Goal: Task Accomplishment & Management: Use online tool/utility

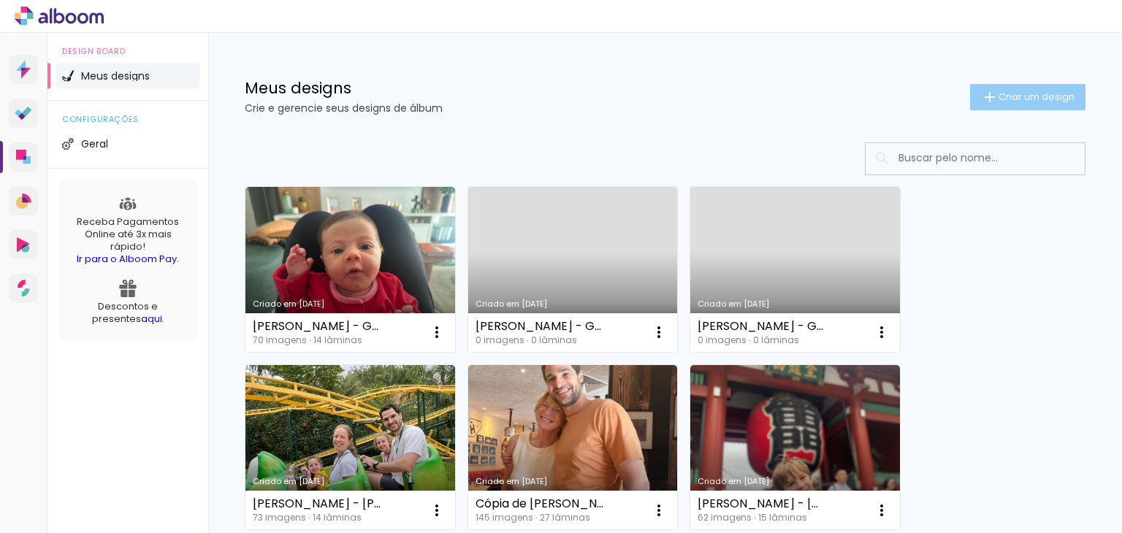
click at [1041, 97] on span "Criar um design" at bounding box center [1036, 96] width 76 height 9
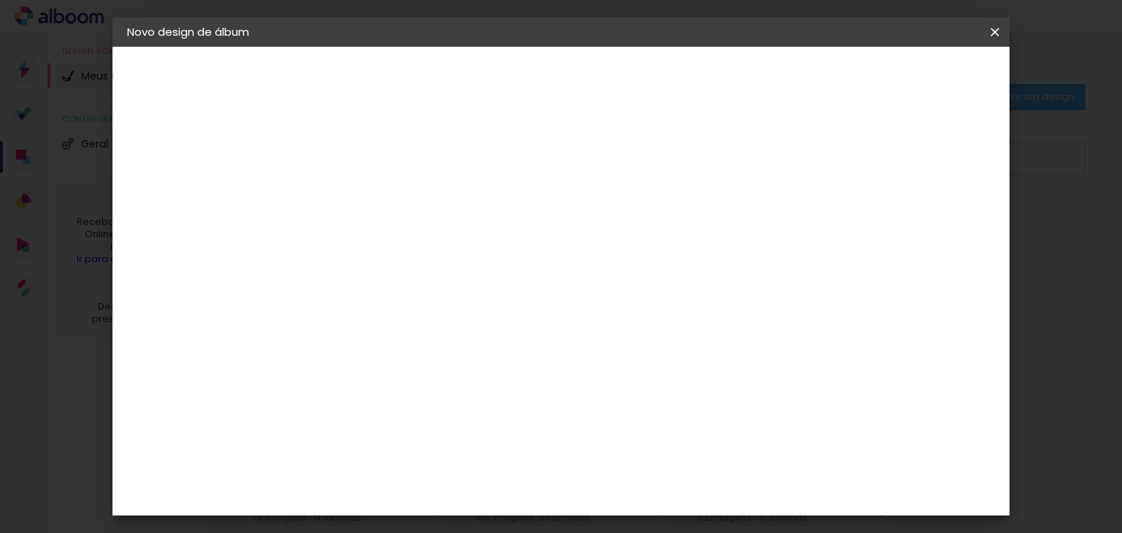
click at [366, 185] on input at bounding box center [366, 196] width 0 height 23
type input "[PERSON_NAME] - LUA DE MEL"
type paper-input "[PERSON_NAME] - LUA DE MEL"
click at [429, 100] on header "Informações Dê um título ao seu álbum. Avançar" at bounding box center [365, 90] width 127 height 87
click at [0, 0] on slot "Avançar" at bounding box center [0, 0] width 0 height 0
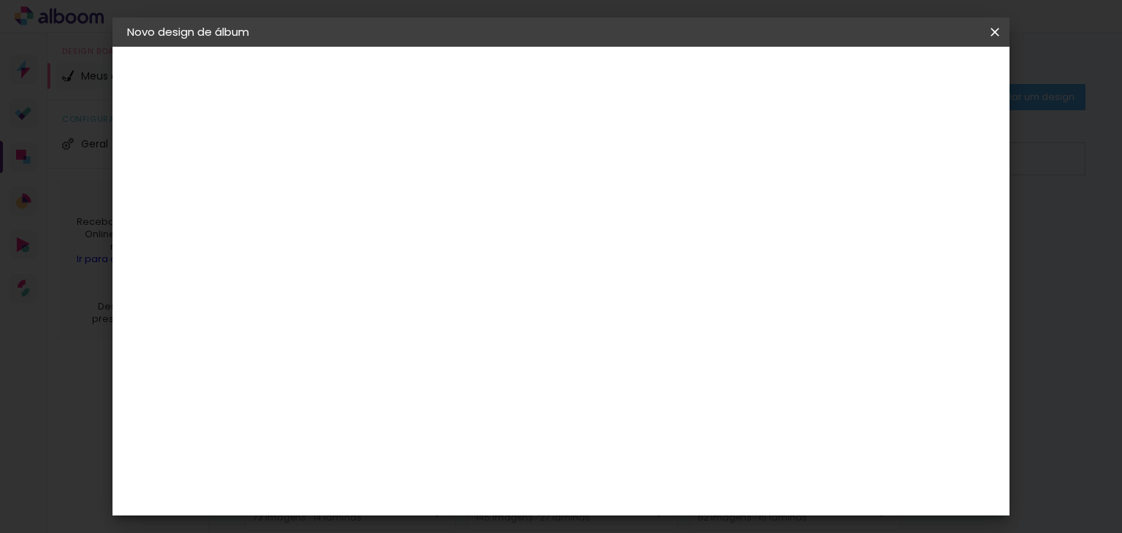
scroll to position [1460, 0]
click at [450, 400] on paper-item "Go image" at bounding box center [403, 419] width 158 height 38
click at [0, 0] on slot "Avançar" at bounding box center [0, 0] width 0 height 0
click at [423, 245] on input "text" at bounding box center [394, 254] width 57 height 23
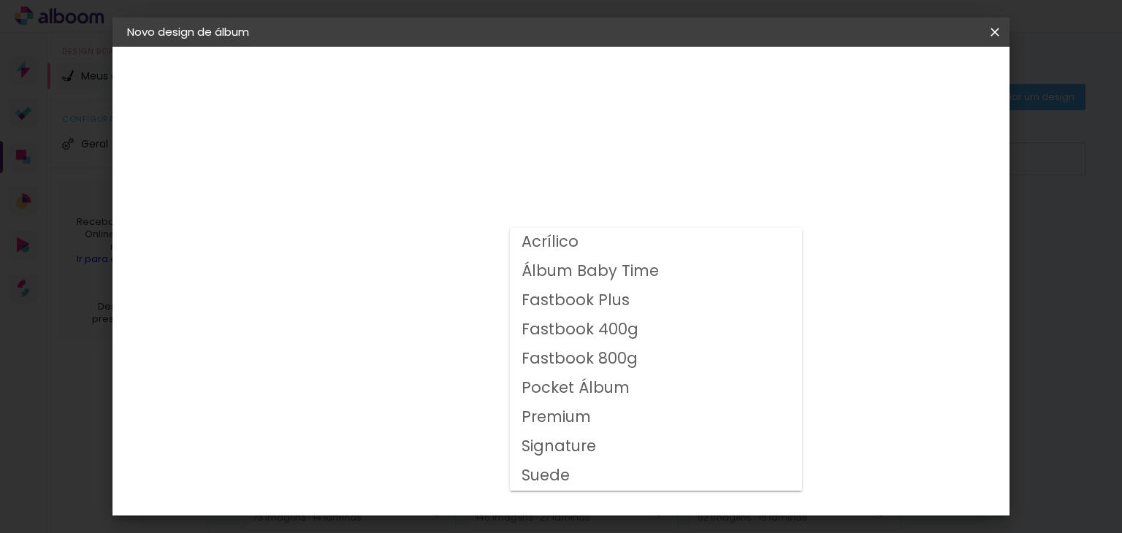
click at [0, 0] on slot "Fastbook 400g" at bounding box center [0, 0] width 0 height 0
type input "Fastbook 400g"
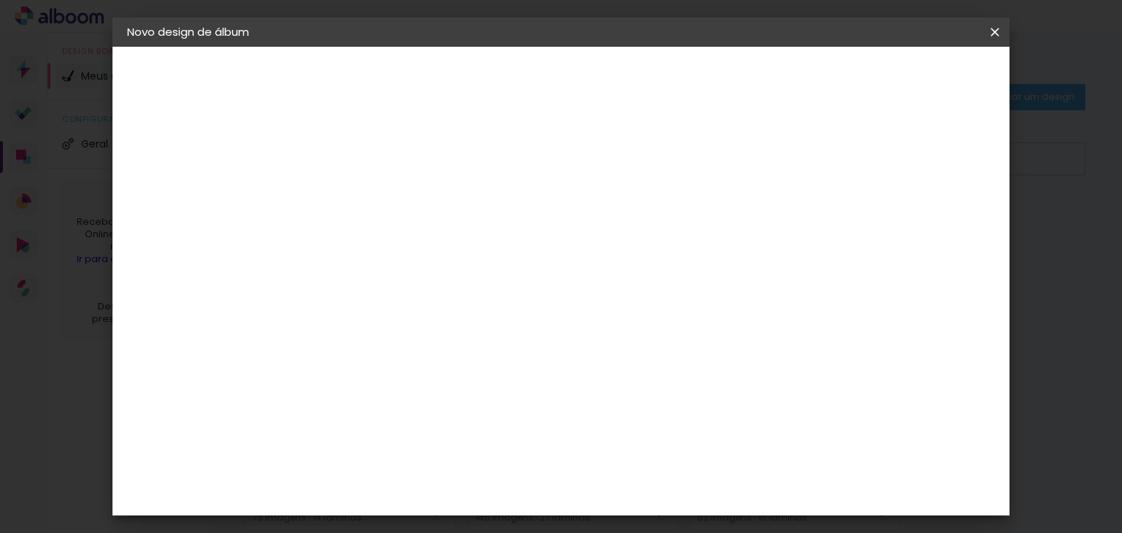
scroll to position [219, 0]
click at [464, 502] on span "25 × 25" at bounding box center [431, 521] width 68 height 39
click at [0, 0] on slot "Avançar" at bounding box center [0, 0] width 0 height 0
click at [0, 0] on slot "Mostrar sangria" at bounding box center [0, 0] width 0 height 0
type paper-checkbox "on"
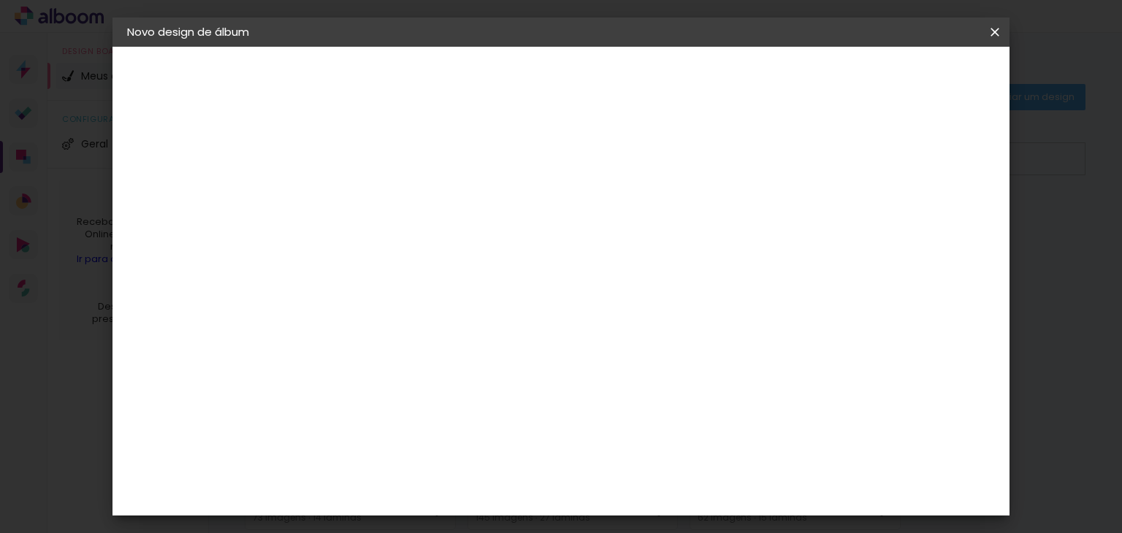
click at [802, 91] on header "Revisão Verifique as configurações do seu álbum. Voltar Iniciar design" at bounding box center [551, 84] width 499 height 75
click at [765, 80] on span "Iniciar design" at bounding box center [732, 77] width 66 height 10
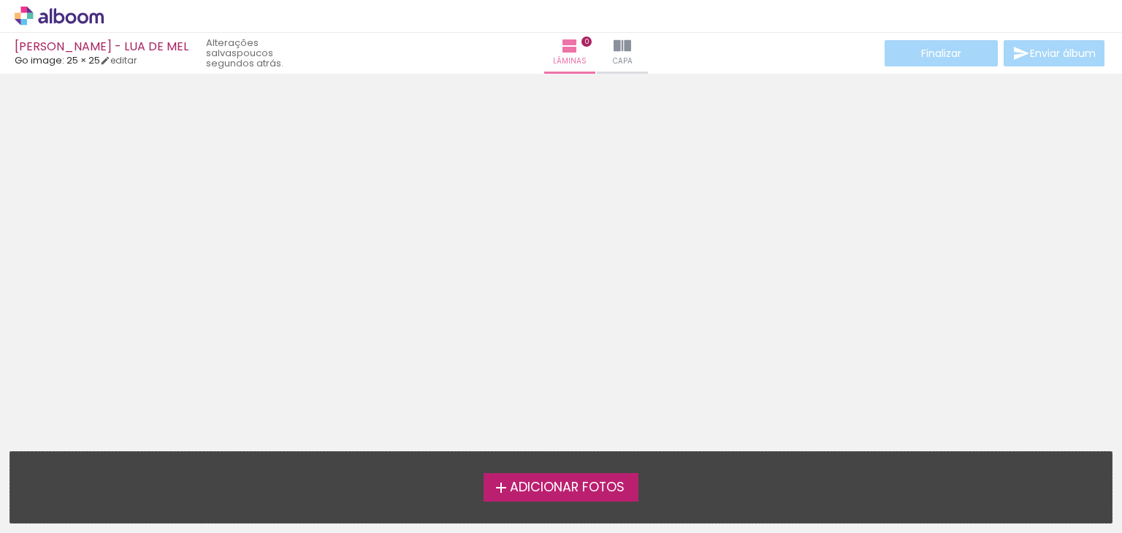
click at [602, 481] on span "Adicionar Fotos" at bounding box center [567, 487] width 115 height 13
click at [0, 0] on input "file" at bounding box center [0, 0] width 0 height 0
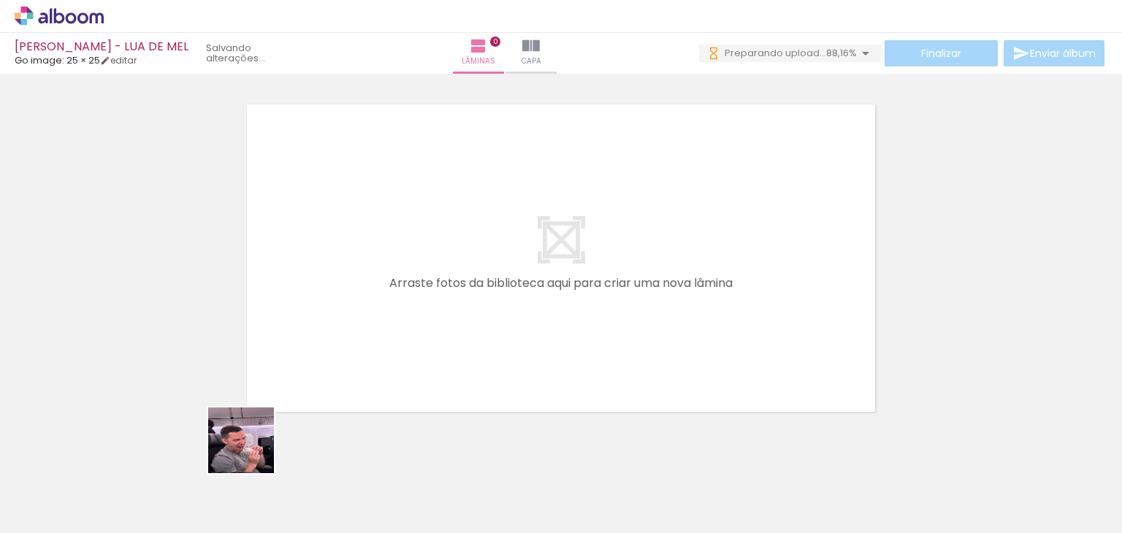
drag, startPoint x: 237, startPoint y: 491, endPoint x: 353, endPoint y: 309, distance: 216.0
click at [353, 309] on quentale-workspace at bounding box center [561, 266] width 1122 height 533
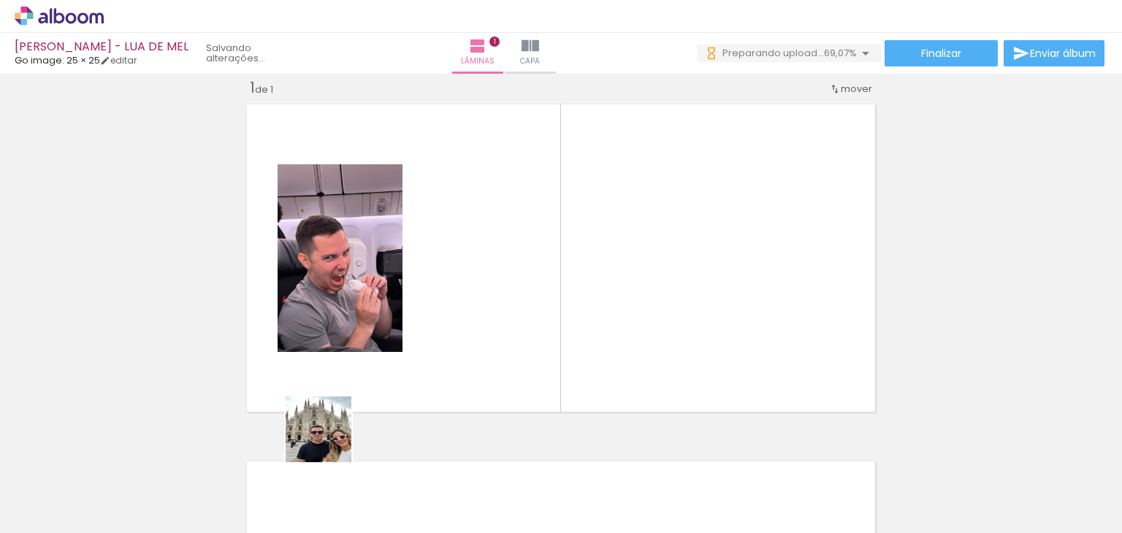
drag, startPoint x: 304, startPoint y: 487, endPoint x: 516, endPoint y: 245, distance: 321.9
click at [516, 245] on quentale-workspace at bounding box center [561, 266] width 1122 height 533
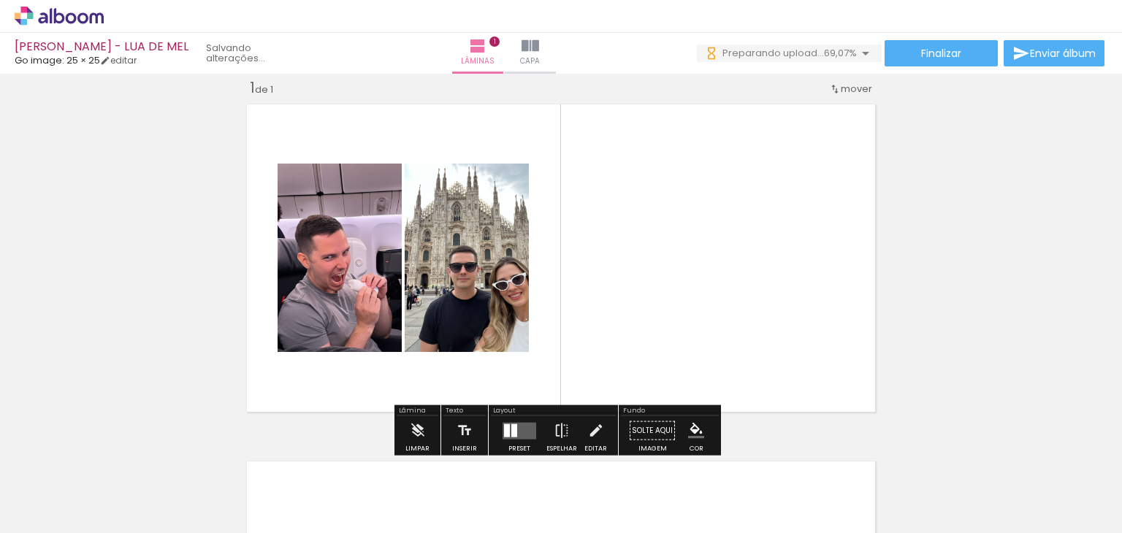
click at [635, 229] on quentale-workspace at bounding box center [561, 266] width 1122 height 533
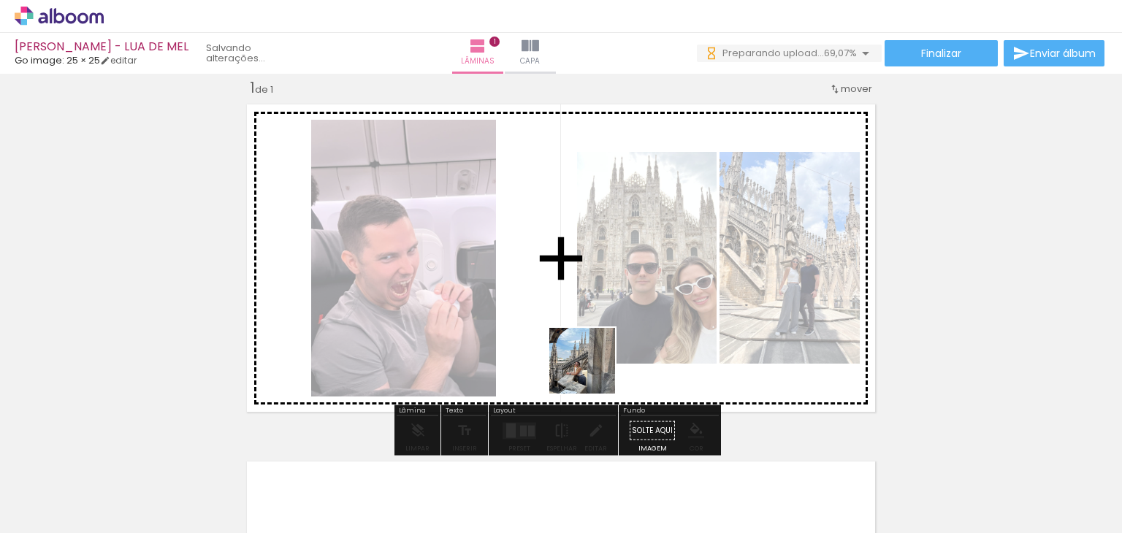
drag, startPoint x: 489, startPoint y: 498, endPoint x: 668, endPoint y: 277, distance: 284.5
click at [668, 277] on quentale-workspace at bounding box center [561, 266] width 1122 height 533
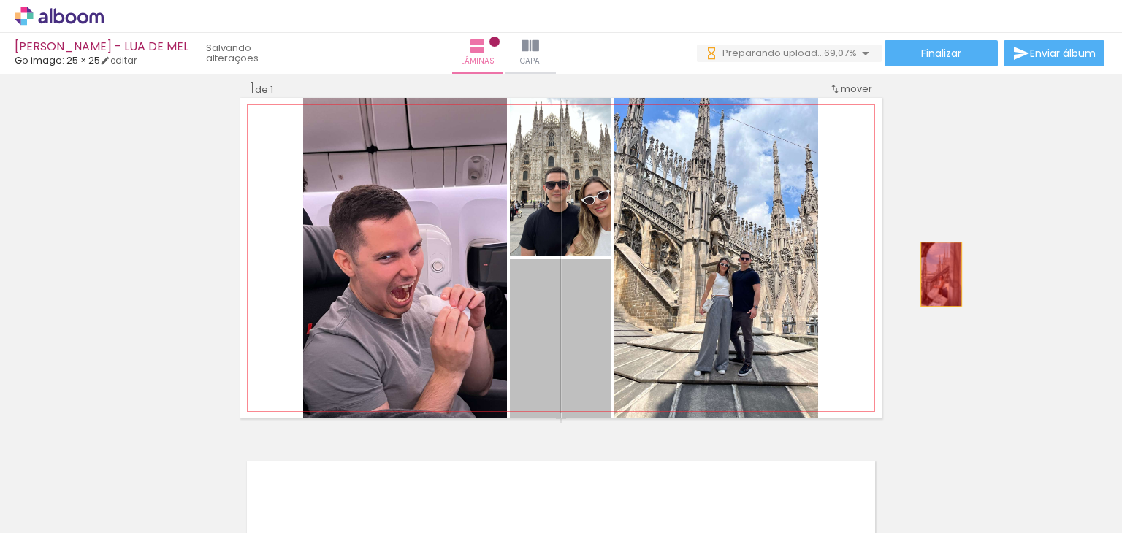
drag, startPoint x: 564, startPoint y: 361, endPoint x: 935, endPoint y: 274, distance: 381.9
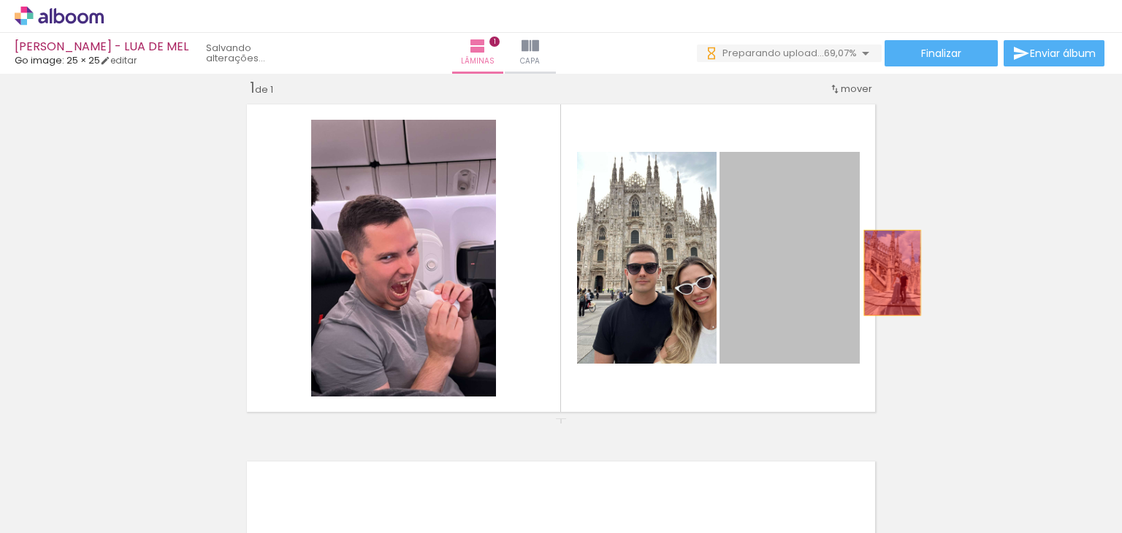
drag, startPoint x: 790, startPoint y: 275, endPoint x: 886, endPoint y: 272, distance: 96.4
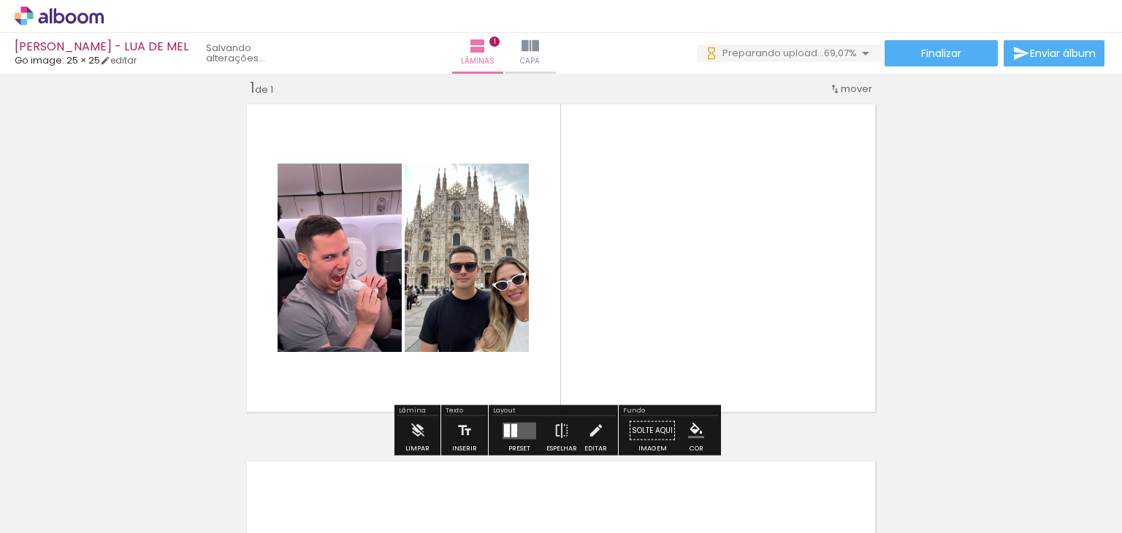
click at [511, 434] on div at bounding box center [514, 430] width 6 height 13
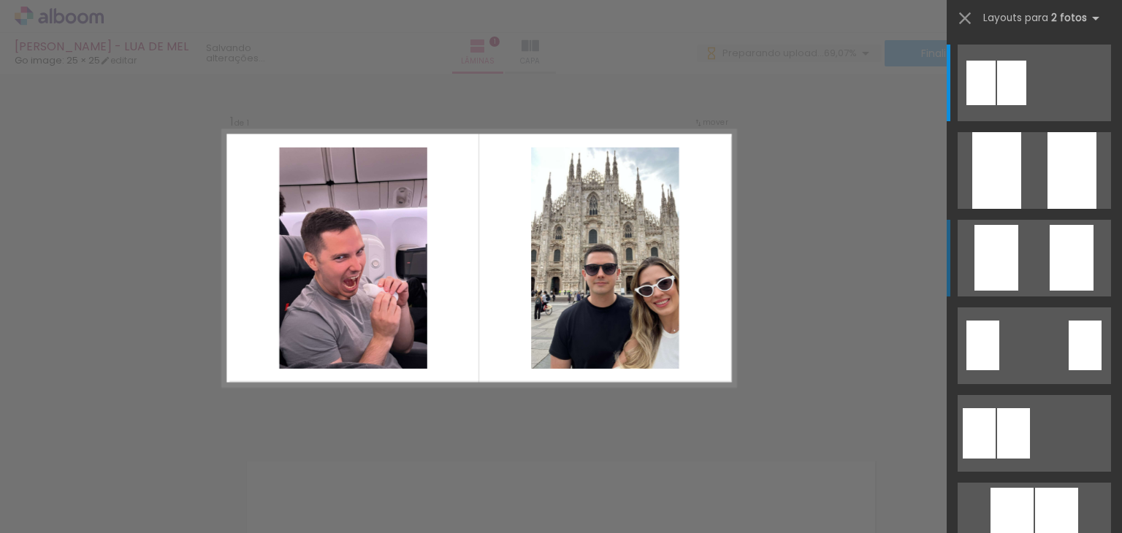
click at [1025, 280] on quentale-layouter at bounding box center [1033, 258] width 153 height 77
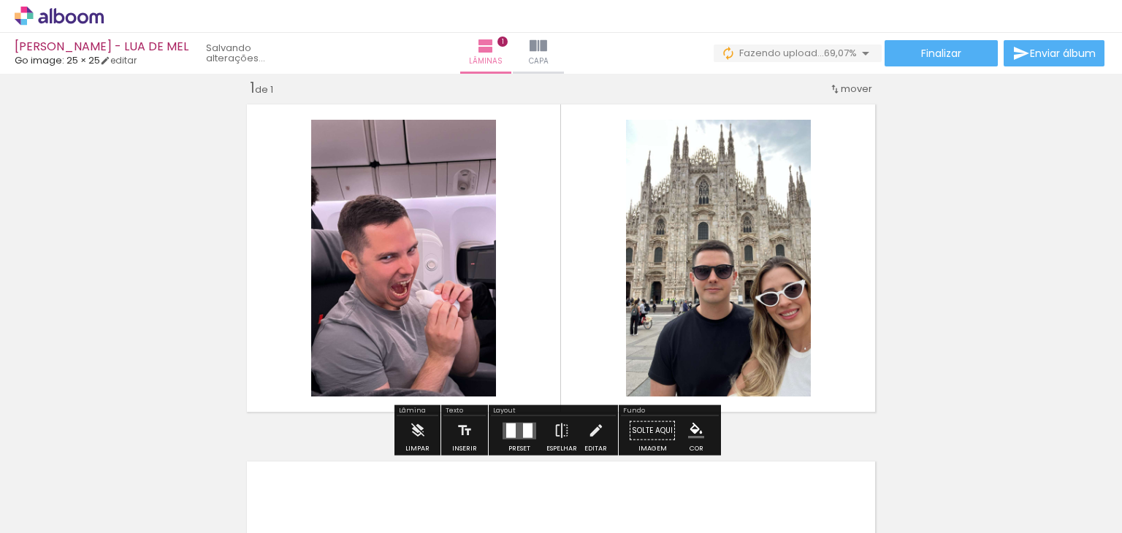
click at [766, 284] on quentale-photo at bounding box center [718, 258] width 185 height 277
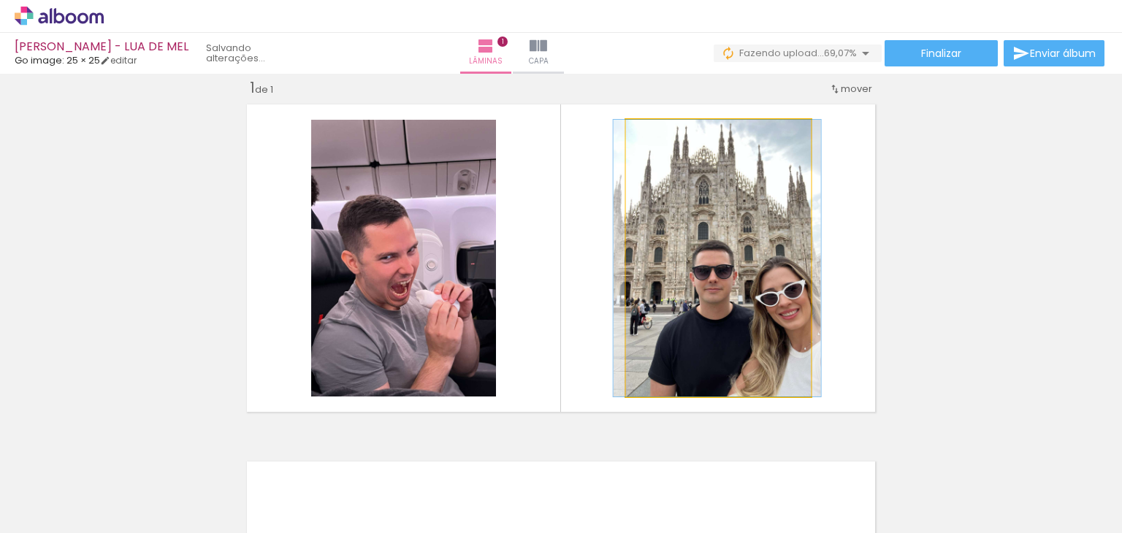
click at [766, 284] on quentale-photo at bounding box center [718, 258] width 185 height 277
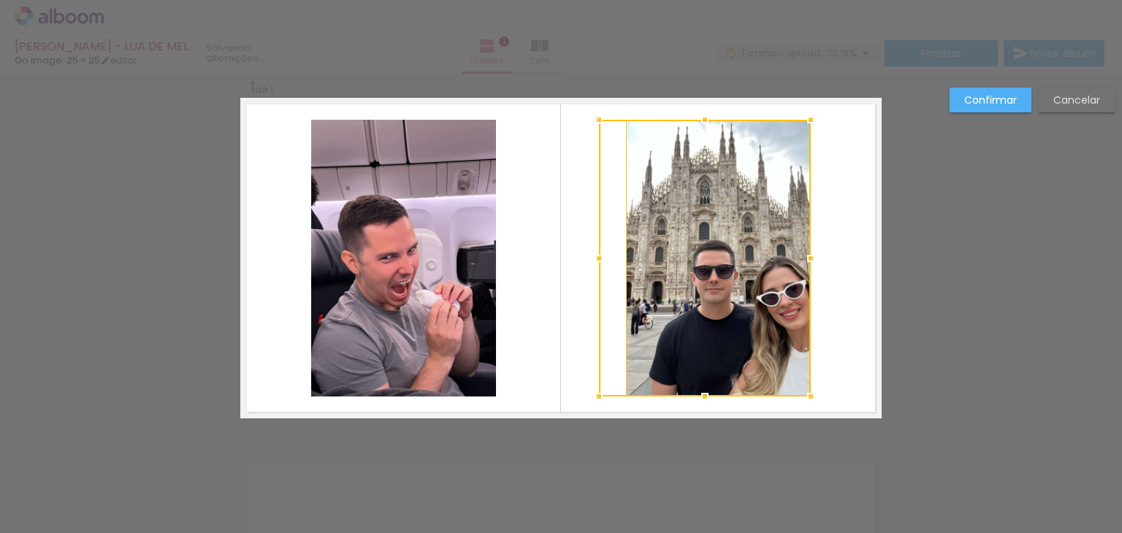
drag, startPoint x: 621, startPoint y: 257, endPoint x: 598, endPoint y: 262, distance: 23.9
click at [598, 262] on div at bounding box center [598, 258] width 29 height 29
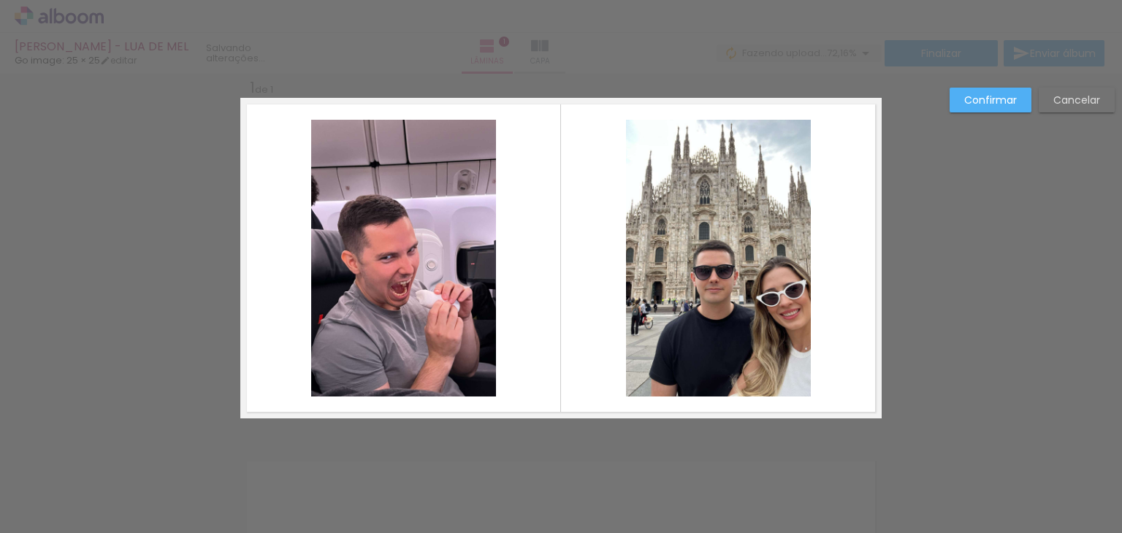
click at [680, 266] on quentale-photo at bounding box center [718, 258] width 185 height 277
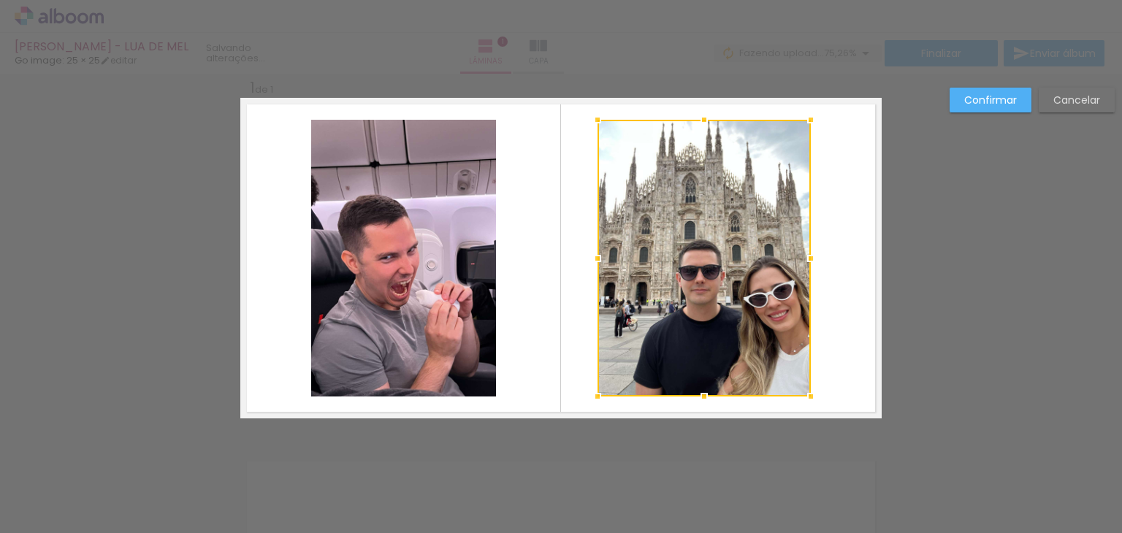
drag, startPoint x: 623, startPoint y: 260, endPoint x: 594, endPoint y: 269, distance: 30.0
click at [594, 269] on div at bounding box center [597, 258] width 29 height 29
click at [724, 208] on div at bounding box center [703, 258] width 213 height 277
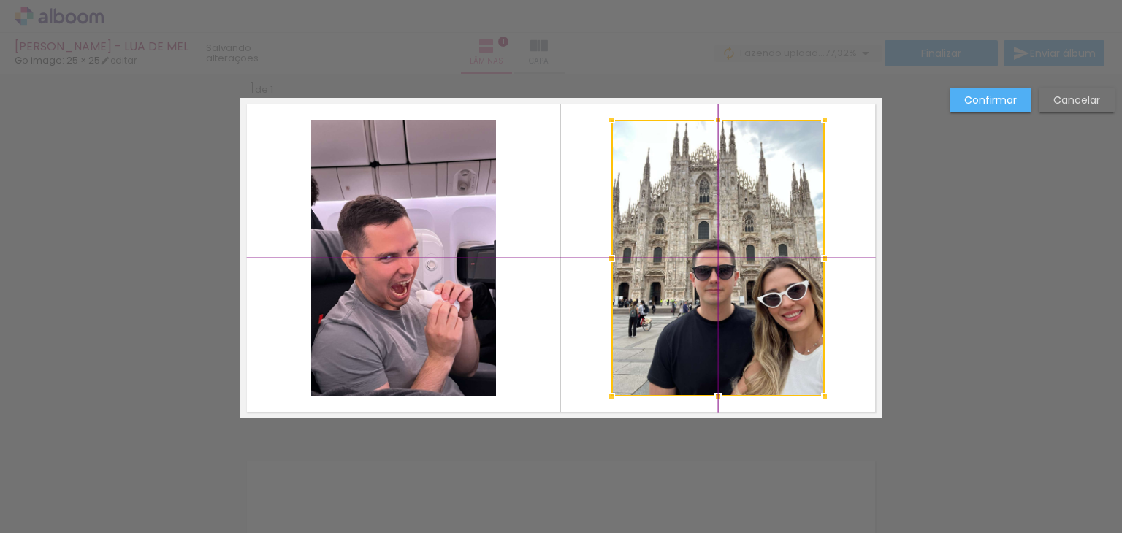
drag, startPoint x: 683, startPoint y: 202, endPoint x: 696, endPoint y: 204, distance: 12.5
click at [696, 204] on div at bounding box center [717, 258] width 213 height 277
click at [0, 0] on slot "Confirmar" at bounding box center [0, 0] width 0 height 0
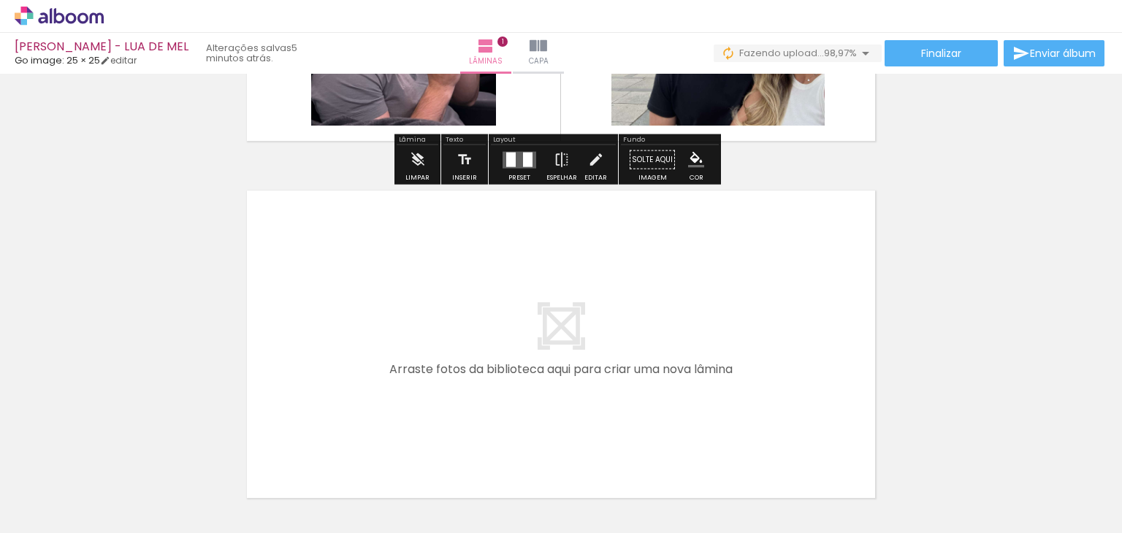
scroll to position [310, 0]
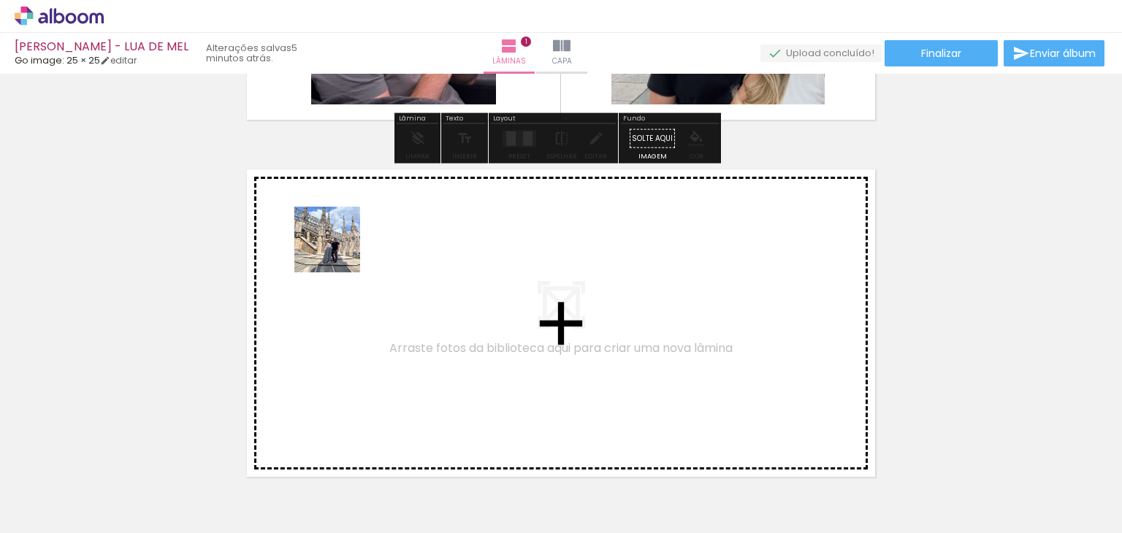
drag, startPoint x: 395, startPoint y: 480, endPoint x: 333, endPoint y: 232, distance: 255.2
click at [333, 232] on quentale-workspace at bounding box center [561, 266] width 1122 height 533
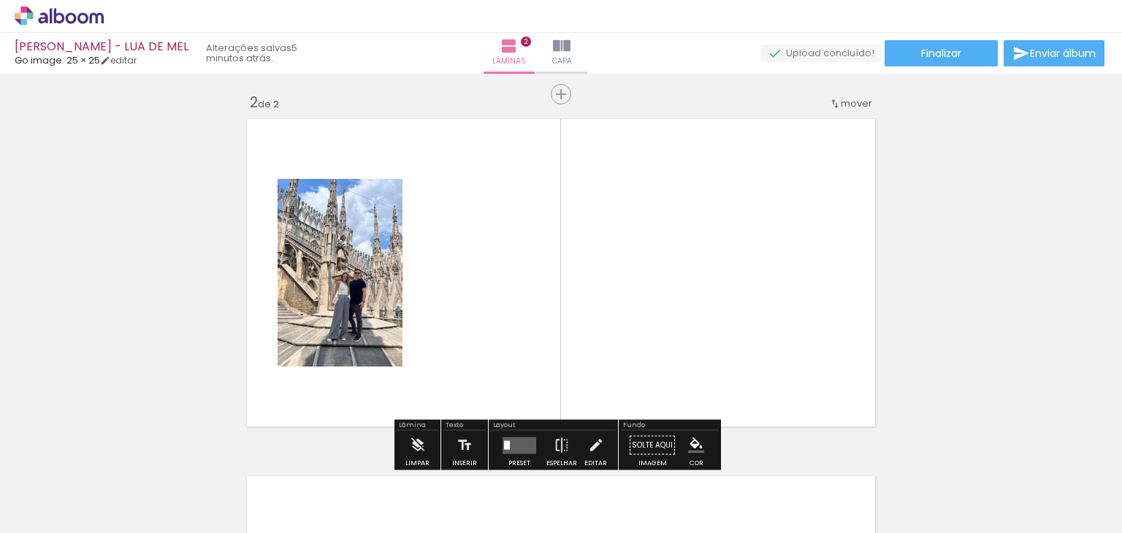
scroll to position [375, 0]
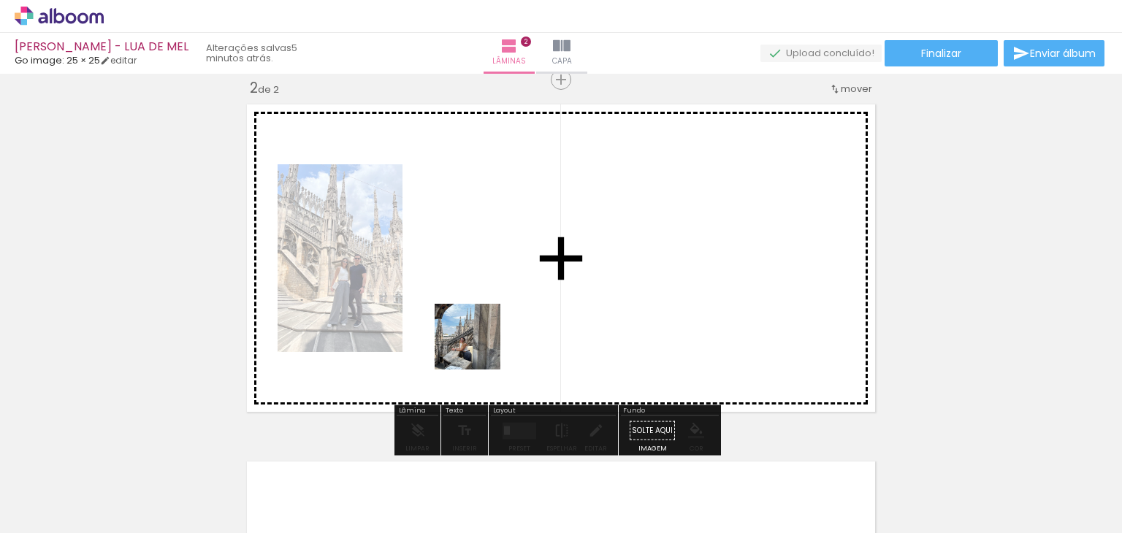
drag, startPoint x: 478, startPoint y: 483, endPoint x: 468, endPoint y: 280, distance: 203.3
click at [468, 280] on quentale-workspace at bounding box center [561, 266] width 1122 height 533
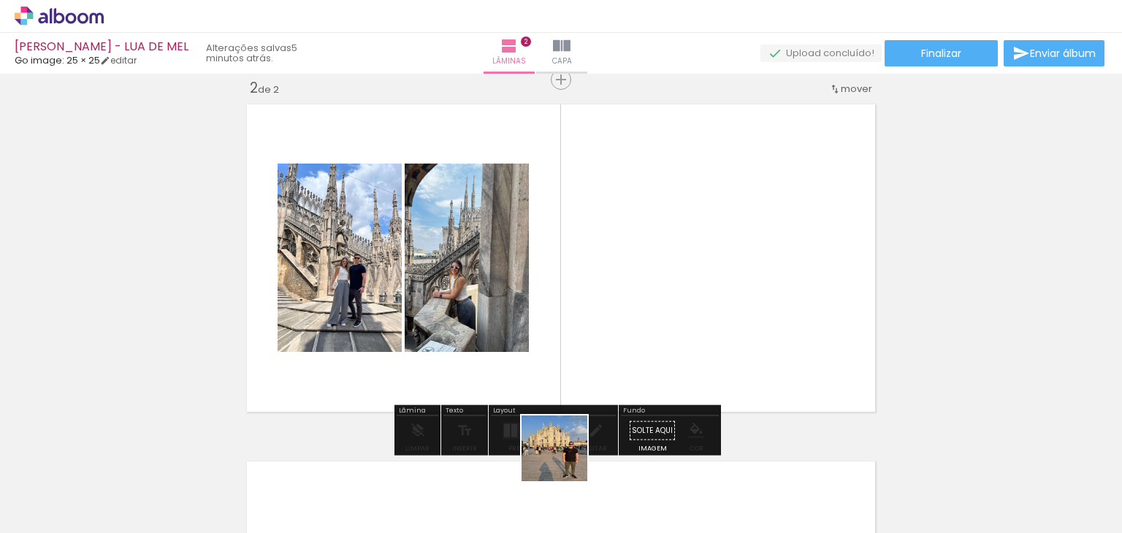
drag, startPoint x: 572, startPoint y: 500, endPoint x: 593, endPoint y: 326, distance: 175.8
click at [567, 288] on quentale-workspace at bounding box center [561, 266] width 1122 height 533
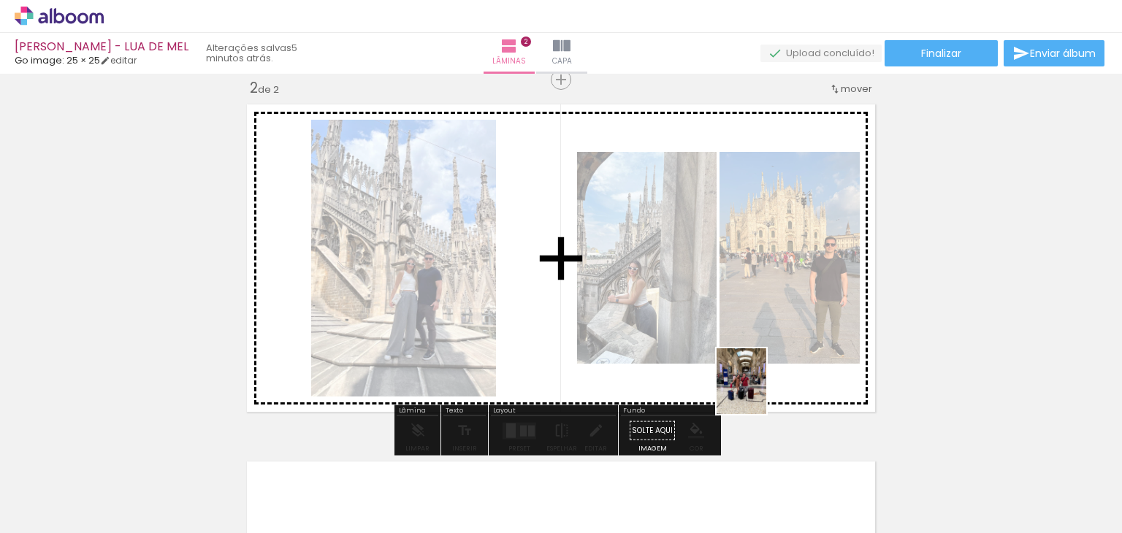
drag, startPoint x: 667, startPoint y: 491, endPoint x: 760, endPoint y: 392, distance: 135.9
click at [760, 392] on quentale-workspace at bounding box center [561, 266] width 1122 height 533
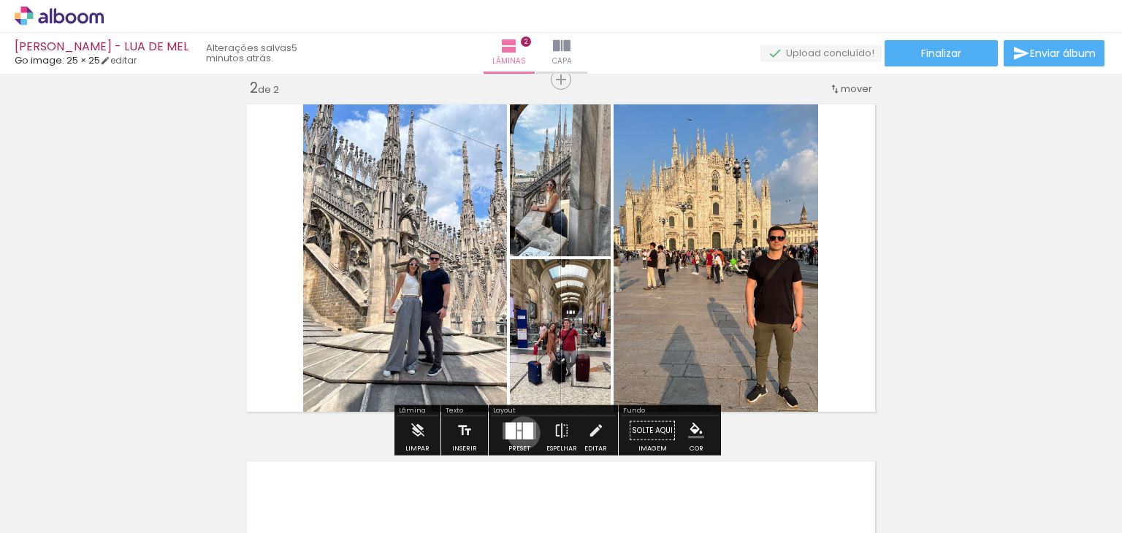
click at [523, 432] on div at bounding box center [528, 430] width 10 height 17
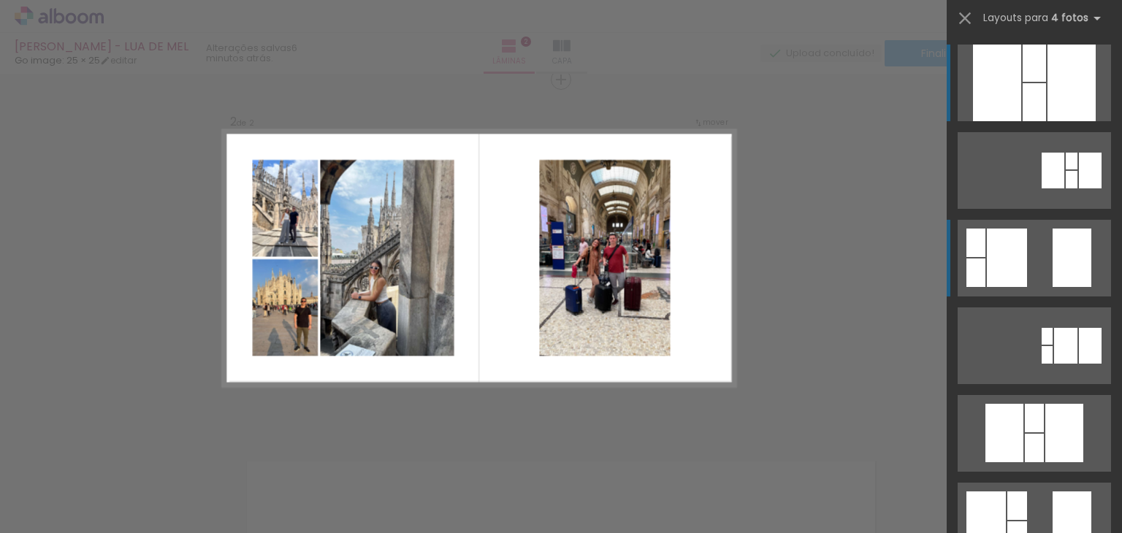
click at [1014, 278] on div at bounding box center [1007, 258] width 40 height 58
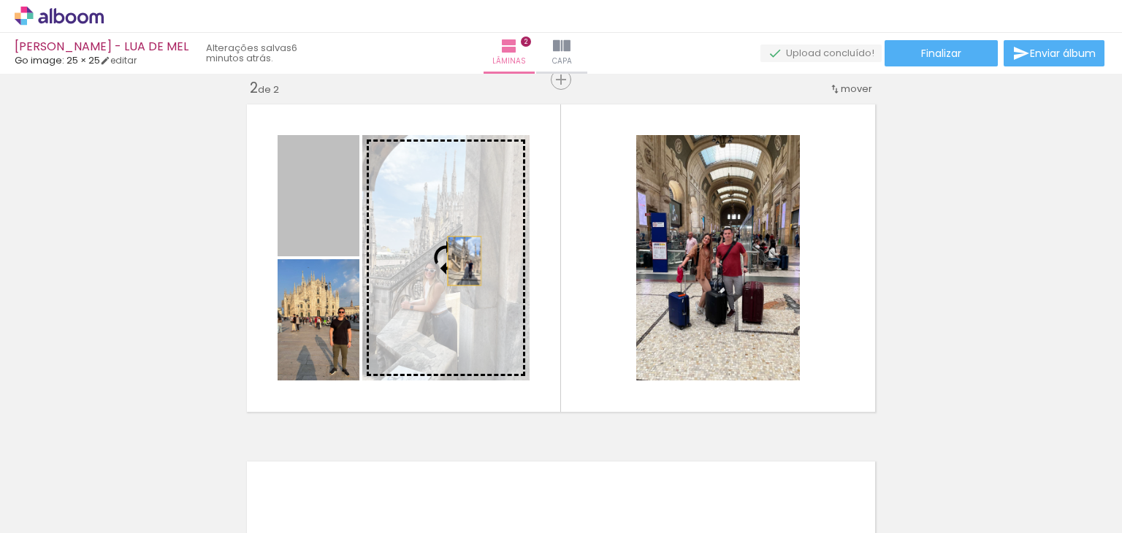
drag, startPoint x: 310, startPoint y: 196, endPoint x: 459, endPoint y: 261, distance: 162.2
click at [0, 0] on slot at bounding box center [0, 0] width 0 height 0
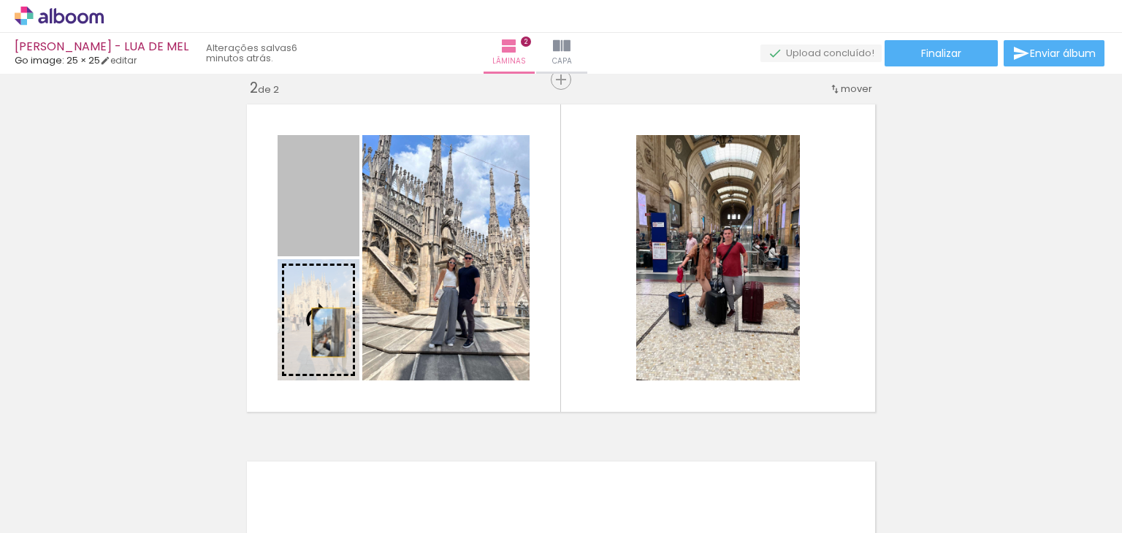
drag, startPoint x: 323, startPoint y: 210, endPoint x: 323, endPoint y: 336, distance: 125.6
click at [0, 0] on slot at bounding box center [0, 0] width 0 height 0
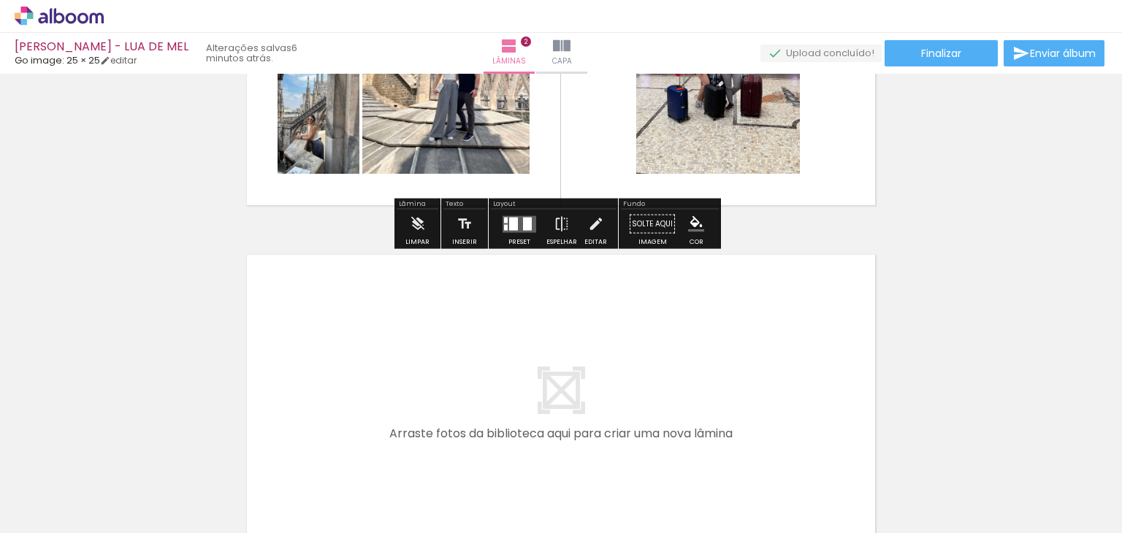
scroll to position [594, 0]
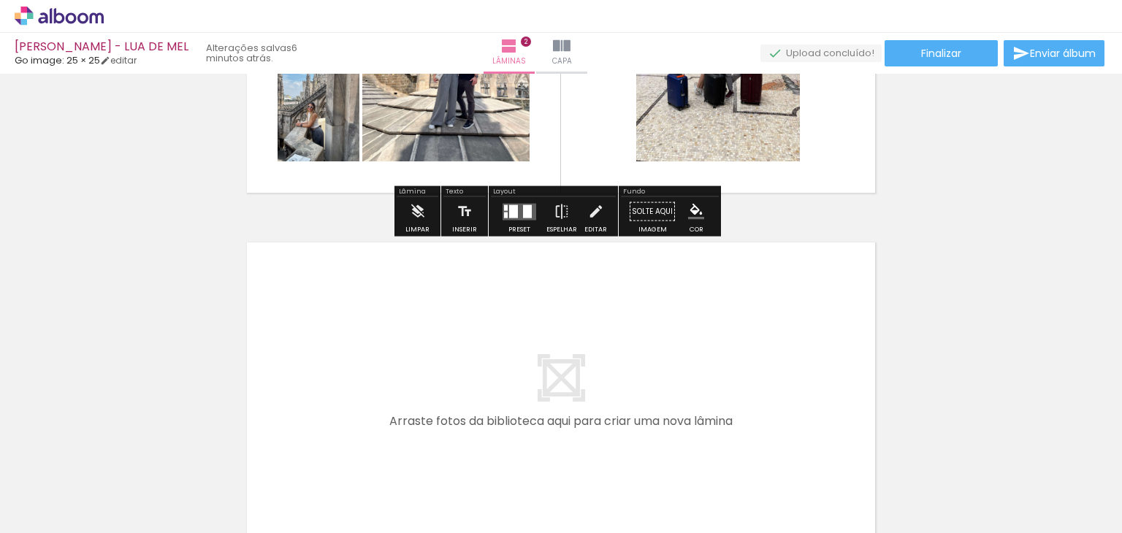
drag, startPoint x: 732, startPoint y: 473, endPoint x: 653, endPoint y: 359, distance: 139.0
click at [653, 359] on quentale-workspace at bounding box center [561, 266] width 1122 height 533
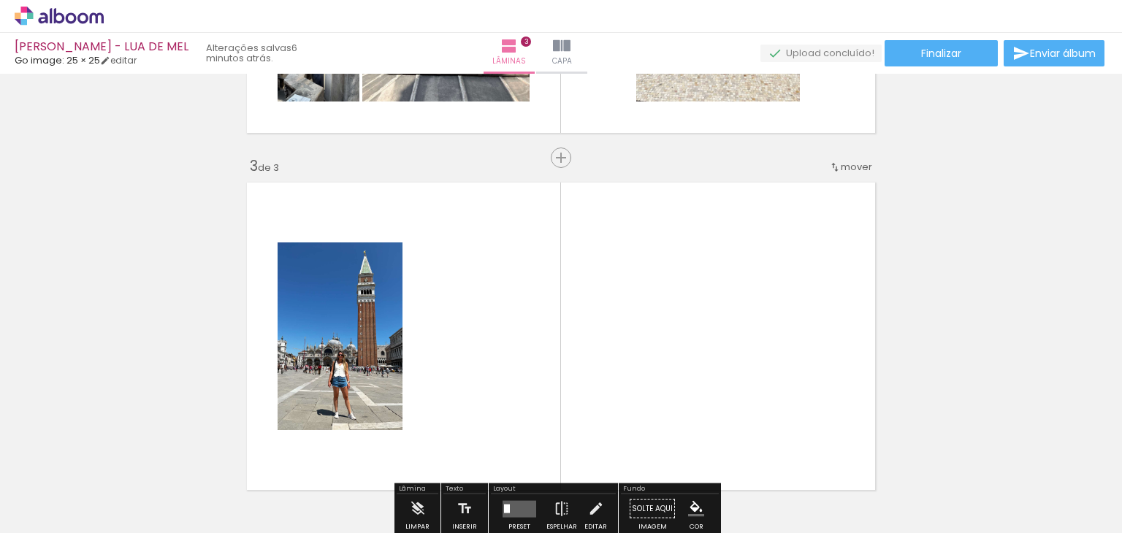
scroll to position [733, 0]
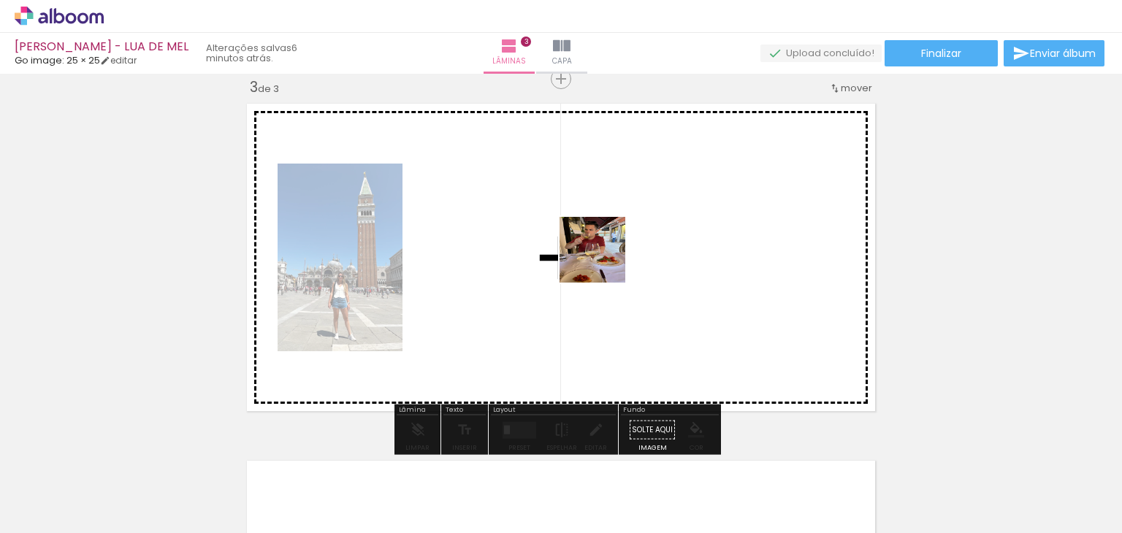
drag, startPoint x: 765, startPoint y: 399, endPoint x: 603, endPoint y: 261, distance: 213.4
click at [603, 261] on quentale-workspace at bounding box center [561, 266] width 1122 height 533
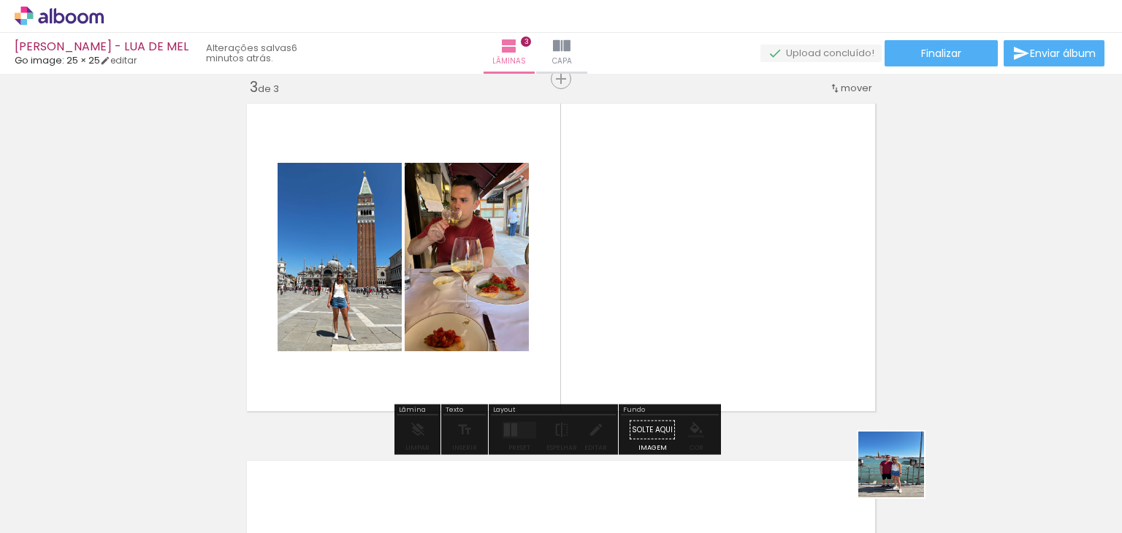
drag, startPoint x: 902, startPoint y: 475, endPoint x: 738, endPoint y: 280, distance: 255.5
click at [738, 280] on quentale-workspace at bounding box center [561, 266] width 1122 height 533
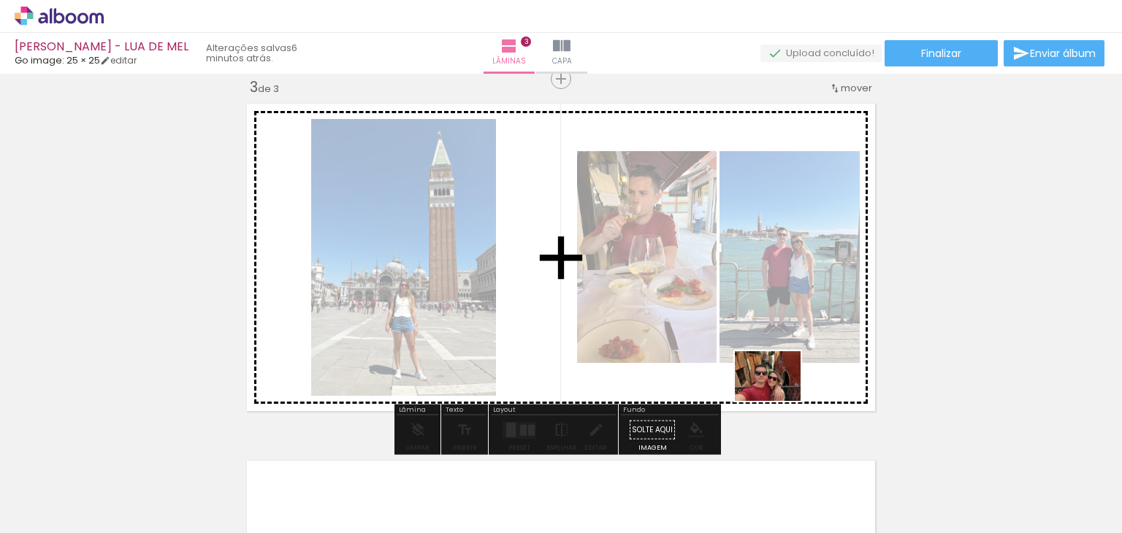
drag, startPoint x: 961, startPoint y: 499, endPoint x: 767, endPoint y: 397, distance: 218.5
click at [767, 397] on quentale-workspace at bounding box center [561, 266] width 1122 height 533
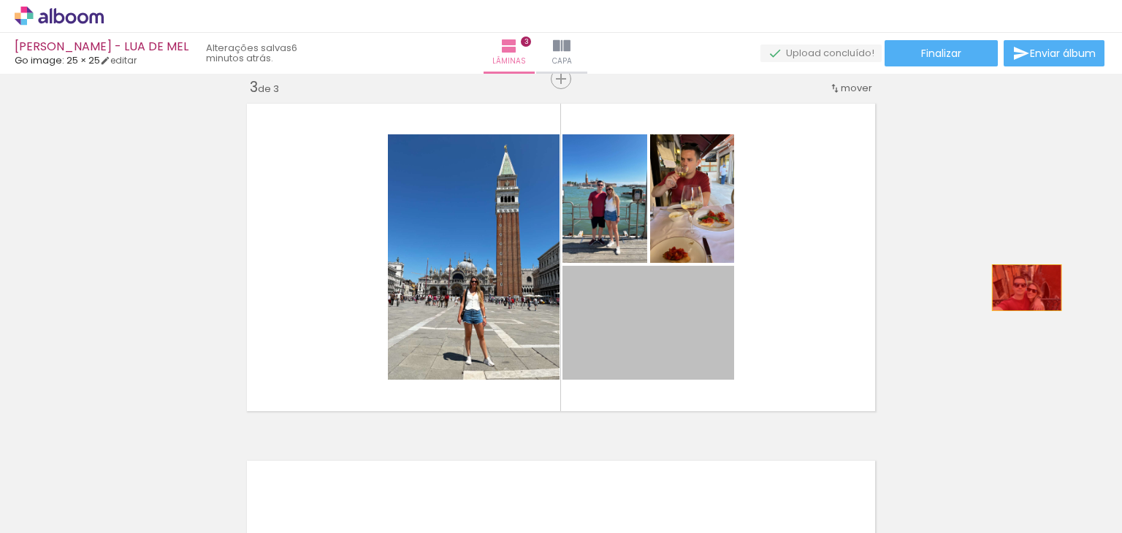
drag, startPoint x: 694, startPoint y: 358, endPoint x: 1029, endPoint y: 289, distance: 341.4
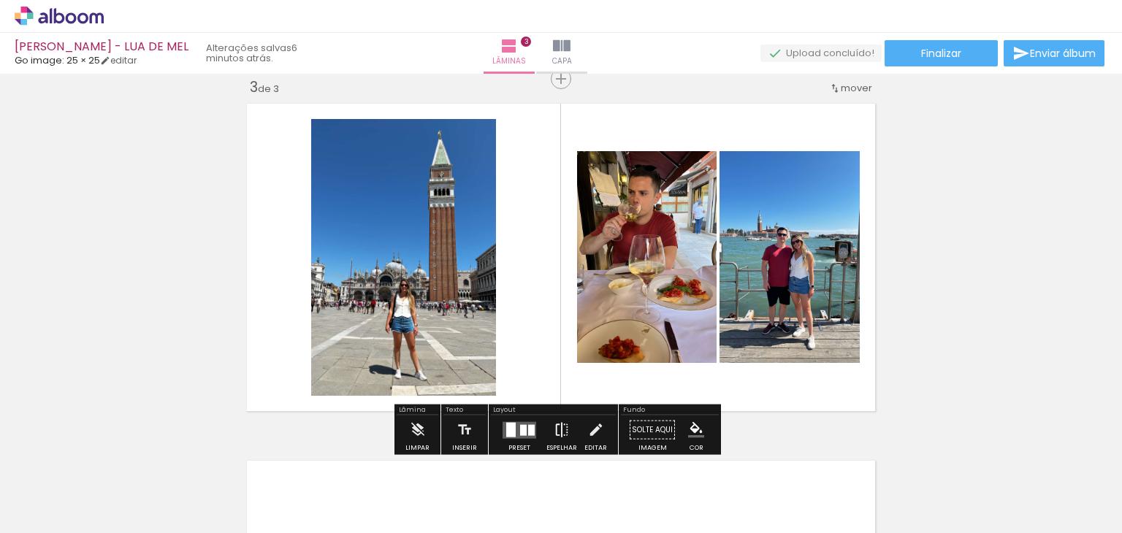
click at [545, 429] on paper-button "Espelhar" at bounding box center [562, 434] width 38 height 37
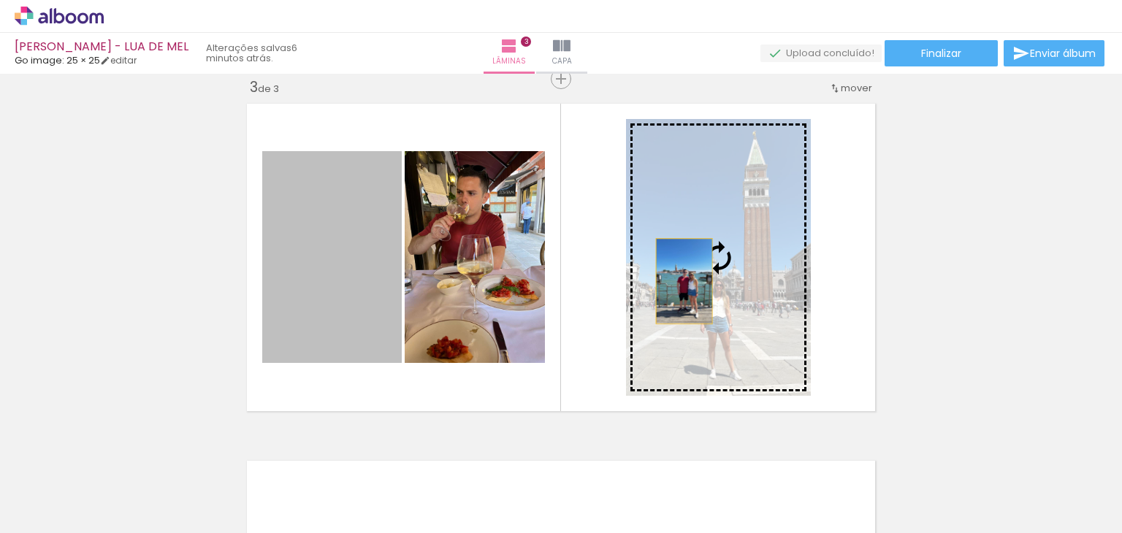
drag, startPoint x: 428, startPoint y: 299, endPoint x: 692, endPoint y: 281, distance: 264.9
click at [0, 0] on slot at bounding box center [0, 0] width 0 height 0
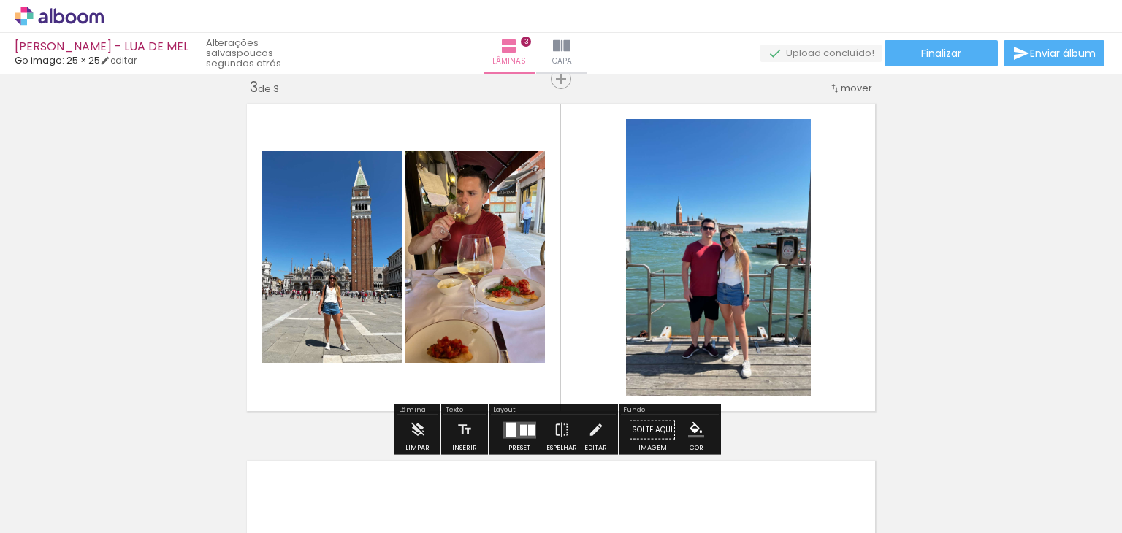
click at [34, 495] on div at bounding box center [46, 495] width 67 height 1
click at [0, 0] on slot "Não utilizadas" at bounding box center [0, 0] width 0 height 0
type input "Não utilizadas"
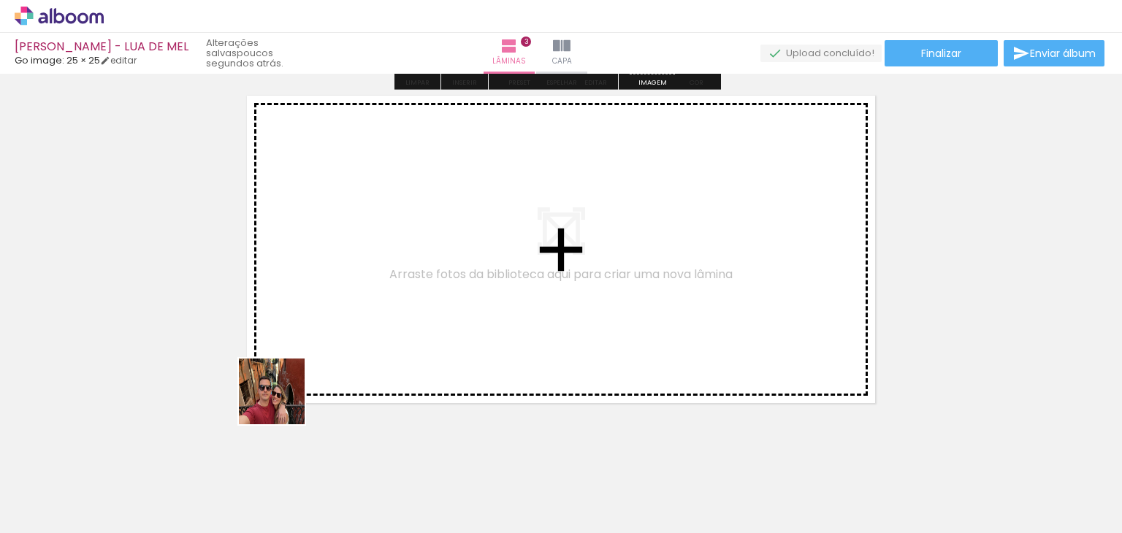
drag, startPoint x: 237, startPoint y: 488, endPoint x: 364, endPoint y: 329, distance: 203.1
click at [364, 329] on quentale-workspace at bounding box center [561, 266] width 1122 height 533
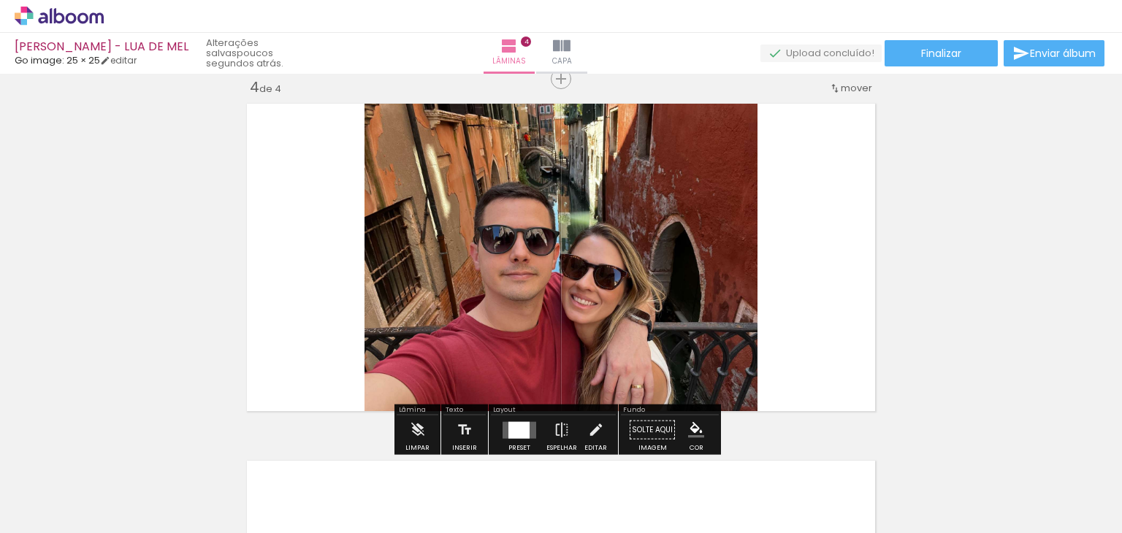
scroll to position [1090, 0]
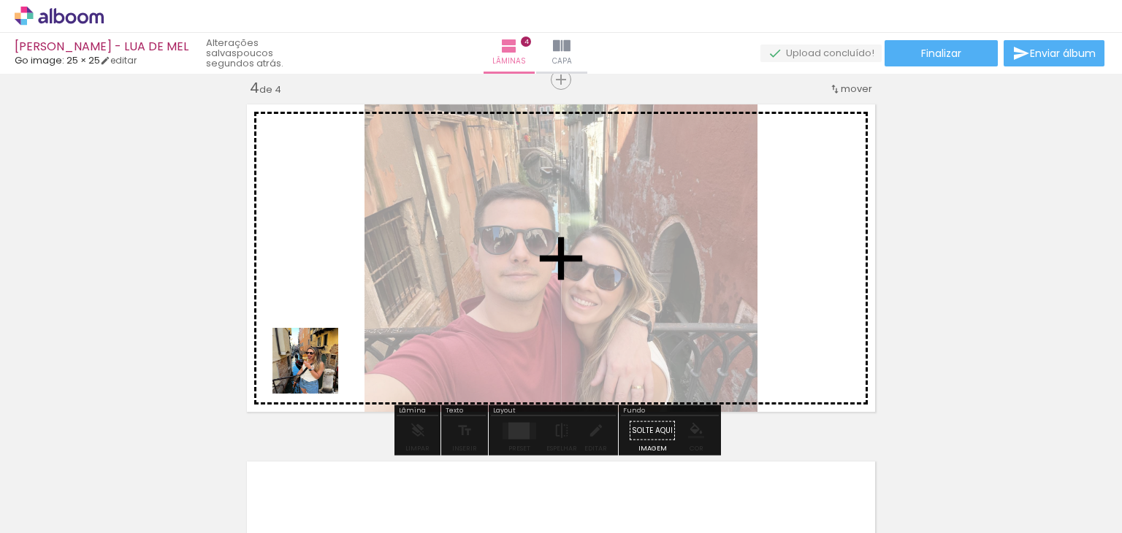
drag, startPoint x: 231, startPoint y: 483, endPoint x: 321, endPoint y: 364, distance: 149.0
click at [321, 364] on quentale-workspace at bounding box center [561, 266] width 1122 height 533
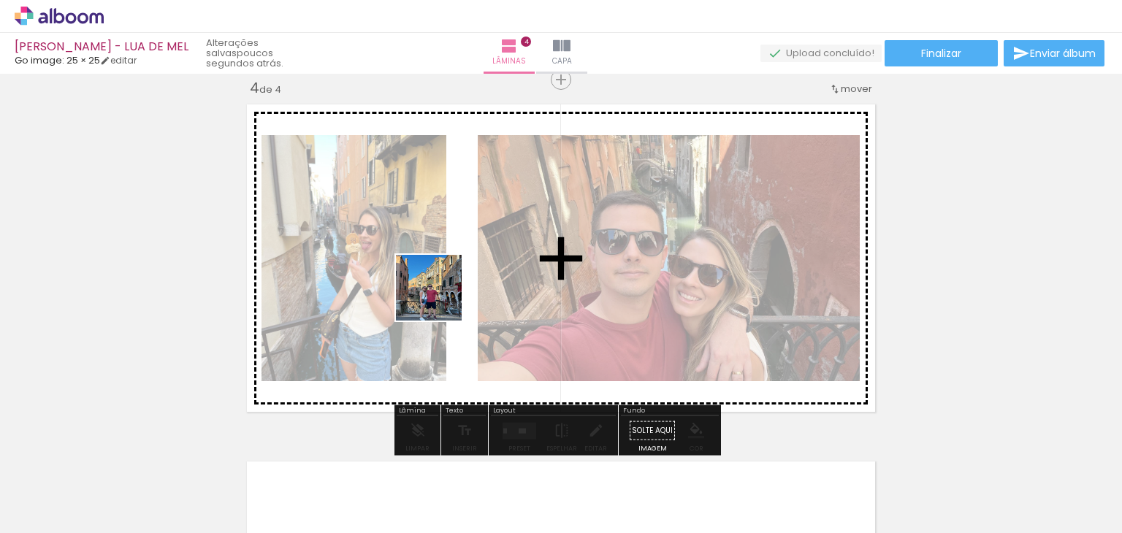
drag, startPoint x: 255, startPoint y: 472, endPoint x: 440, endPoint y: 297, distance: 254.6
click at [440, 297] on quentale-workspace at bounding box center [561, 266] width 1122 height 533
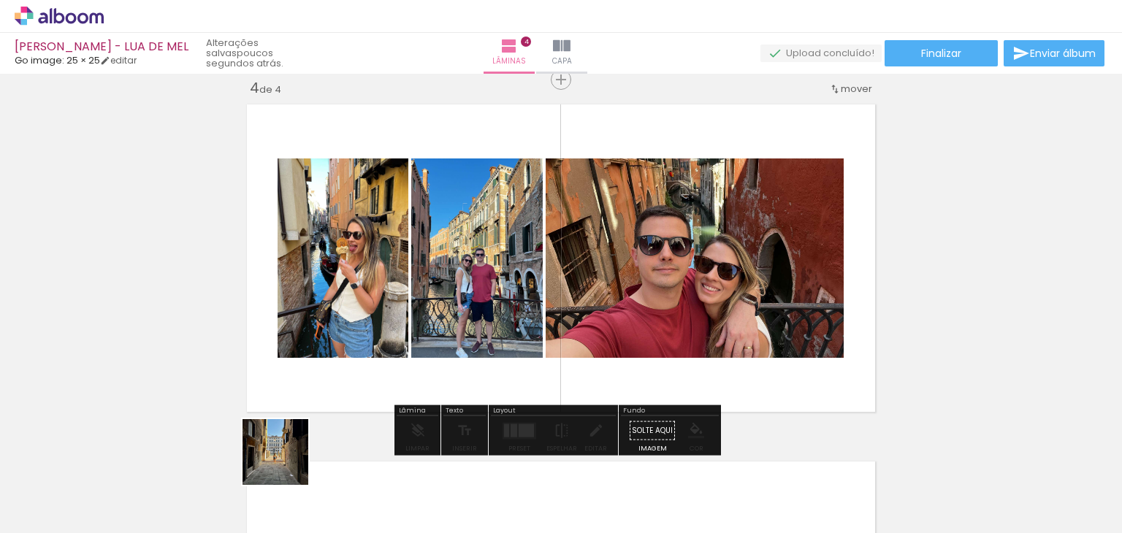
drag, startPoint x: 243, startPoint y: 489, endPoint x: 456, endPoint y: 302, distance: 283.0
click at [454, 285] on quentale-workspace at bounding box center [561, 266] width 1122 height 533
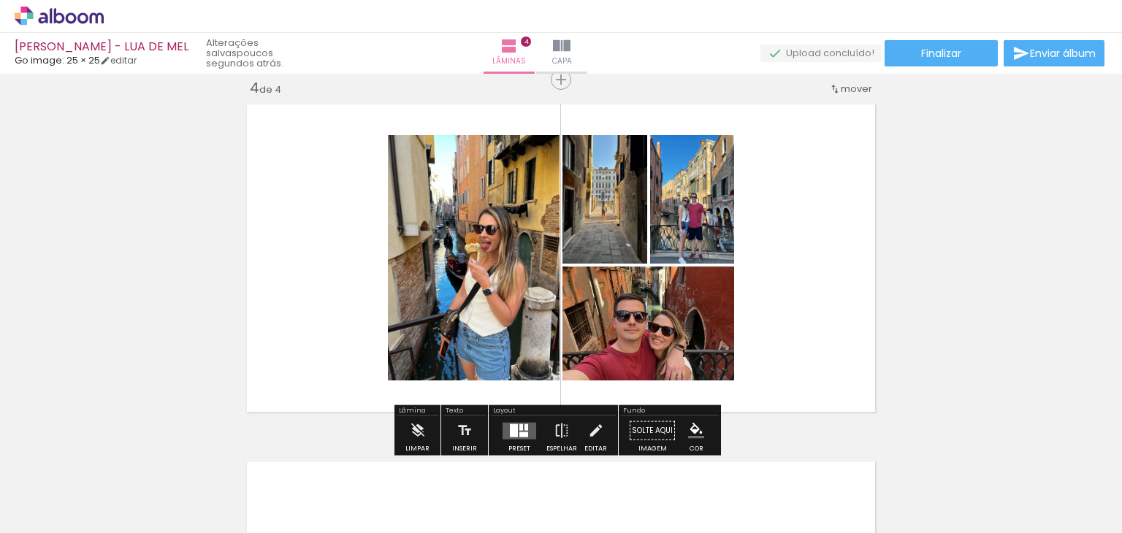
click at [520, 424] on quentale-layouter at bounding box center [519, 430] width 34 height 17
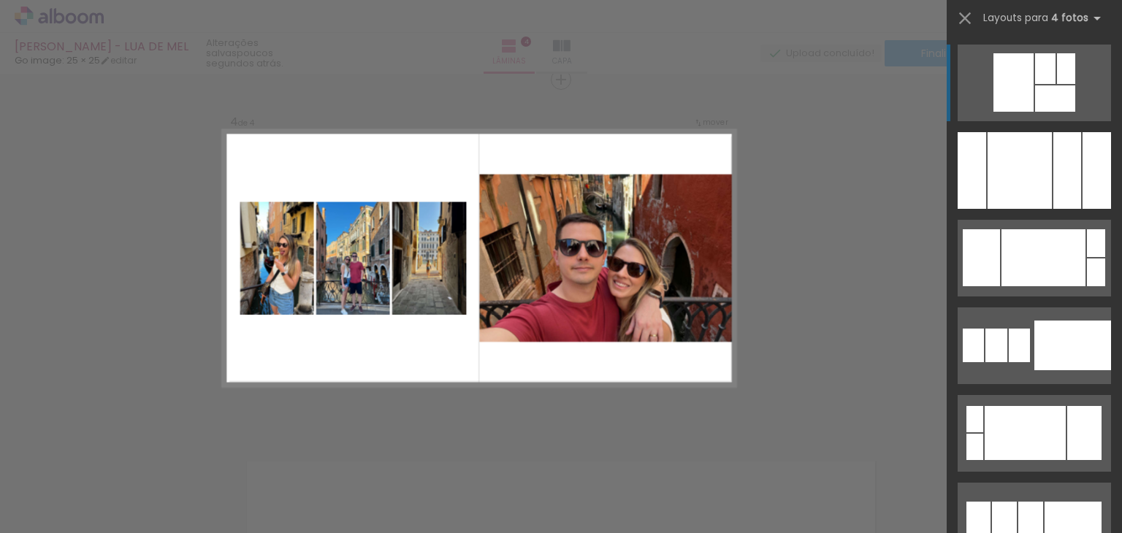
scroll to position [219, 0]
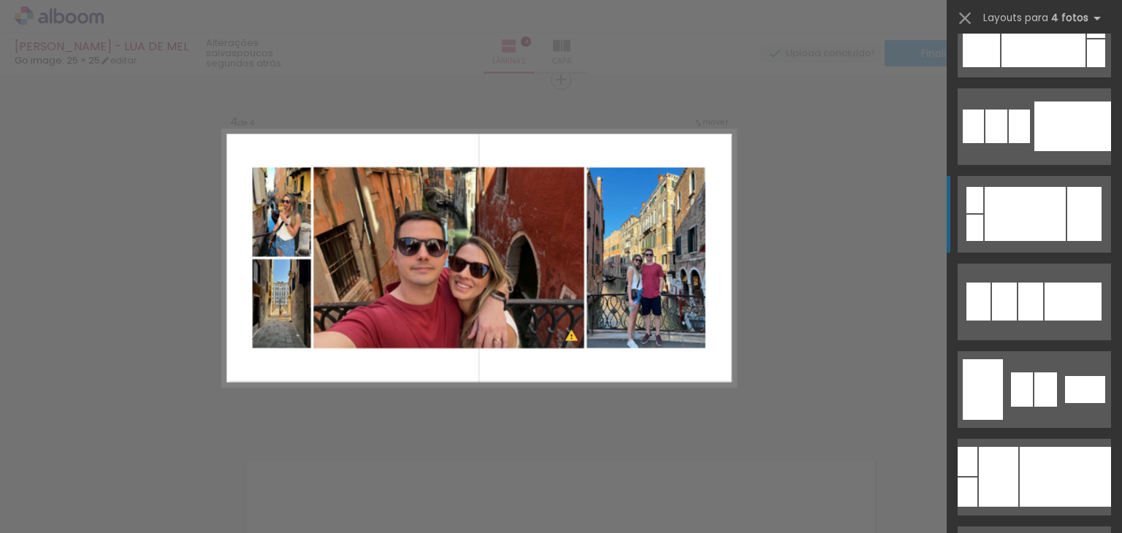
click at [1008, 214] on div at bounding box center [1024, 214] width 81 height 54
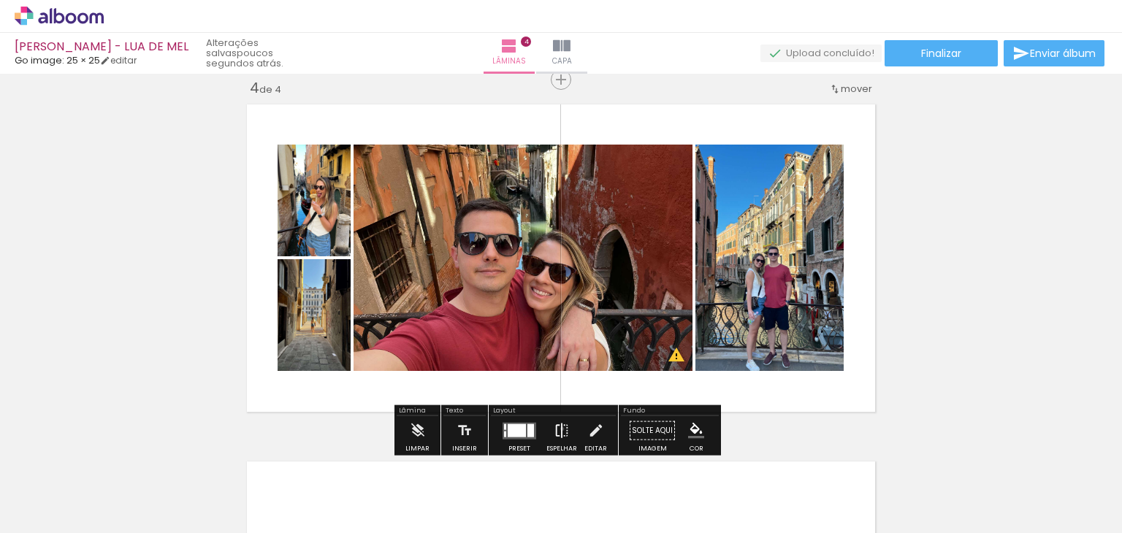
click at [559, 429] on iron-icon at bounding box center [562, 430] width 16 height 29
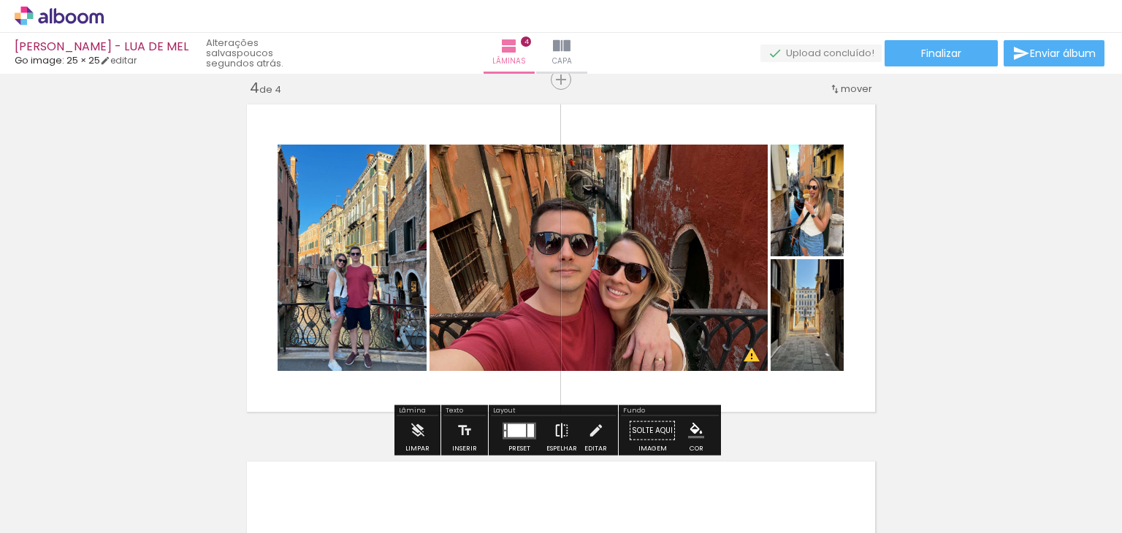
click at [559, 429] on iron-icon at bounding box center [562, 430] width 16 height 29
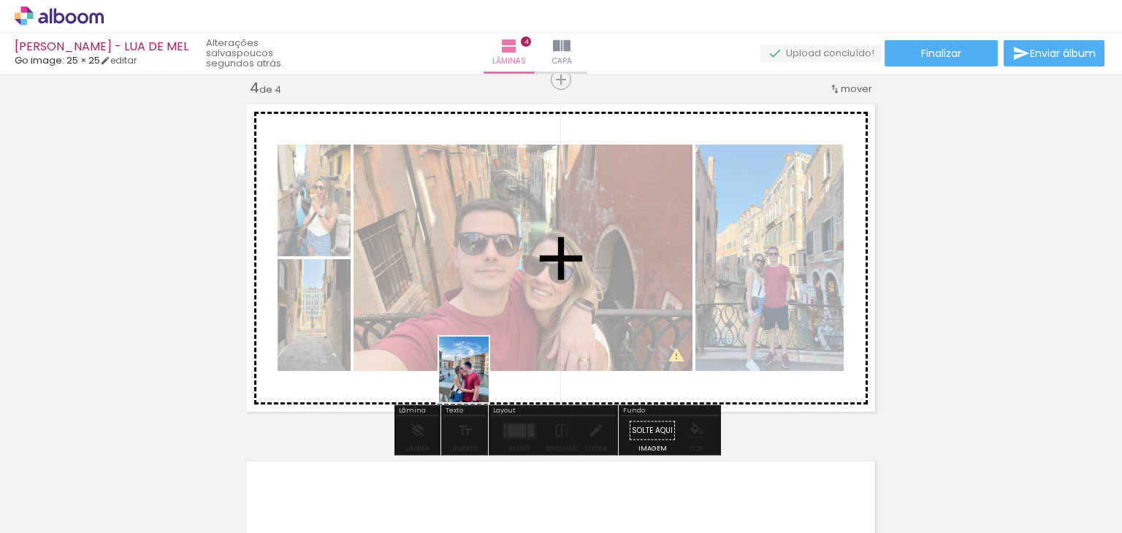
drag, startPoint x: 251, startPoint y: 471, endPoint x: 481, endPoint y: 382, distance: 246.7
click at [482, 380] on quentale-workspace at bounding box center [561, 266] width 1122 height 533
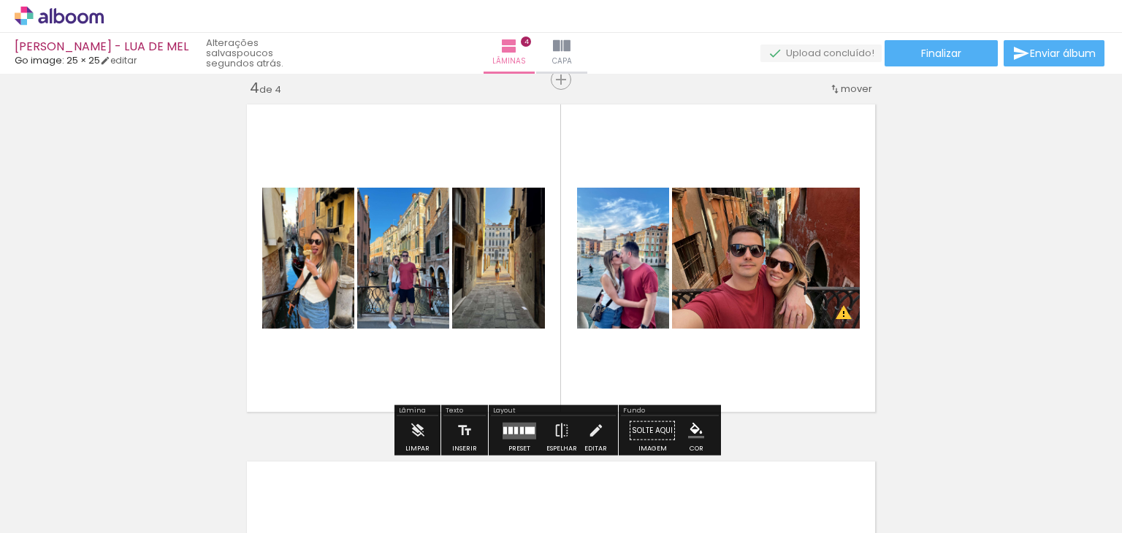
click at [514, 428] on div at bounding box center [516, 429] width 4 height 7
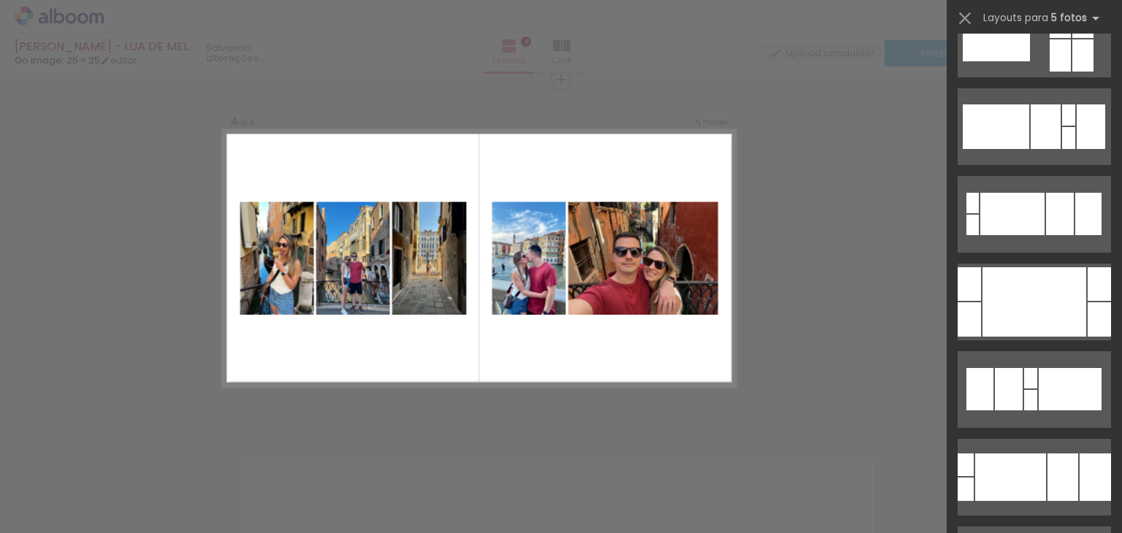
scroll to position [0, 0]
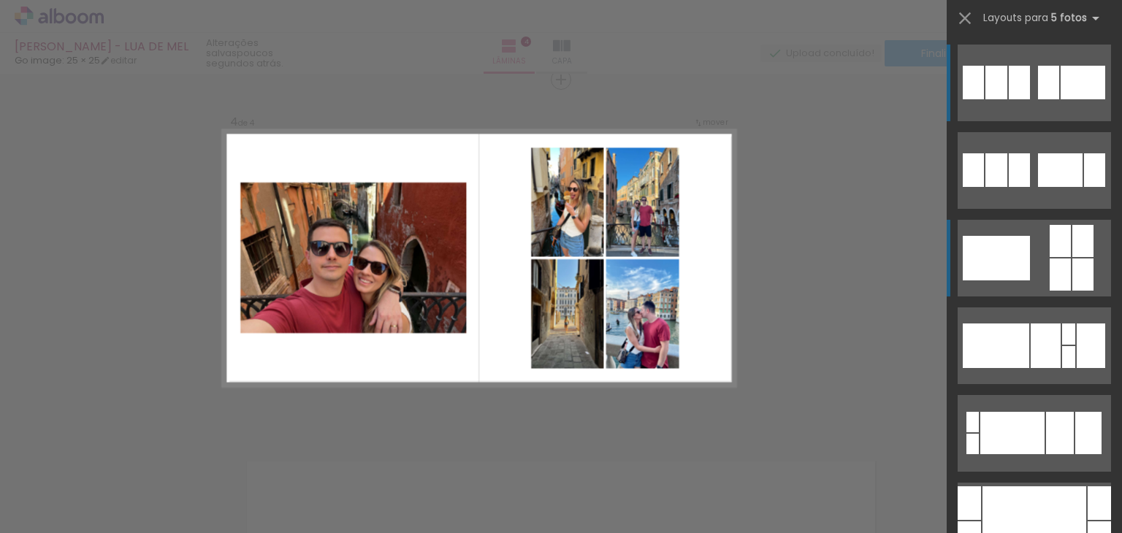
click at [1013, 268] on div at bounding box center [995, 258] width 67 height 45
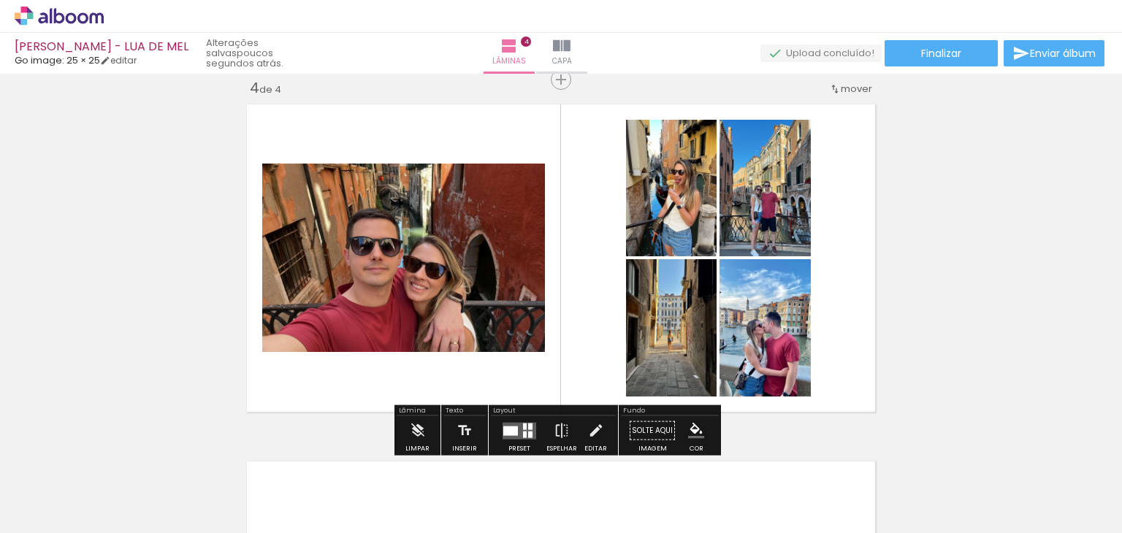
click at [517, 430] on quentale-layouter at bounding box center [519, 430] width 34 height 17
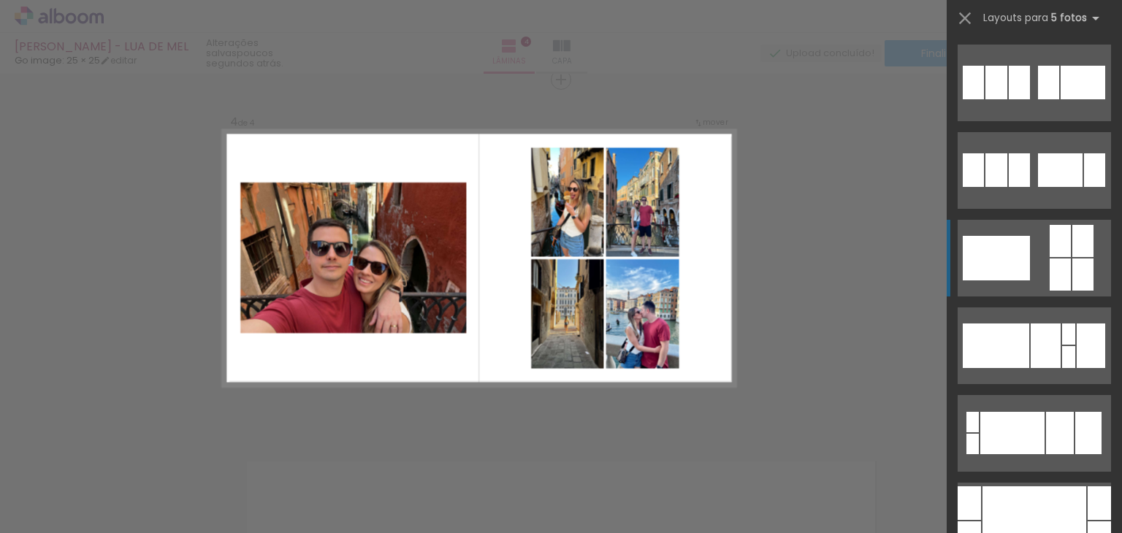
scroll to position [175, 0]
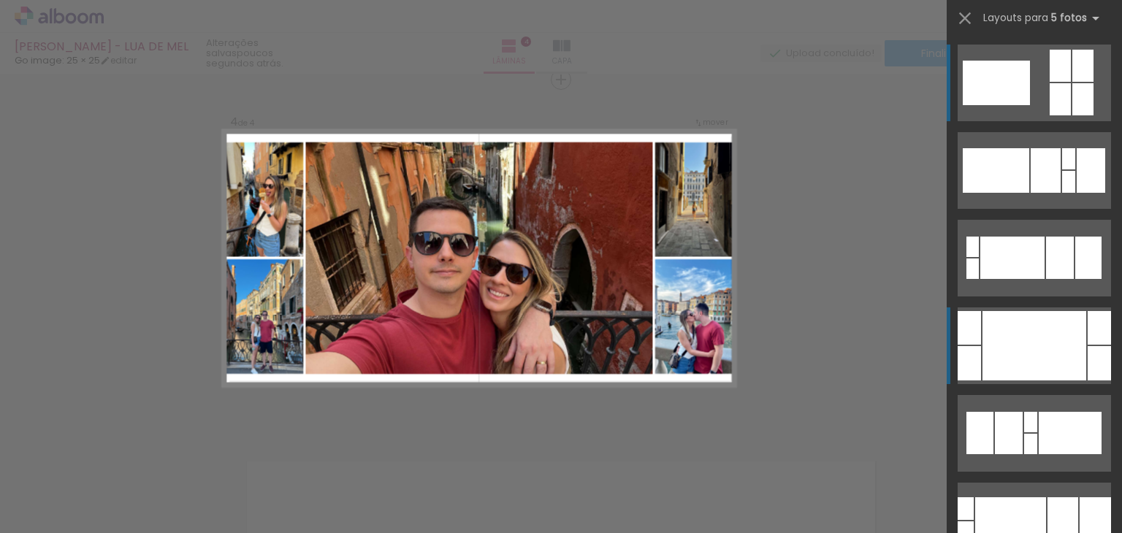
click at [1043, 369] on div at bounding box center [1034, 345] width 104 height 69
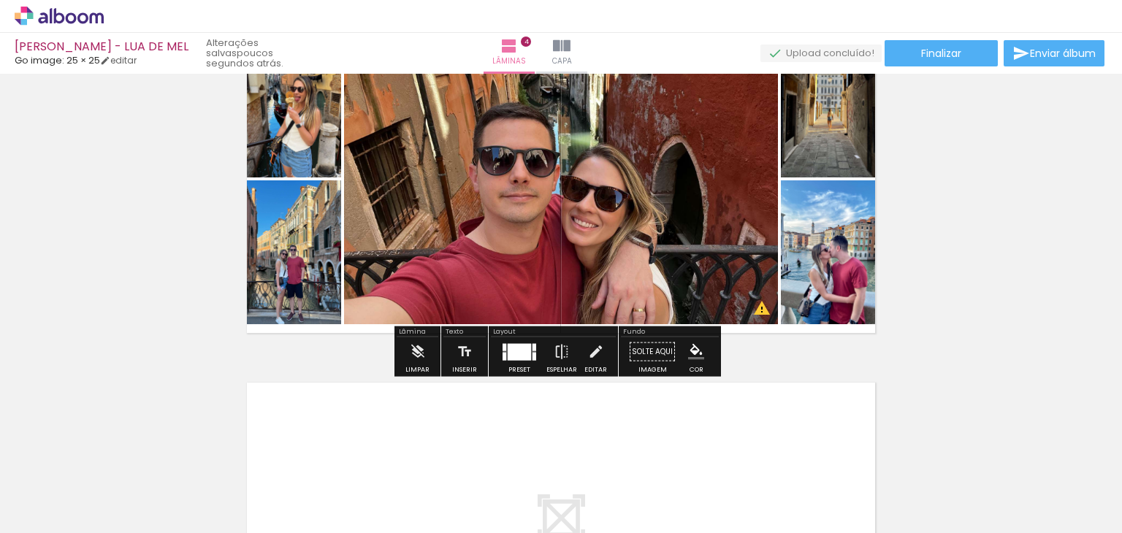
scroll to position [1090, 0]
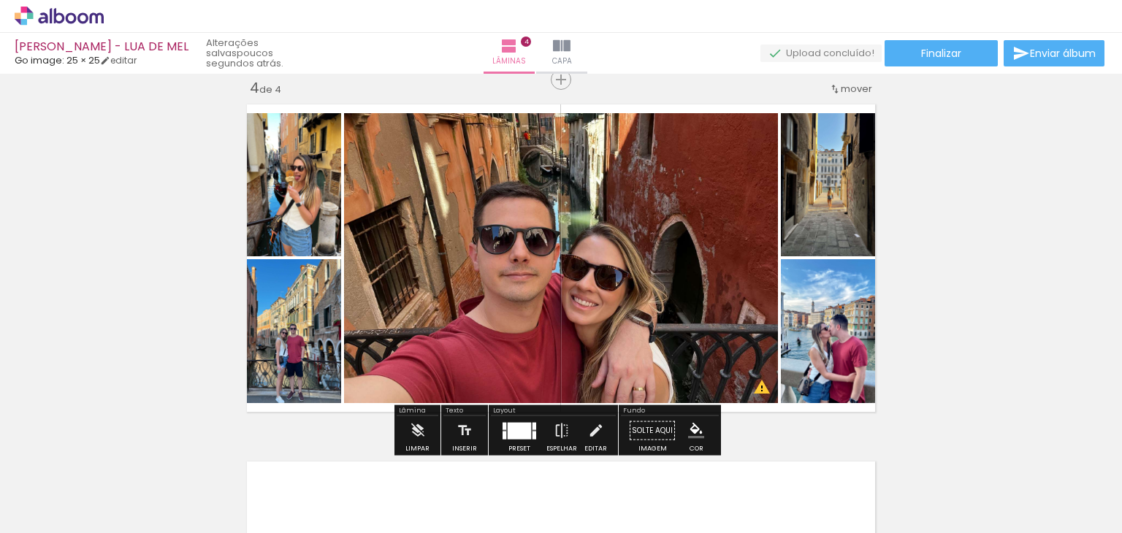
click at [524, 432] on div at bounding box center [519, 430] width 23 height 17
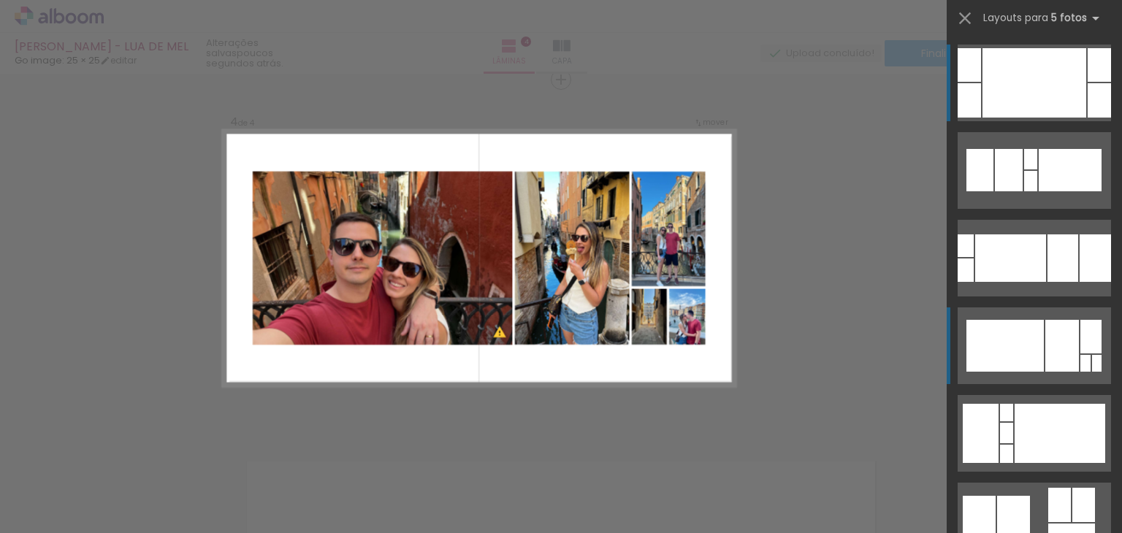
scroll to position [657, 0]
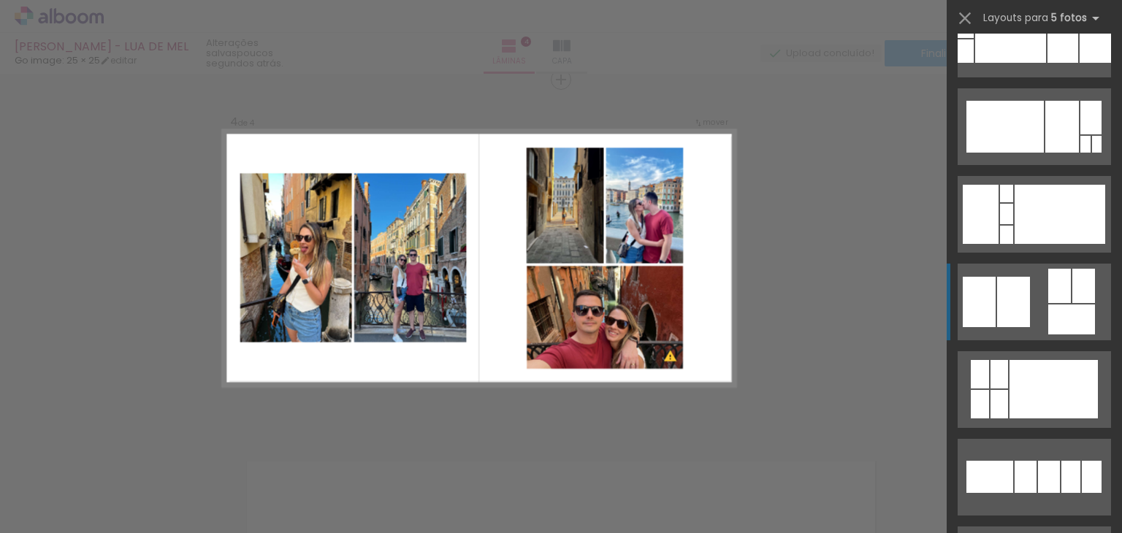
click at [1011, 307] on div at bounding box center [1013, 302] width 33 height 50
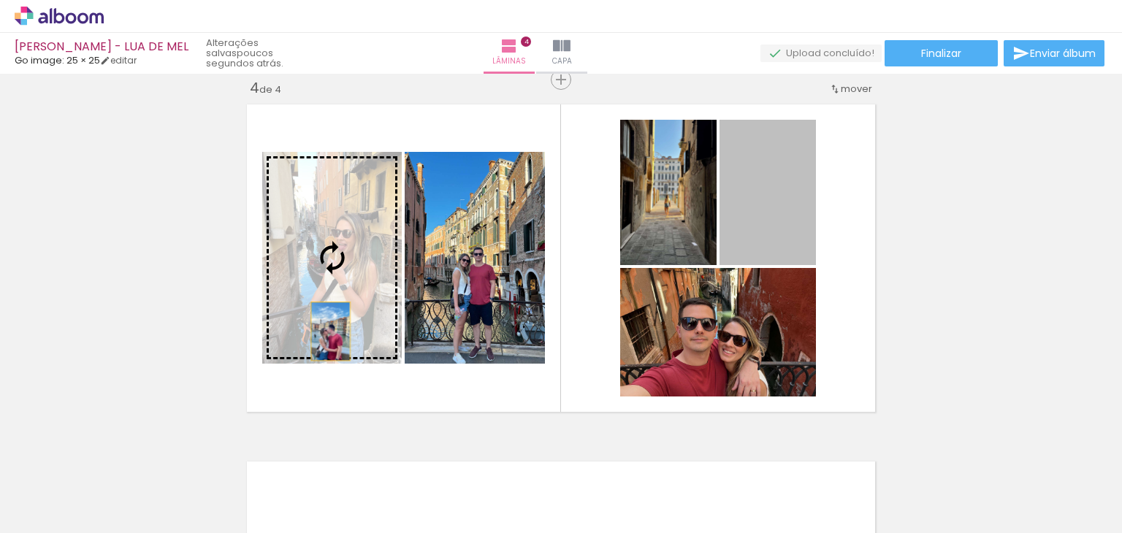
drag, startPoint x: 781, startPoint y: 229, endPoint x: 325, endPoint y: 318, distance: 464.2
click at [0, 0] on slot at bounding box center [0, 0] width 0 height 0
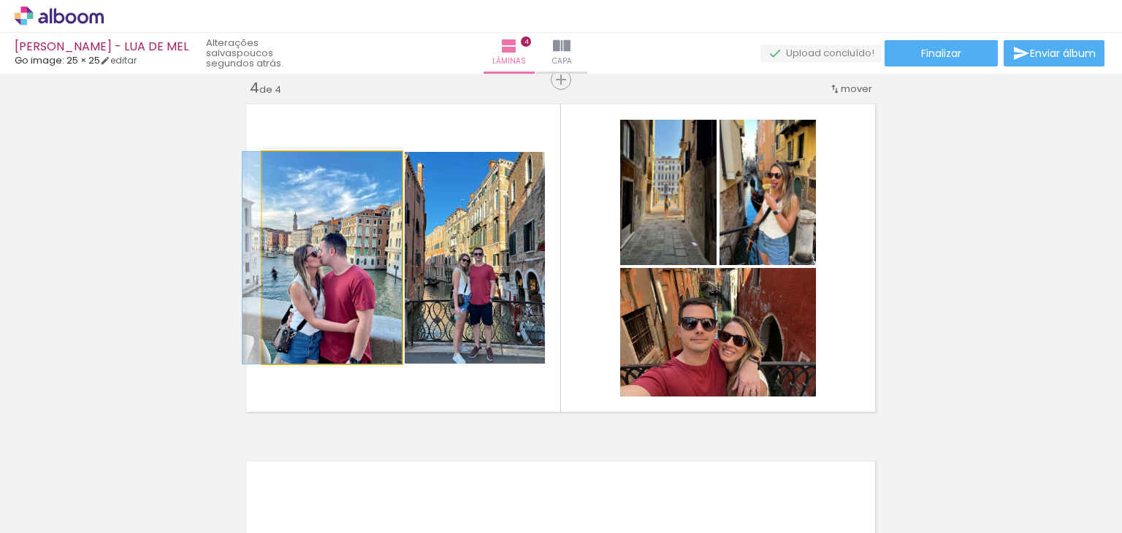
drag, startPoint x: 333, startPoint y: 313, endPoint x: 322, endPoint y: 312, distance: 11.1
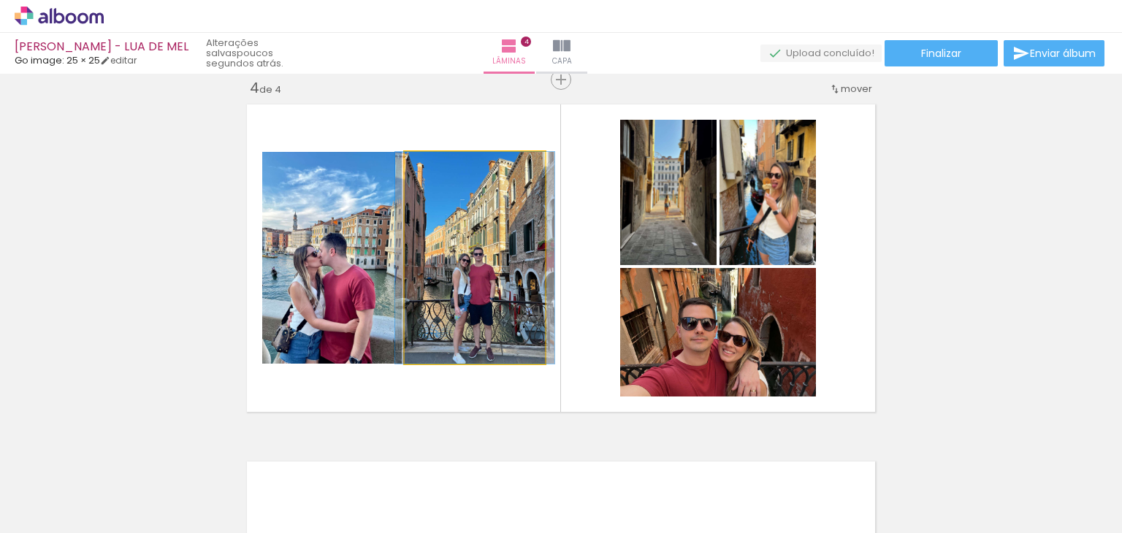
click at [482, 303] on quentale-photo at bounding box center [475, 258] width 140 height 212
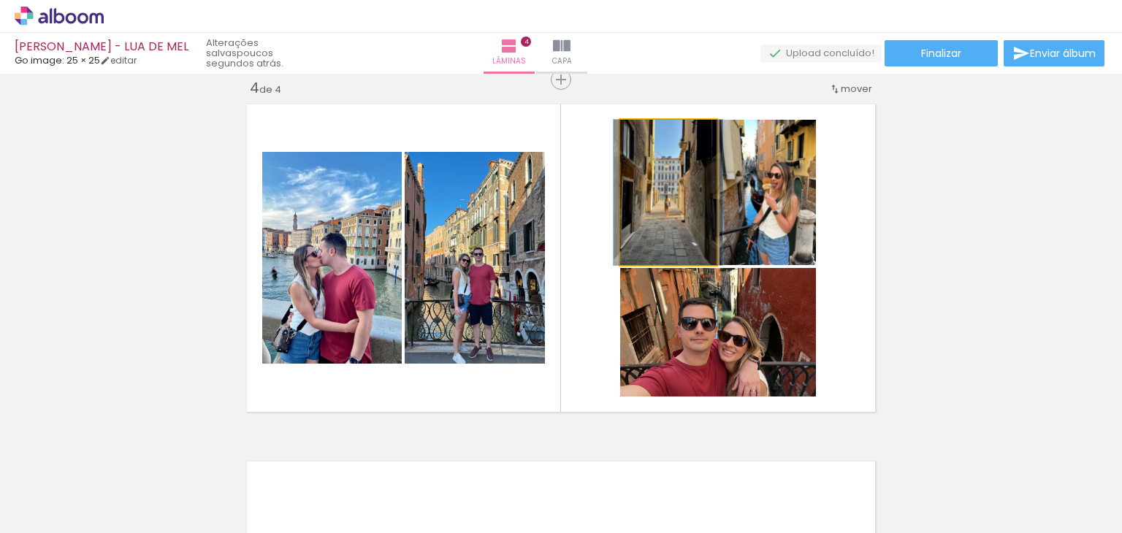
click at [650, 229] on quentale-photo at bounding box center [668, 192] width 96 height 145
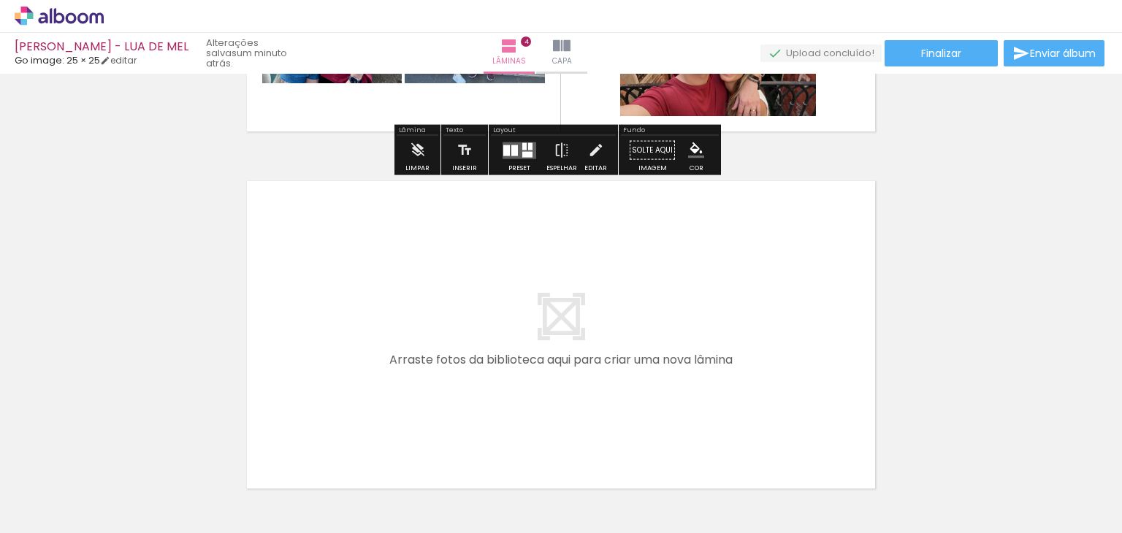
scroll to position [1455, 0]
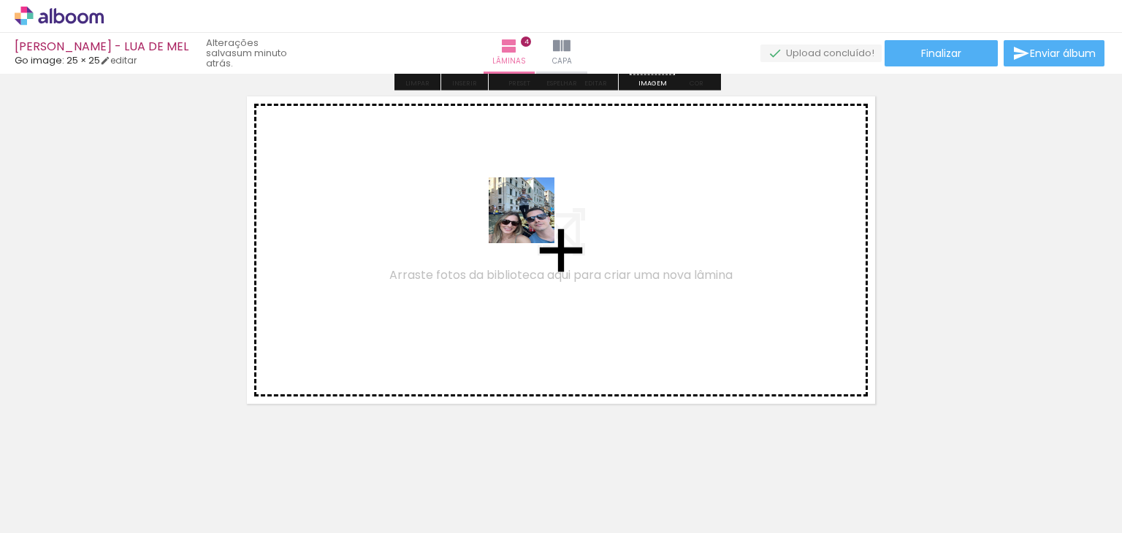
drag, startPoint x: 349, startPoint y: 364, endPoint x: 534, endPoint y: 219, distance: 234.6
click at [534, 219] on quentale-workspace at bounding box center [561, 266] width 1122 height 533
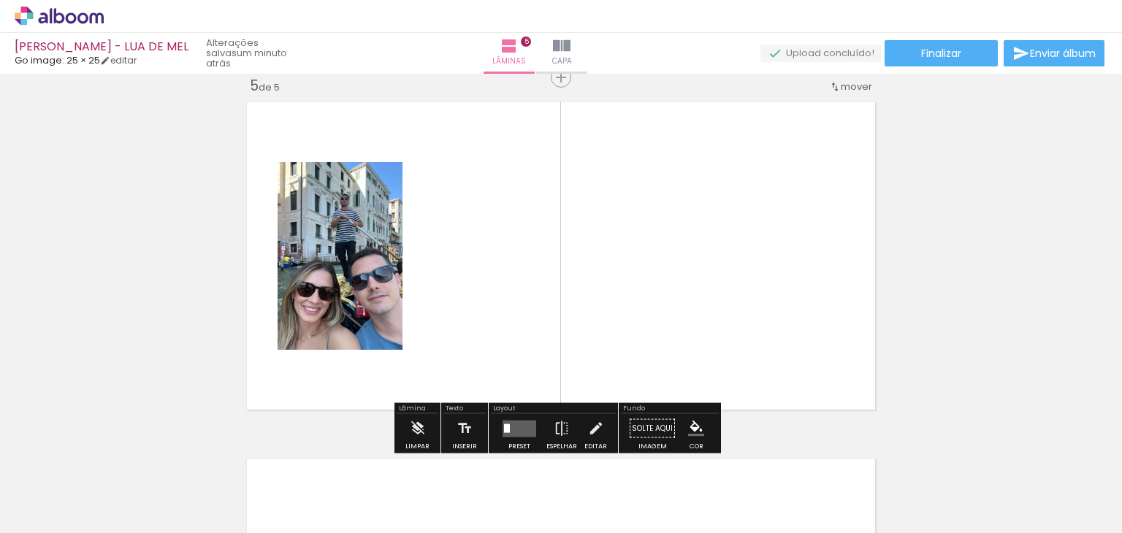
scroll to position [1447, 0]
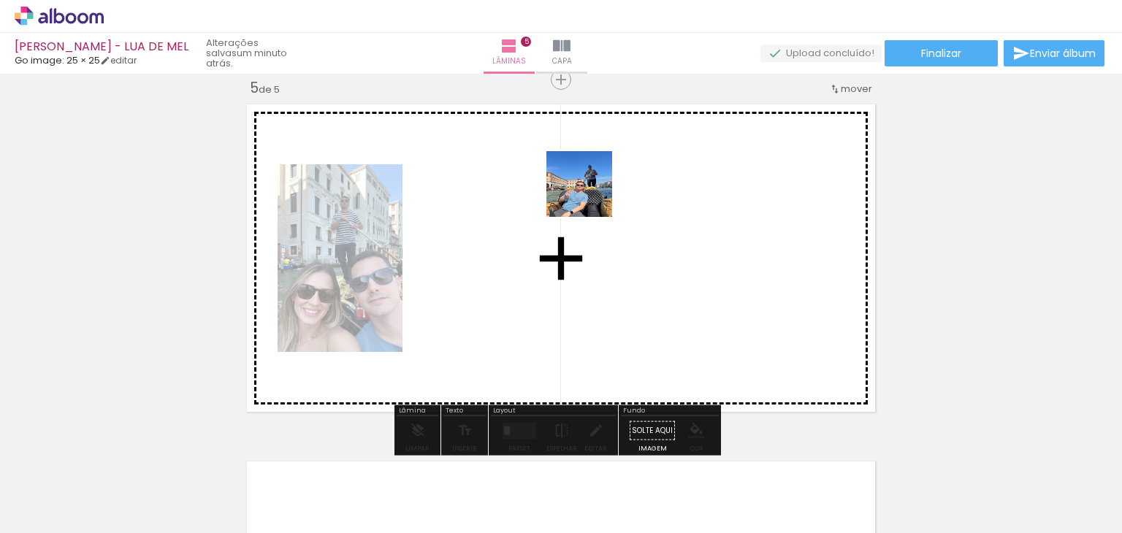
drag, startPoint x: 257, startPoint y: 497, endPoint x: 622, endPoint y: 175, distance: 486.8
click at [622, 175] on quentale-workspace at bounding box center [561, 266] width 1122 height 533
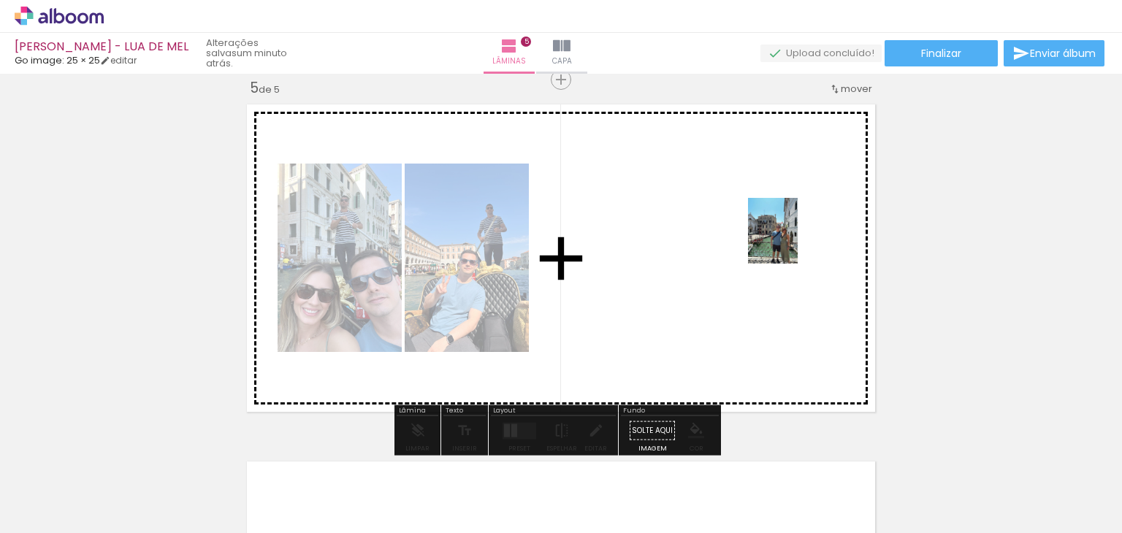
drag, startPoint x: 244, startPoint y: 497, endPoint x: 789, endPoint y: 244, distance: 600.5
click at [789, 244] on quentale-workspace at bounding box center [561, 266] width 1122 height 533
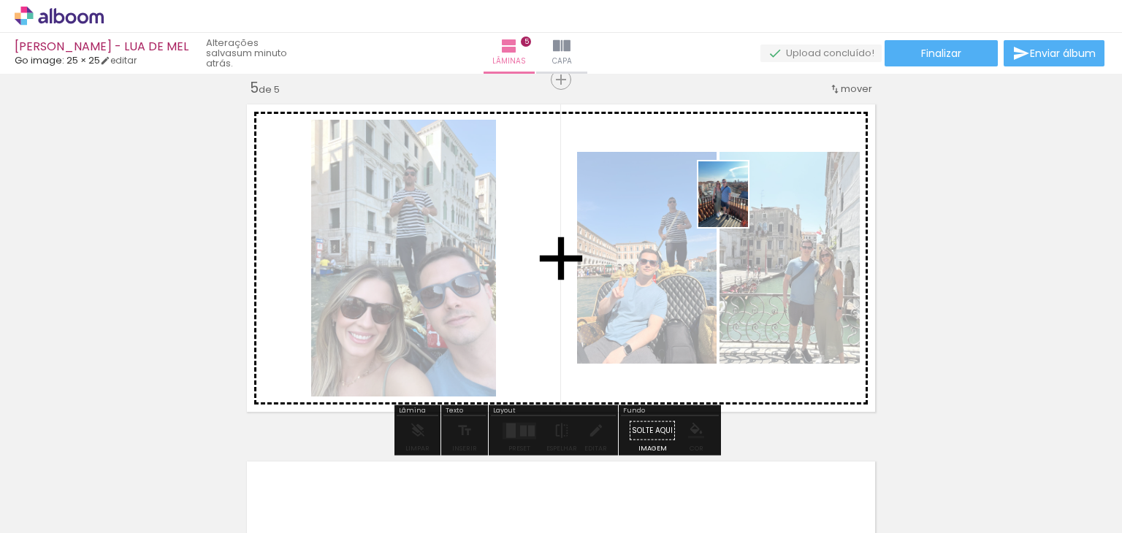
drag, startPoint x: 416, startPoint y: 387, endPoint x: 732, endPoint y: 224, distance: 355.7
click at [742, 207] on quentale-workspace at bounding box center [561, 266] width 1122 height 533
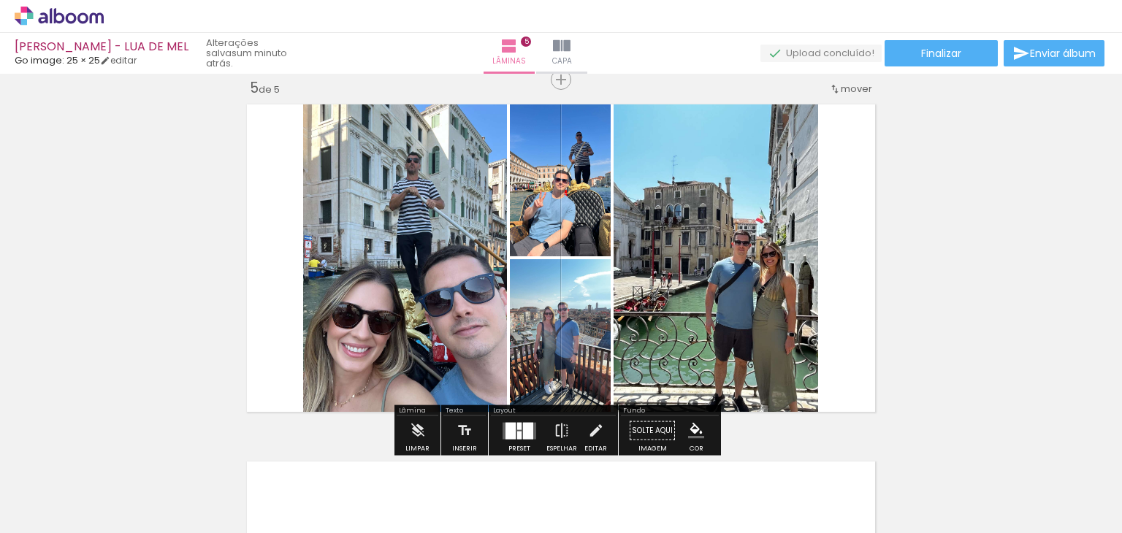
click at [510, 429] on div at bounding box center [510, 430] width 10 height 17
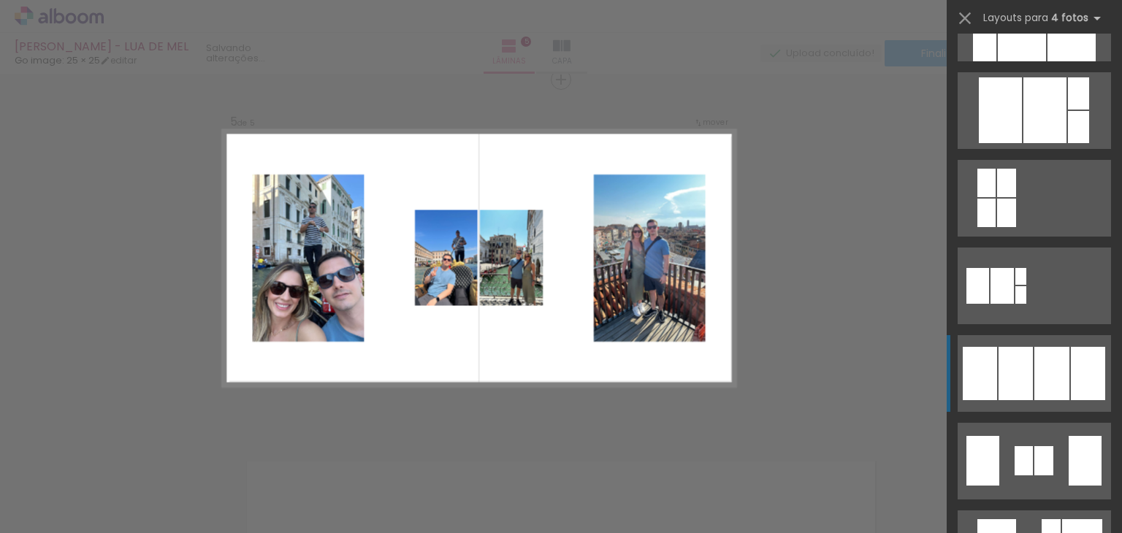
scroll to position [803, 0]
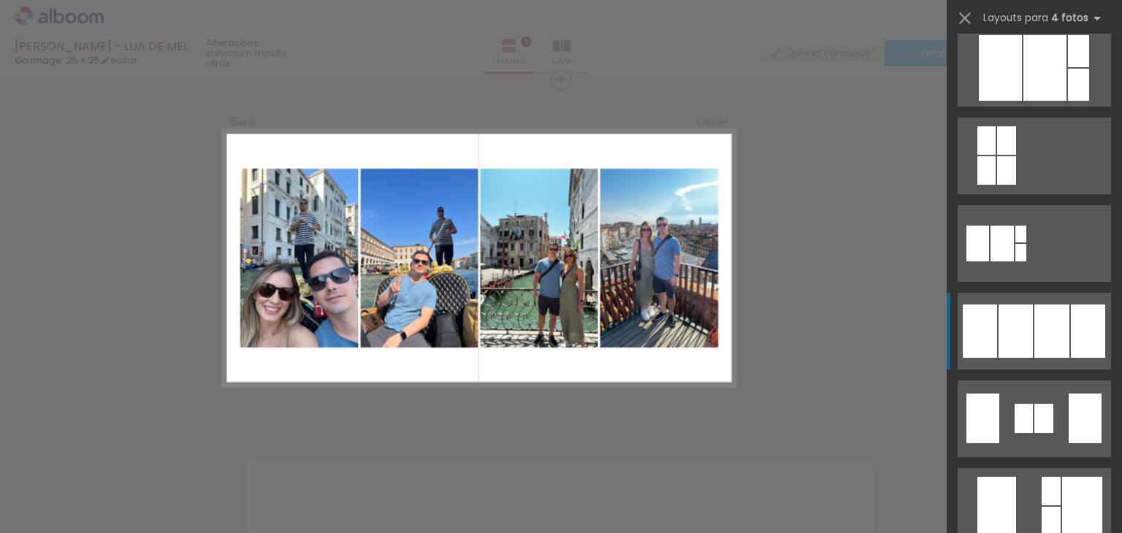
click at [1034, 342] on div at bounding box center [1051, 331] width 35 height 53
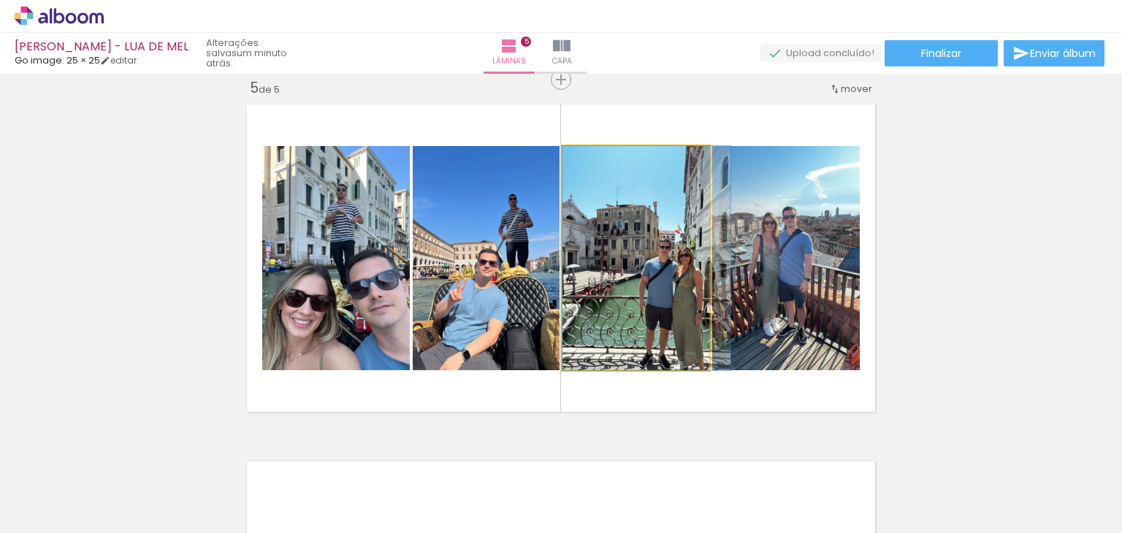
drag, startPoint x: 707, startPoint y: 307, endPoint x: 691, endPoint y: 313, distance: 17.1
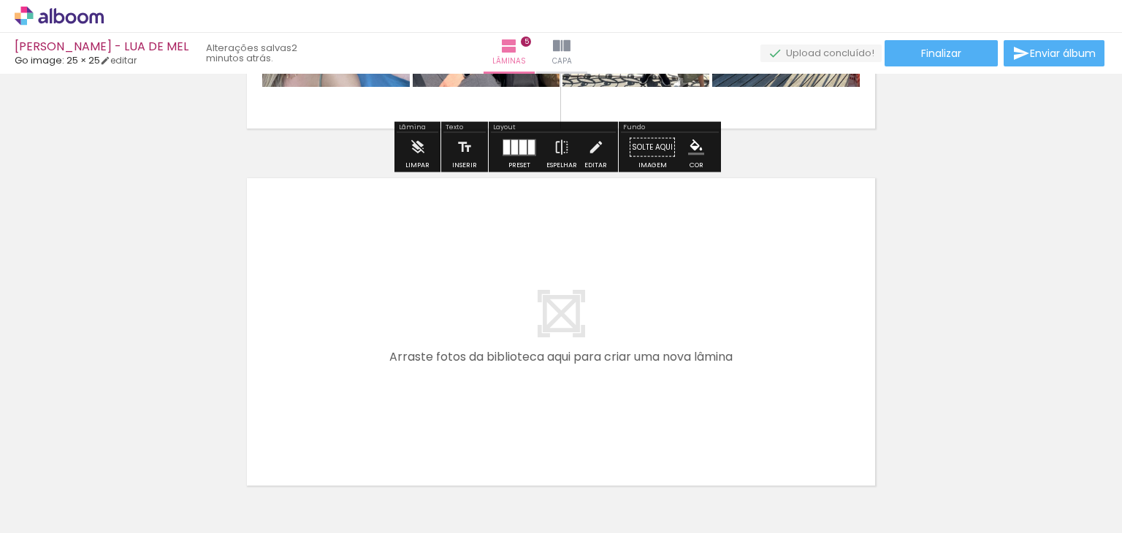
scroll to position [1739, 0]
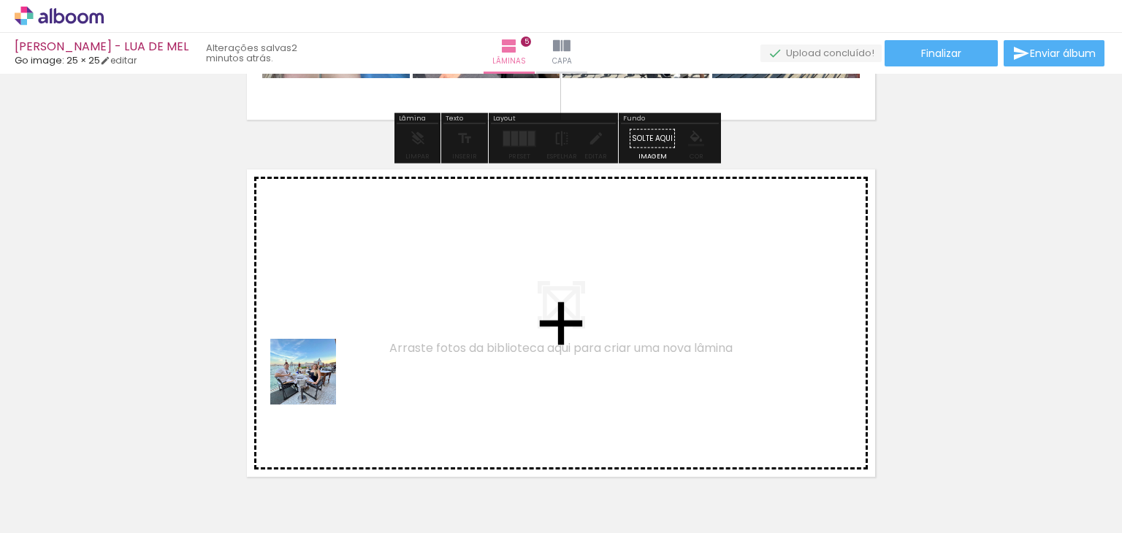
drag, startPoint x: 242, startPoint y: 472, endPoint x: 347, endPoint y: 362, distance: 151.9
click at [347, 362] on quentale-workspace at bounding box center [561, 266] width 1122 height 533
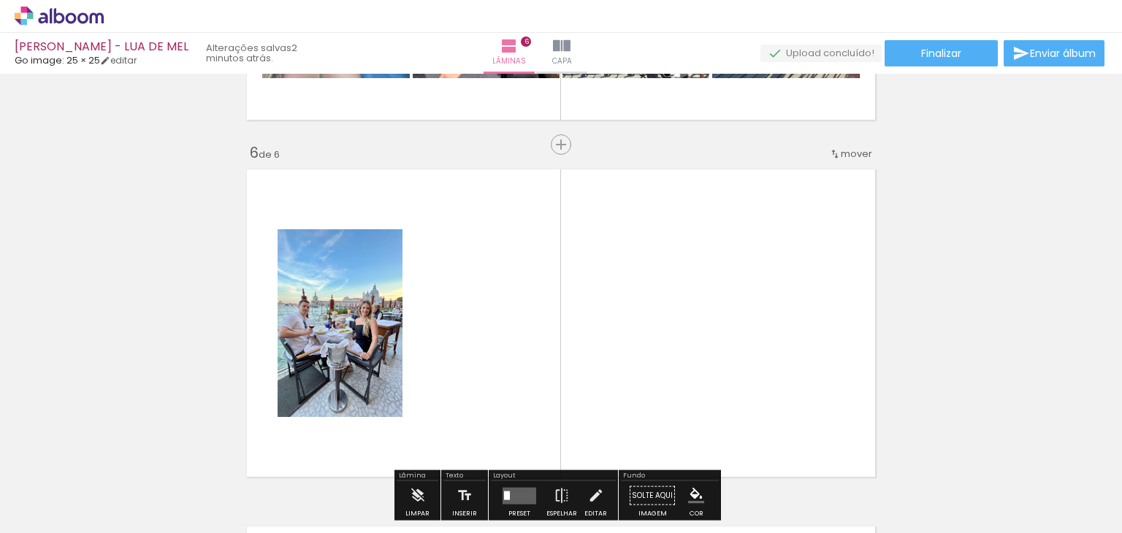
scroll to position [1804, 0]
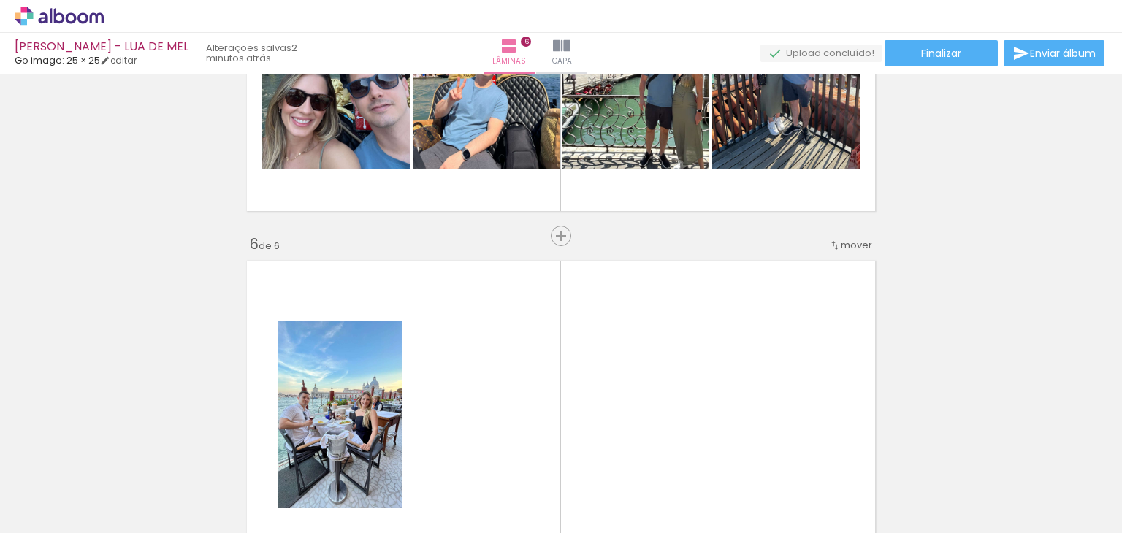
scroll to position [1731, 0]
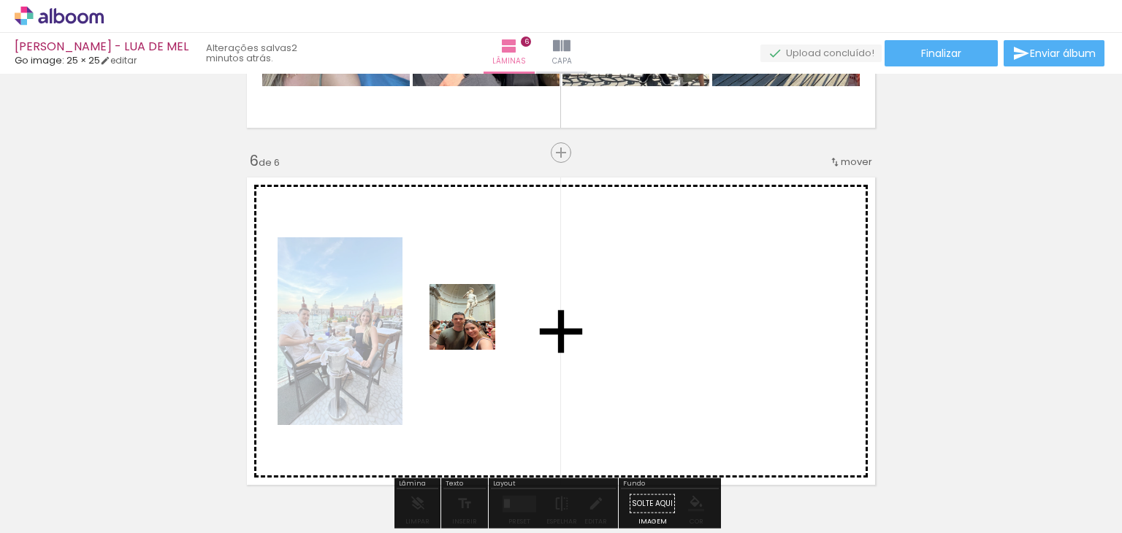
drag, startPoint x: 420, startPoint y: 362, endPoint x: 473, endPoint y: 328, distance: 63.4
click at [473, 328] on quentale-workspace at bounding box center [561, 266] width 1122 height 533
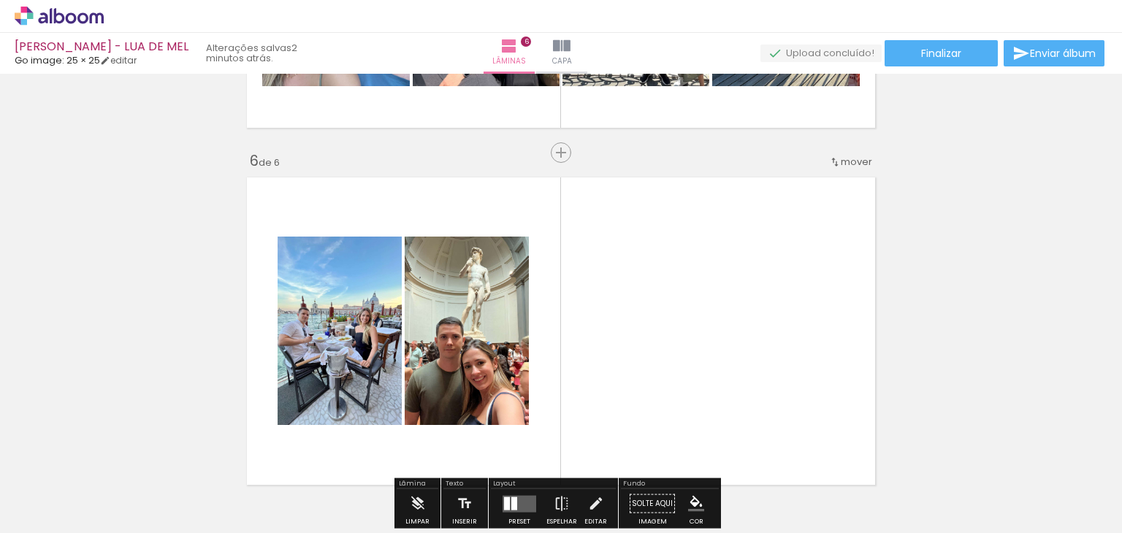
drag, startPoint x: 253, startPoint y: 494, endPoint x: 595, endPoint y: 308, distance: 389.2
click at [595, 308] on quentale-workspace at bounding box center [561, 266] width 1122 height 533
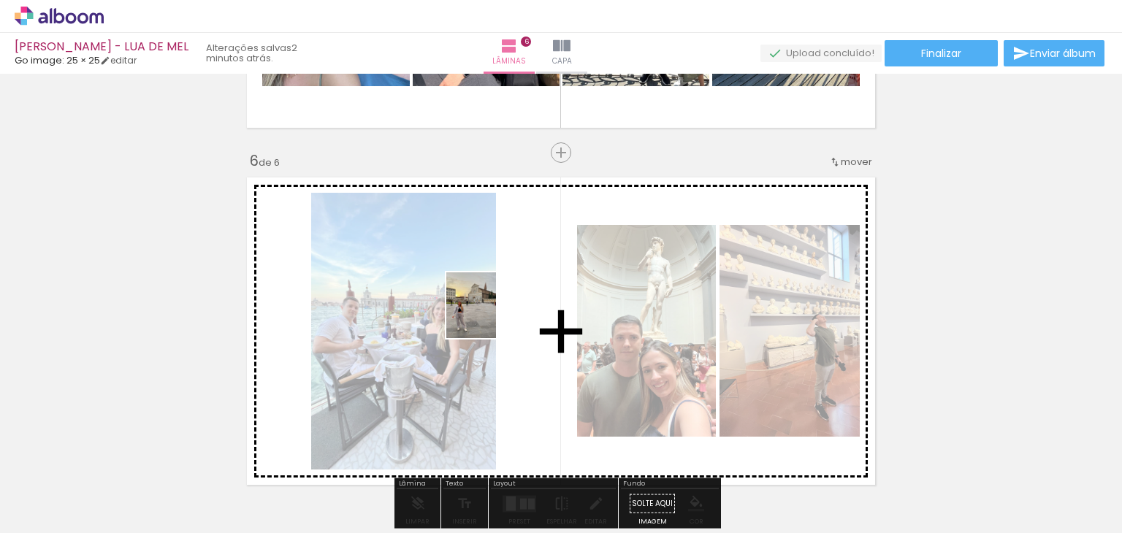
drag, startPoint x: 215, startPoint y: 484, endPoint x: 490, endPoint y: 316, distance: 321.9
click at [490, 316] on quentale-workspace at bounding box center [561, 266] width 1122 height 533
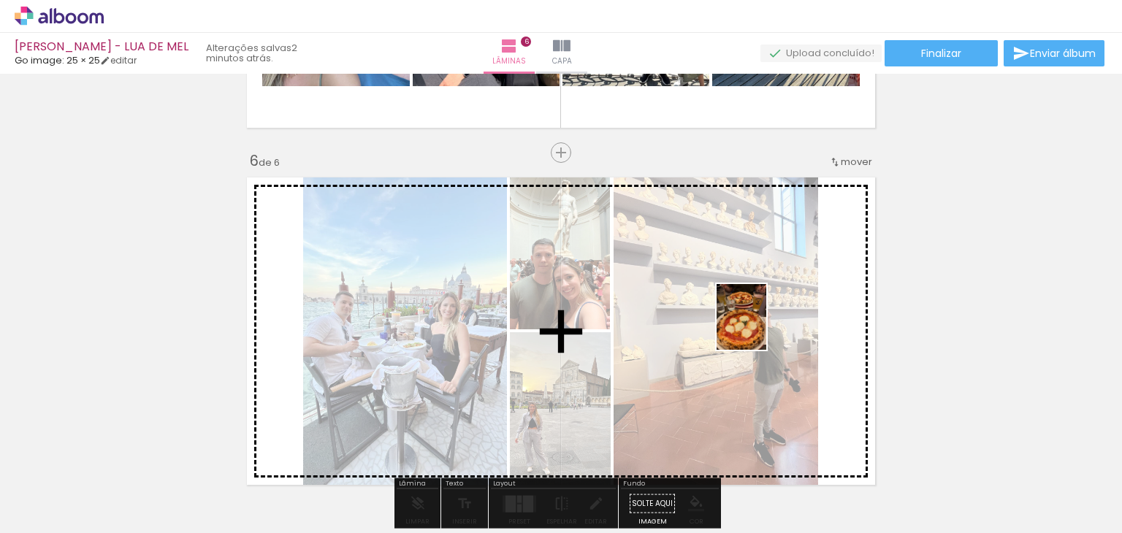
drag, startPoint x: 245, startPoint y: 491, endPoint x: 760, endPoint y: 328, distance: 540.2
click at [760, 328] on quentale-workspace at bounding box center [561, 266] width 1122 height 533
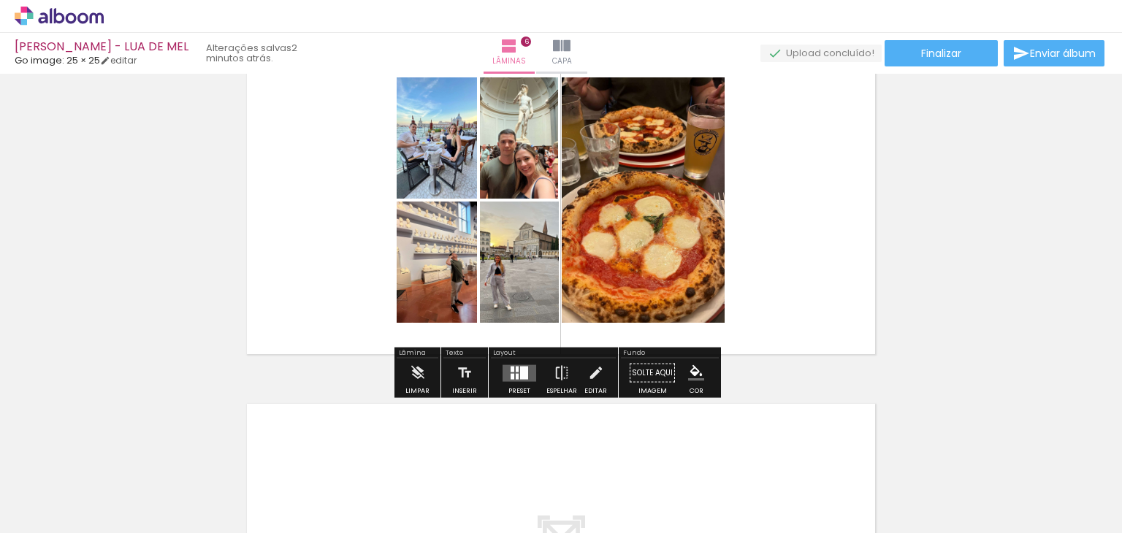
scroll to position [1877, 0]
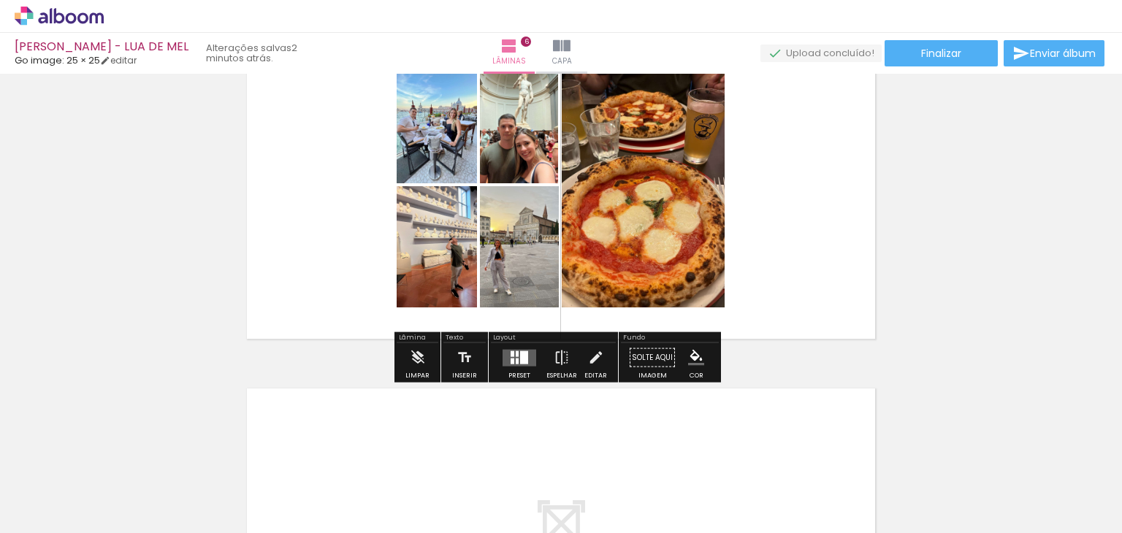
click at [520, 358] on div at bounding box center [524, 357] width 8 height 13
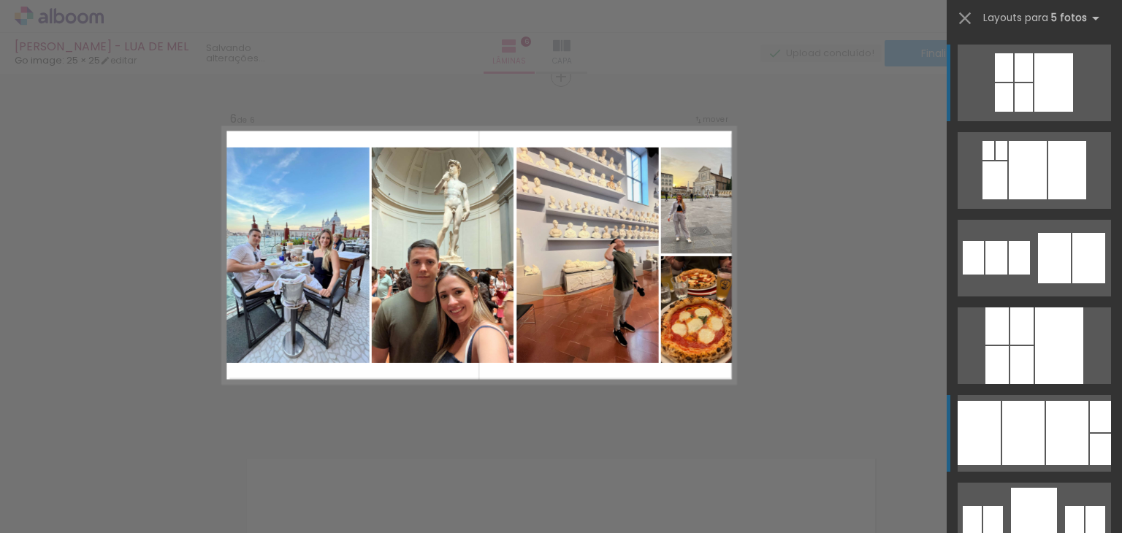
scroll to position [1804, 0]
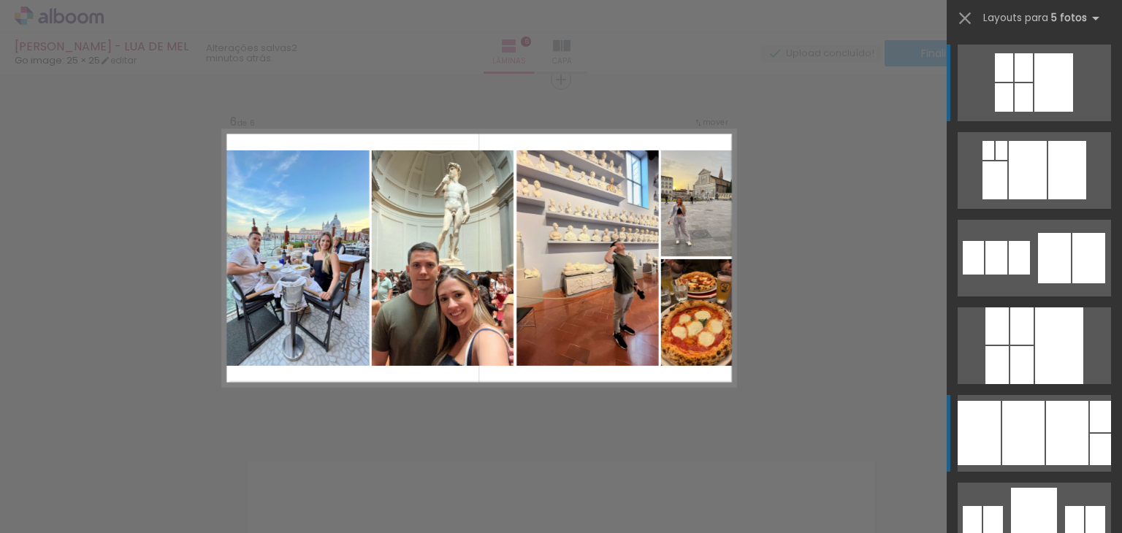
click at [1035, 422] on div at bounding box center [1023, 433] width 42 height 64
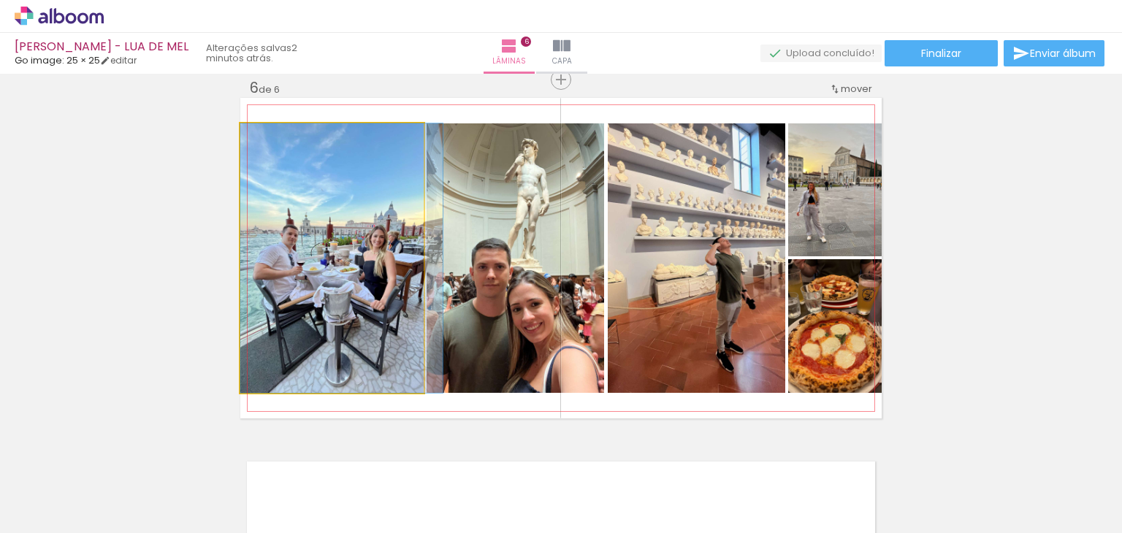
drag, startPoint x: 380, startPoint y: 350, endPoint x: 389, endPoint y: 351, distance: 9.6
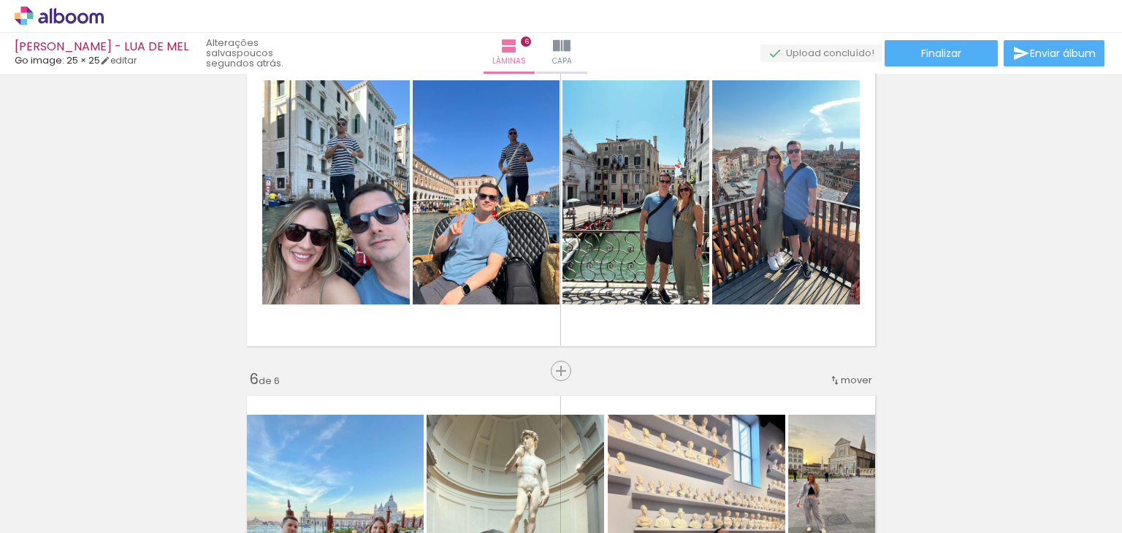
scroll to position [1512, 0]
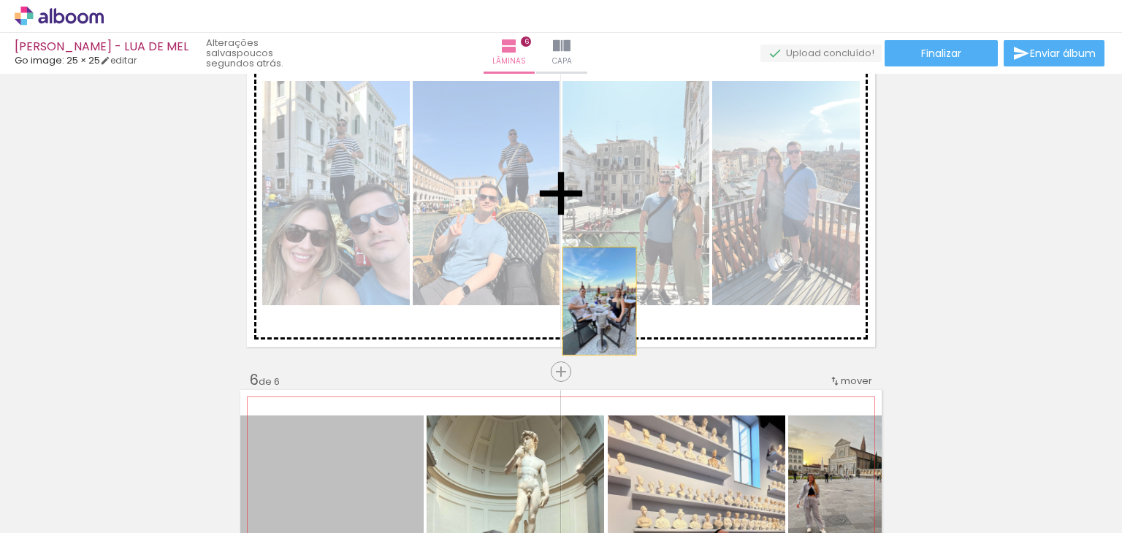
drag, startPoint x: 403, startPoint y: 428, endPoint x: 594, endPoint y: 301, distance: 229.1
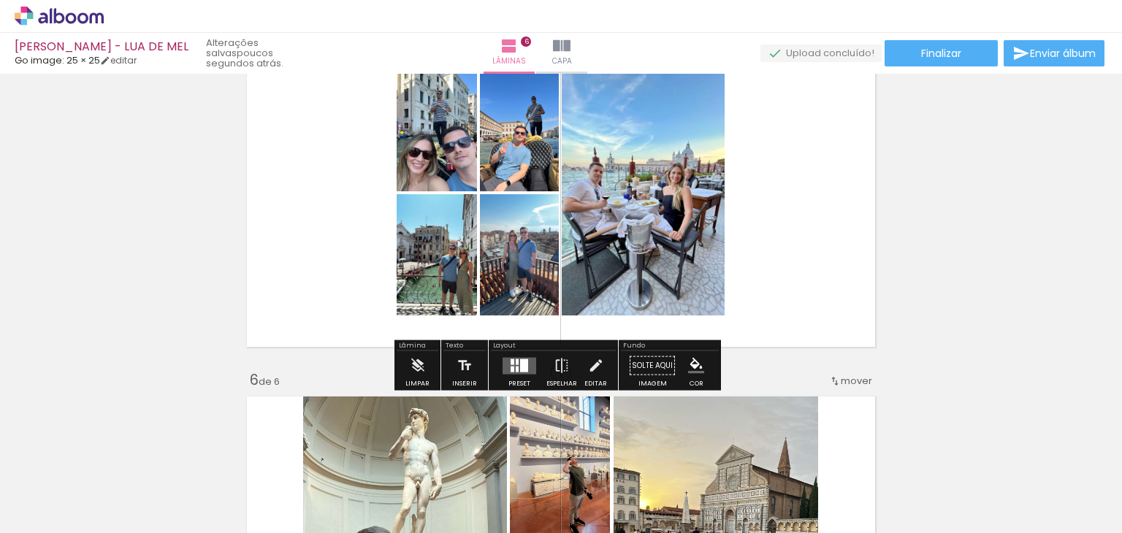
click at [521, 366] on div at bounding box center [524, 365] width 8 height 13
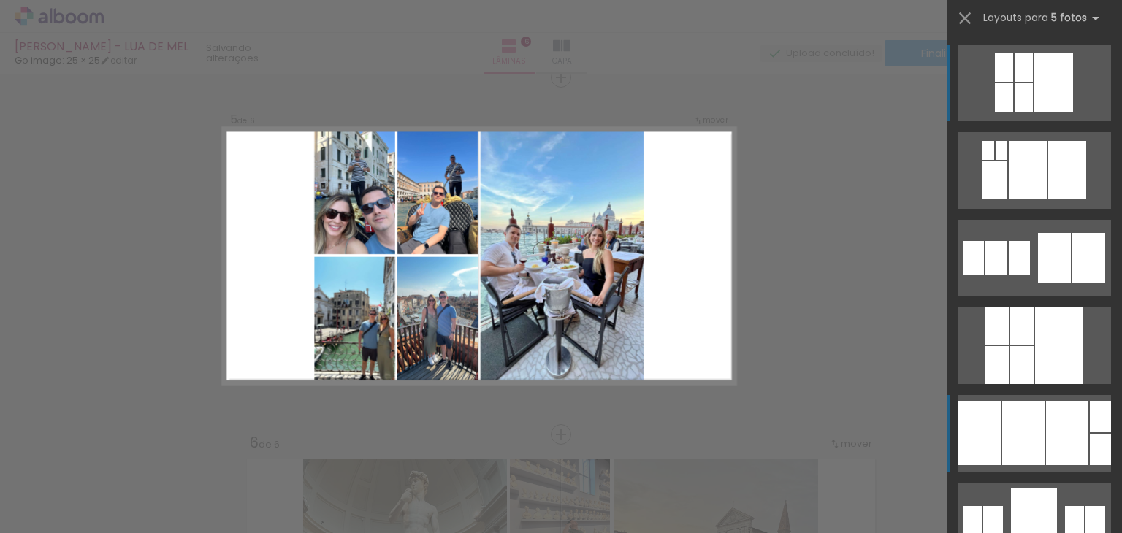
scroll to position [1447, 0]
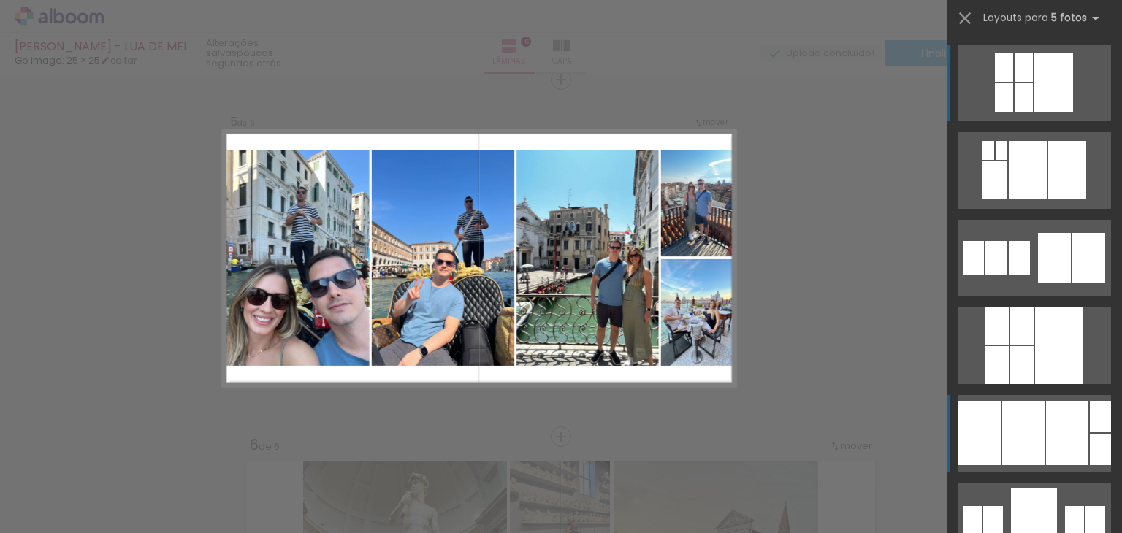
click at [1049, 436] on div at bounding box center [1067, 433] width 42 height 64
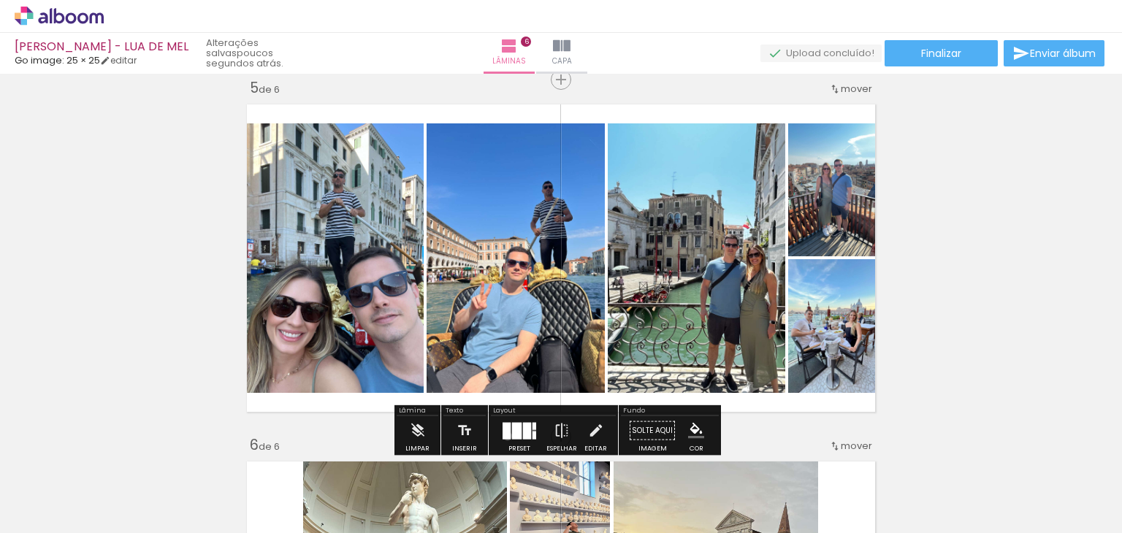
click at [504, 435] on div at bounding box center [506, 430] width 8 height 17
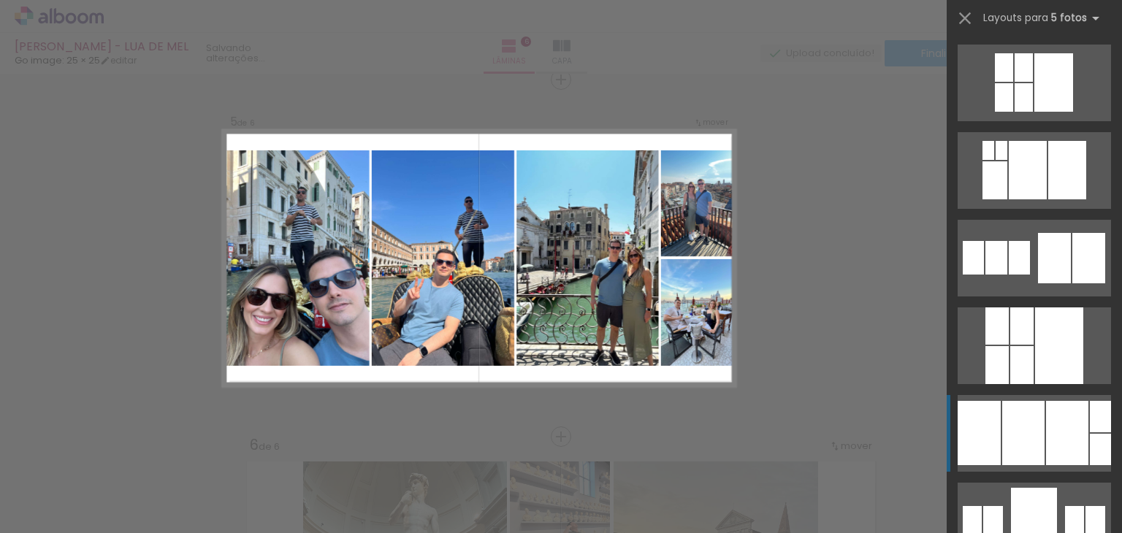
scroll to position [351, 0]
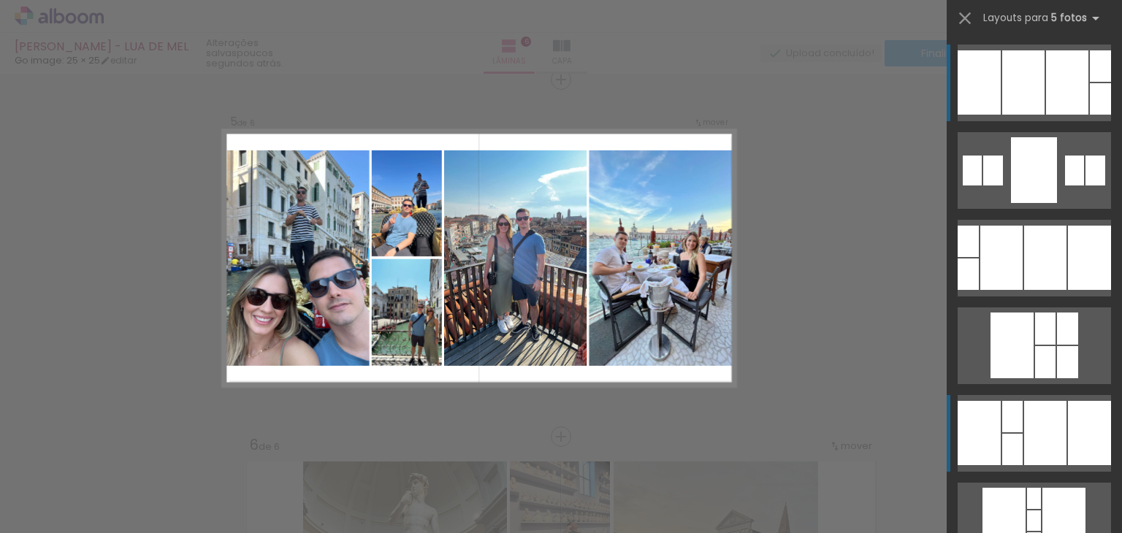
click at [1024, 413] on div at bounding box center [1045, 433] width 42 height 64
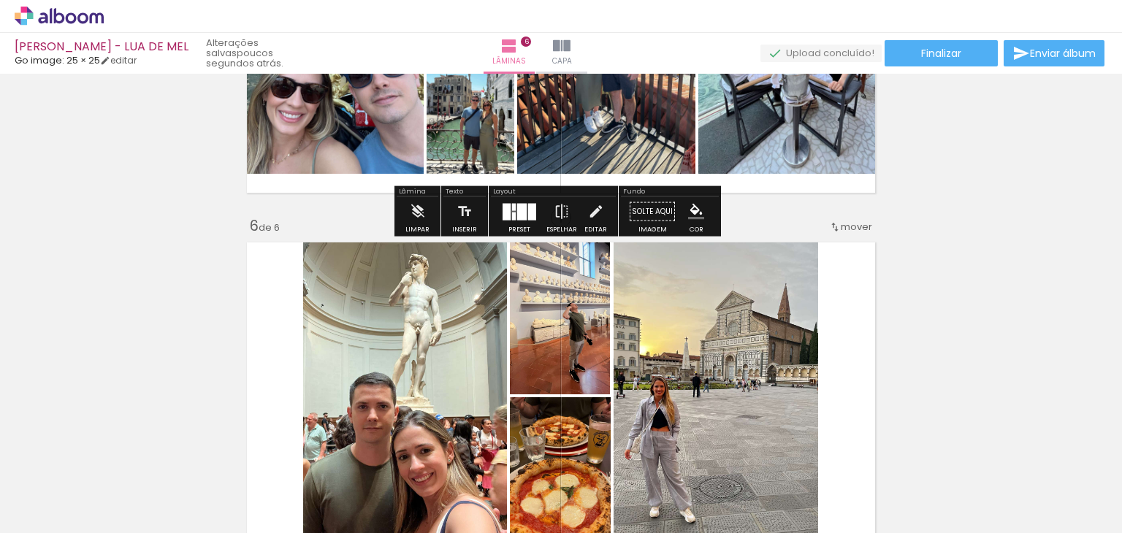
scroll to position [1885, 0]
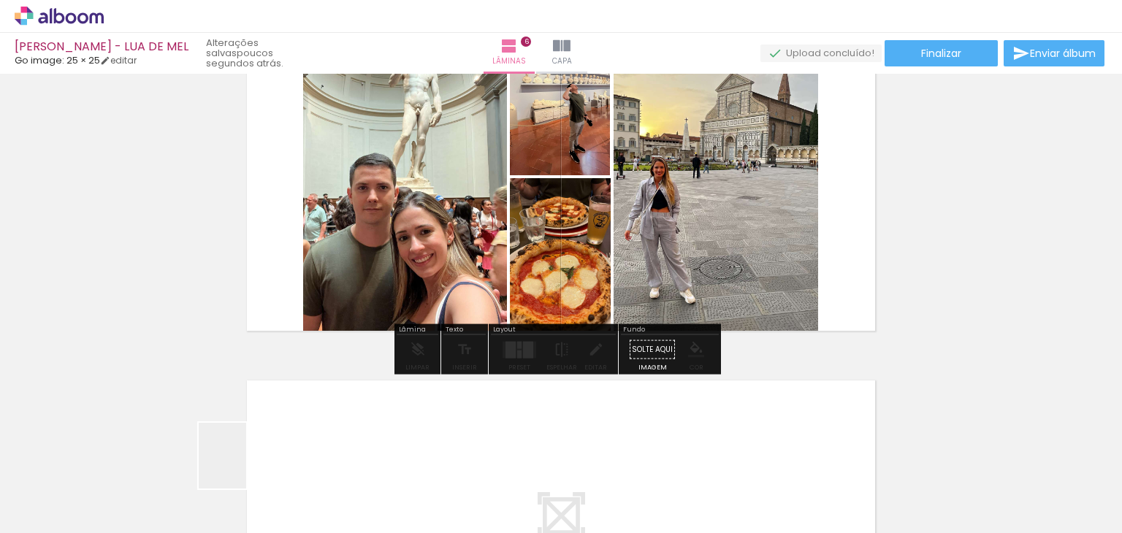
drag, startPoint x: 237, startPoint y: 488, endPoint x: 259, endPoint y: 465, distance: 32.0
click at [386, 249] on quentale-workspace at bounding box center [561, 266] width 1122 height 533
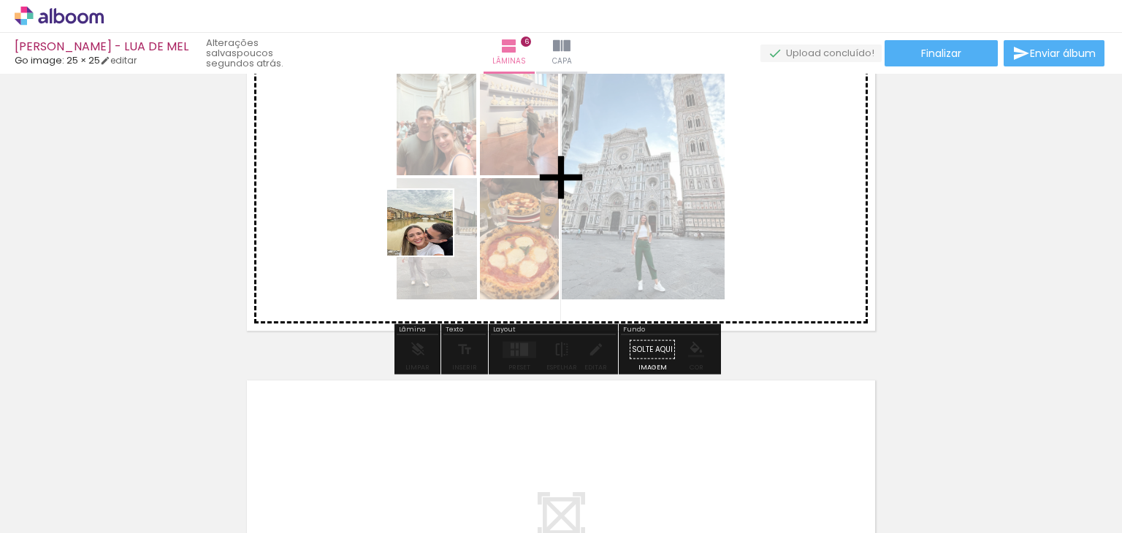
drag, startPoint x: 238, startPoint y: 502, endPoint x: 327, endPoint y: 395, distance: 138.9
click at [432, 233] on quentale-workspace at bounding box center [561, 266] width 1122 height 533
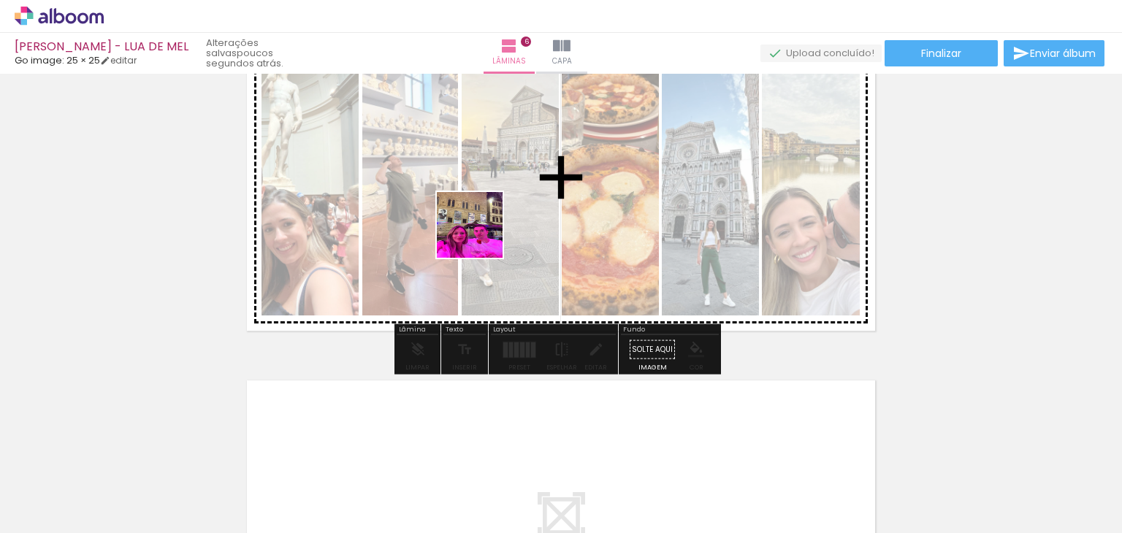
click at [480, 236] on quentale-workspace at bounding box center [561, 266] width 1122 height 533
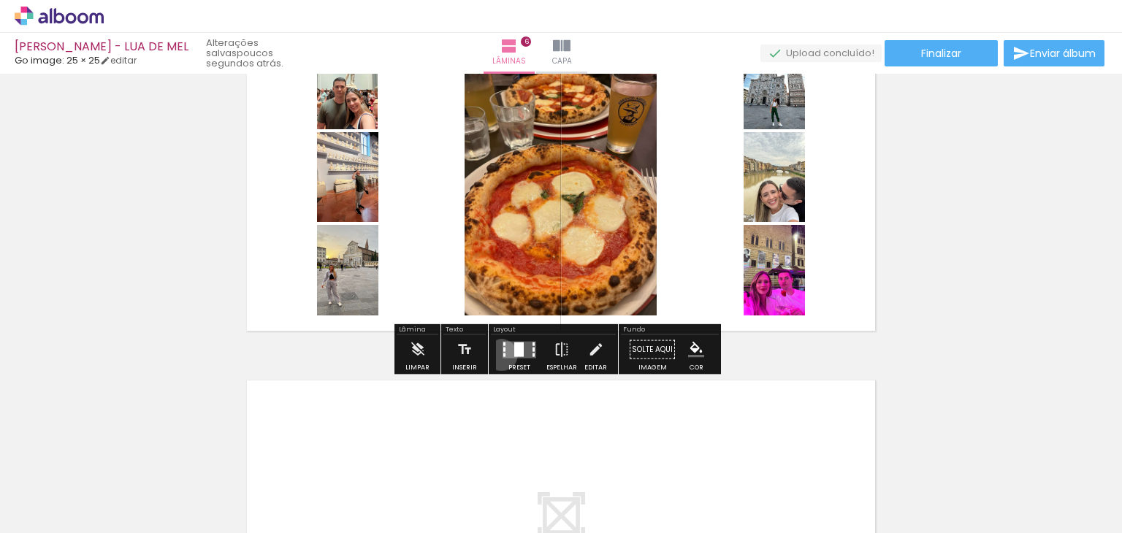
click at [499, 354] on div at bounding box center [518, 349] width 39 height 29
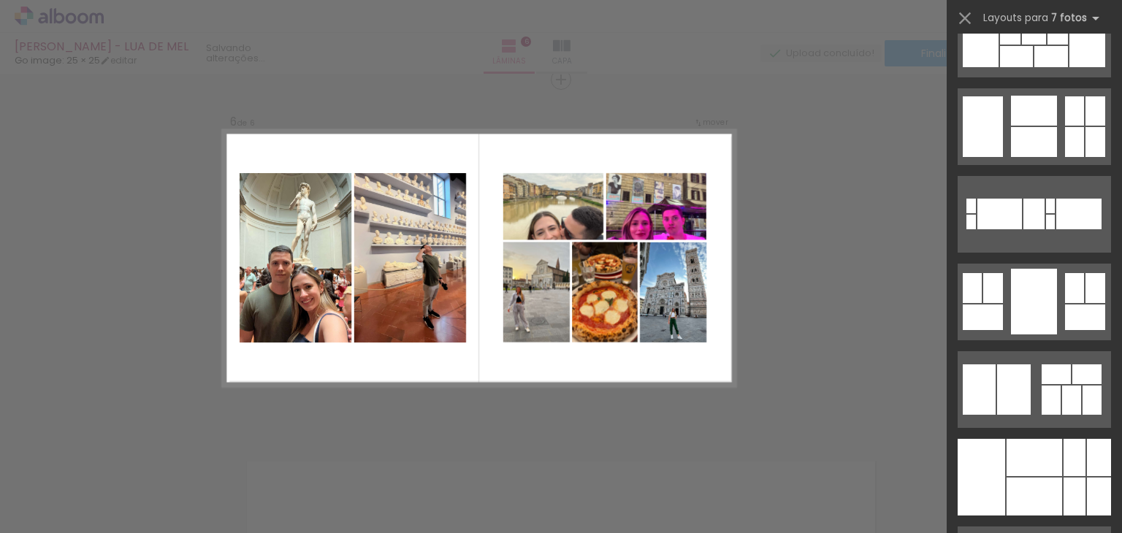
scroll to position [2440, 0]
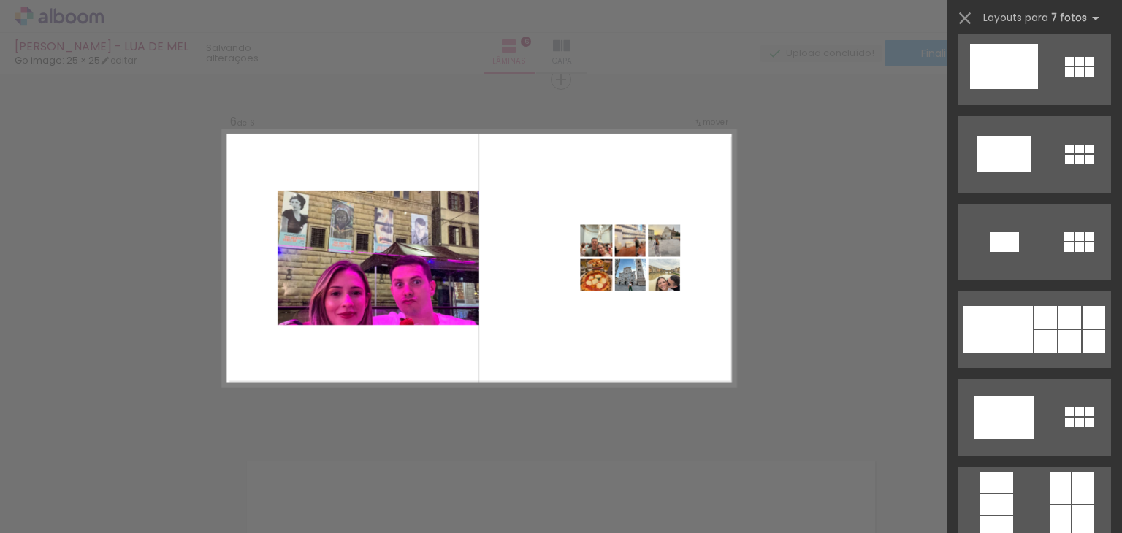
scroll to position [4454, 0]
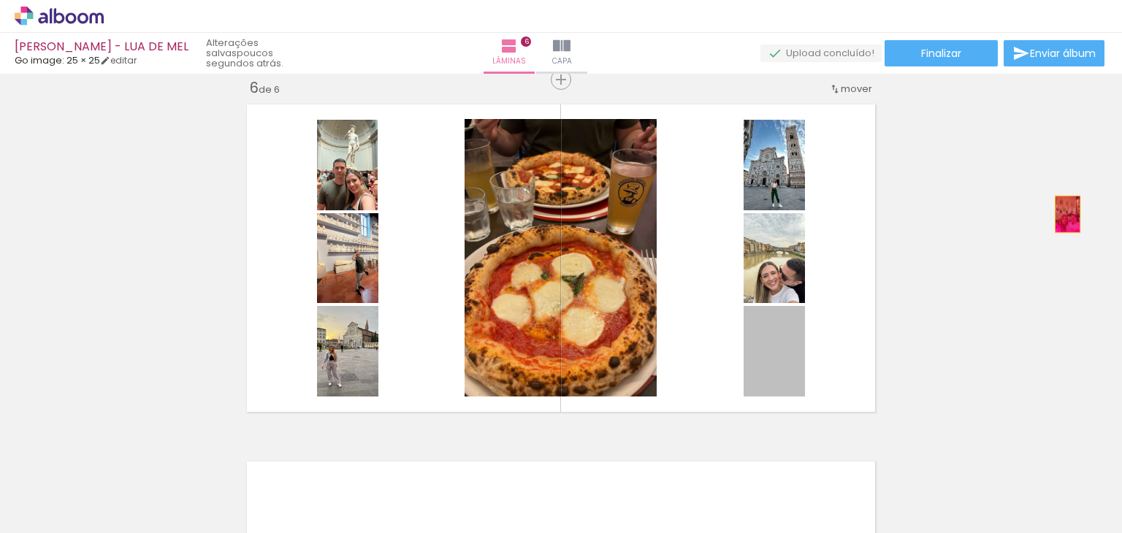
drag, startPoint x: 754, startPoint y: 357, endPoint x: 1062, endPoint y: 214, distance: 339.1
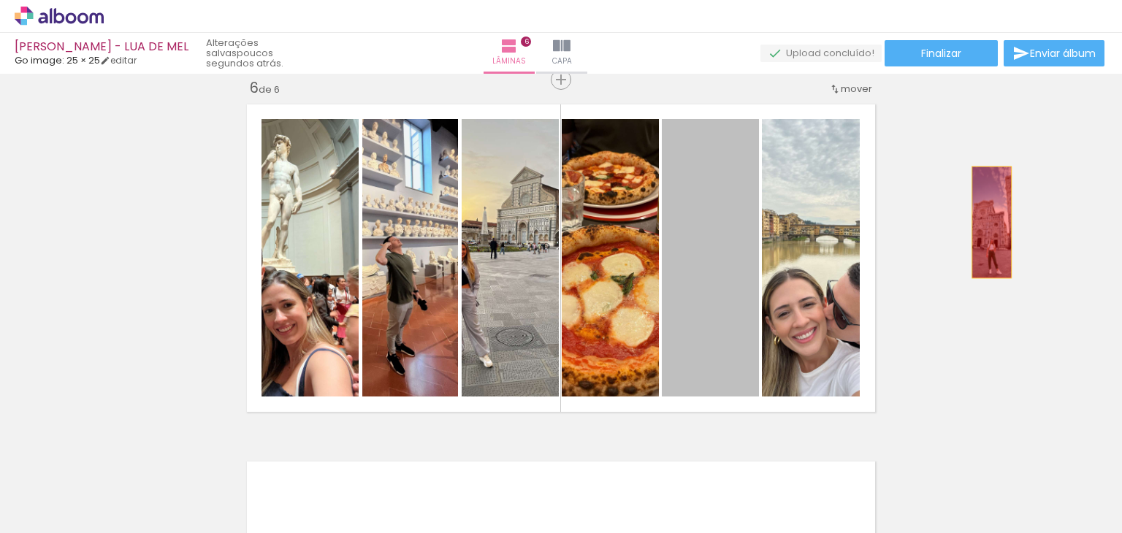
drag, startPoint x: 730, startPoint y: 327, endPoint x: 986, endPoint y: 222, distance: 276.4
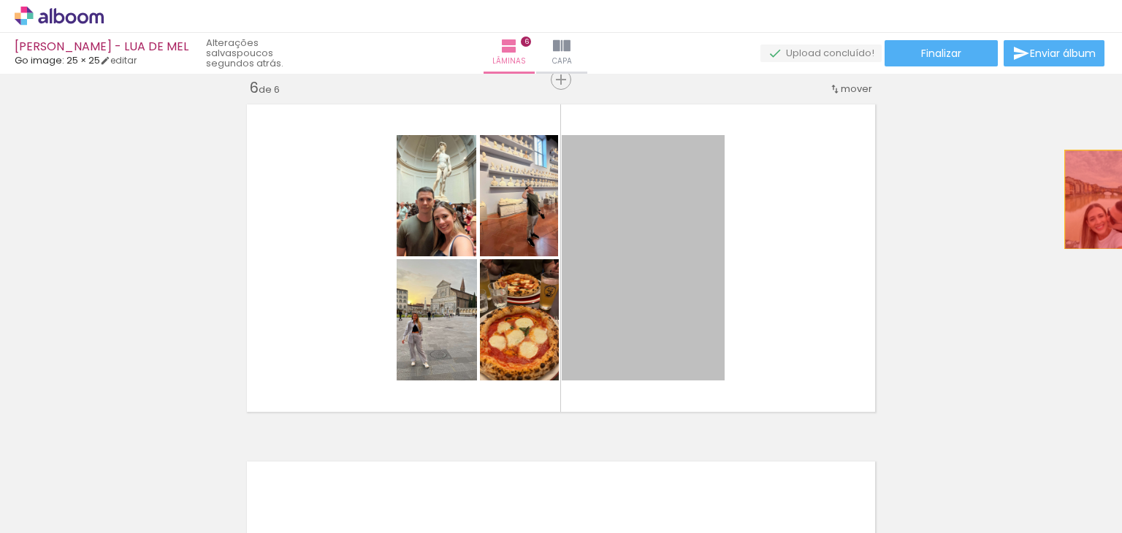
drag, startPoint x: 678, startPoint y: 290, endPoint x: 963, endPoint y: 259, distance: 286.5
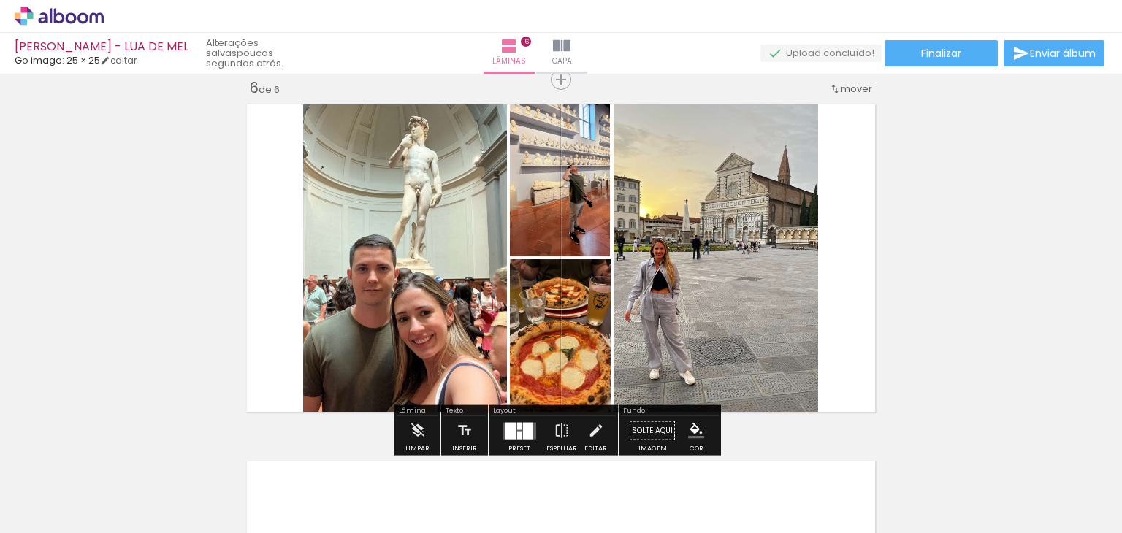
click at [528, 432] on div at bounding box center [528, 430] width 10 height 17
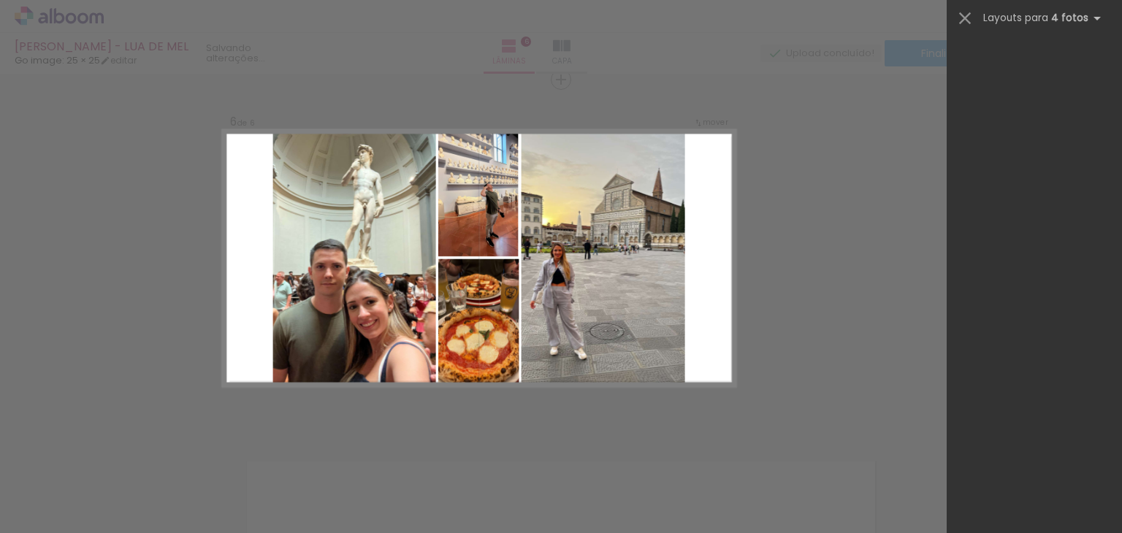
scroll to position [0, 0]
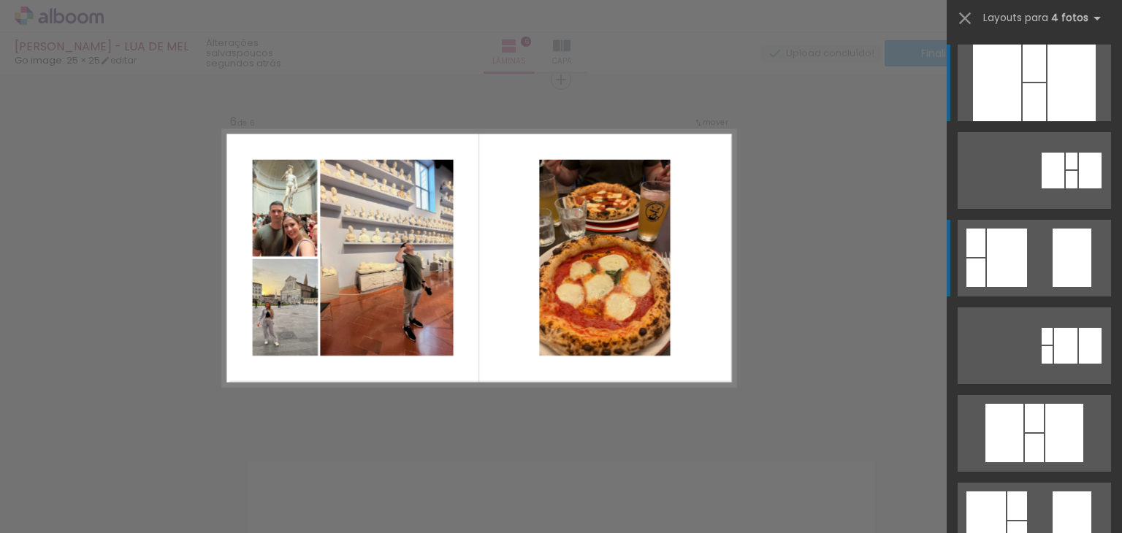
click at [974, 284] on div at bounding box center [975, 273] width 19 height 28
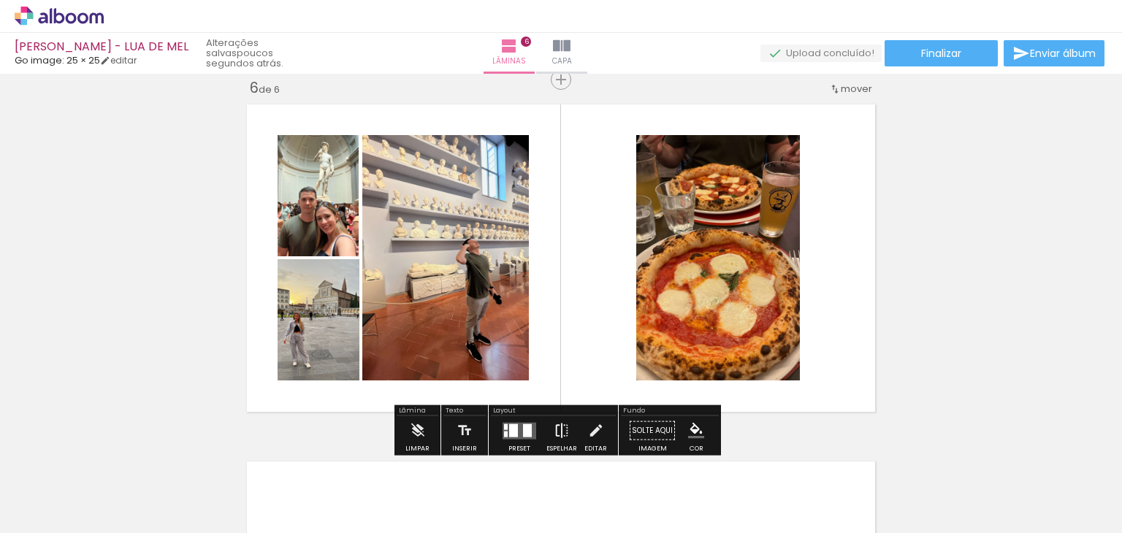
click at [558, 427] on iron-icon at bounding box center [562, 430] width 16 height 29
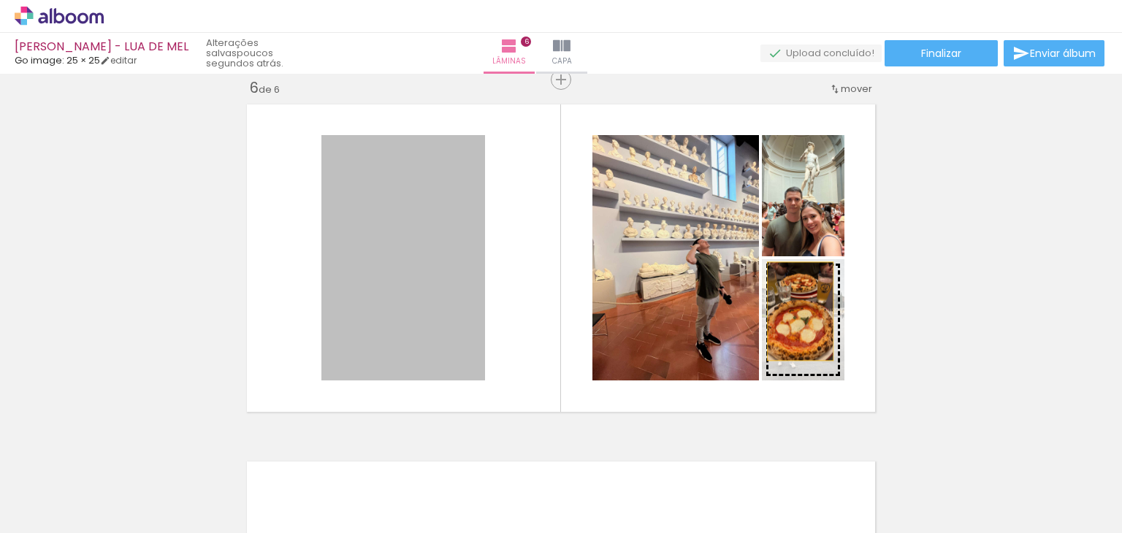
drag, startPoint x: 491, startPoint y: 358, endPoint x: 795, endPoint y: 309, distance: 308.4
click at [0, 0] on slot at bounding box center [0, 0] width 0 height 0
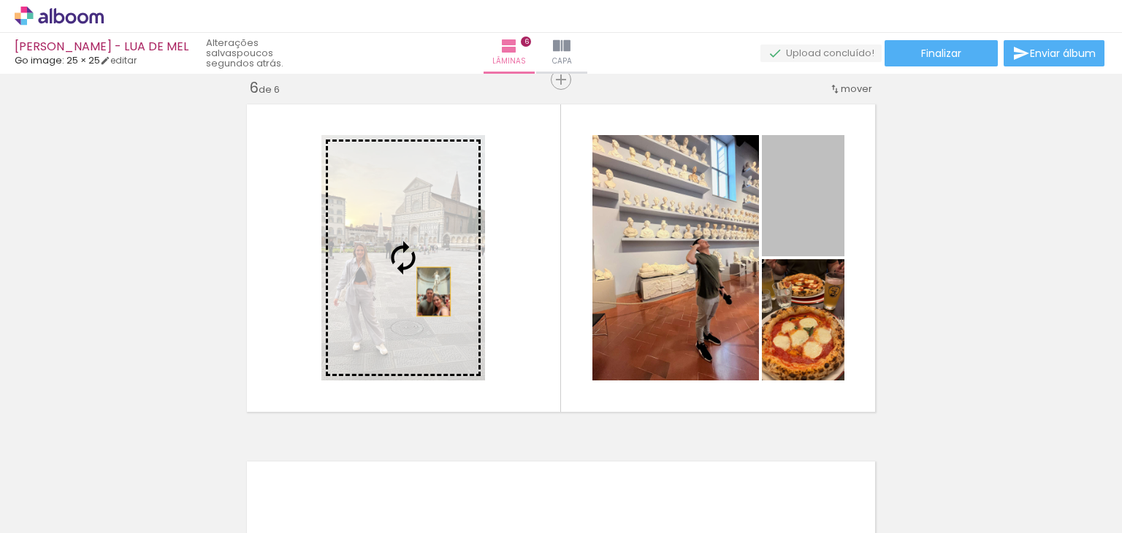
drag, startPoint x: 809, startPoint y: 218, endPoint x: 428, endPoint y: 291, distance: 388.2
click at [0, 0] on slot at bounding box center [0, 0] width 0 height 0
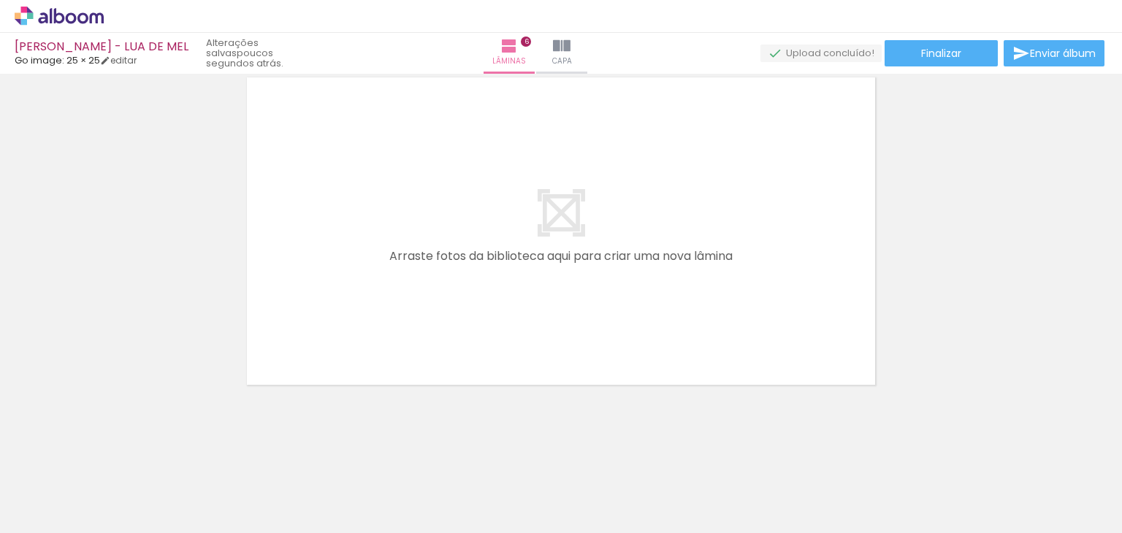
scroll to position [2188, 0]
drag, startPoint x: 243, startPoint y: 480, endPoint x: 376, endPoint y: 302, distance: 222.9
click at [380, 284] on quentale-workspace at bounding box center [561, 266] width 1122 height 533
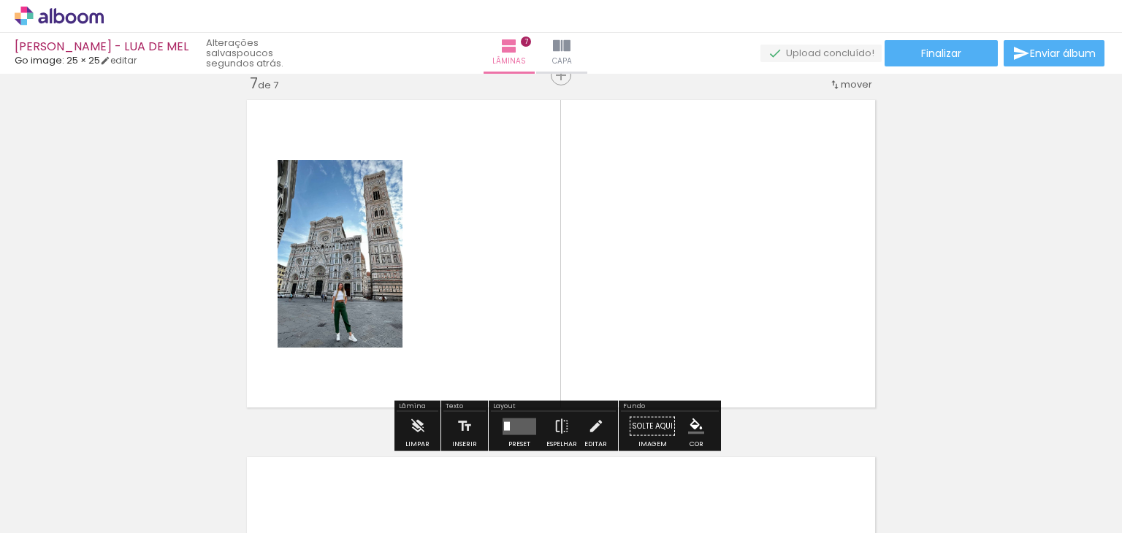
scroll to position [2161, 0]
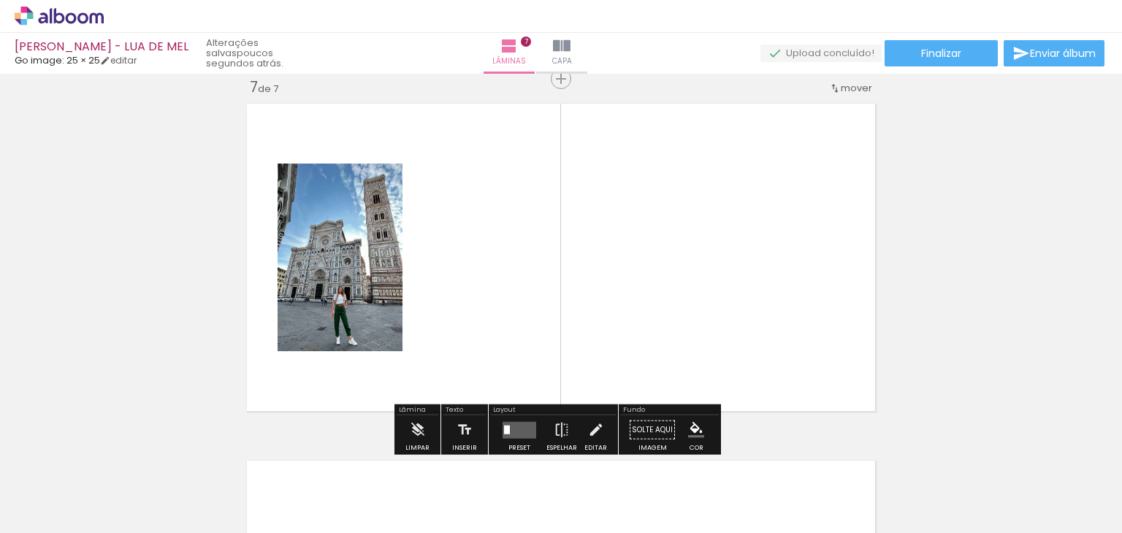
drag, startPoint x: 248, startPoint y: 486, endPoint x: 399, endPoint y: 267, distance: 266.8
click at [399, 267] on quentale-workspace at bounding box center [561, 266] width 1122 height 533
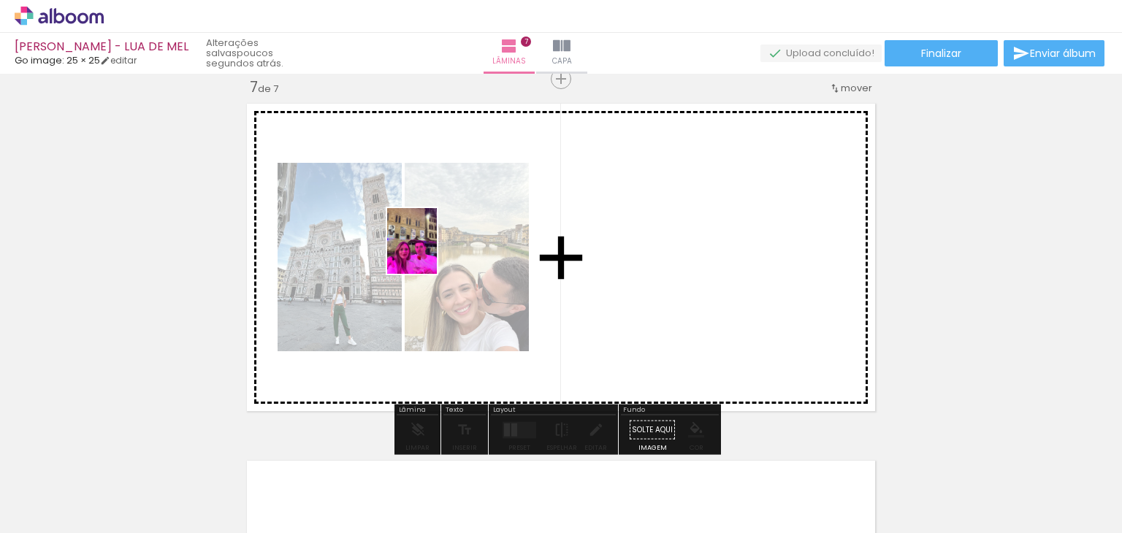
drag, startPoint x: 237, startPoint y: 492, endPoint x: 431, endPoint y: 252, distance: 308.9
click at [431, 252] on quentale-workspace at bounding box center [561, 266] width 1122 height 533
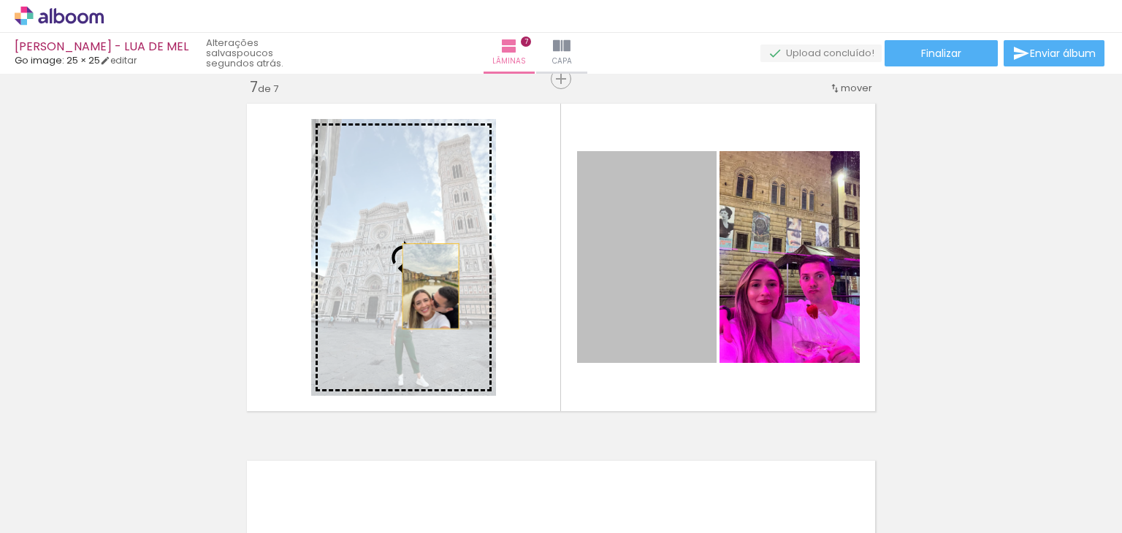
drag, startPoint x: 673, startPoint y: 290, endPoint x: 425, endPoint y: 286, distance: 247.6
click at [0, 0] on slot at bounding box center [0, 0] width 0 height 0
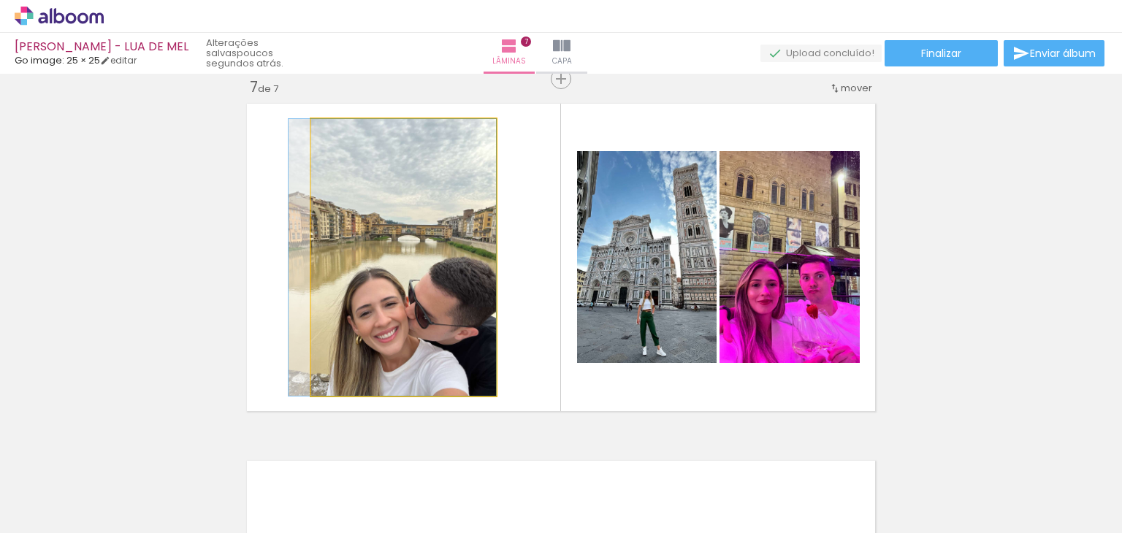
drag, startPoint x: 448, startPoint y: 300, endPoint x: 432, endPoint y: 305, distance: 15.9
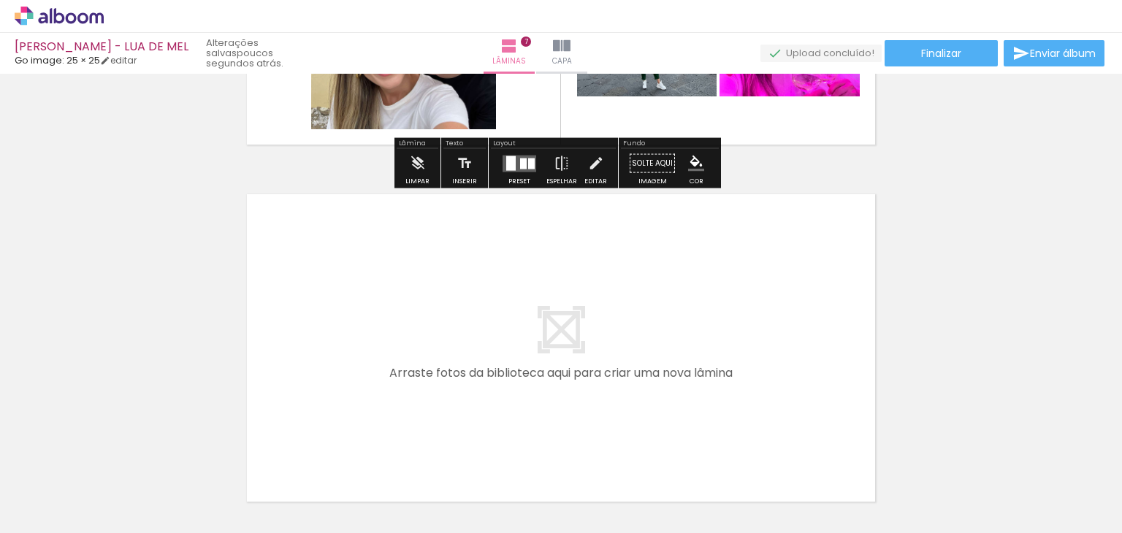
scroll to position [2454, 0]
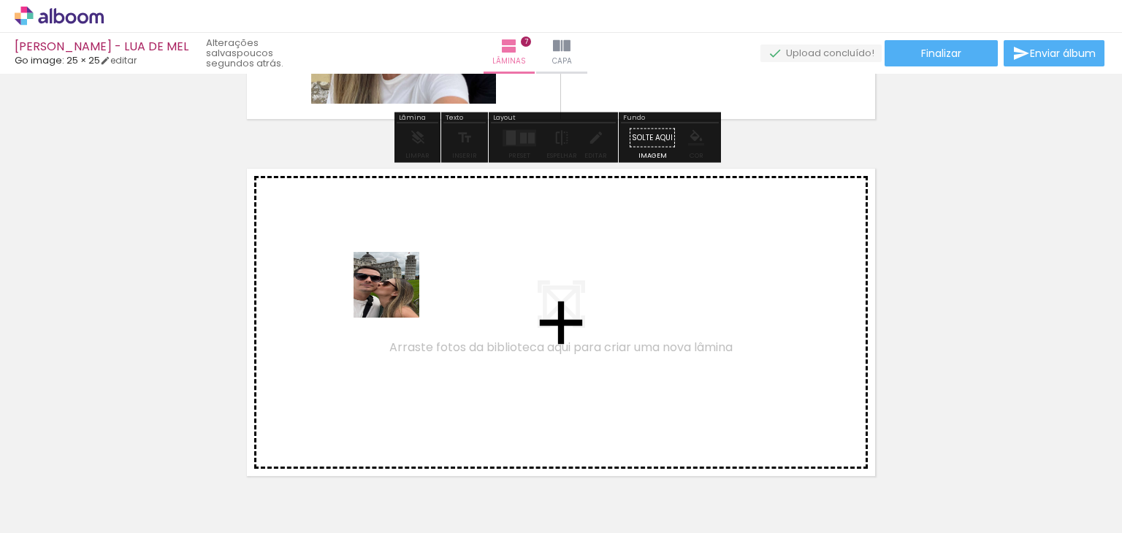
drag, startPoint x: 248, startPoint y: 491, endPoint x: 397, endPoint y: 294, distance: 246.5
click at [397, 294] on quentale-workspace at bounding box center [561, 266] width 1122 height 533
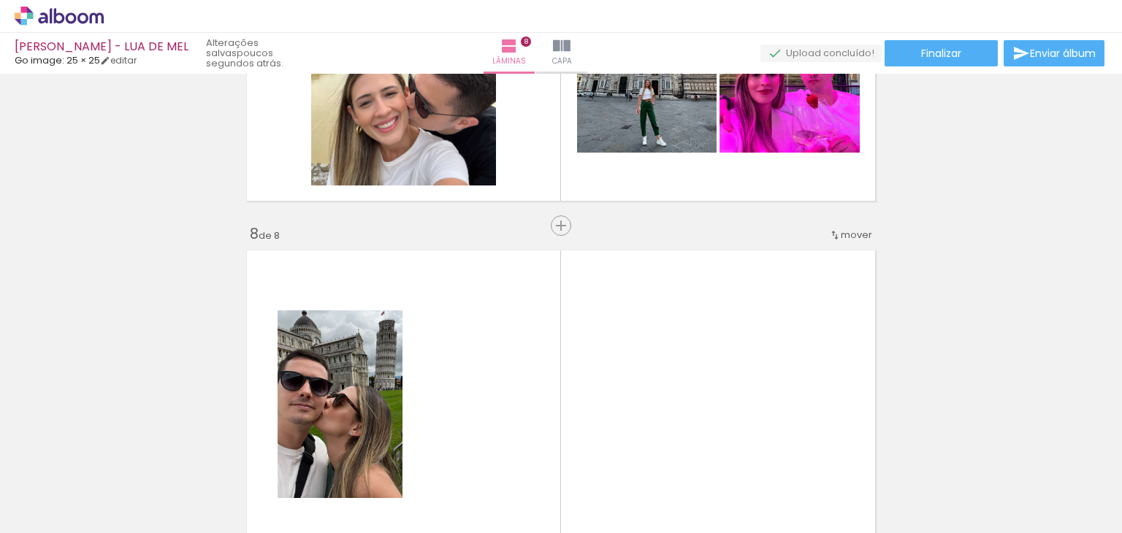
scroll to position [2445, 0]
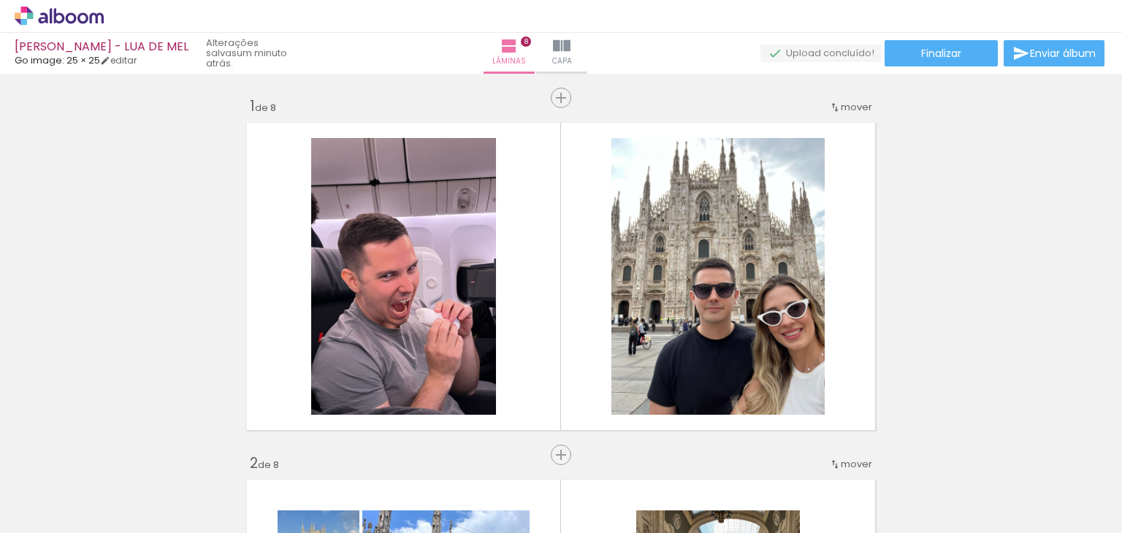
scroll to position [2445, 0]
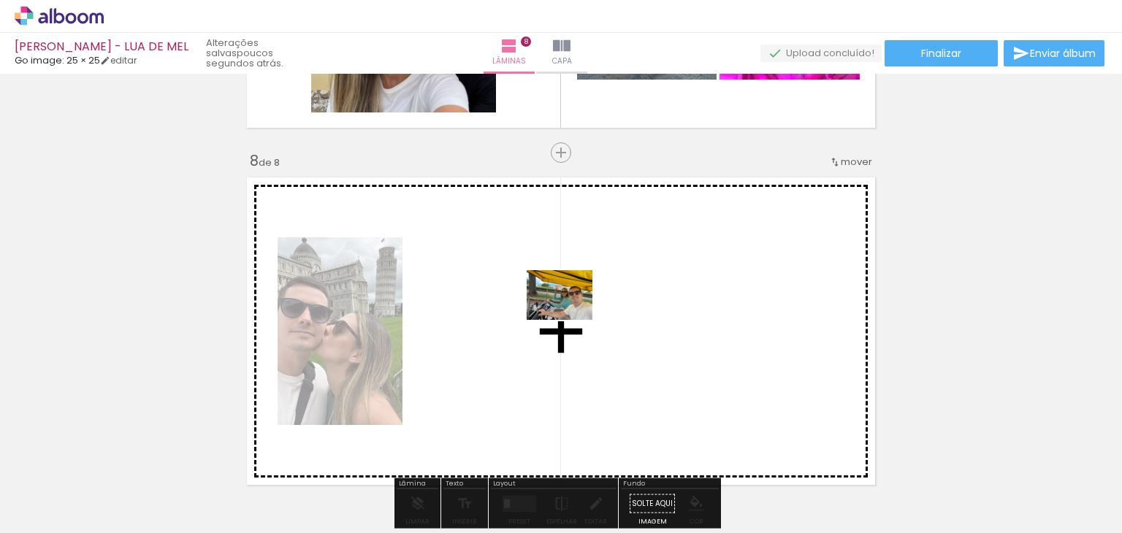
drag, startPoint x: 346, startPoint y: 478, endPoint x: 570, endPoint y: 314, distance: 277.5
click at [570, 314] on quentale-workspace at bounding box center [561, 266] width 1122 height 533
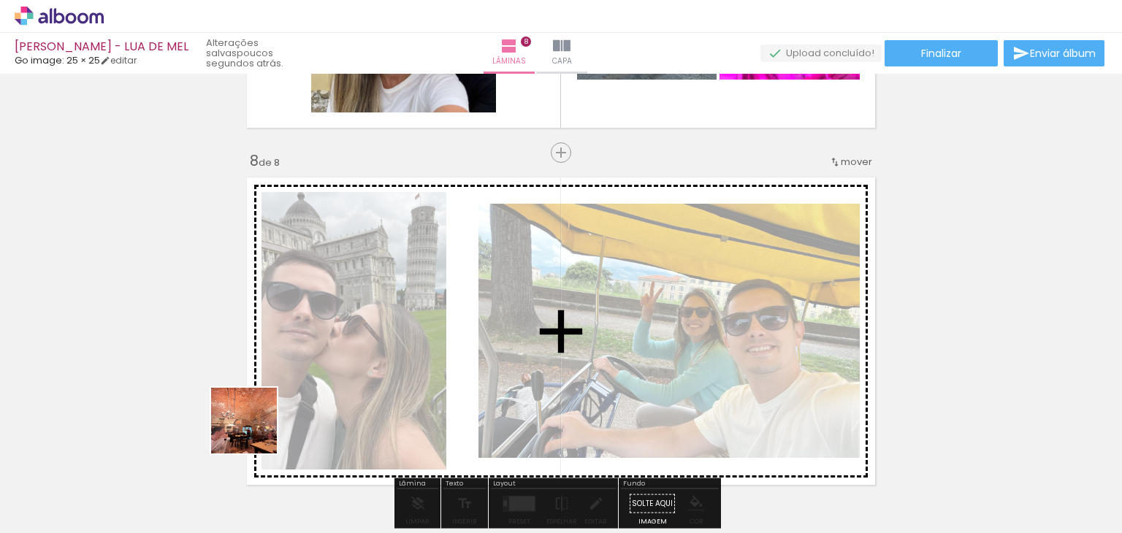
drag, startPoint x: 228, startPoint y: 475, endPoint x: 406, endPoint y: 276, distance: 266.8
click at [406, 276] on quentale-workspace at bounding box center [561, 266] width 1122 height 533
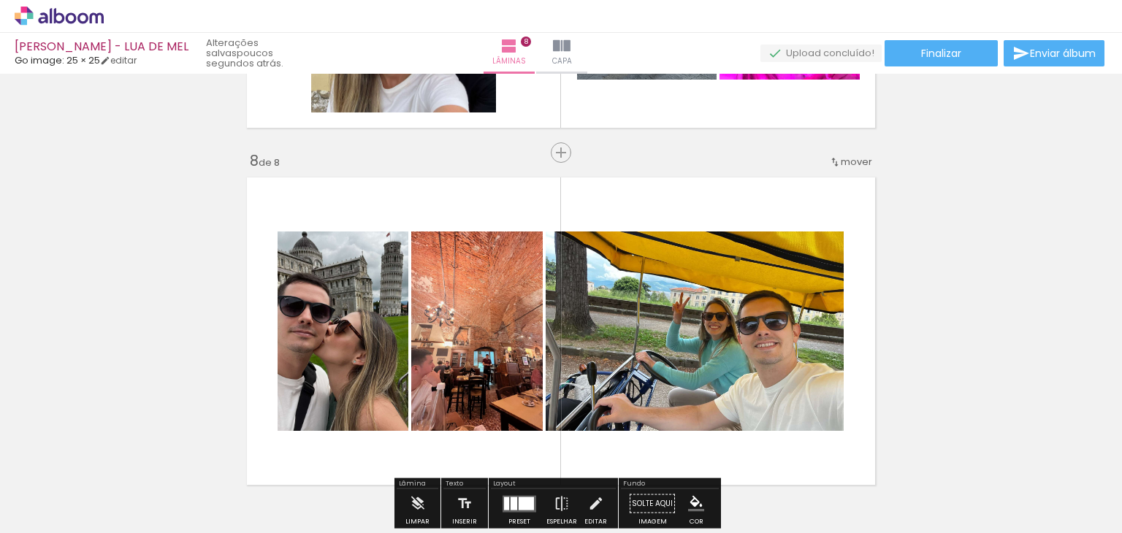
drag, startPoint x: 245, startPoint y: 491, endPoint x: 479, endPoint y: 284, distance: 312.4
click at [479, 284] on quentale-workspace at bounding box center [561, 266] width 1122 height 533
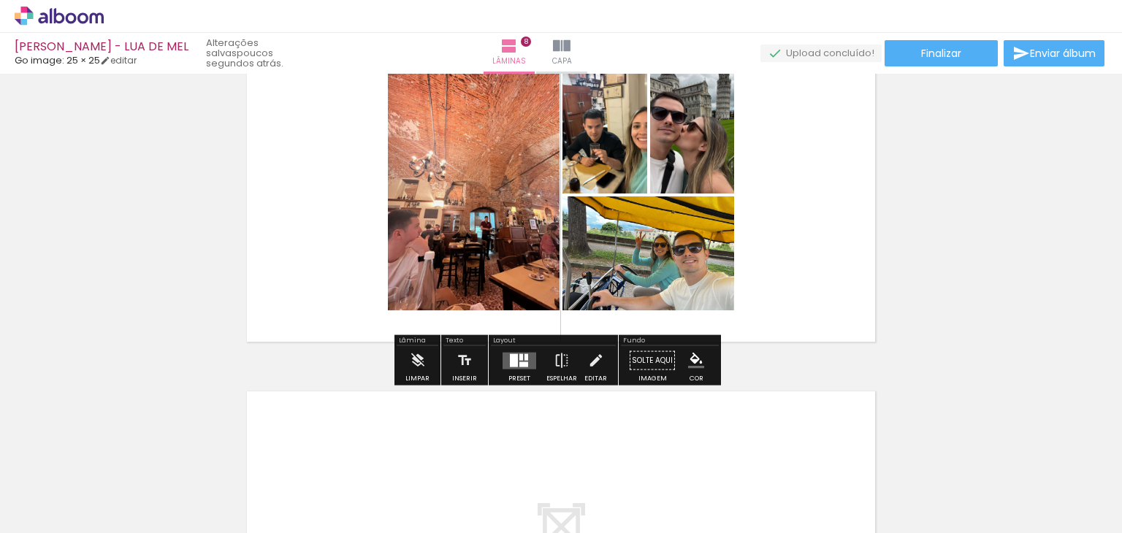
scroll to position [2591, 0]
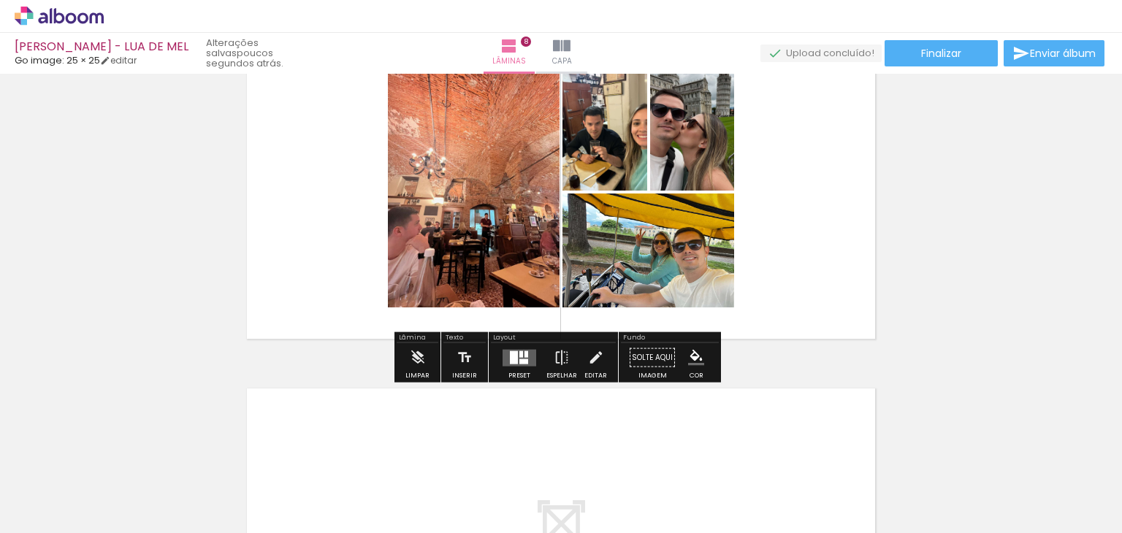
click at [514, 351] on div at bounding box center [514, 357] width 8 height 13
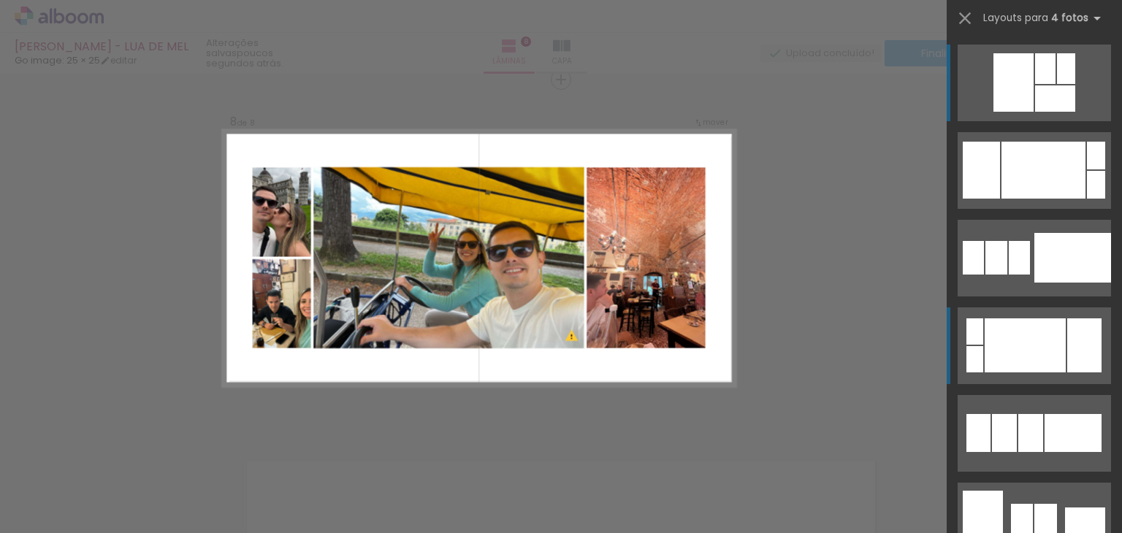
scroll to position [73, 0]
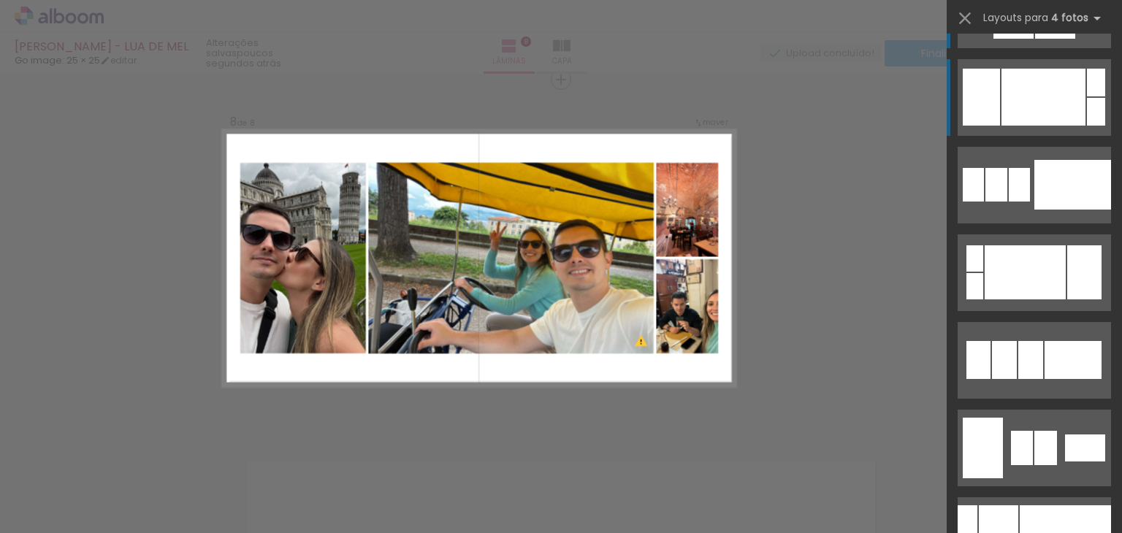
click at [1005, 92] on div at bounding box center [1043, 97] width 84 height 57
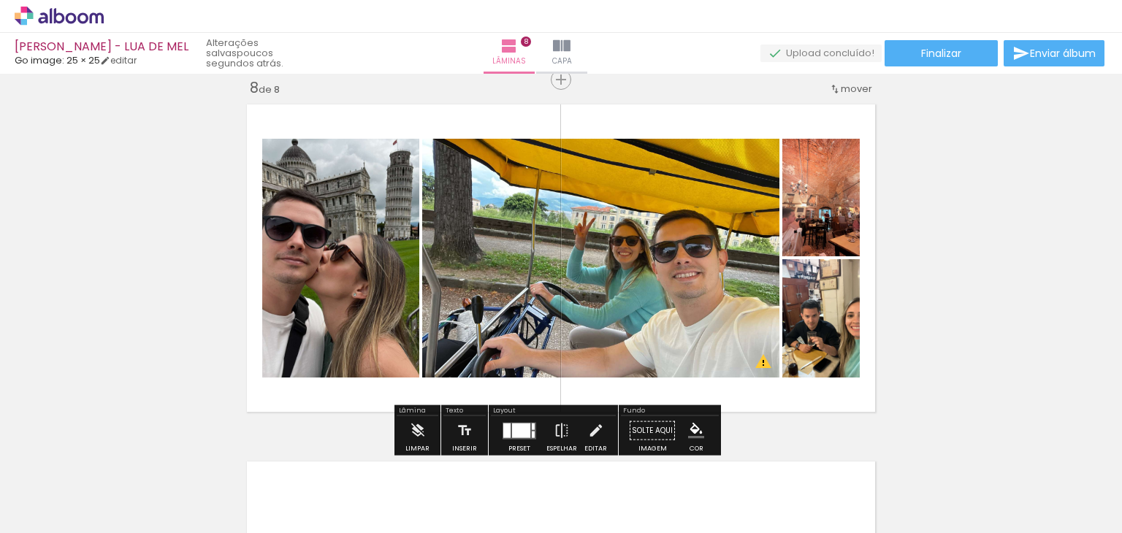
click at [511, 421] on div at bounding box center [518, 430] width 39 height 29
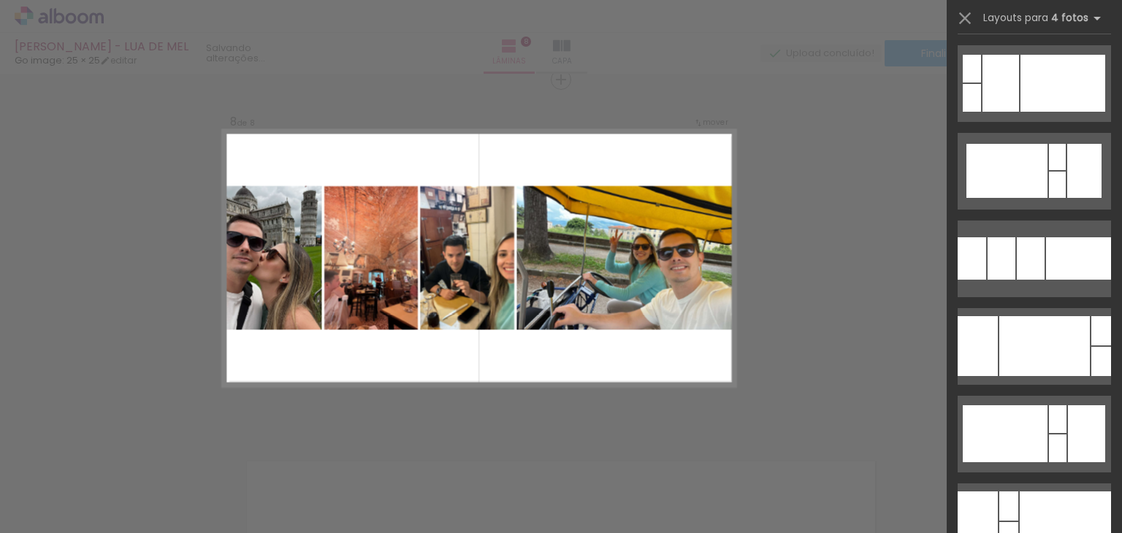
scroll to position [3155, 0]
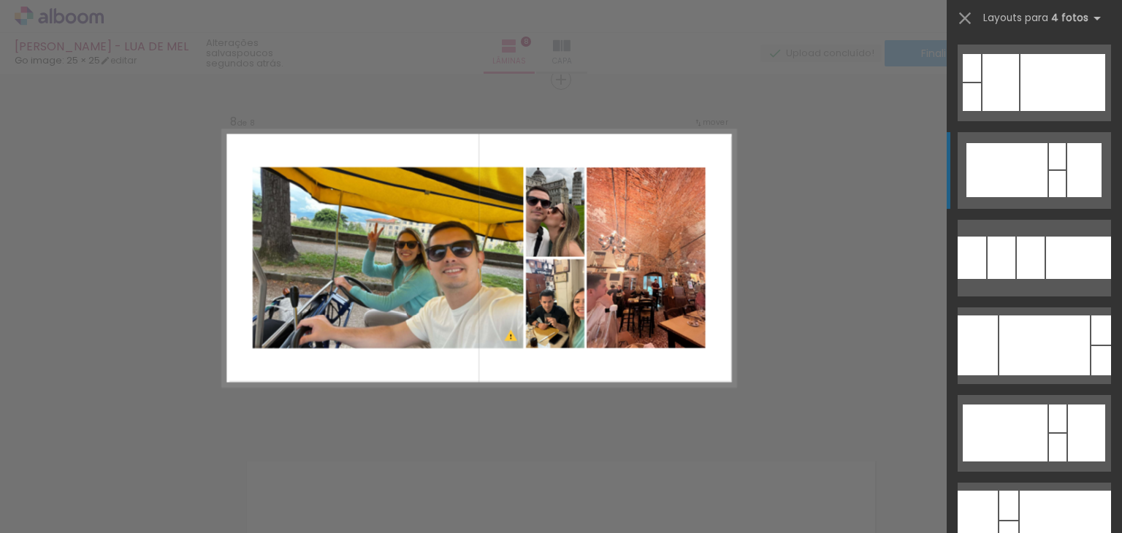
click at [958, 182] on quentale-layouter at bounding box center [1033, 170] width 153 height 77
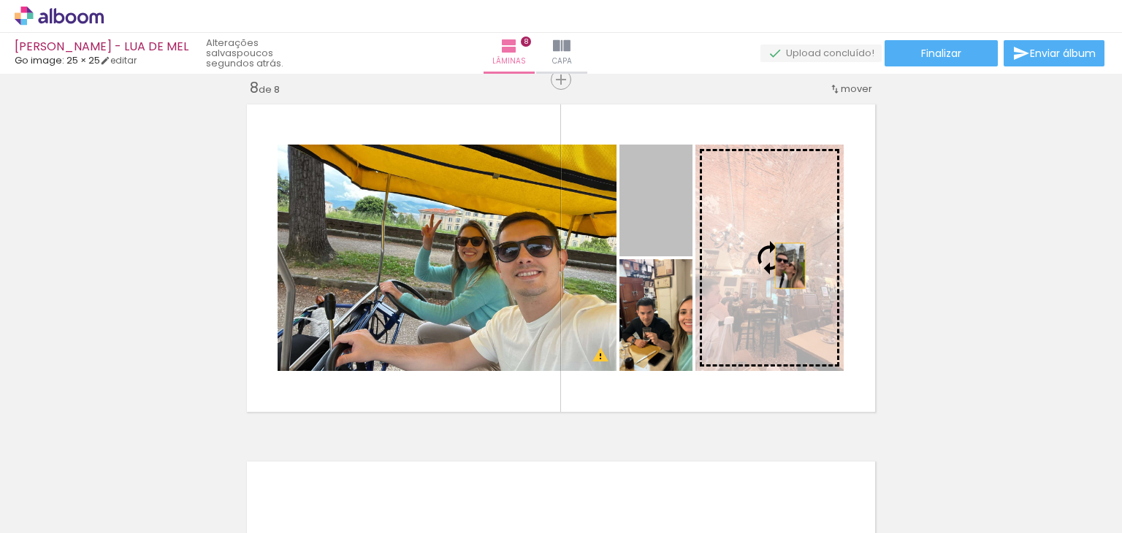
drag, startPoint x: 678, startPoint y: 217, endPoint x: 784, endPoint y: 265, distance: 117.0
click at [0, 0] on slot at bounding box center [0, 0] width 0 height 0
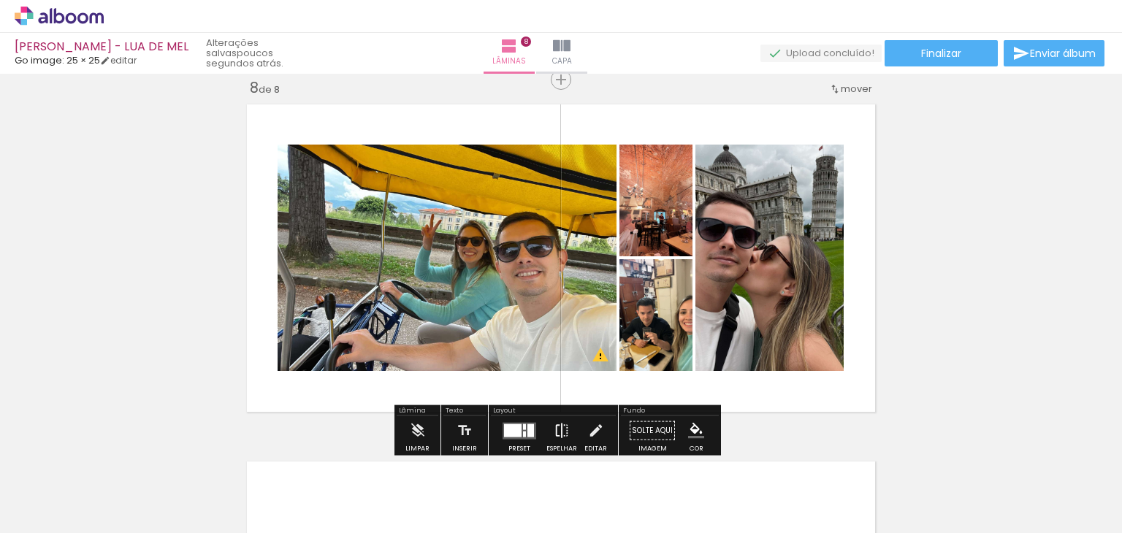
click at [558, 424] on iron-icon at bounding box center [562, 430] width 16 height 29
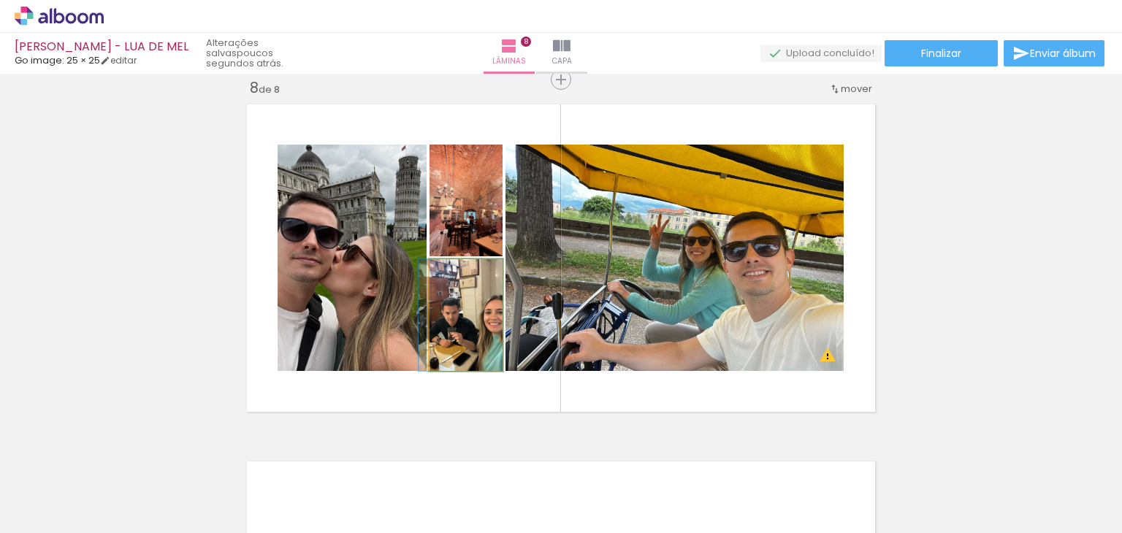
drag, startPoint x: 486, startPoint y: 333, endPoint x: 473, endPoint y: 328, distance: 14.1
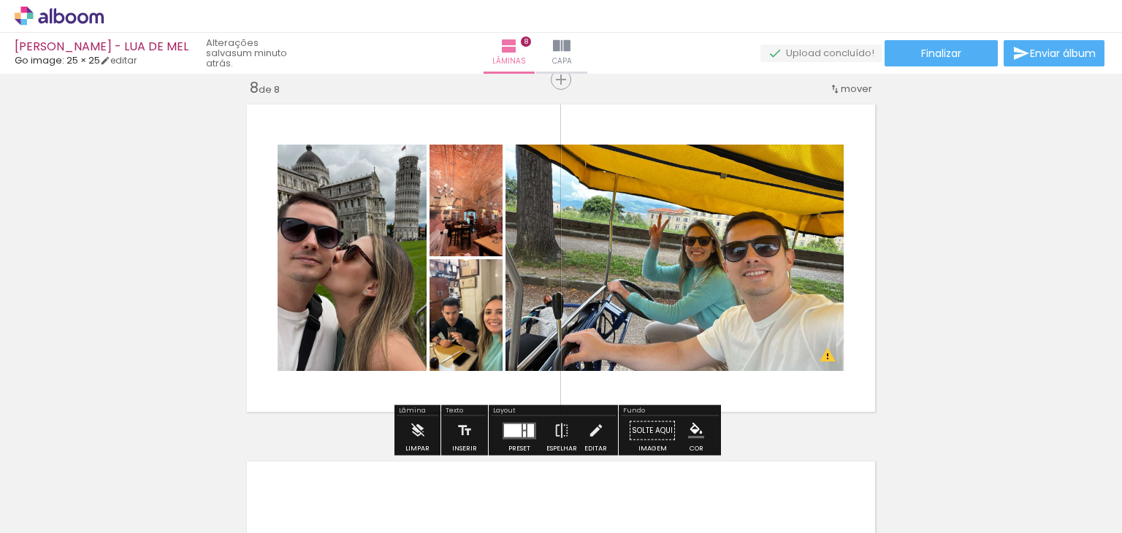
click at [527, 431] on div at bounding box center [530, 430] width 7 height 13
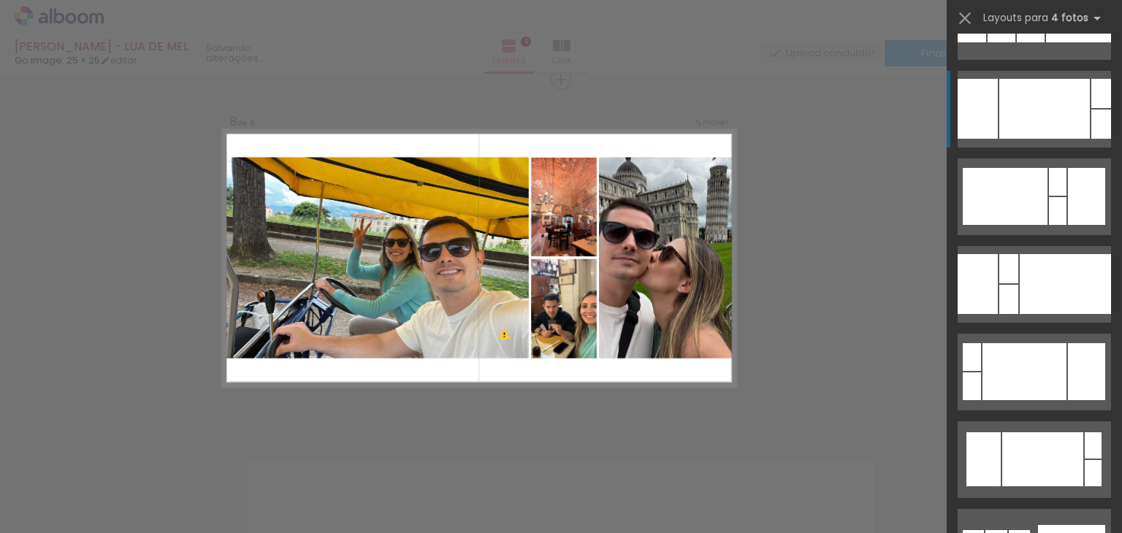
scroll to position [3461, 0]
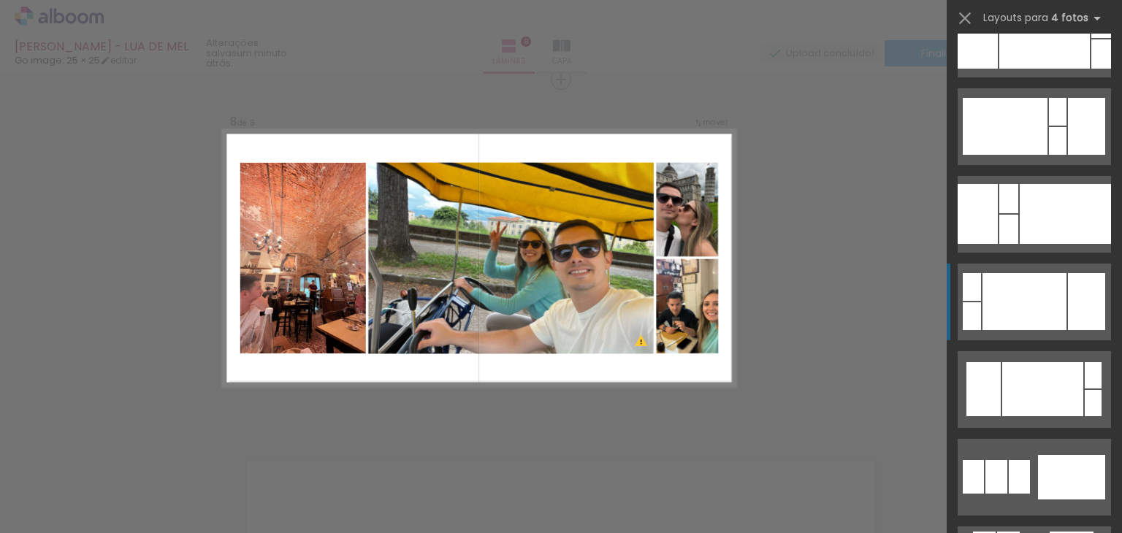
click at [1050, 302] on div at bounding box center [1024, 301] width 84 height 57
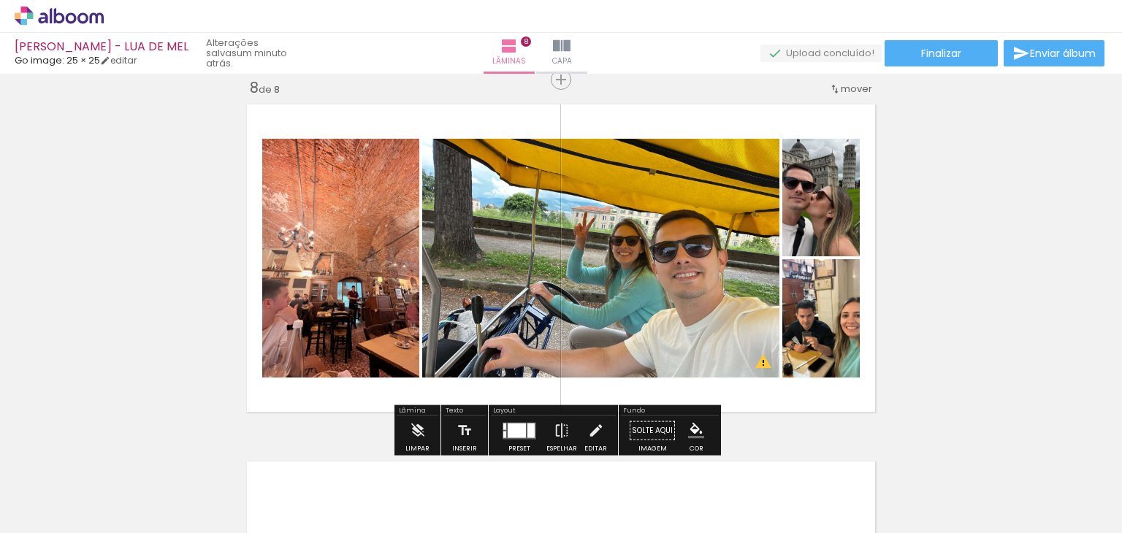
click at [527, 432] on div at bounding box center [530, 430] width 7 height 15
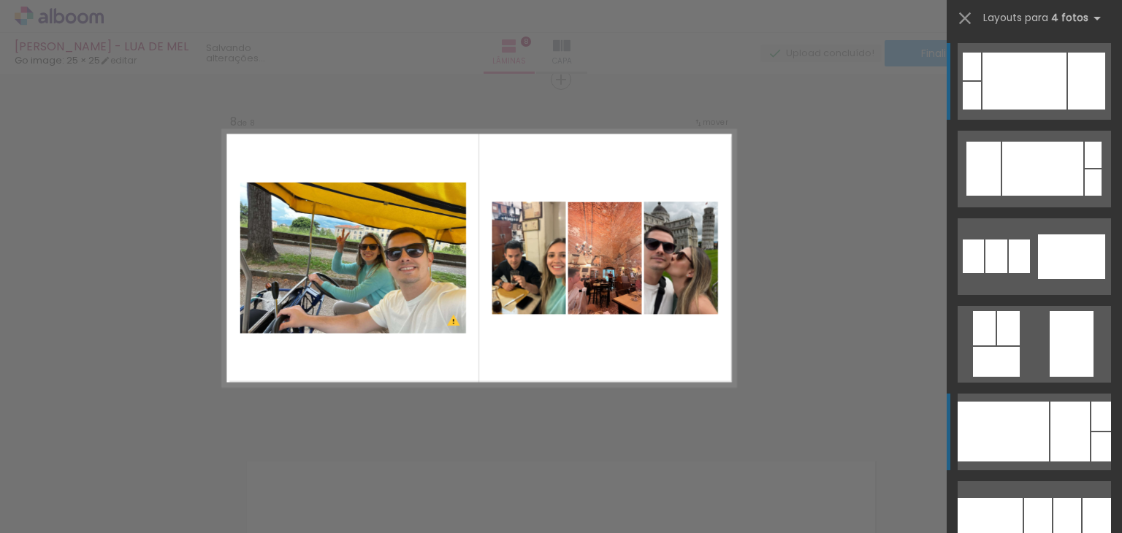
scroll to position [3680, 0]
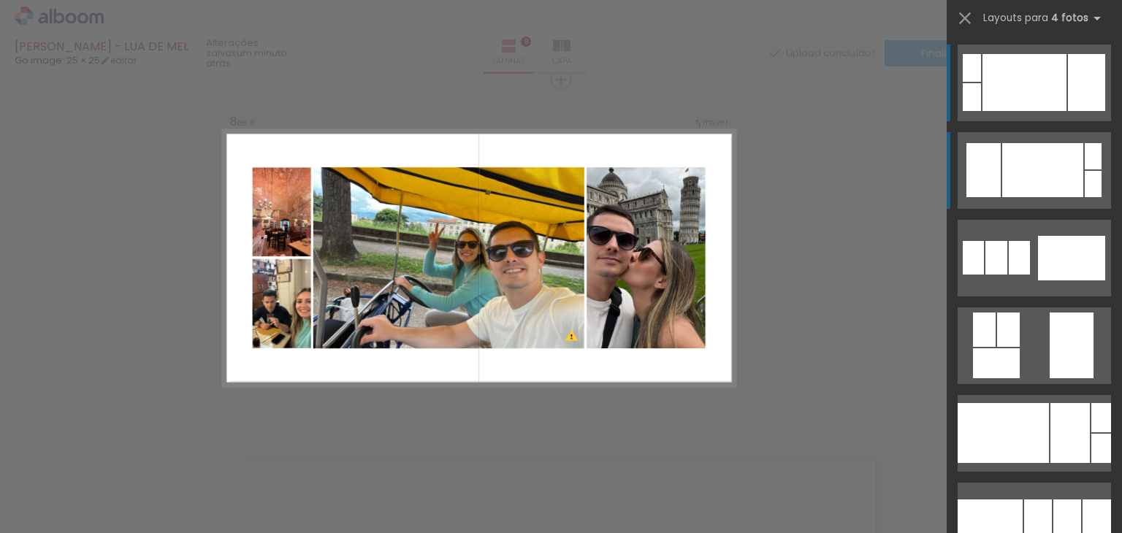
click at [1037, 170] on div at bounding box center [1042, 170] width 81 height 54
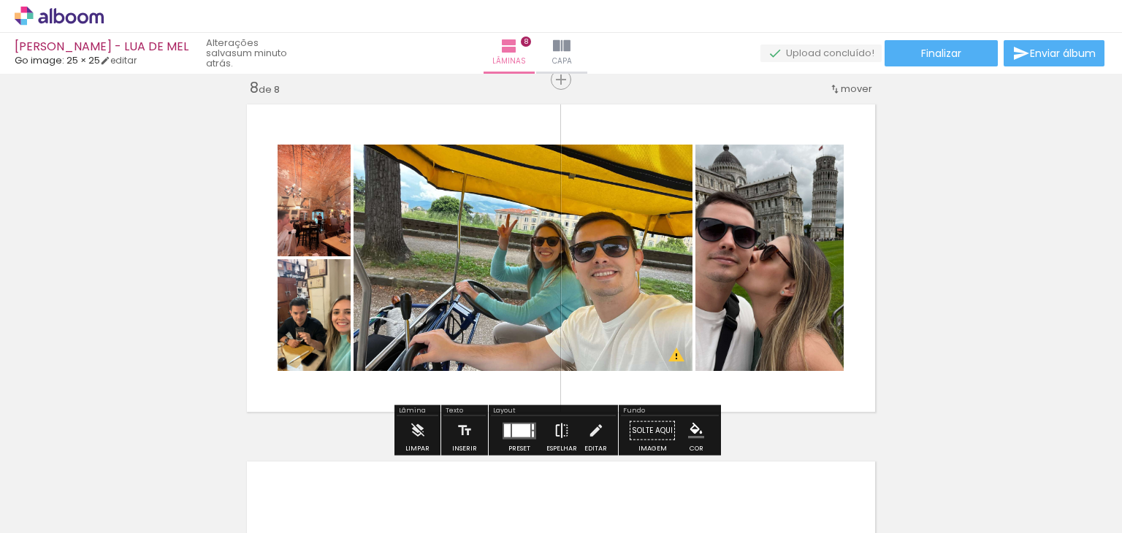
click at [555, 431] on iron-icon at bounding box center [562, 430] width 16 height 29
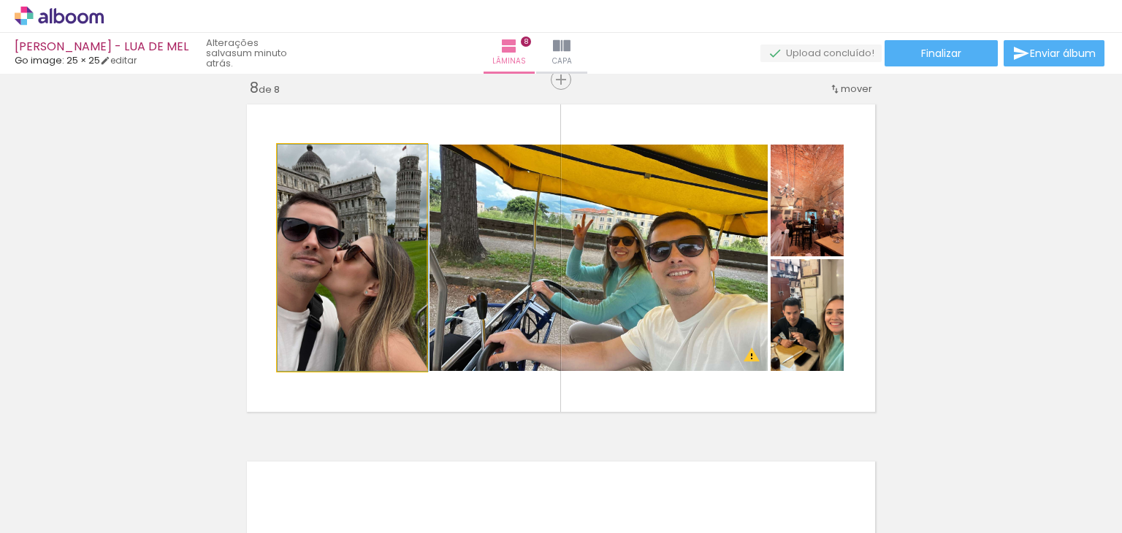
drag, startPoint x: 373, startPoint y: 326, endPoint x: 383, endPoint y: 325, distance: 10.2
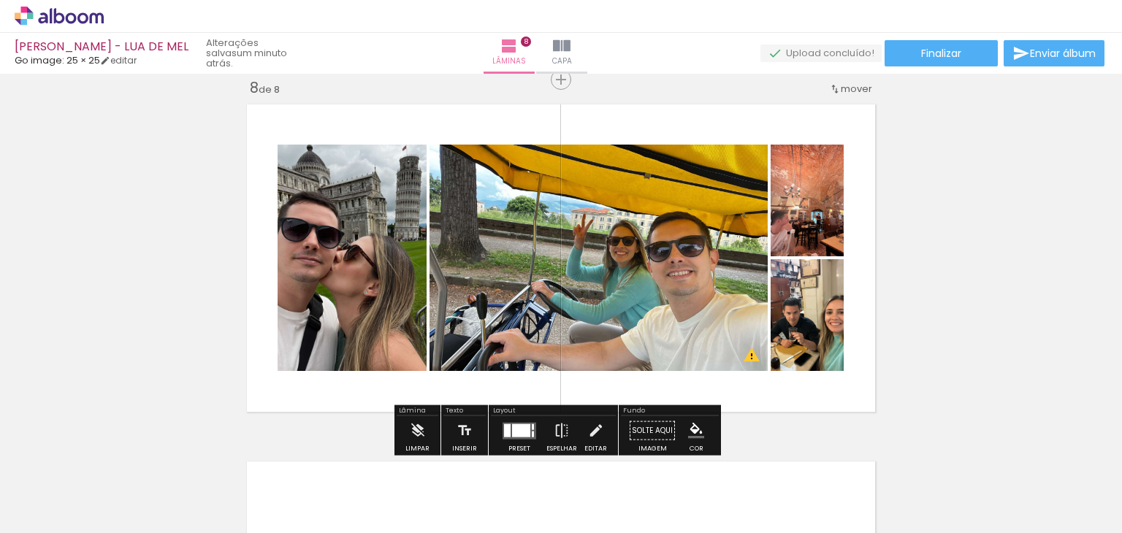
scroll to position [2810, 0]
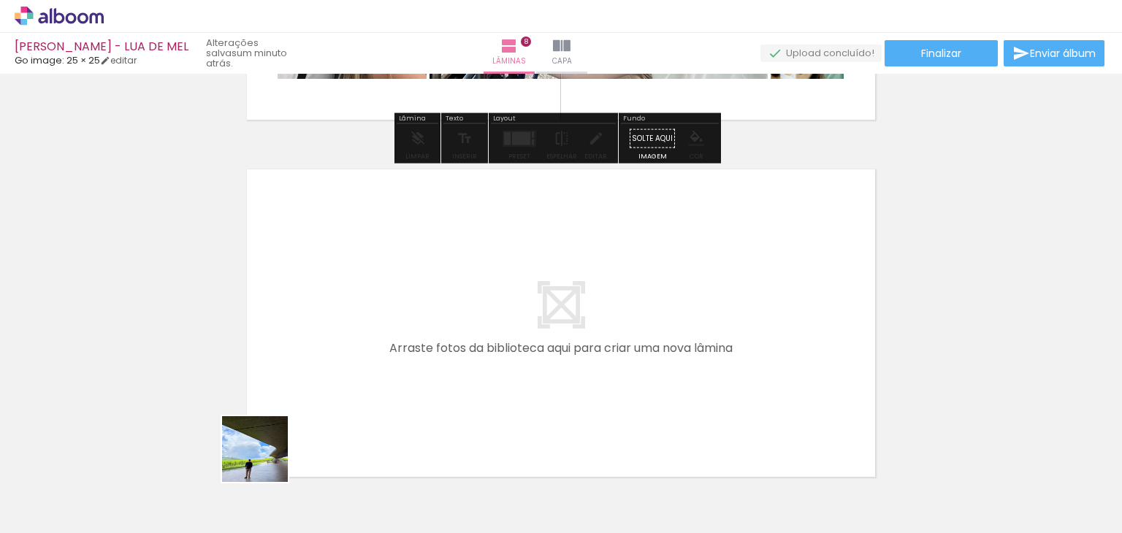
drag, startPoint x: 266, startPoint y: 460, endPoint x: 338, endPoint y: 348, distance: 133.1
click at [338, 348] on quentale-workspace at bounding box center [561, 266] width 1122 height 533
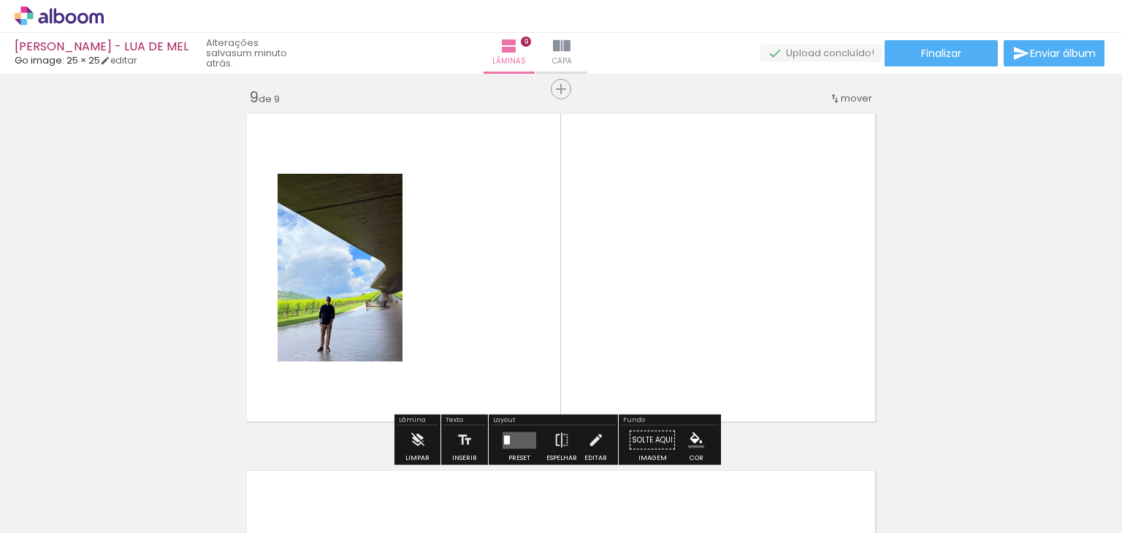
scroll to position [2875, 0]
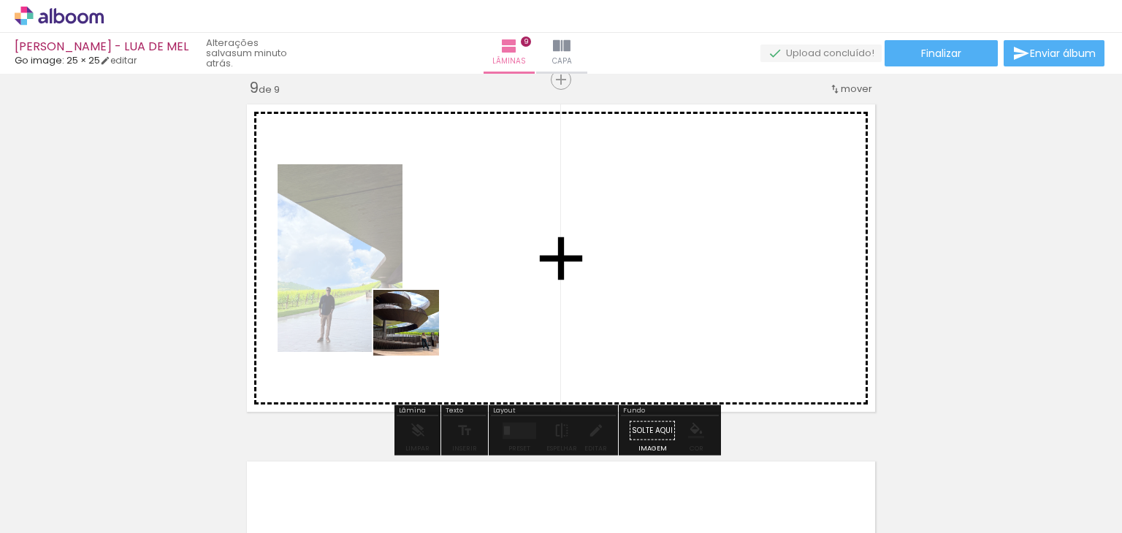
drag, startPoint x: 250, startPoint y: 489, endPoint x: 484, endPoint y: 283, distance: 311.5
click at [484, 283] on quentale-workspace at bounding box center [561, 266] width 1122 height 533
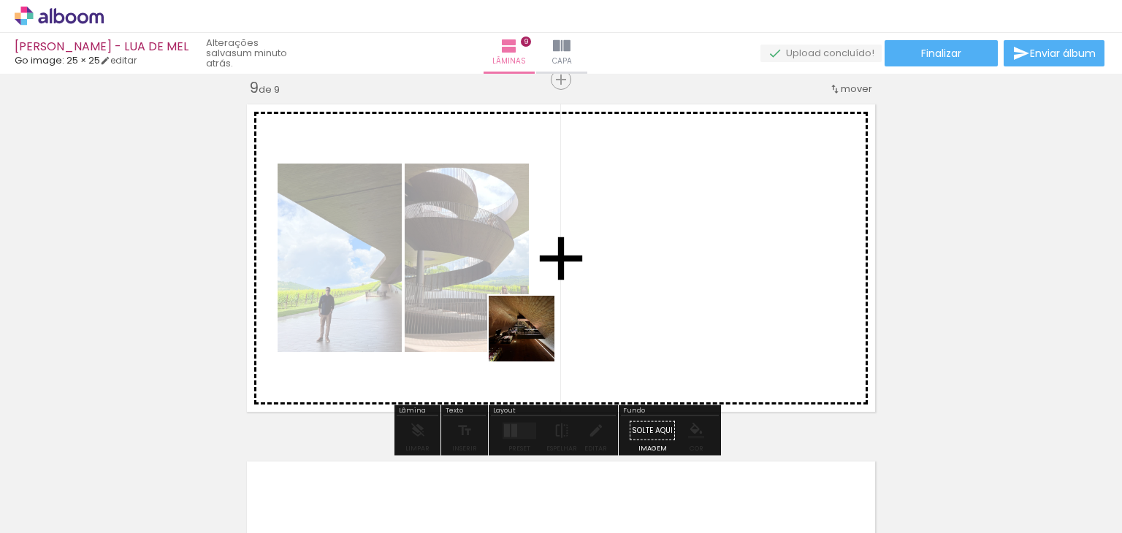
drag, startPoint x: 242, startPoint y: 503, endPoint x: 532, endPoint y: 340, distance: 333.5
click at [532, 340] on quentale-workspace at bounding box center [561, 266] width 1122 height 533
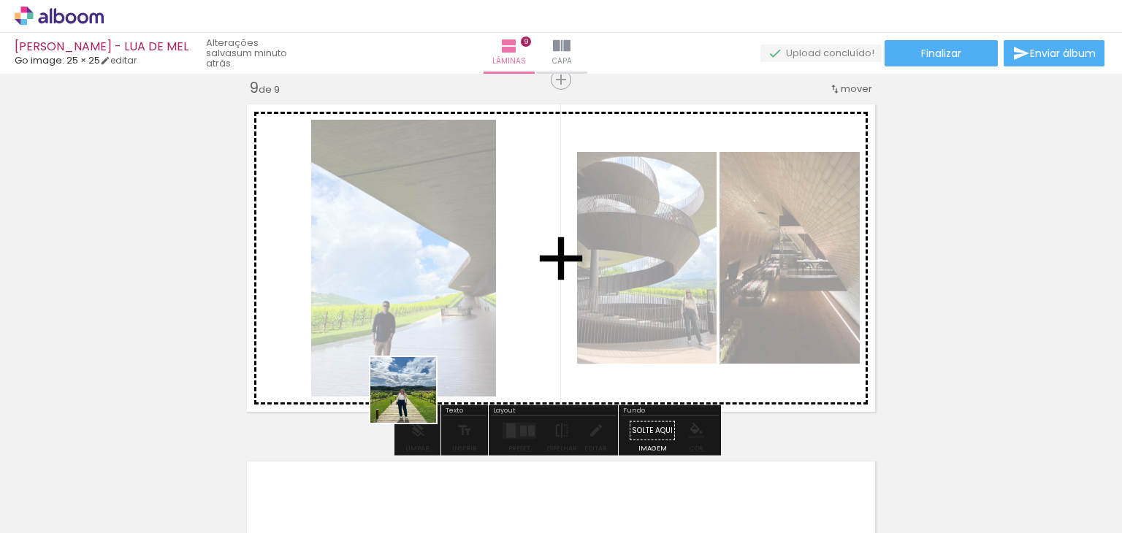
drag, startPoint x: 247, startPoint y: 491, endPoint x: 608, endPoint y: 256, distance: 431.0
click at [608, 256] on quentale-workspace at bounding box center [561, 266] width 1122 height 533
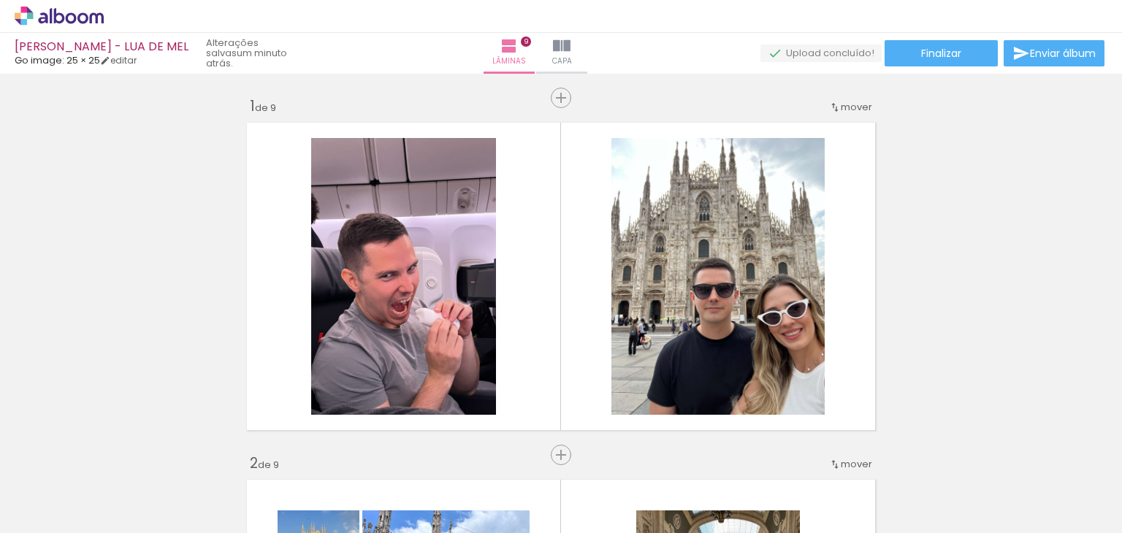
scroll to position [3680, 0]
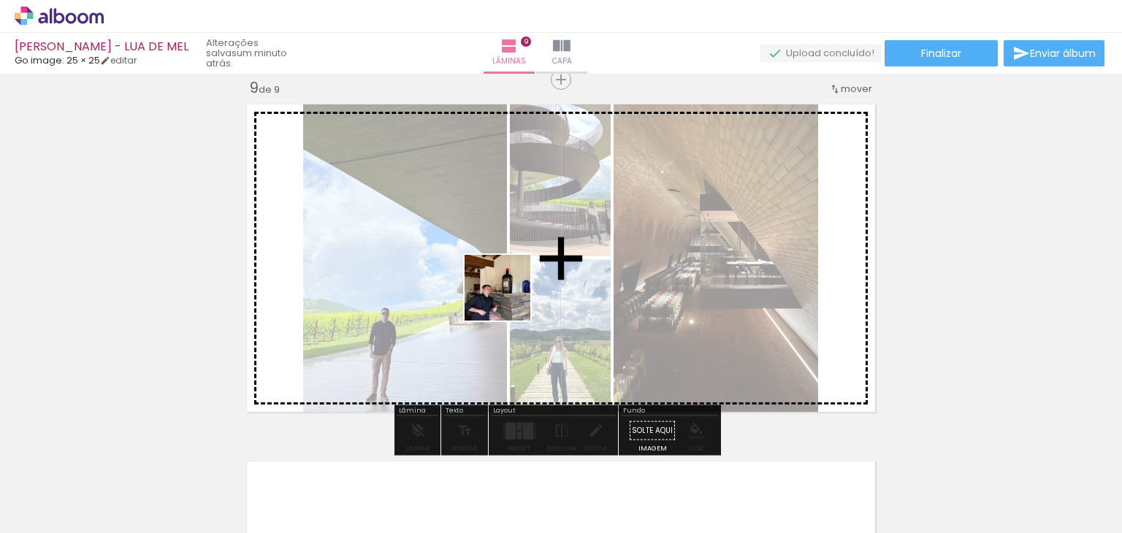
click at [508, 299] on quentale-workspace at bounding box center [561, 266] width 1122 height 533
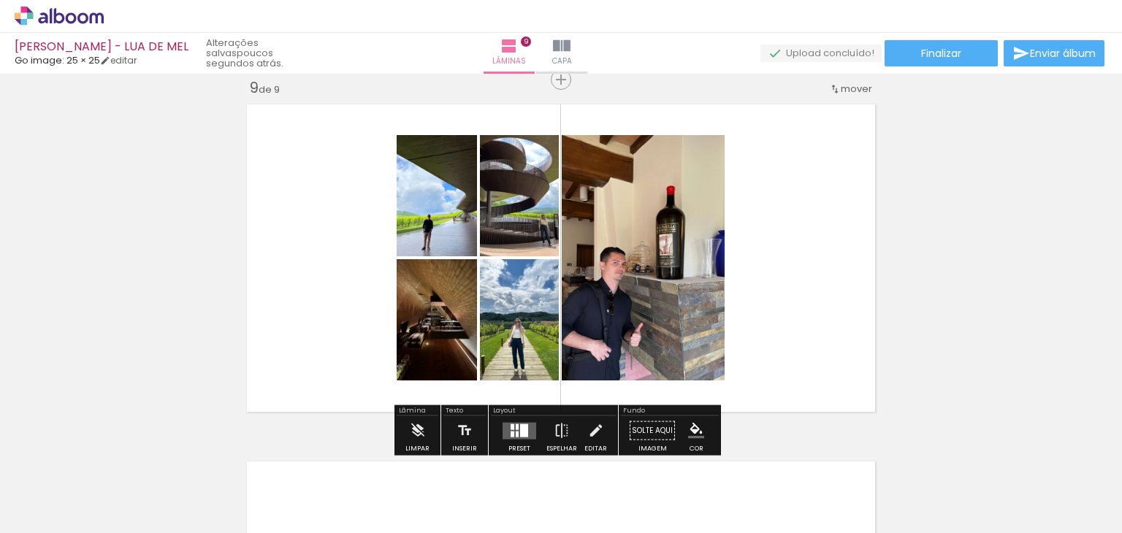
drag, startPoint x: 240, startPoint y: 498, endPoint x: 643, endPoint y: 259, distance: 469.5
click at [643, 259] on quentale-workspace at bounding box center [561, 266] width 1122 height 533
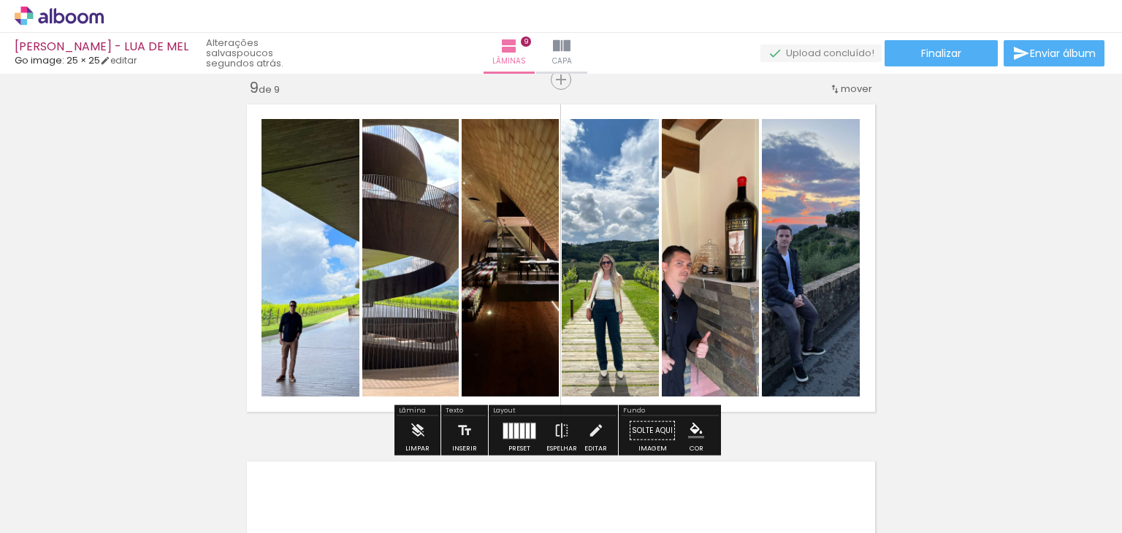
click at [509, 423] on div at bounding box center [511, 430] width 4 height 15
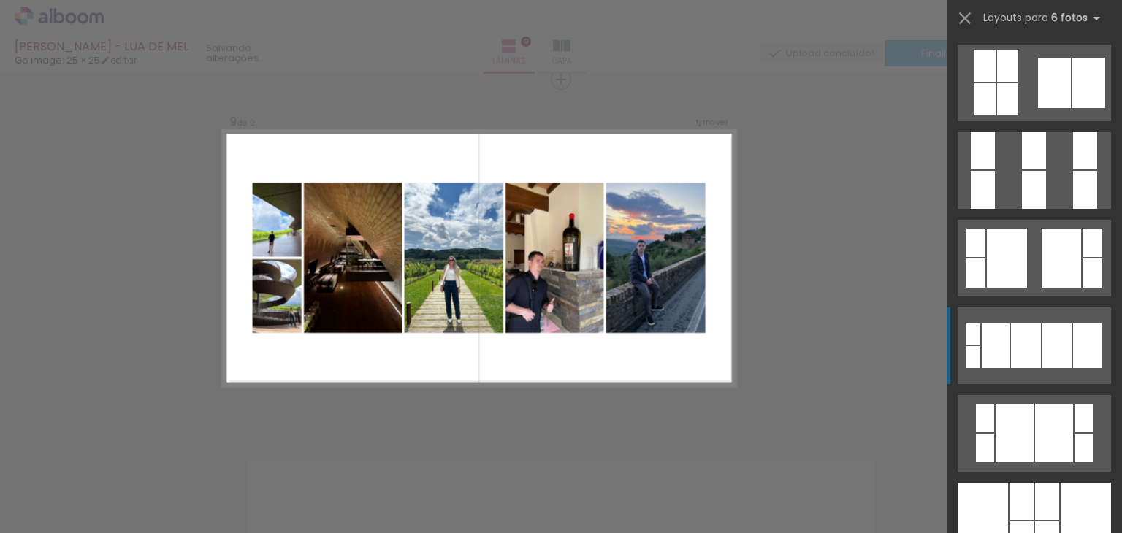
scroll to position [1460, 0]
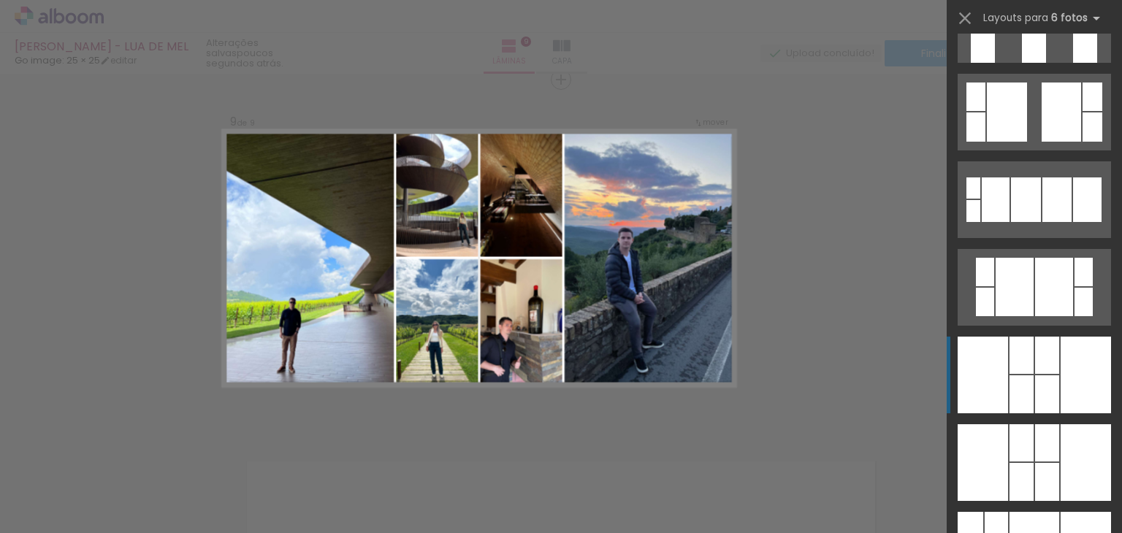
click at [1027, 377] on div at bounding box center [1021, 394] width 24 height 38
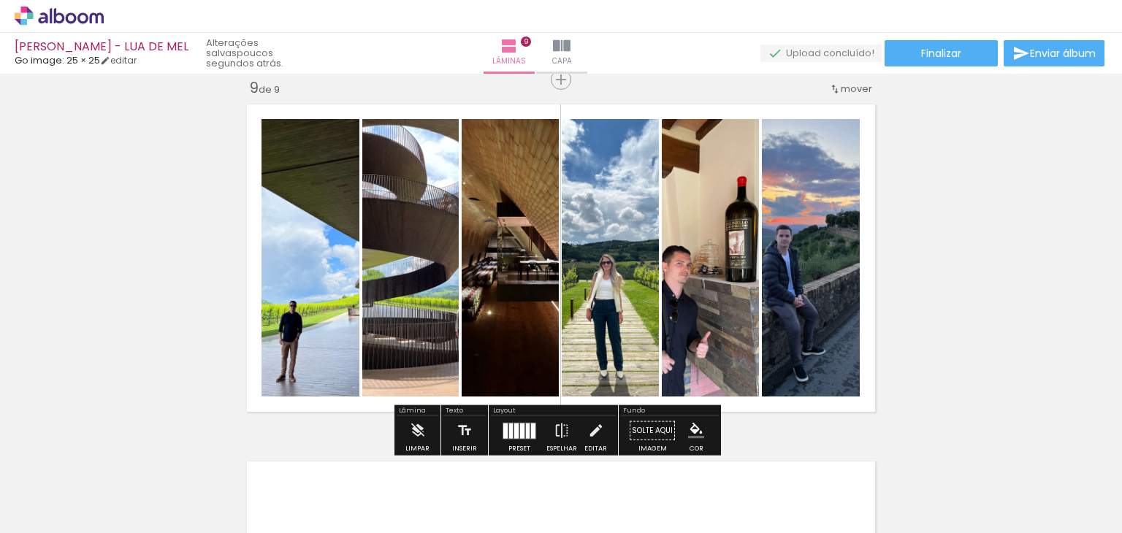
click at [513, 438] on quentale-layouter at bounding box center [519, 430] width 34 height 17
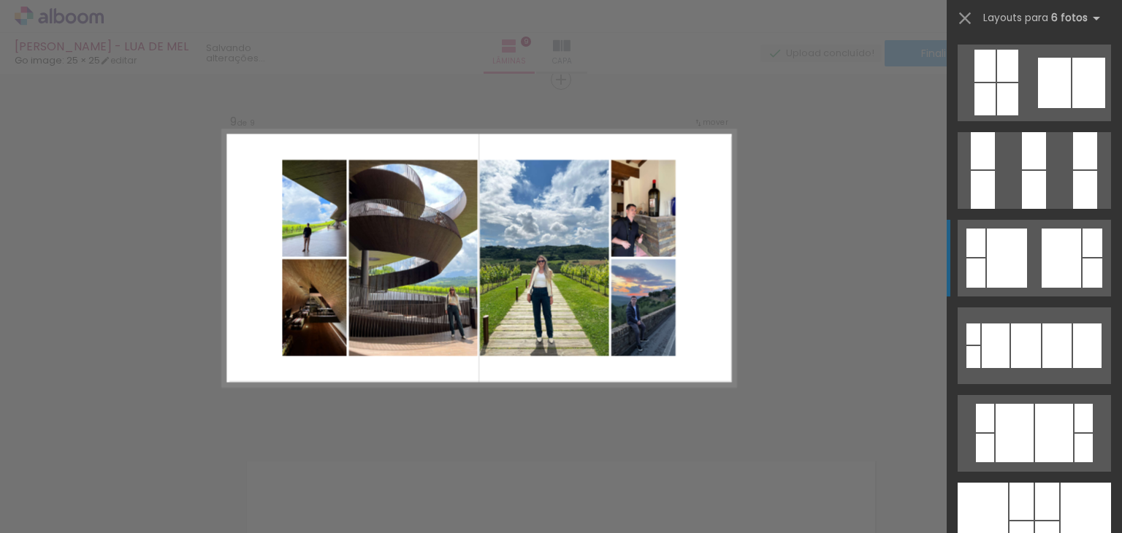
scroll to position [1533, 0]
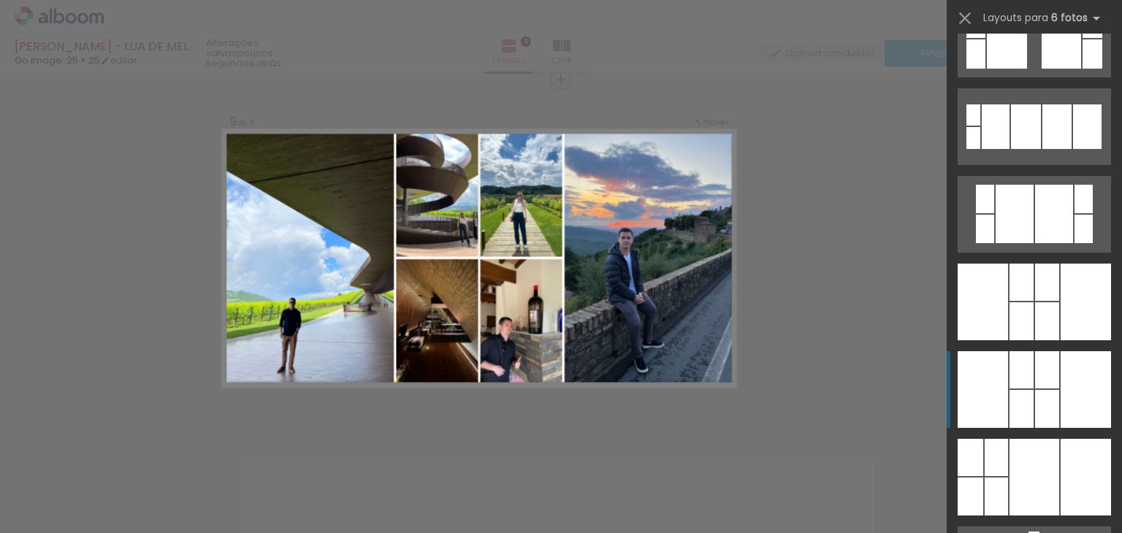
click at [977, 386] on div at bounding box center [982, 389] width 50 height 77
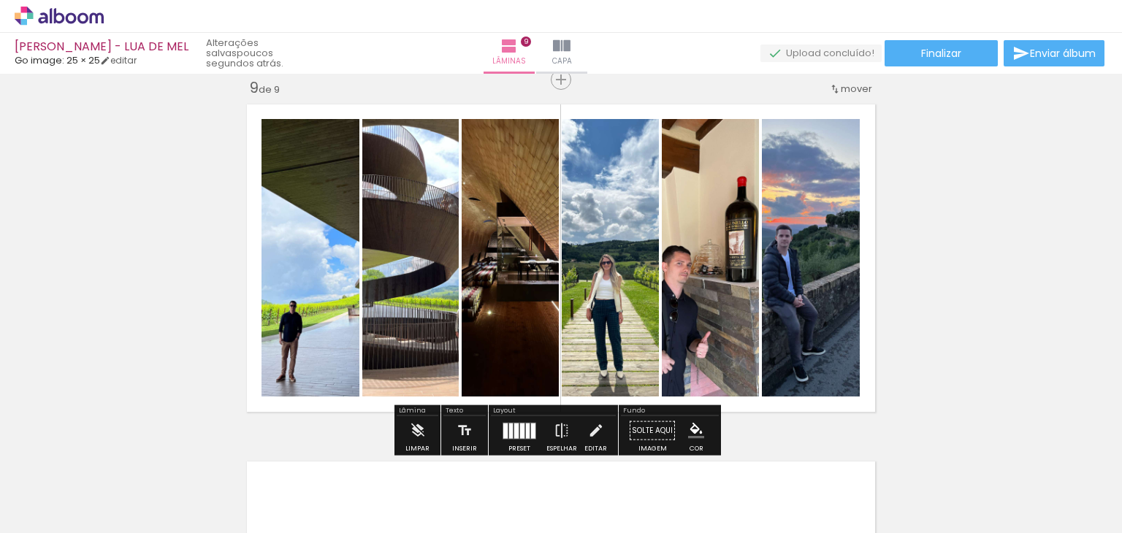
click at [510, 418] on div at bounding box center [518, 430] width 39 height 29
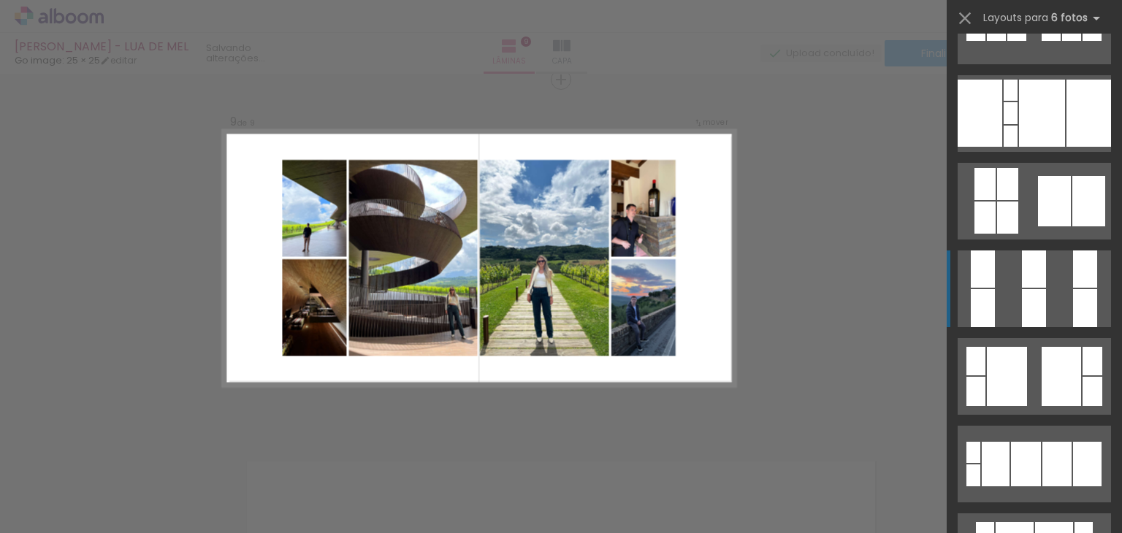
scroll to position [1387, 0]
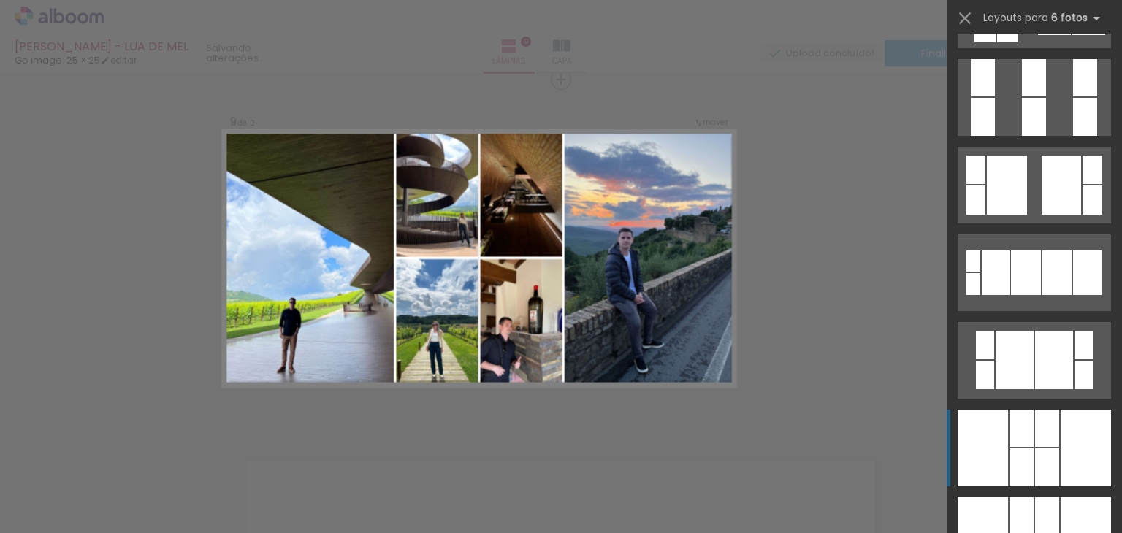
click at [1035, 448] on div at bounding box center [1047, 467] width 24 height 38
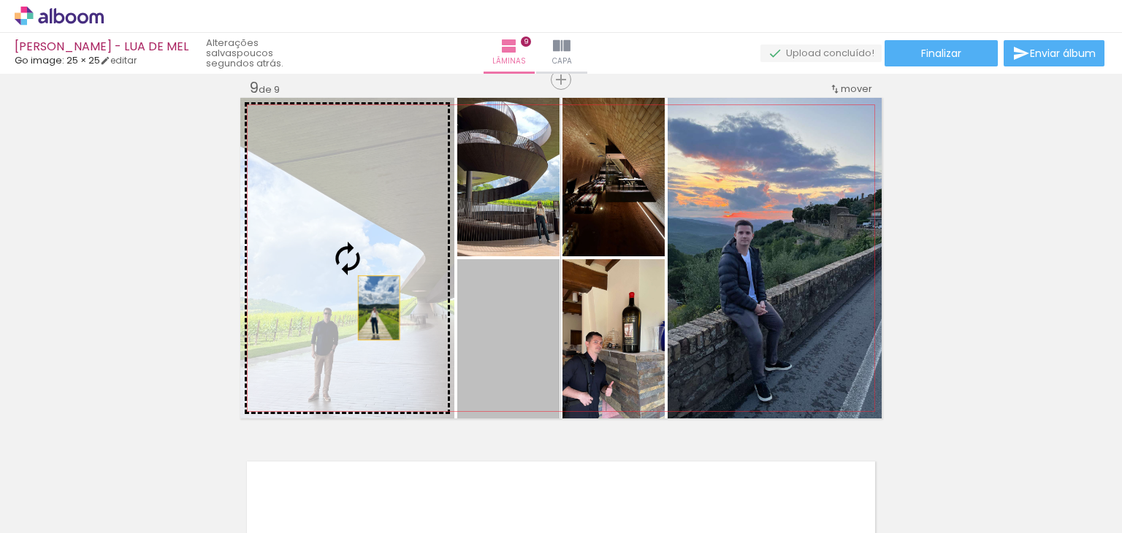
drag, startPoint x: 500, startPoint y: 392, endPoint x: 361, endPoint y: 282, distance: 177.8
click at [0, 0] on slot at bounding box center [0, 0] width 0 height 0
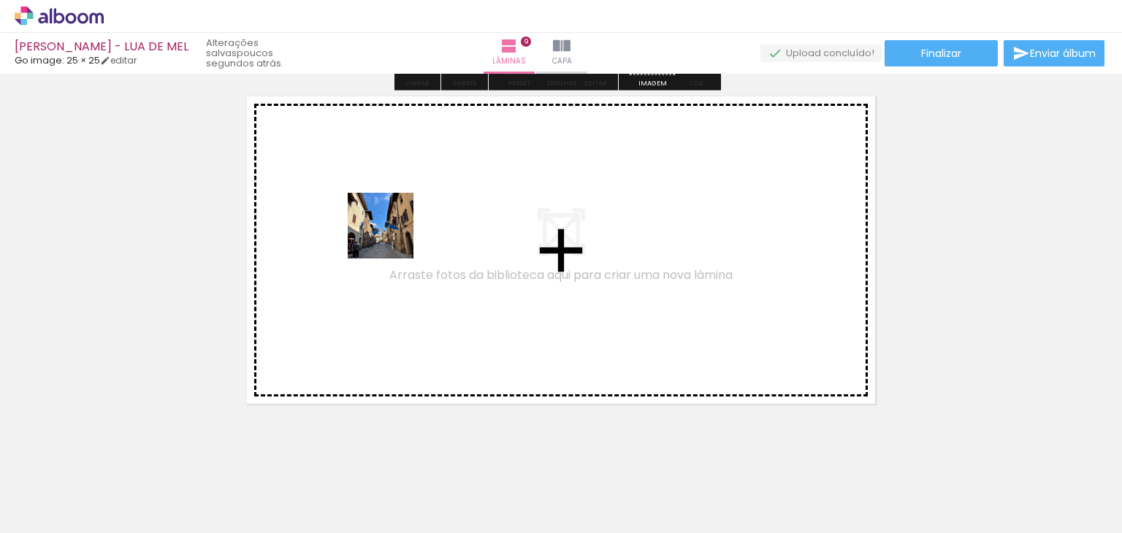
drag, startPoint x: 391, startPoint y: 237, endPoint x: 429, endPoint y: 180, distance: 67.8
click at [429, 180] on quentale-workspace at bounding box center [561, 266] width 1122 height 533
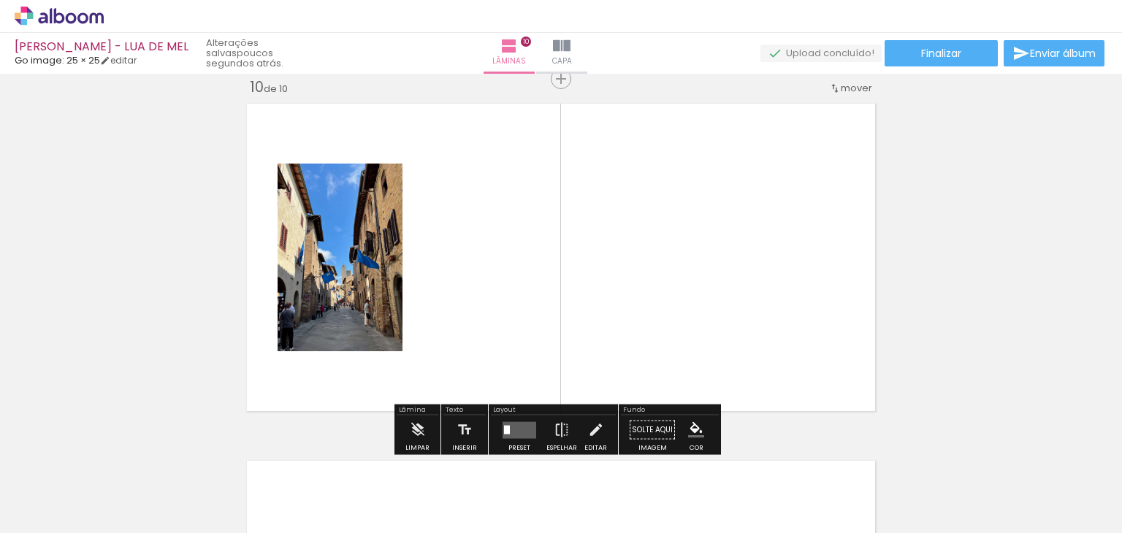
scroll to position [3232, 0]
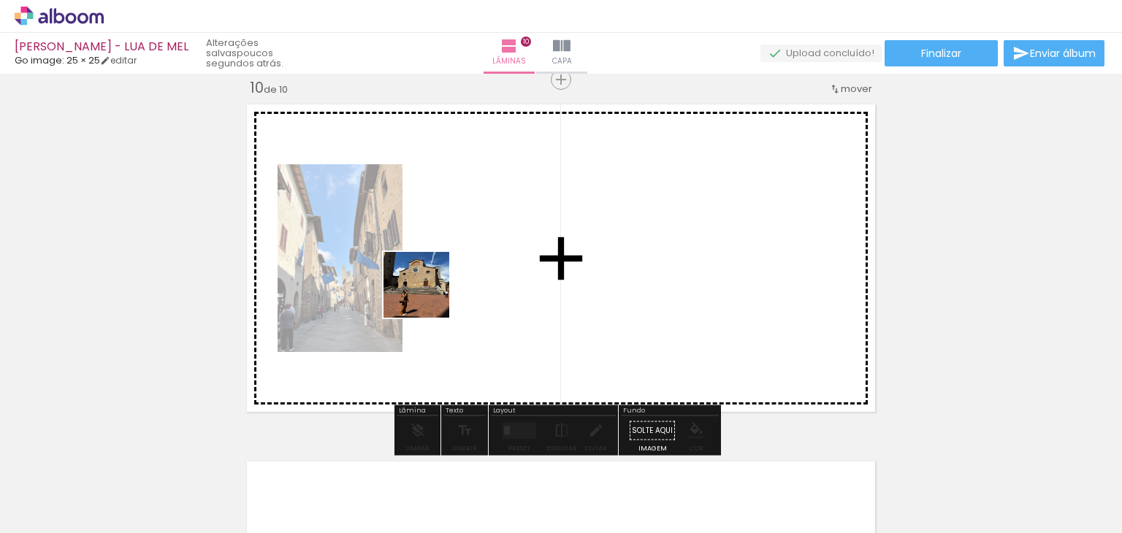
drag, startPoint x: 249, startPoint y: 474, endPoint x: 453, endPoint y: 256, distance: 299.1
click at [453, 256] on quentale-workspace at bounding box center [561, 266] width 1122 height 533
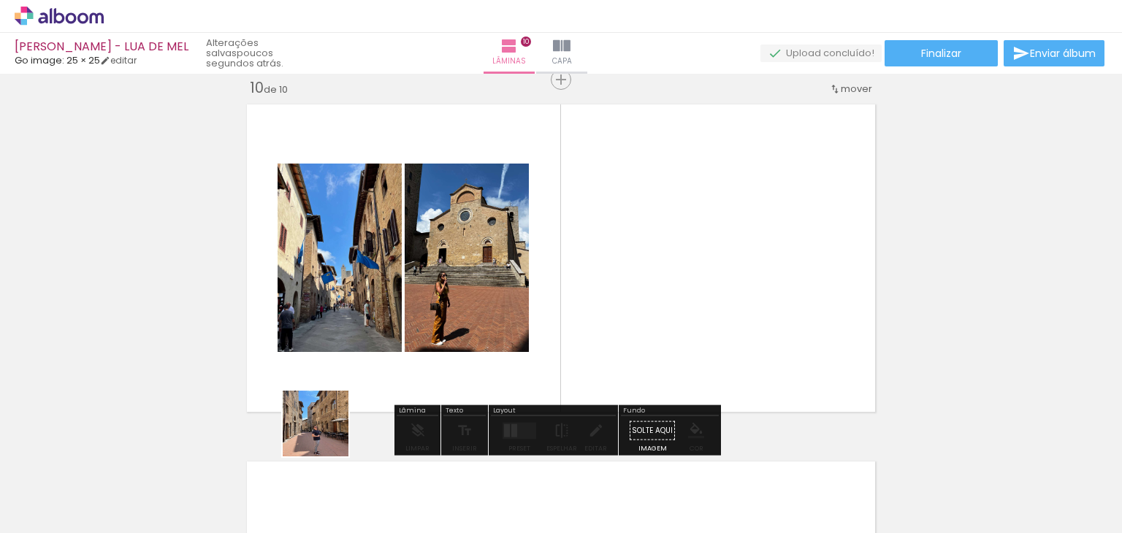
drag, startPoint x: 326, startPoint y: 434, endPoint x: 582, endPoint y: 268, distance: 305.0
click at [582, 268] on quentale-workspace at bounding box center [561, 266] width 1122 height 533
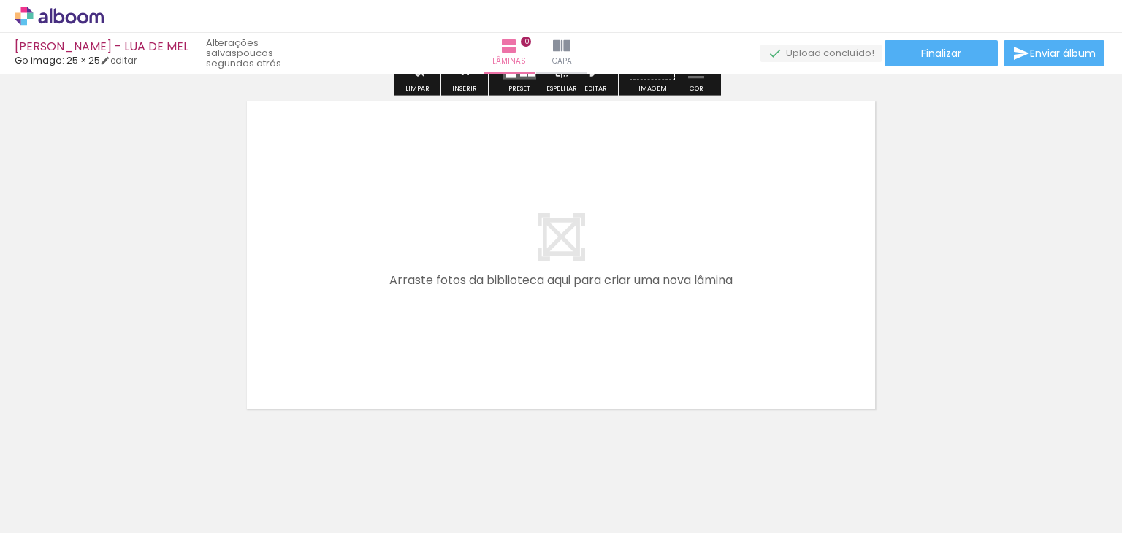
scroll to position [3597, 0]
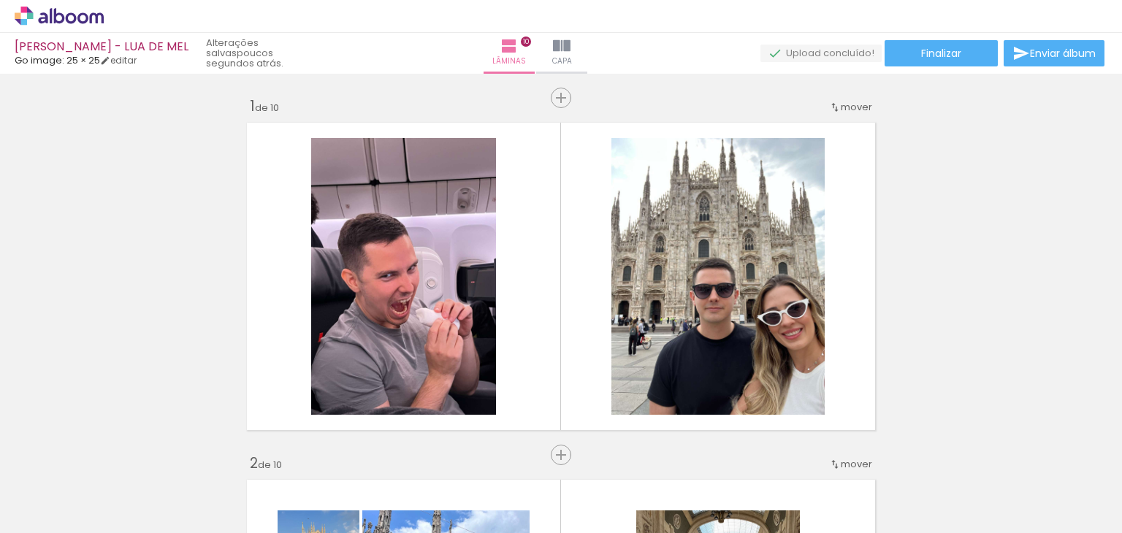
click at [389, 337] on quentale-workspace at bounding box center [561, 266] width 1122 height 533
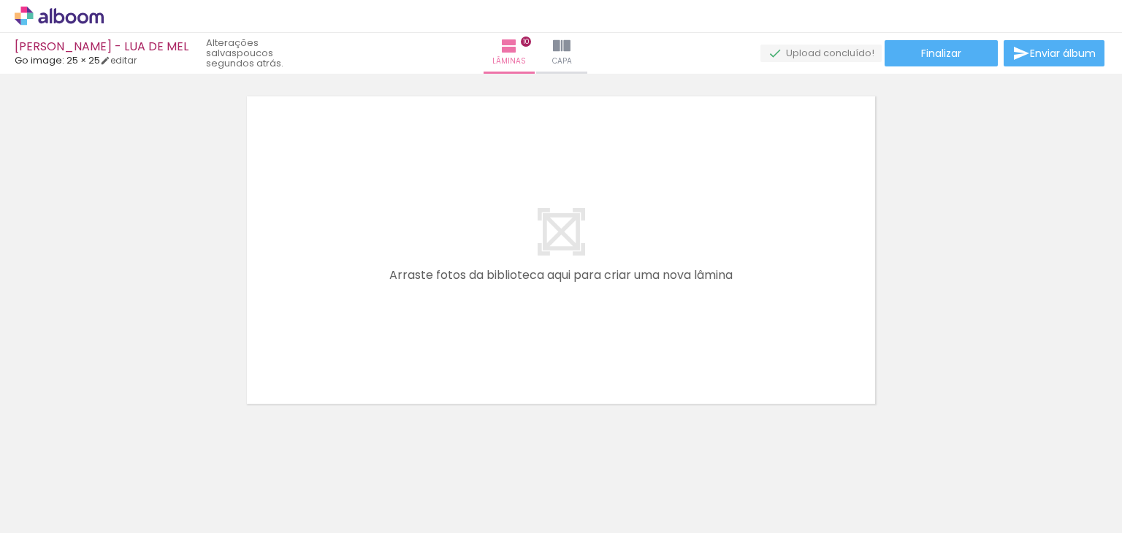
scroll to position [1387, 0]
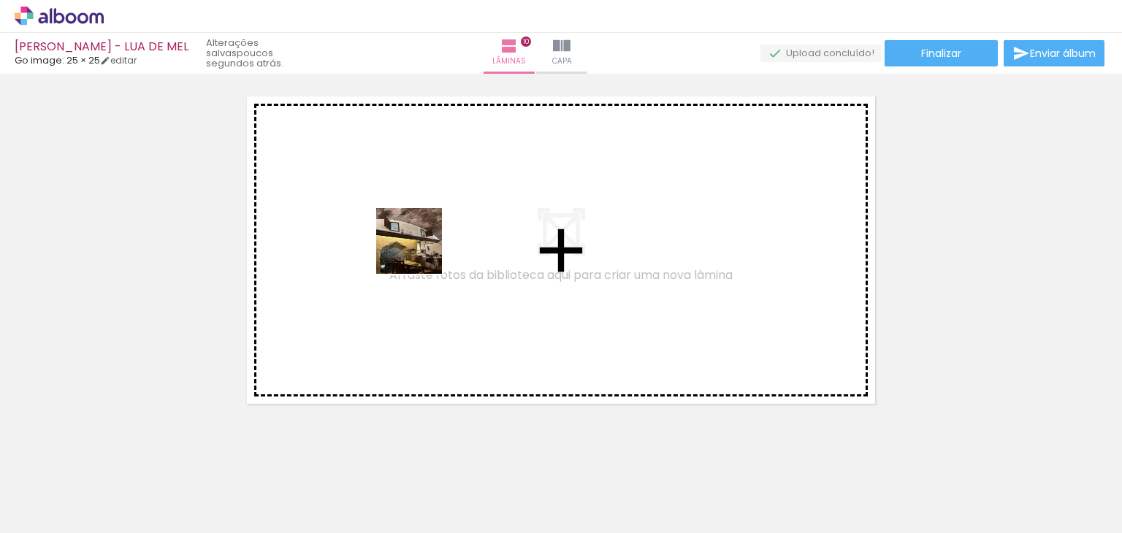
drag, startPoint x: 225, startPoint y: 472, endPoint x: 420, endPoint y: 252, distance: 293.8
click at [420, 252] on quentale-workspace at bounding box center [561, 266] width 1122 height 533
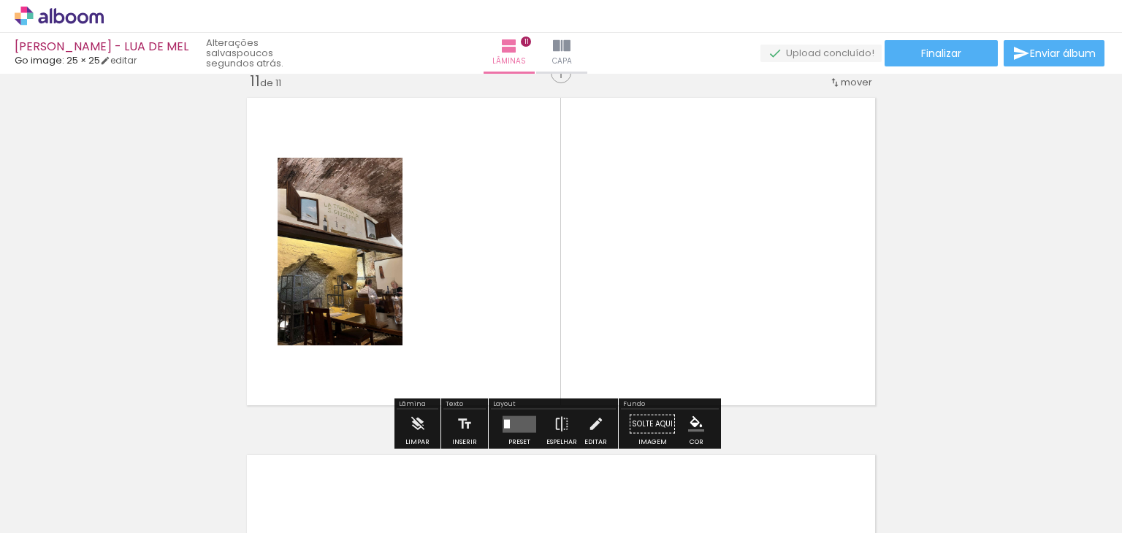
scroll to position [3590, 0]
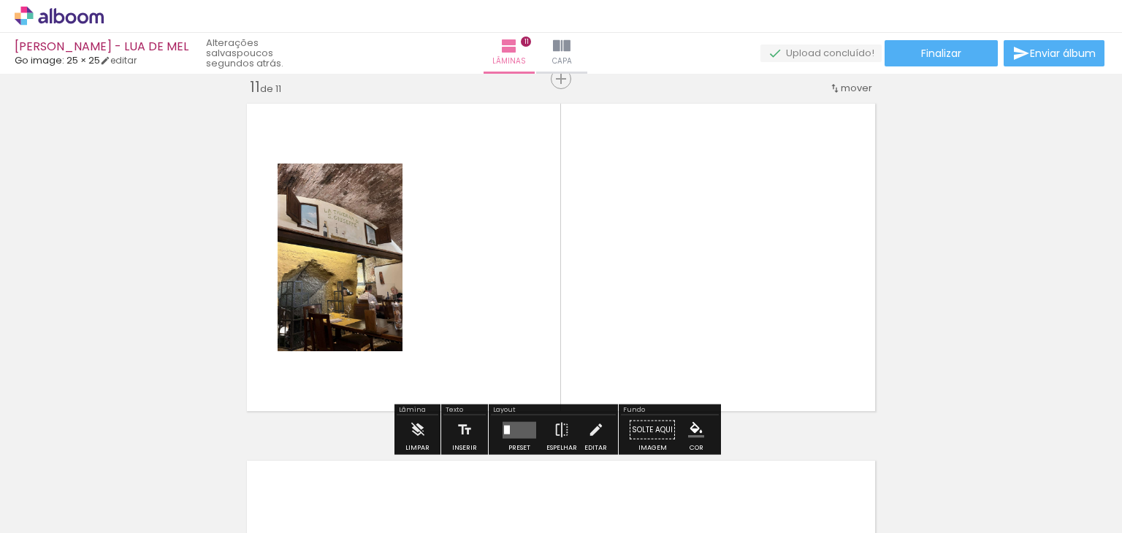
drag, startPoint x: 258, startPoint y: 476, endPoint x: 487, endPoint y: 291, distance: 294.9
click at [487, 291] on quentale-workspace at bounding box center [561, 266] width 1122 height 533
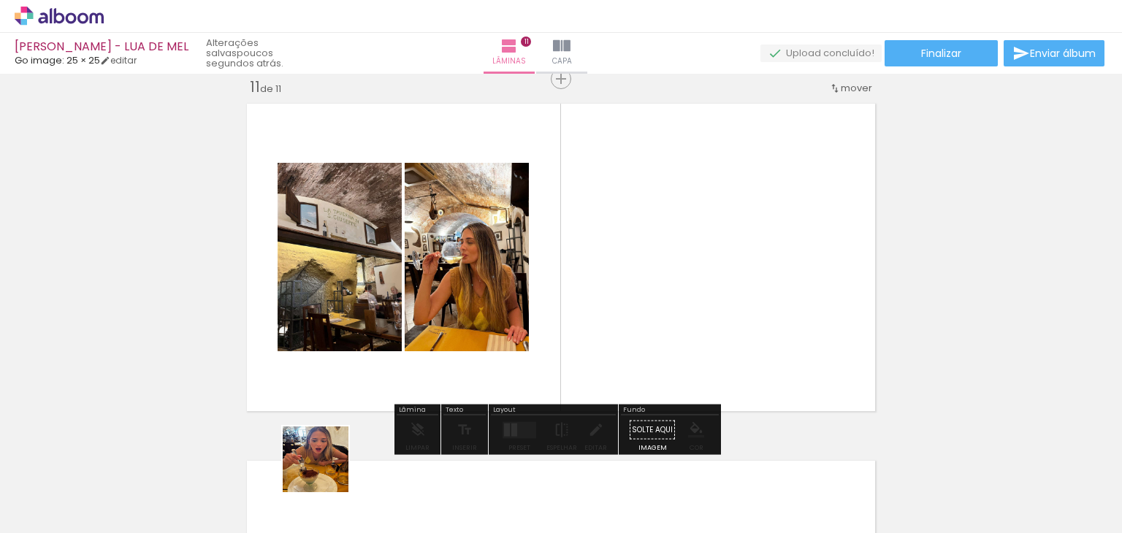
drag, startPoint x: 326, startPoint y: 470, endPoint x: 539, endPoint y: 288, distance: 279.7
click at [539, 288] on quentale-workspace at bounding box center [561, 266] width 1122 height 533
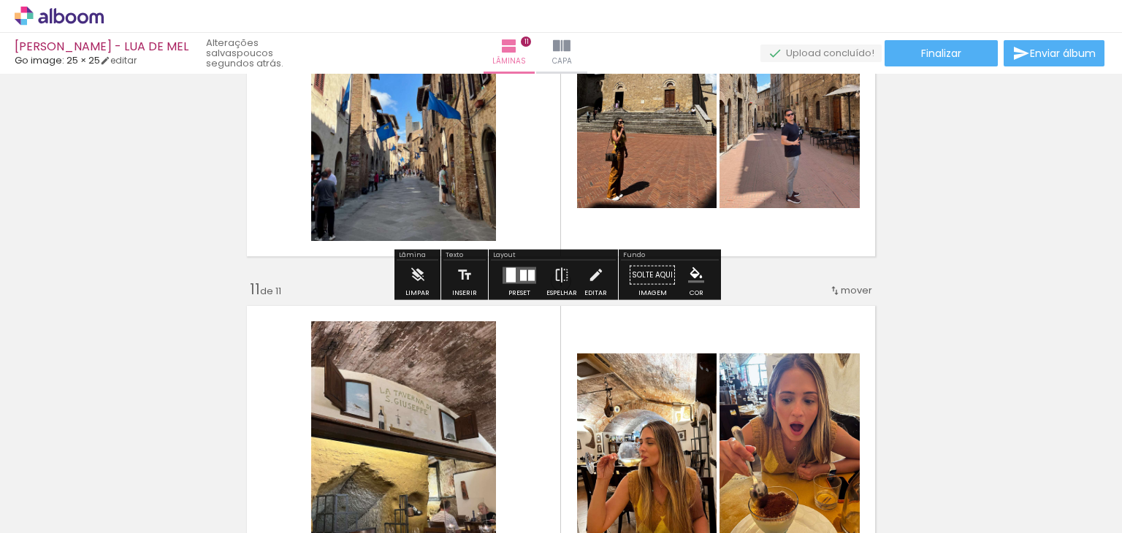
scroll to position [3517, 0]
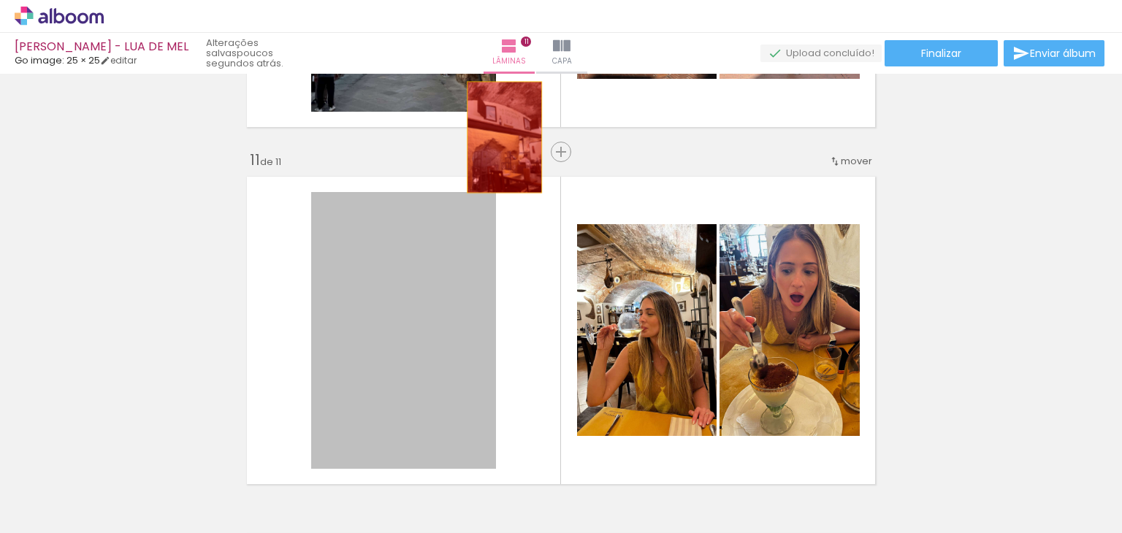
drag, startPoint x: 494, startPoint y: 158, endPoint x: 503, endPoint y: 94, distance: 65.0
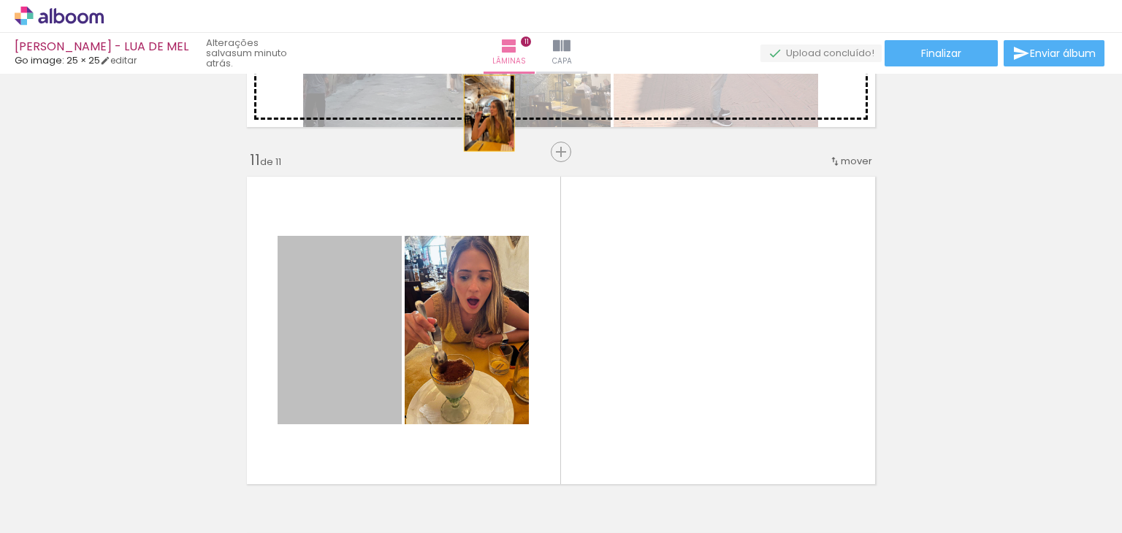
drag, startPoint x: 373, startPoint y: 296, endPoint x: 483, endPoint y: 113, distance: 213.3
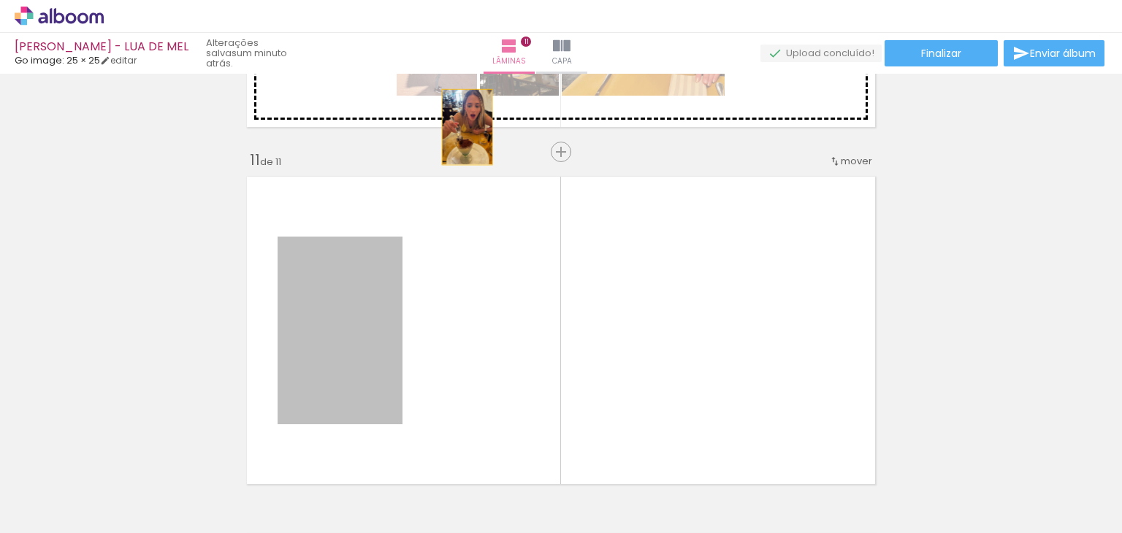
drag, startPoint x: 345, startPoint y: 325, endPoint x: 464, endPoint y: 98, distance: 256.7
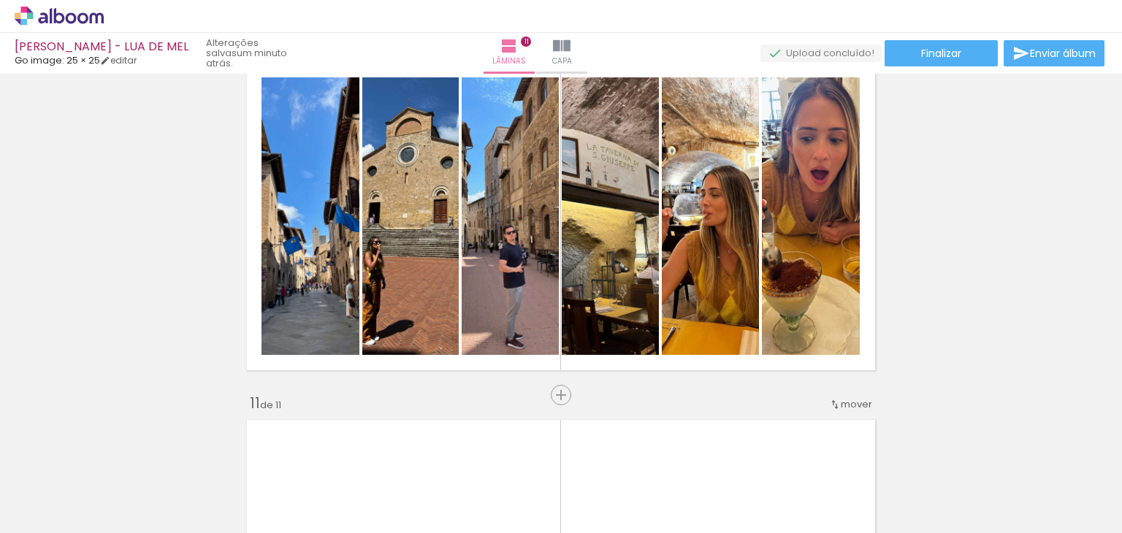
scroll to position [3298, 0]
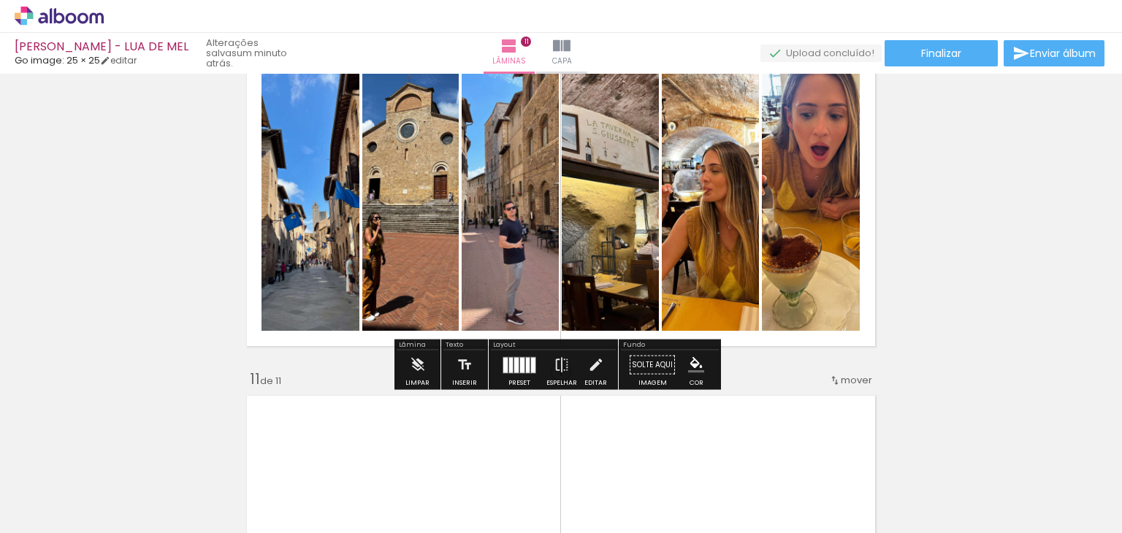
drag, startPoint x: 528, startPoint y: 363, endPoint x: 564, endPoint y: 363, distance: 35.8
click at [531, 363] on div at bounding box center [533, 364] width 4 height 15
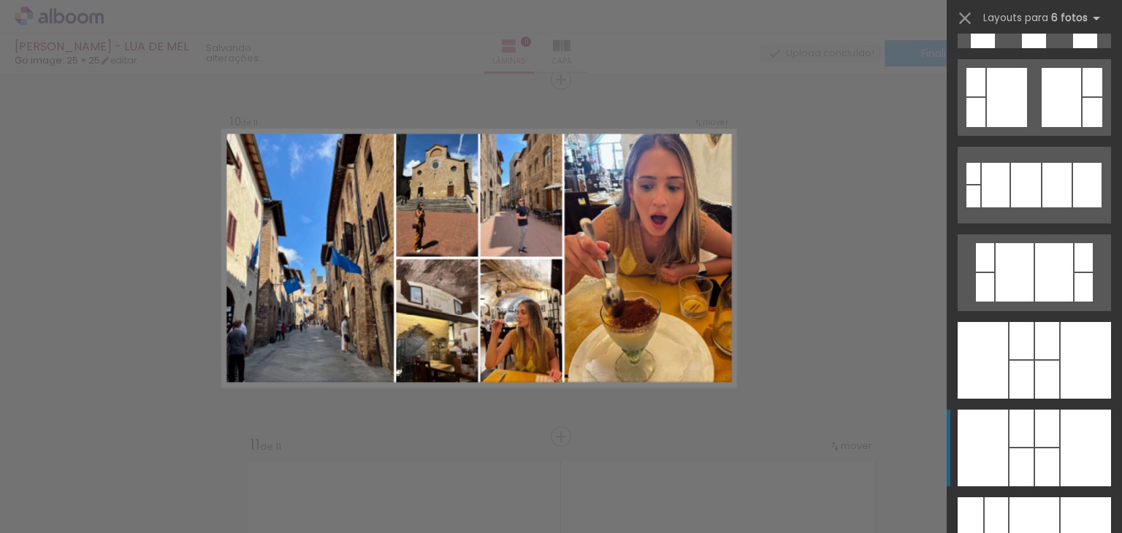
scroll to position [1533, 0]
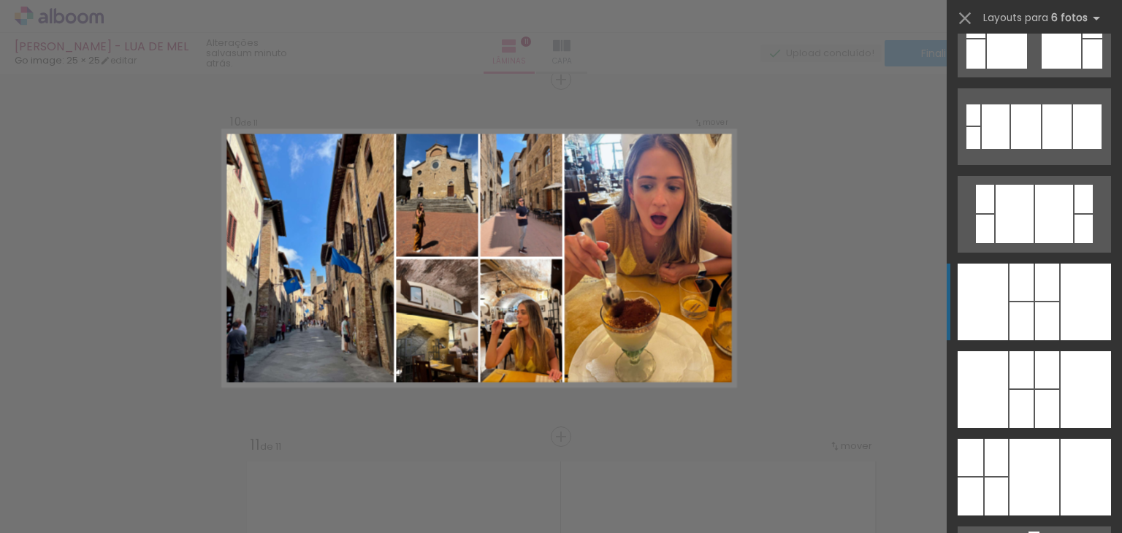
click at [1022, 319] on div at bounding box center [1021, 321] width 24 height 38
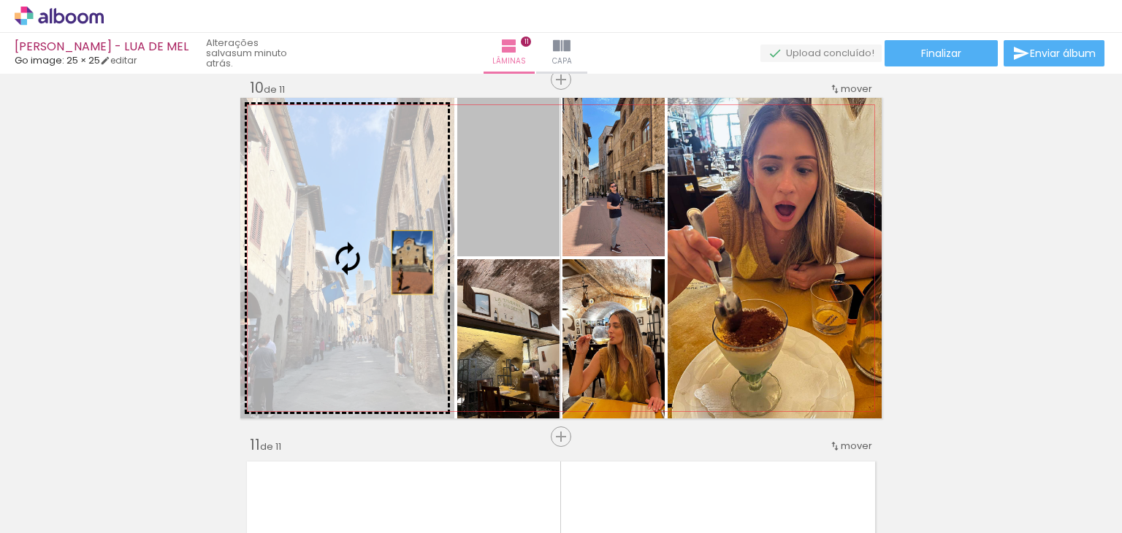
drag, startPoint x: 502, startPoint y: 205, endPoint x: 389, endPoint y: 286, distance: 139.2
click at [0, 0] on slot at bounding box center [0, 0] width 0 height 0
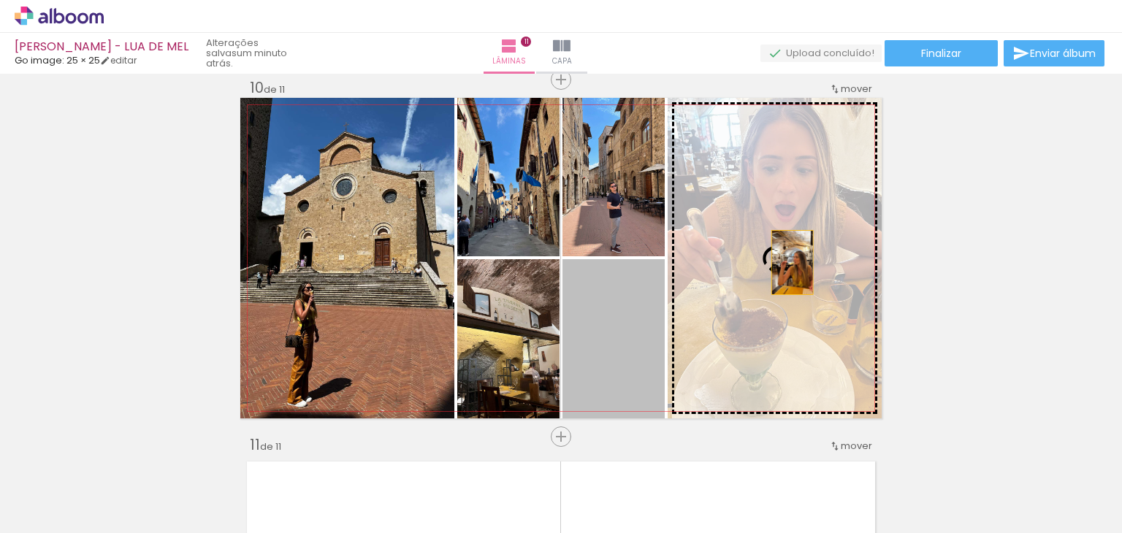
drag, startPoint x: 634, startPoint y: 352, endPoint x: 786, endPoint y: 262, distance: 177.1
click at [0, 0] on slot at bounding box center [0, 0] width 0 height 0
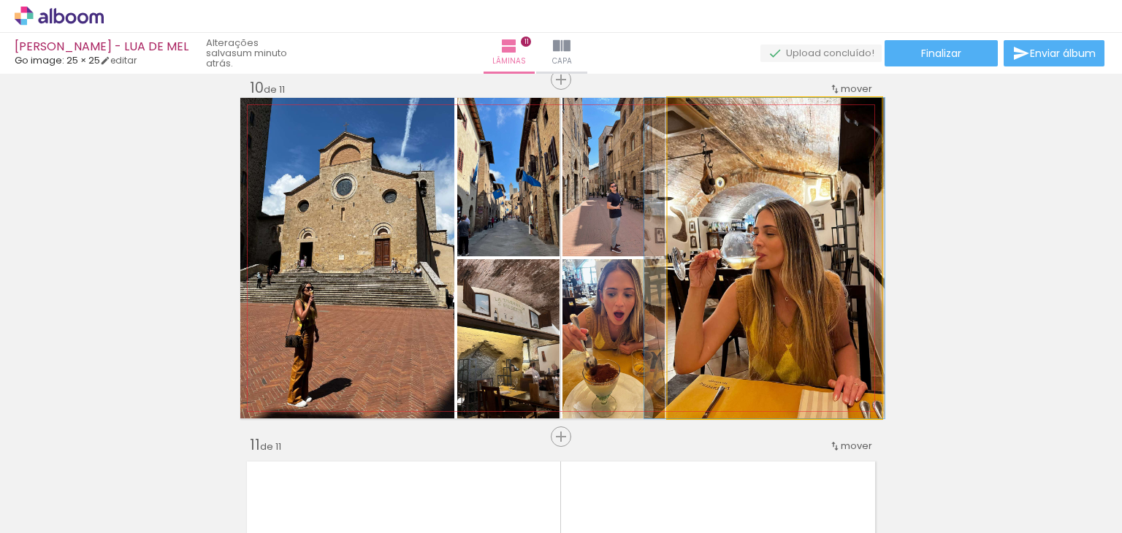
drag, startPoint x: 775, startPoint y: 338, endPoint x: 765, endPoint y: 340, distance: 10.3
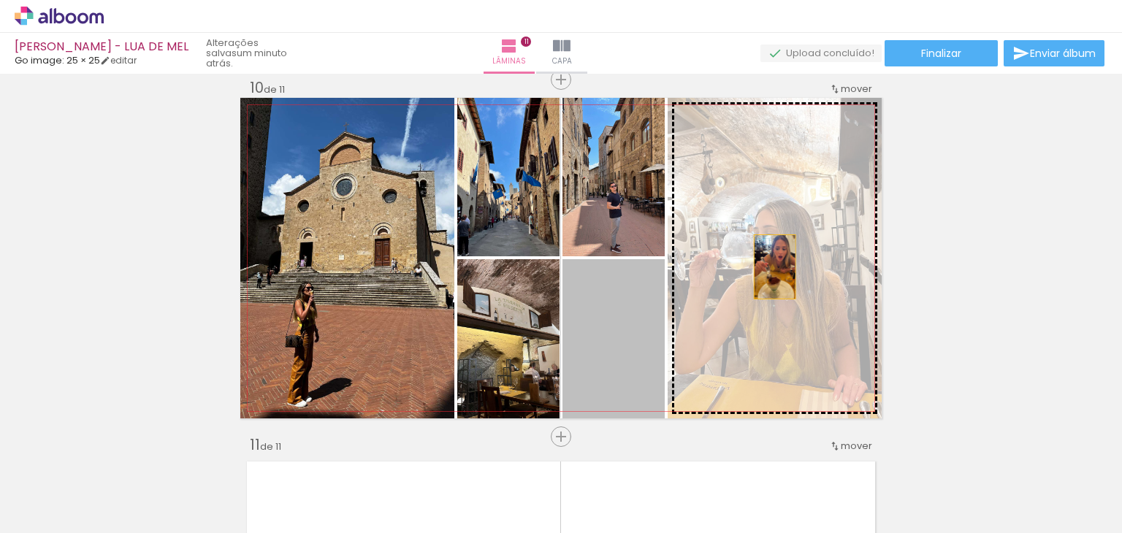
drag, startPoint x: 609, startPoint y: 346, endPoint x: 769, endPoint y: 267, distance: 178.6
click at [0, 0] on slot at bounding box center [0, 0] width 0 height 0
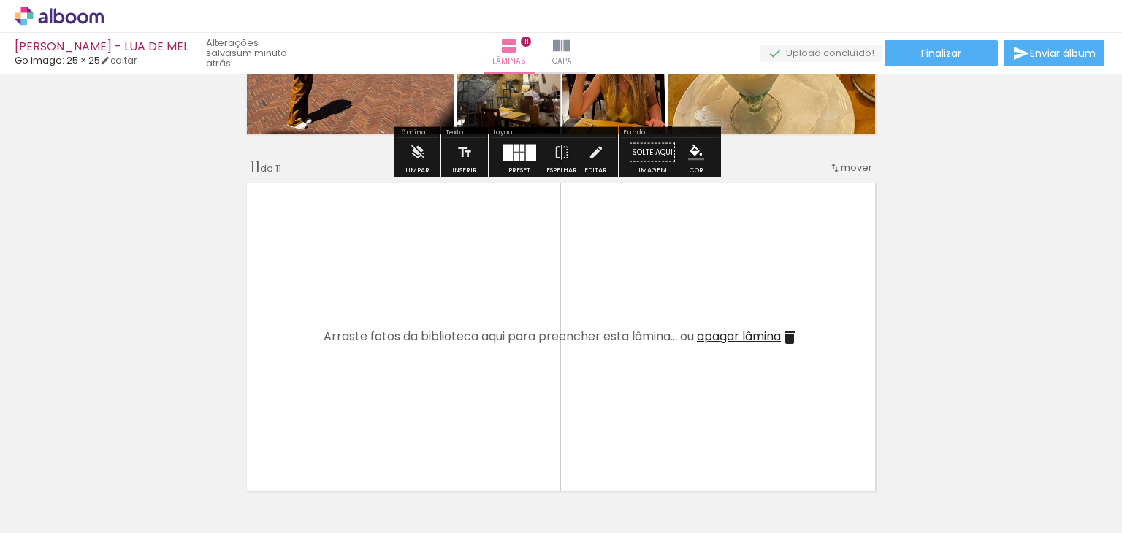
scroll to position [3524, 0]
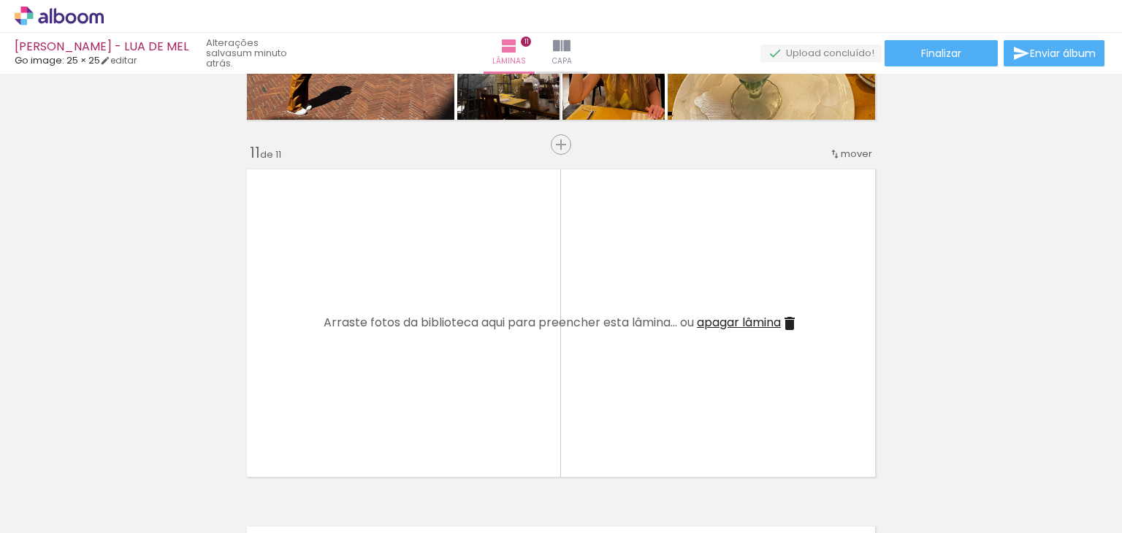
drag, startPoint x: 356, startPoint y: 348, endPoint x: 428, endPoint y: 291, distance: 91.5
click at [428, 291] on quentale-workspace at bounding box center [561, 266] width 1122 height 533
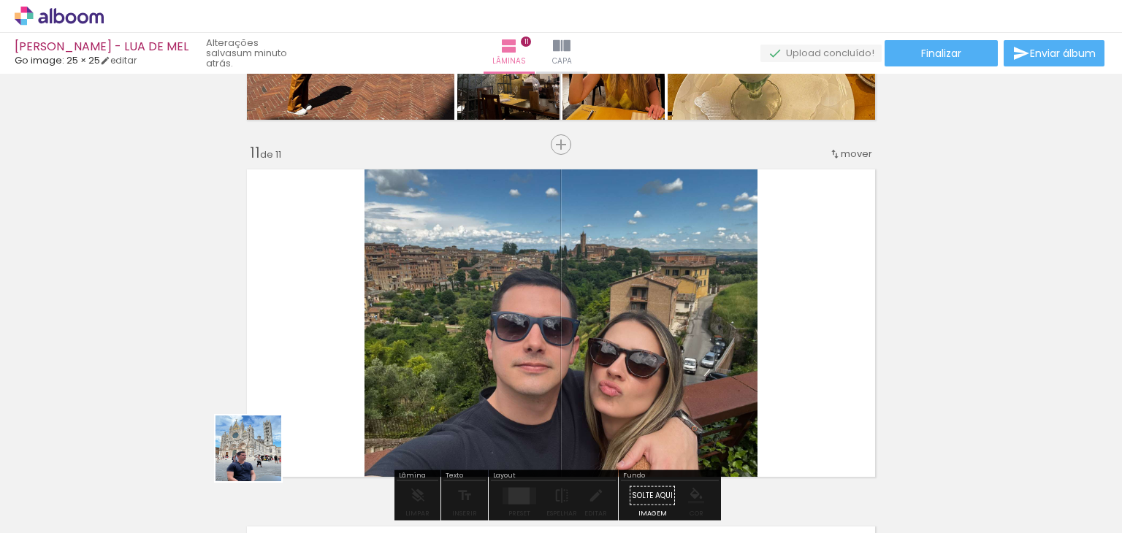
drag, startPoint x: 249, startPoint y: 479, endPoint x: 415, endPoint y: 313, distance: 234.4
click at [415, 284] on quentale-workspace at bounding box center [561, 266] width 1122 height 533
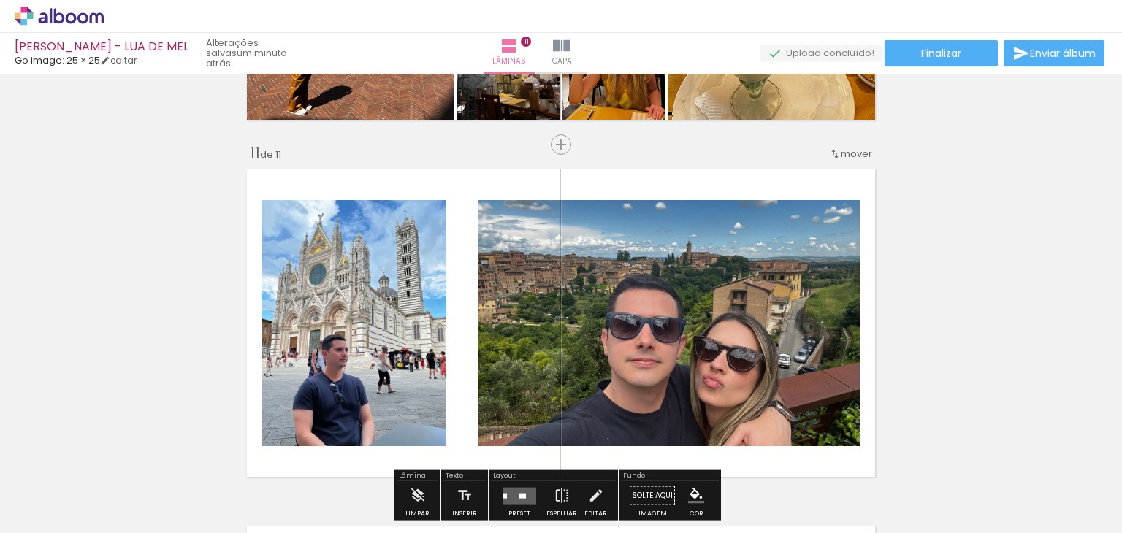
drag, startPoint x: 256, startPoint y: 491, endPoint x: 326, endPoint y: 351, distance: 156.8
click at [326, 351] on quentale-workspace at bounding box center [561, 266] width 1122 height 533
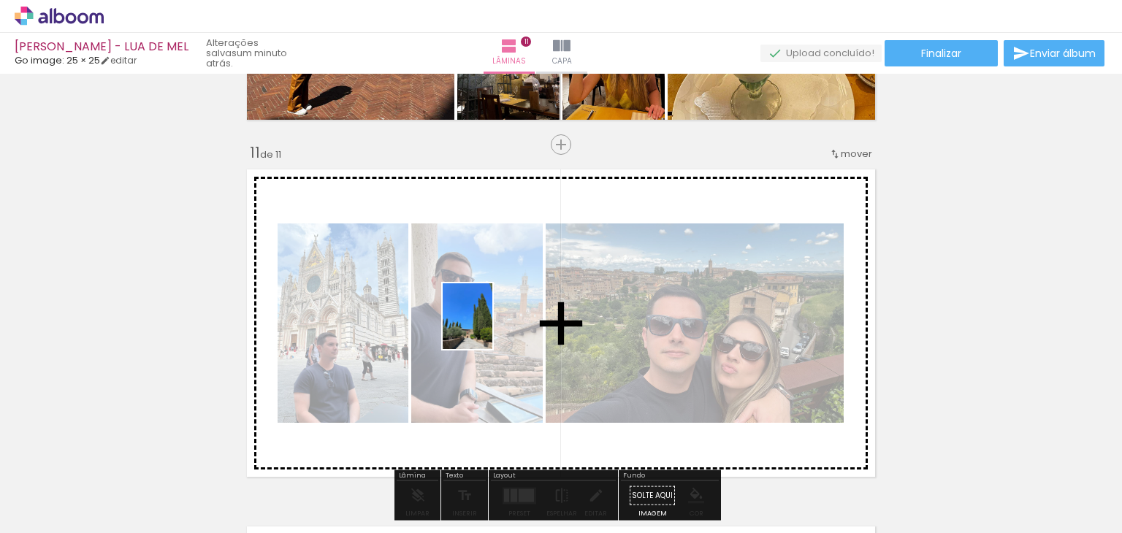
drag, startPoint x: 248, startPoint y: 485, endPoint x: 486, endPoint y: 327, distance: 285.6
click at [486, 327] on quentale-workspace at bounding box center [561, 266] width 1122 height 533
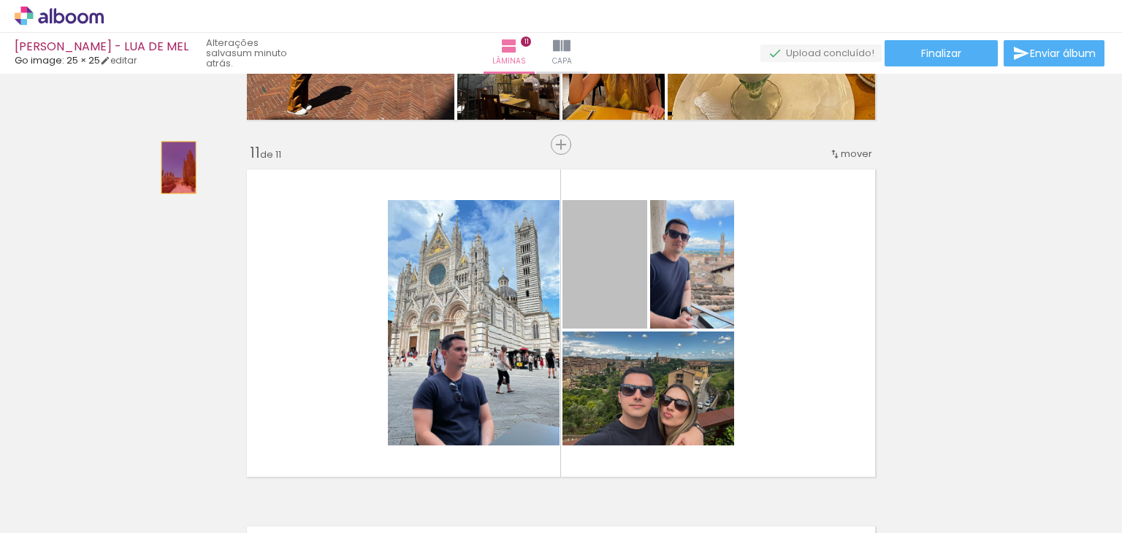
drag, startPoint x: 173, startPoint y: 167, endPoint x: 364, endPoint y: 230, distance: 201.4
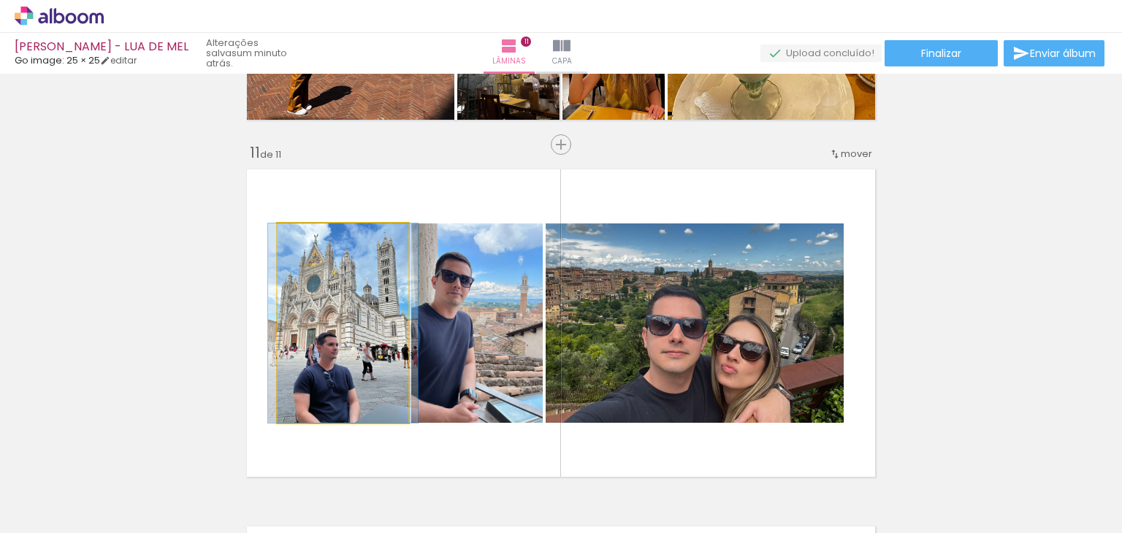
drag, startPoint x: 359, startPoint y: 287, endPoint x: 188, endPoint y: 269, distance: 171.8
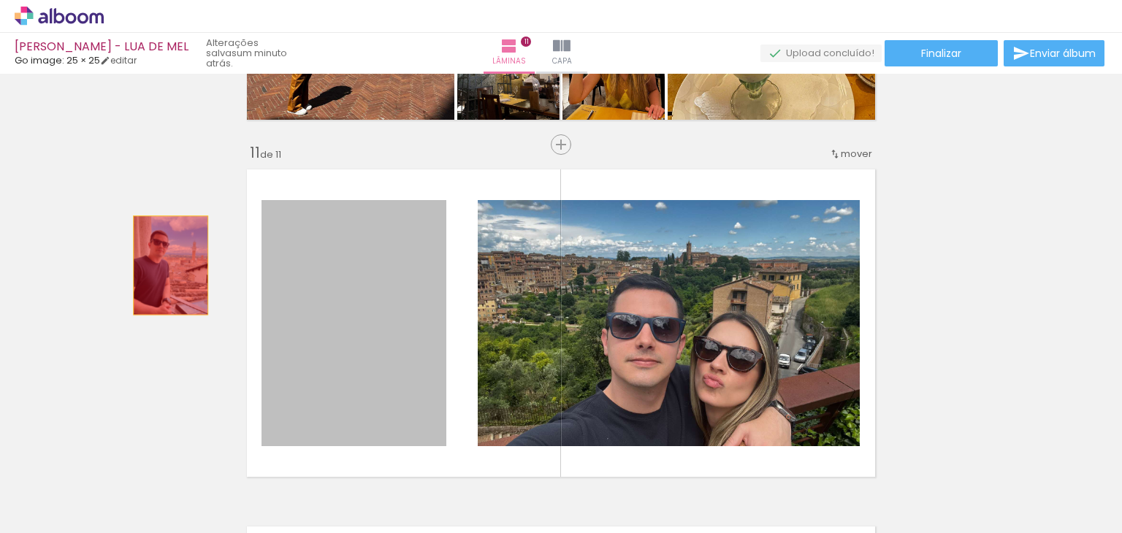
drag, startPoint x: 348, startPoint y: 275, endPoint x: 237, endPoint y: 283, distance: 111.3
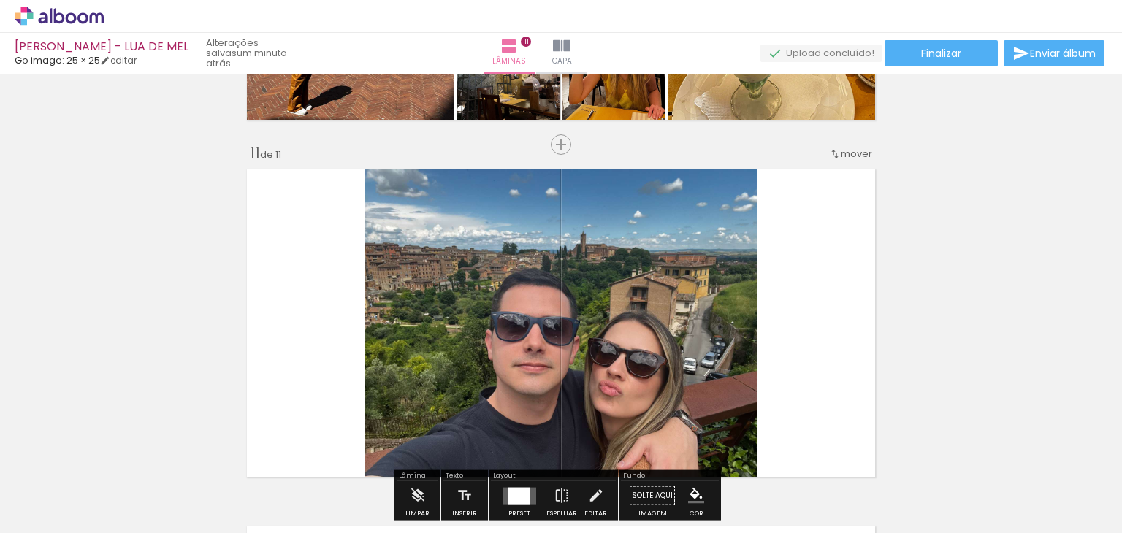
drag, startPoint x: 406, startPoint y: 295, endPoint x: 50, endPoint y: 299, distance: 355.6
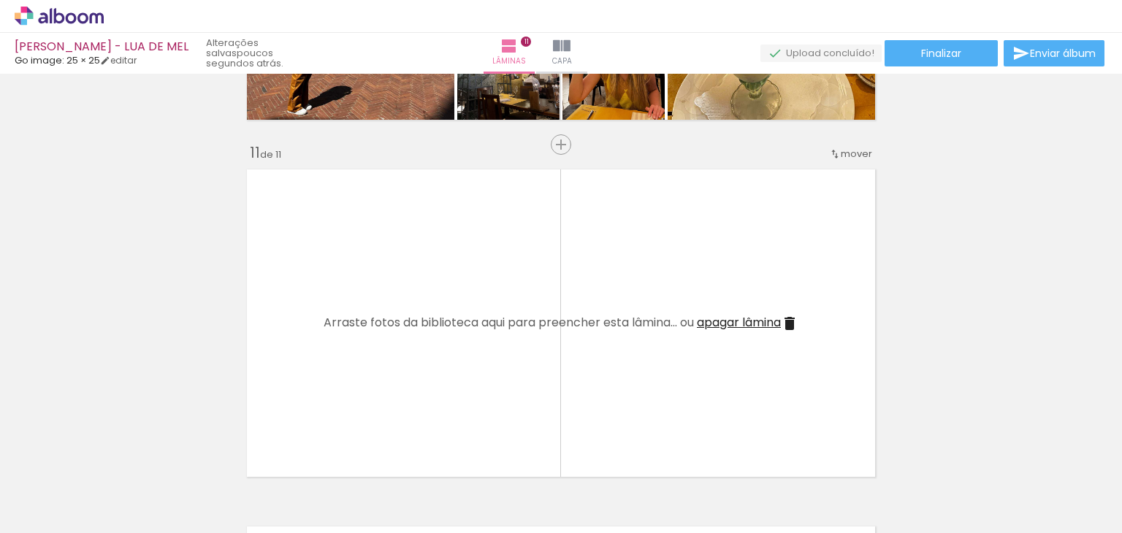
drag, startPoint x: 237, startPoint y: 484, endPoint x: 409, endPoint y: 258, distance: 284.5
click at [409, 258] on quentale-workspace at bounding box center [561, 266] width 1122 height 533
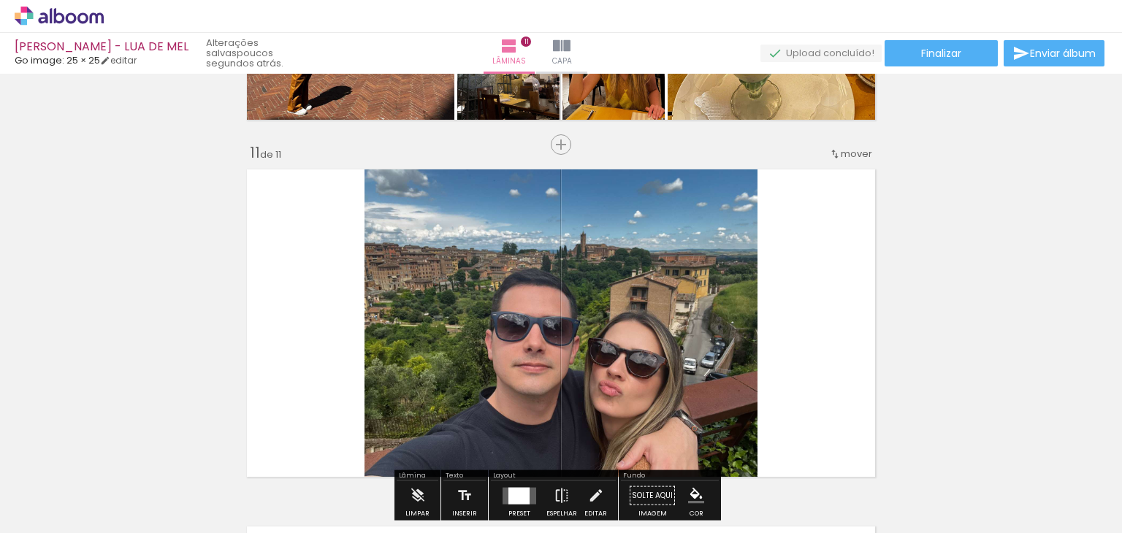
drag, startPoint x: 248, startPoint y: 488, endPoint x: 324, endPoint y: 459, distance: 81.1
click at [487, 311] on quentale-workspace at bounding box center [561, 266] width 1122 height 533
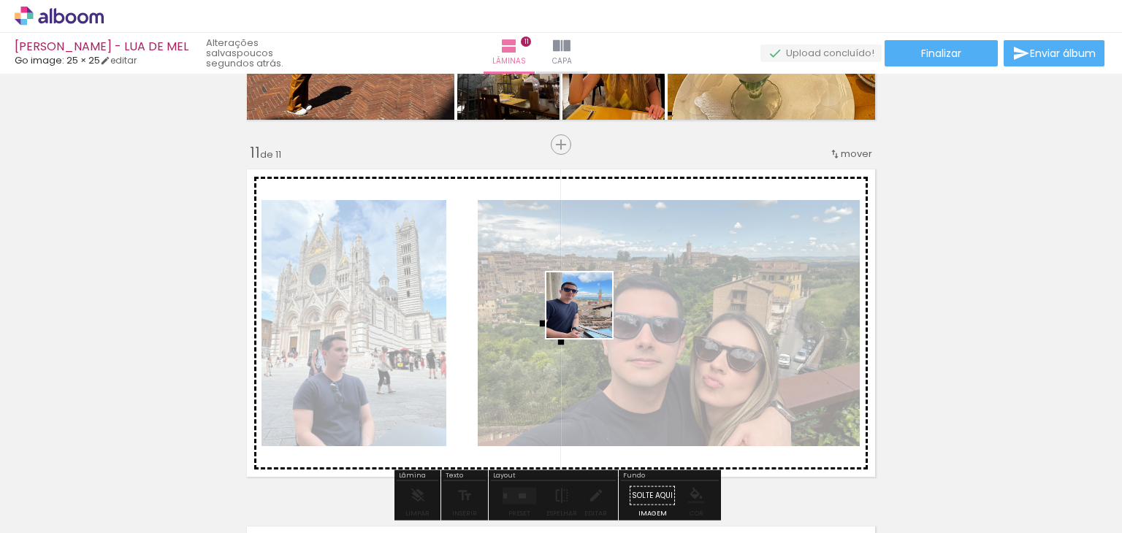
drag, startPoint x: 472, startPoint y: 384, endPoint x: 590, endPoint y: 316, distance: 135.8
click at [590, 316] on quentale-workspace at bounding box center [561, 266] width 1122 height 533
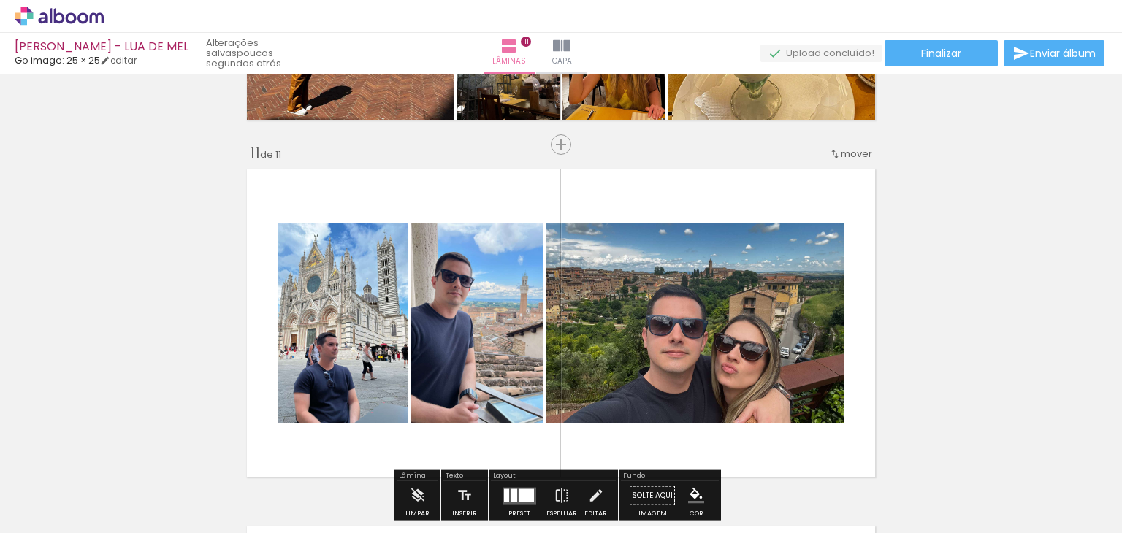
scroll to position [3597, 0]
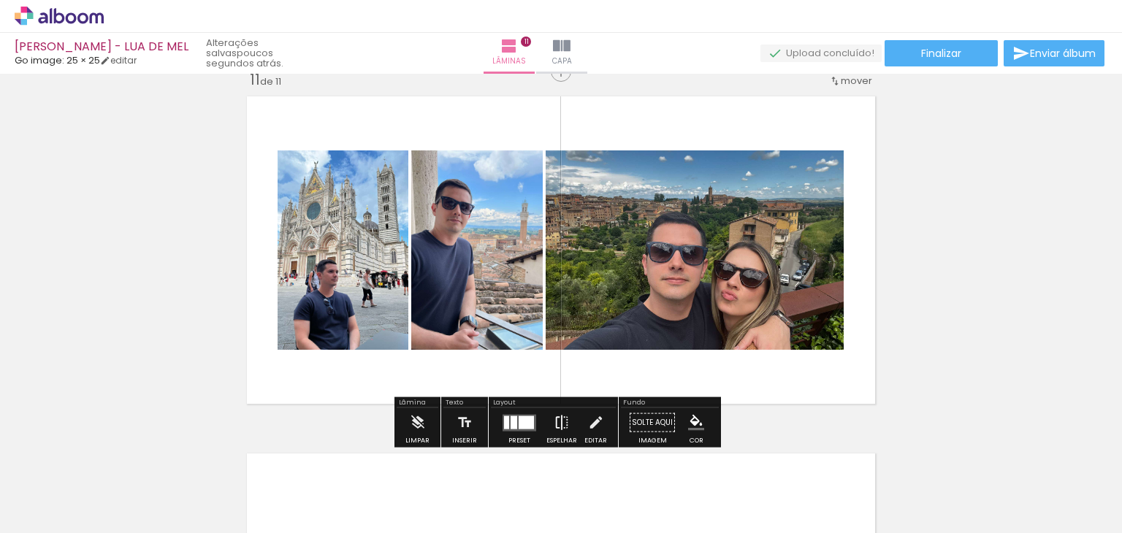
click at [556, 426] on iron-icon at bounding box center [562, 422] width 16 height 29
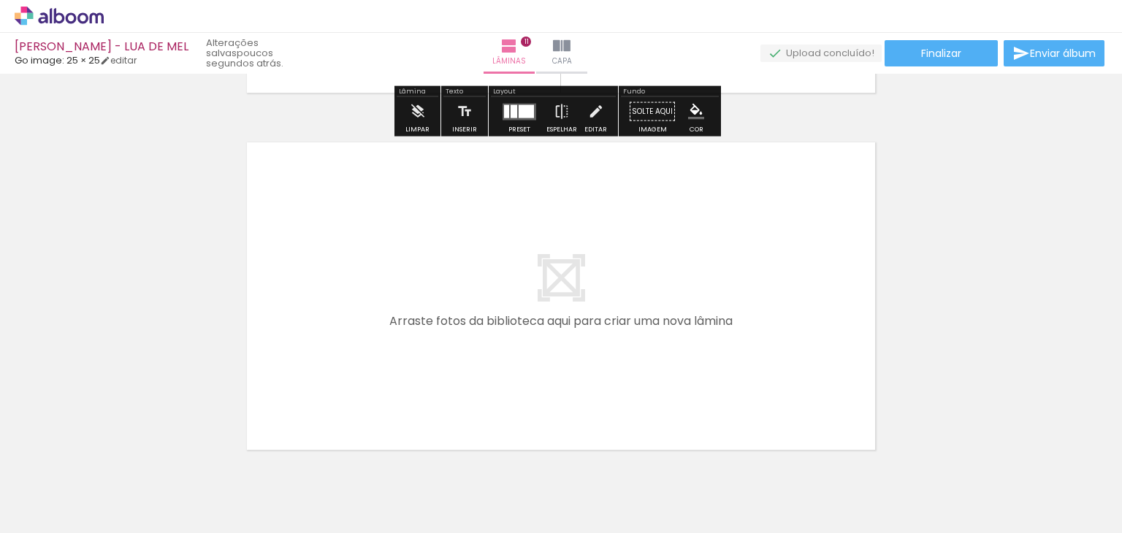
scroll to position [3816, 0]
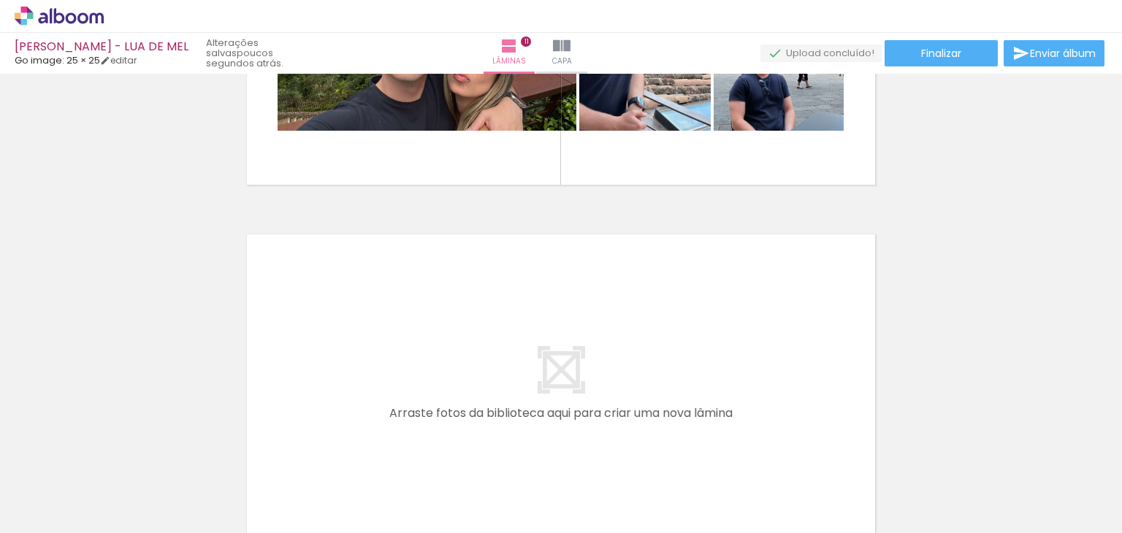
drag, startPoint x: 277, startPoint y: 448, endPoint x: 354, endPoint y: 364, distance: 113.2
click at [354, 364] on quentale-workspace at bounding box center [561, 266] width 1122 height 533
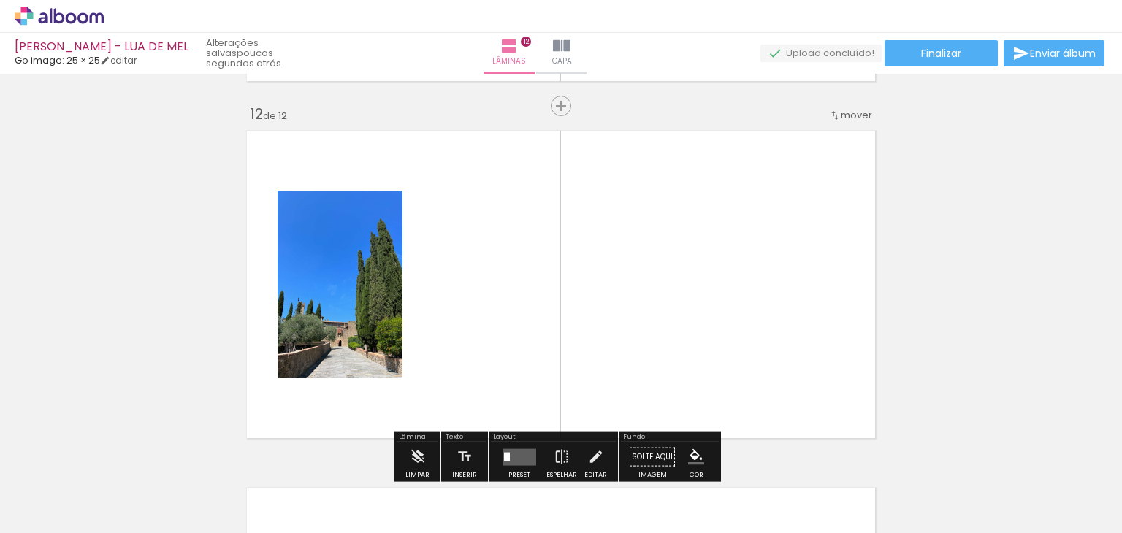
scroll to position [3946, 0]
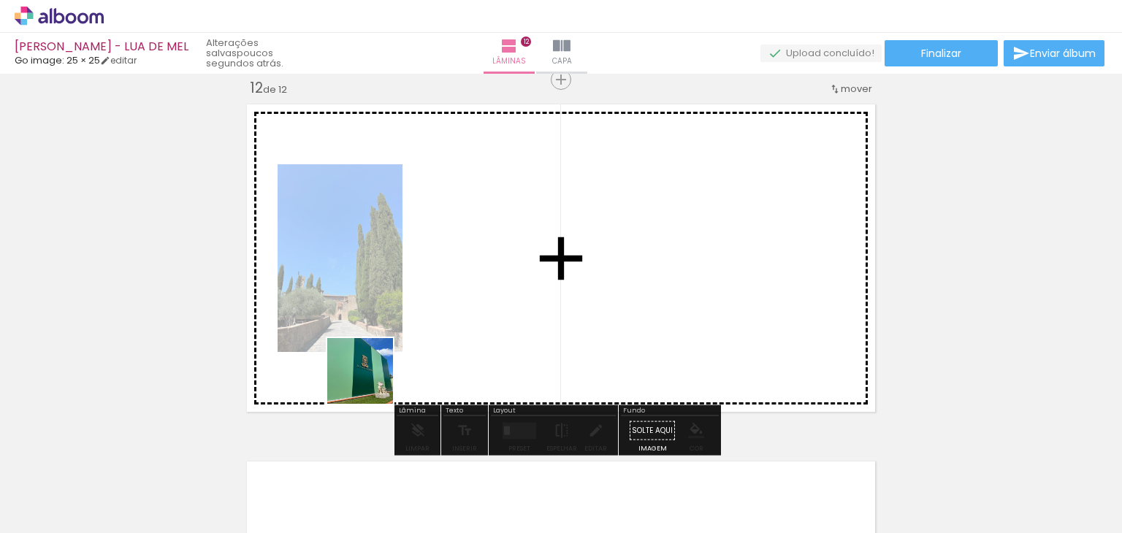
drag, startPoint x: 371, startPoint y: 382, endPoint x: 478, endPoint y: 279, distance: 148.2
click at [478, 279] on quentale-workspace at bounding box center [561, 266] width 1122 height 533
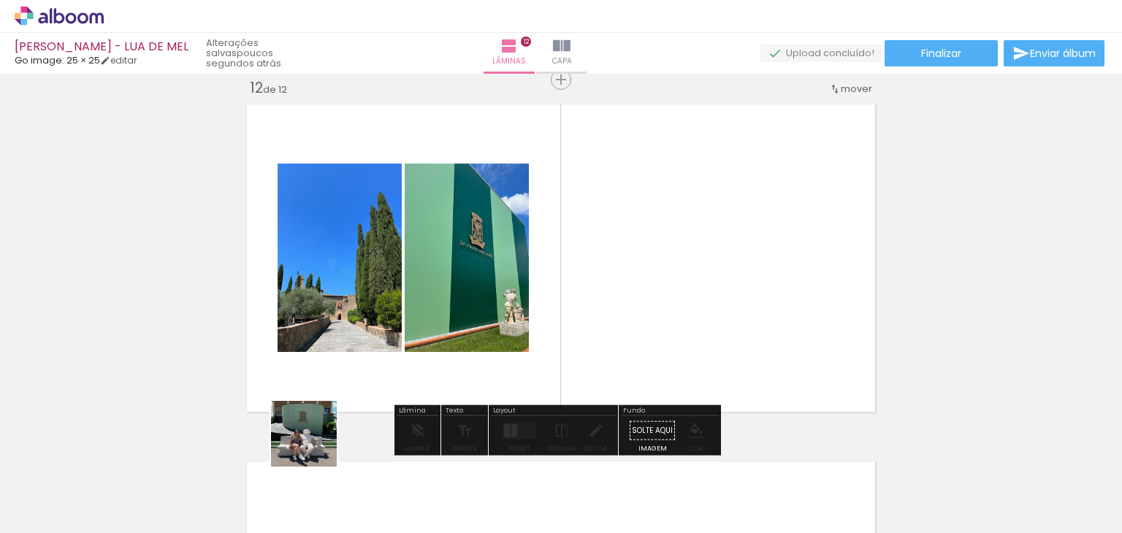
drag, startPoint x: 315, startPoint y: 445, endPoint x: 612, endPoint y: 199, distance: 385.9
click at [612, 199] on quentale-workspace at bounding box center [561, 266] width 1122 height 533
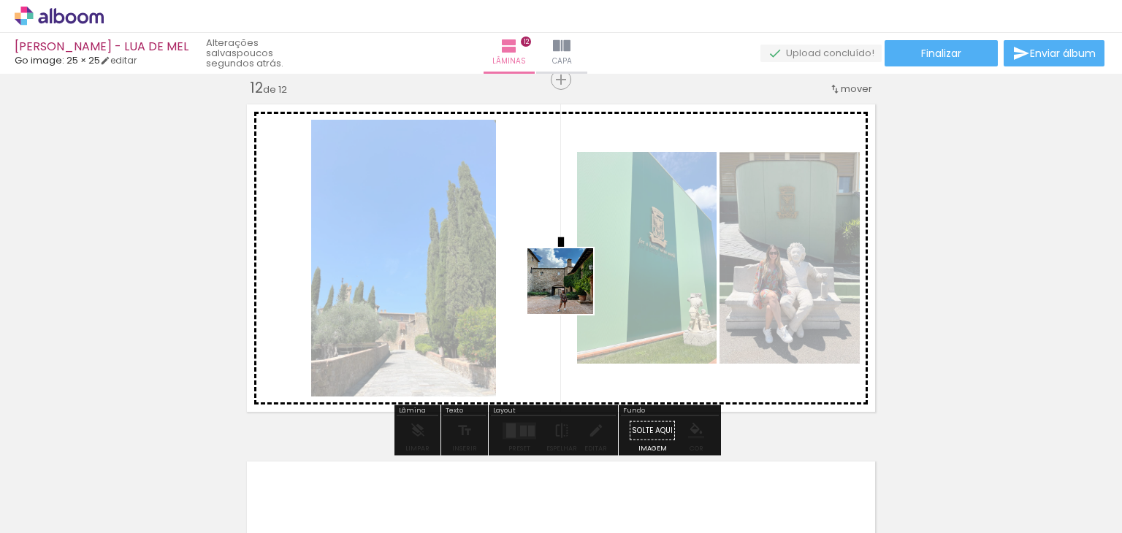
drag, startPoint x: 238, startPoint y: 493, endPoint x: 663, endPoint y: 214, distance: 508.4
click at [663, 215] on quentale-workspace at bounding box center [561, 266] width 1122 height 533
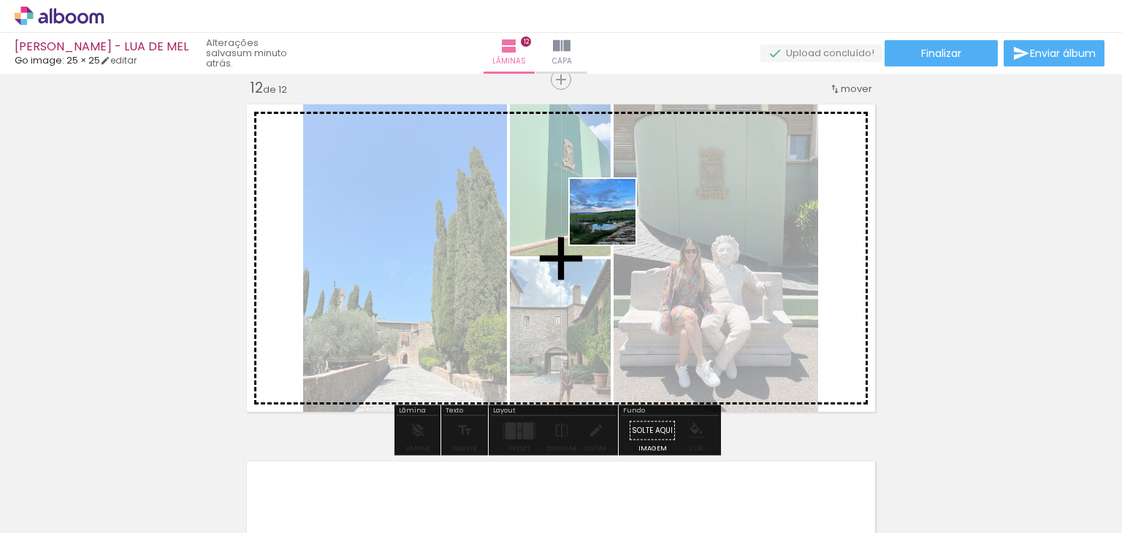
drag, startPoint x: 240, startPoint y: 495, endPoint x: 615, endPoint y: 223, distance: 463.8
click at [615, 223] on quentale-workspace at bounding box center [561, 266] width 1122 height 533
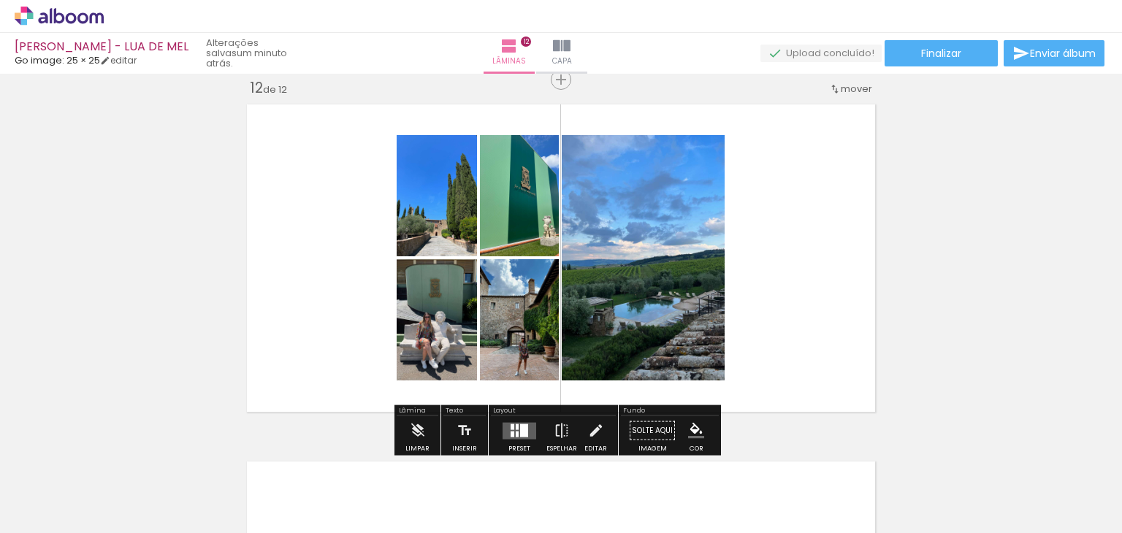
click at [520, 431] on div at bounding box center [524, 430] width 8 height 13
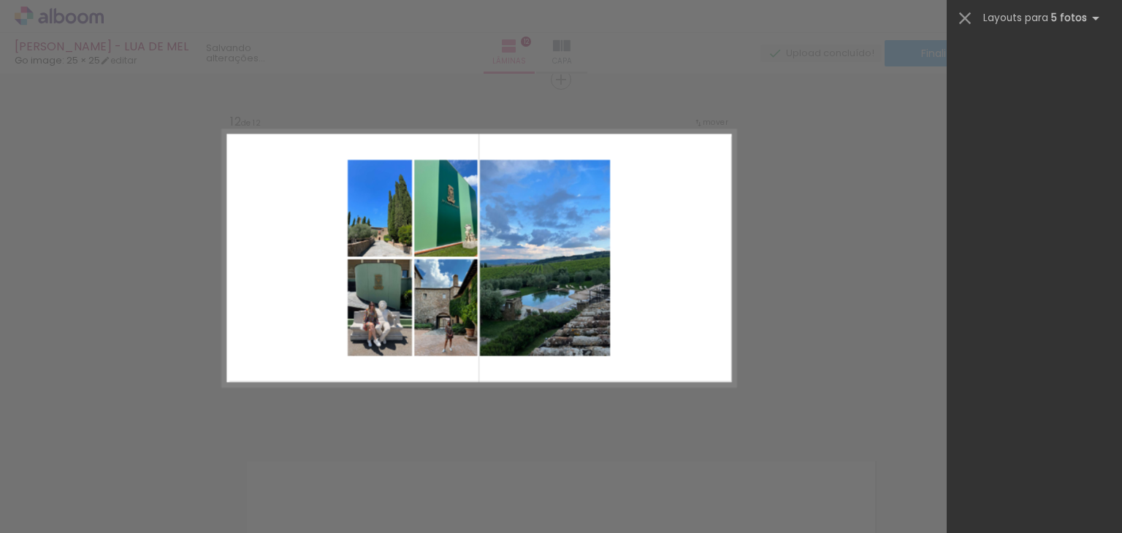
scroll to position [0, 0]
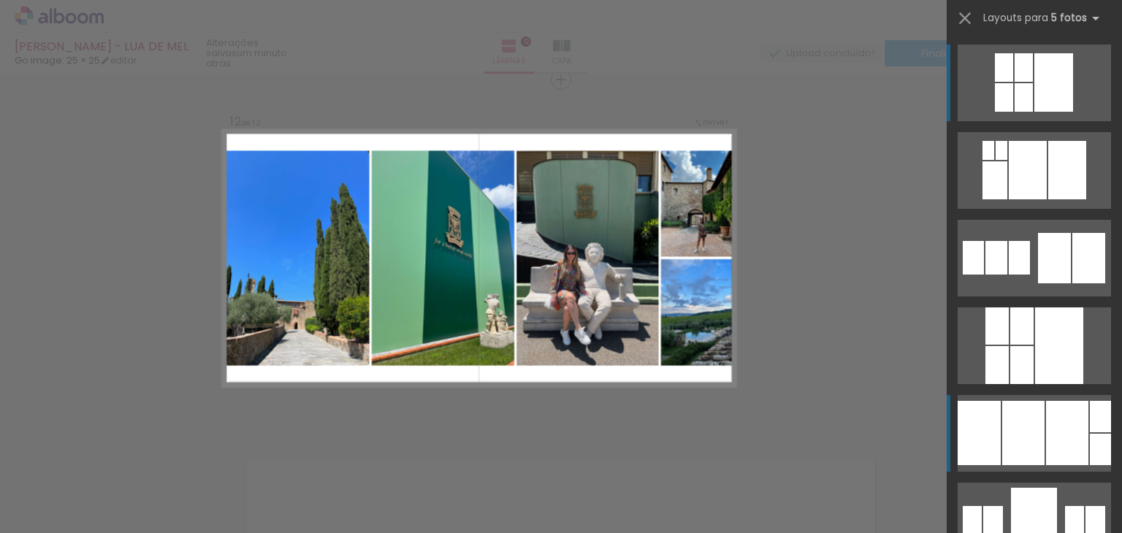
click at [1031, 426] on div at bounding box center [1023, 433] width 42 height 64
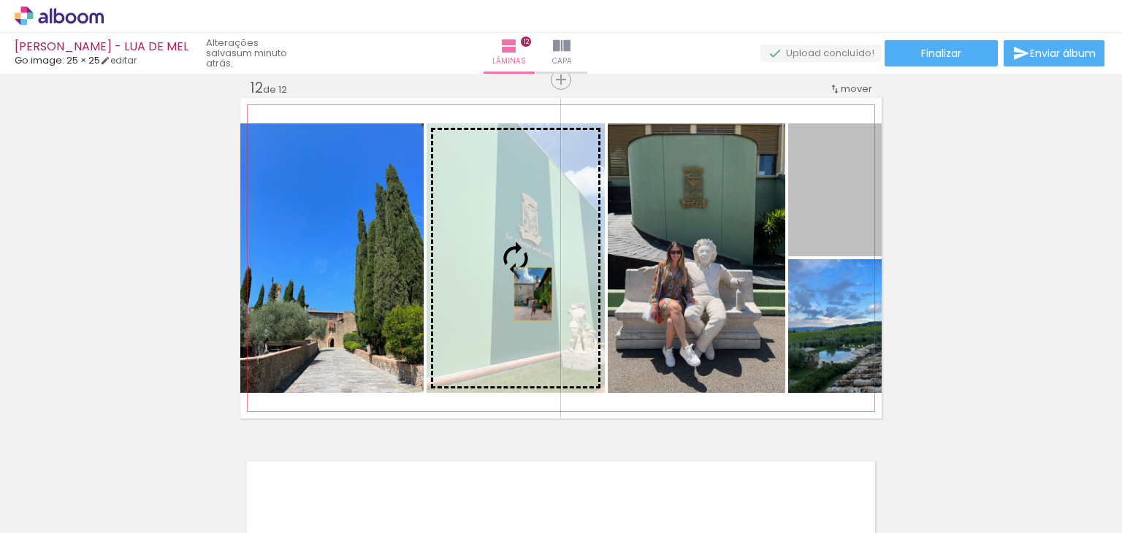
drag, startPoint x: 849, startPoint y: 219, endPoint x: 529, endPoint y: 294, distance: 329.1
click at [0, 0] on slot at bounding box center [0, 0] width 0 height 0
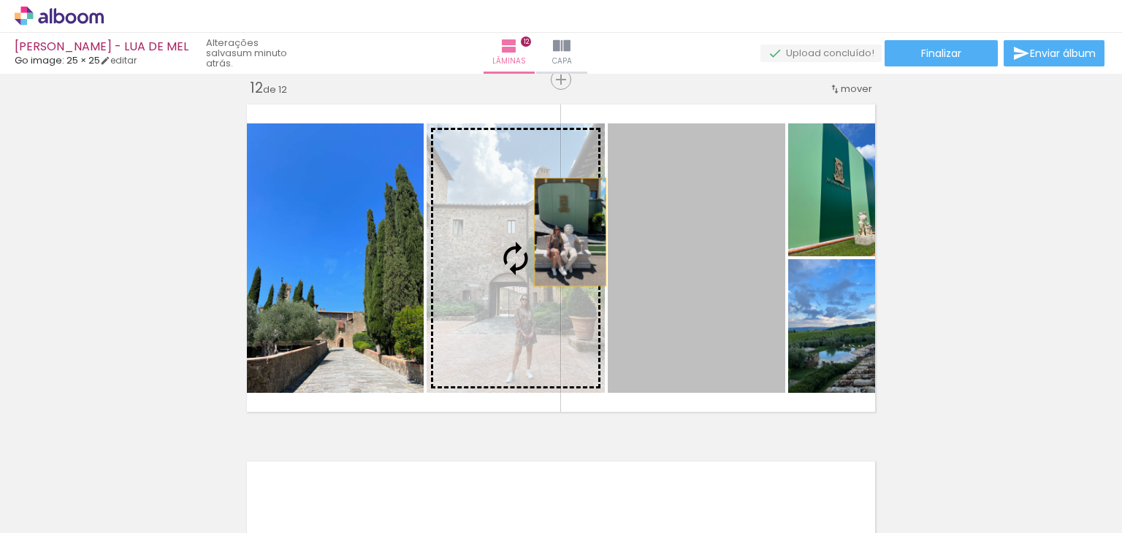
drag, startPoint x: 698, startPoint y: 253, endPoint x: 564, endPoint y: 231, distance: 135.3
click at [0, 0] on slot at bounding box center [0, 0] width 0 height 0
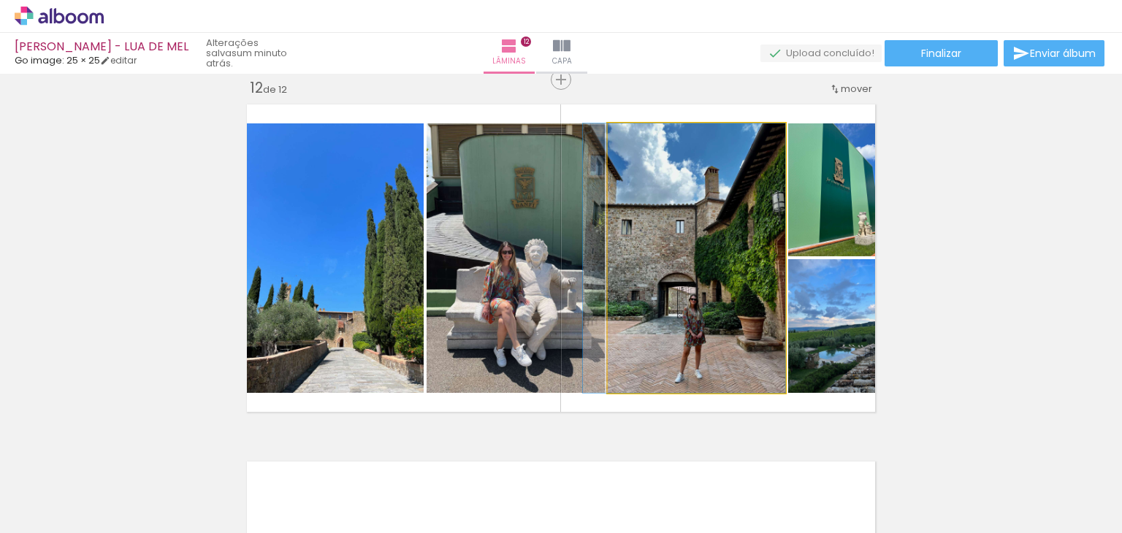
drag, startPoint x: 758, startPoint y: 289, endPoint x: 737, endPoint y: 299, distance: 23.5
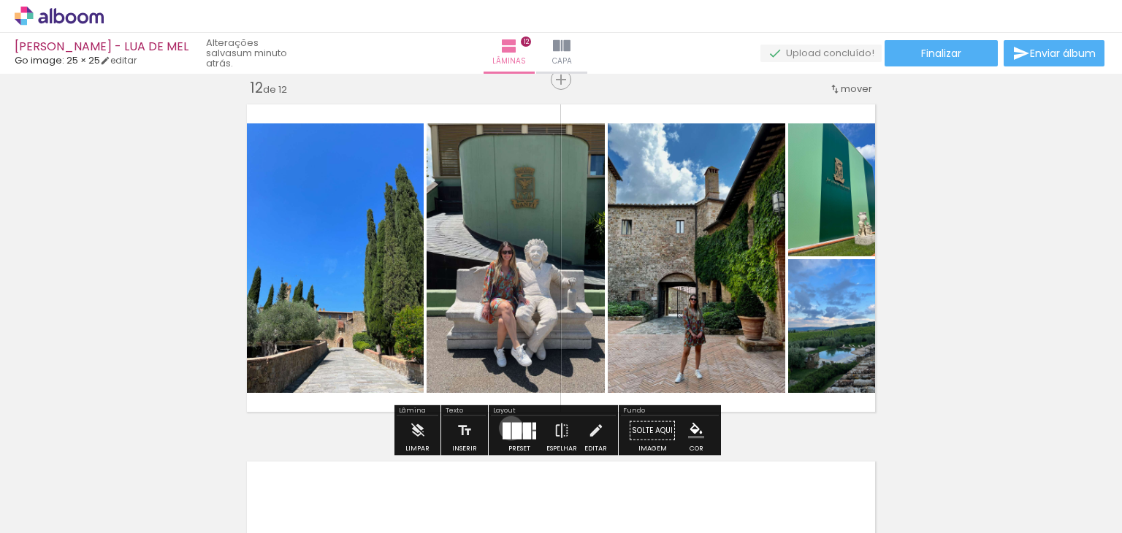
click at [508, 427] on quentale-layouter at bounding box center [519, 430] width 34 height 17
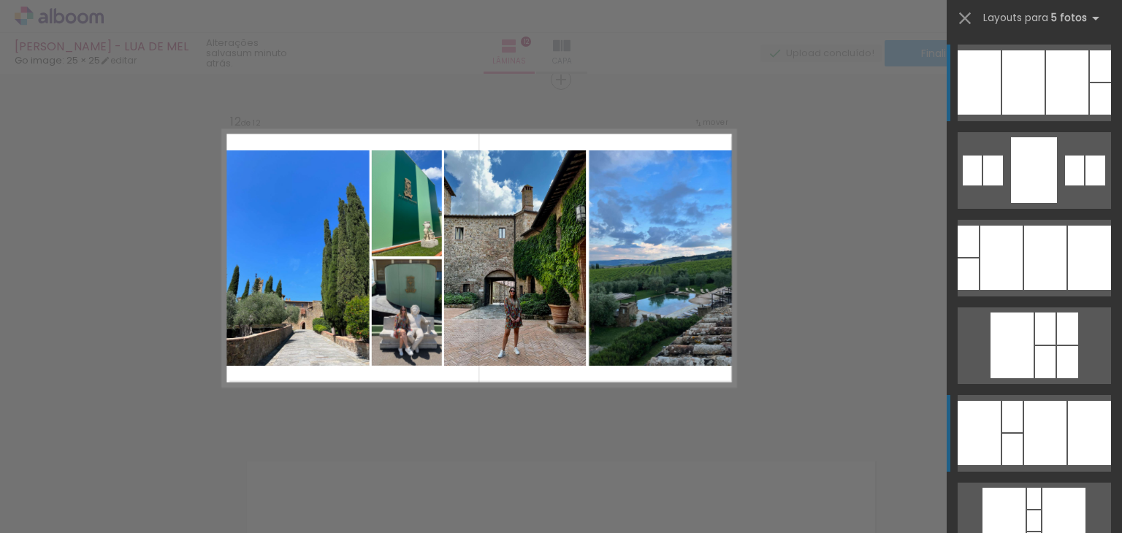
scroll to position [424, 0]
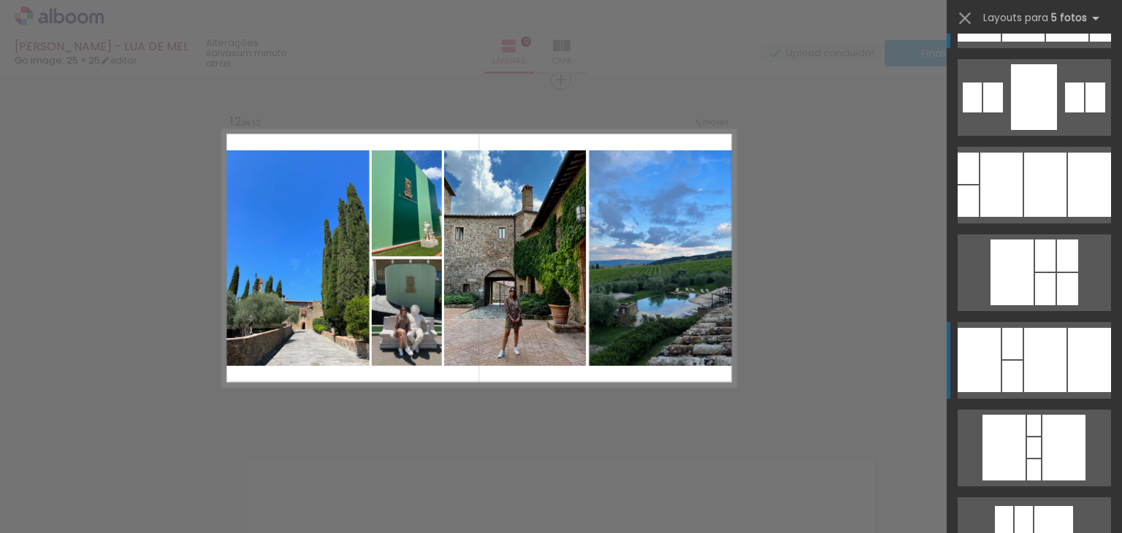
click at [1028, 380] on div at bounding box center [1045, 360] width 42 height 64
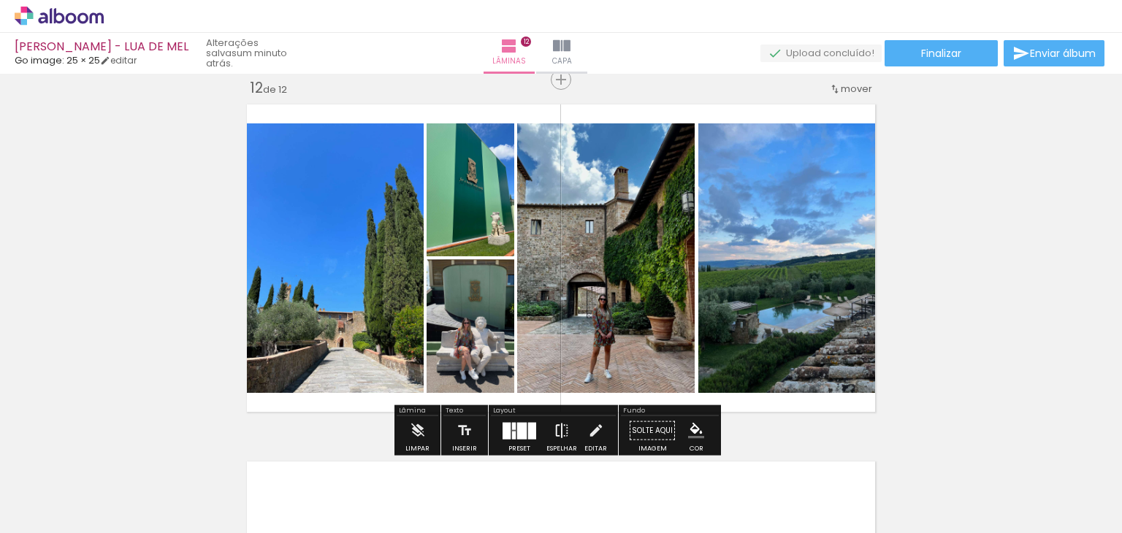
click at [561, 426] on iron-icon at bounding box center [562, 430] width 16 height 29
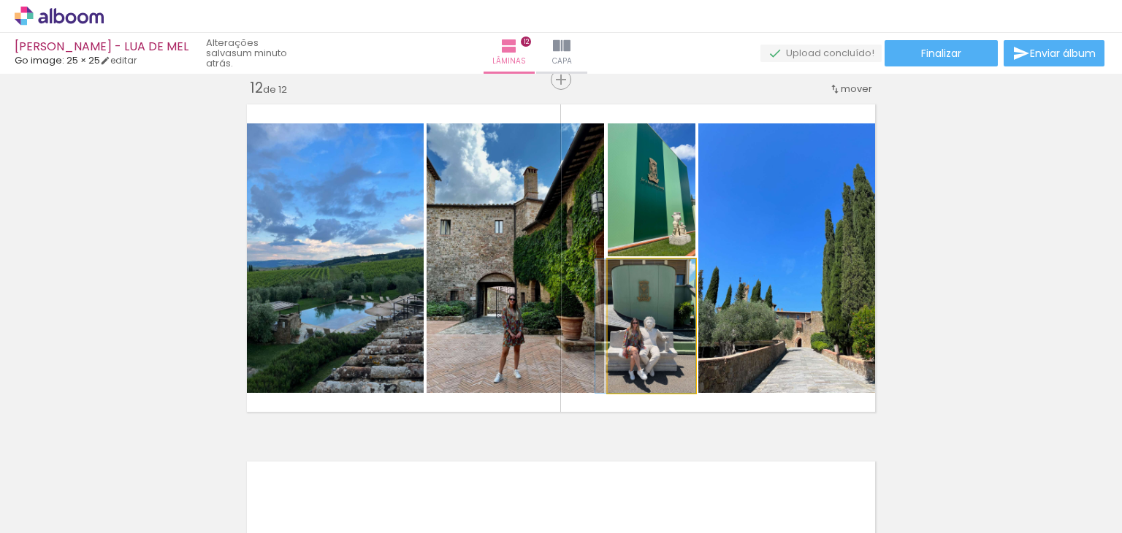
drag, startPoint x: 656, startPoint y: 318, endPoint x: 549, endPoint y: 267, distance: 118.6
click at [0, 0] on slot at bounding box center [0, 0] width 0 height 0
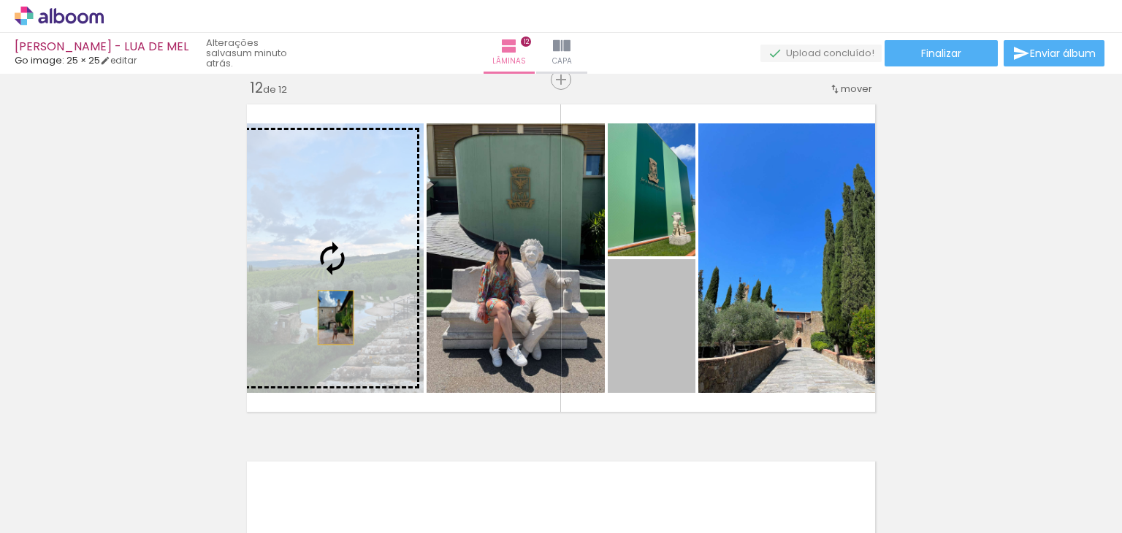
drag, startPoint x: 638, startPoint y: 336, endPoint x: 330, endPoint y: 316, distance: 308.8
click at [0, 0] on slot at bounding box center [0, 0] width 0 height 0
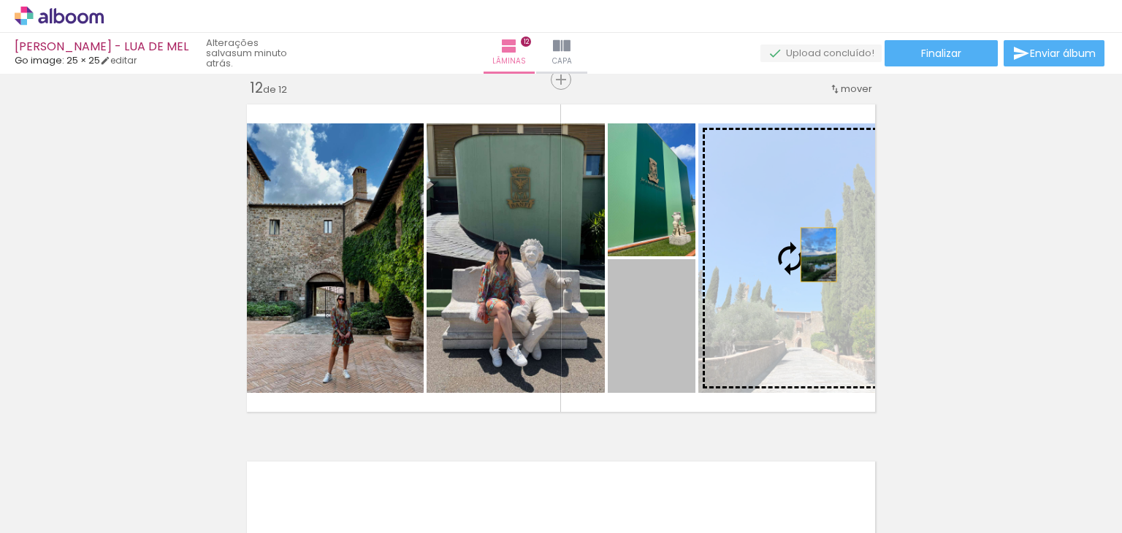
drag, startPoint x: 680, startPoint y: 328, endPoint x: 813, endPoint y: 254, distance: 152.0
click at [0, 0] on slot at bounding box center [0, 0] width 0 height 0
